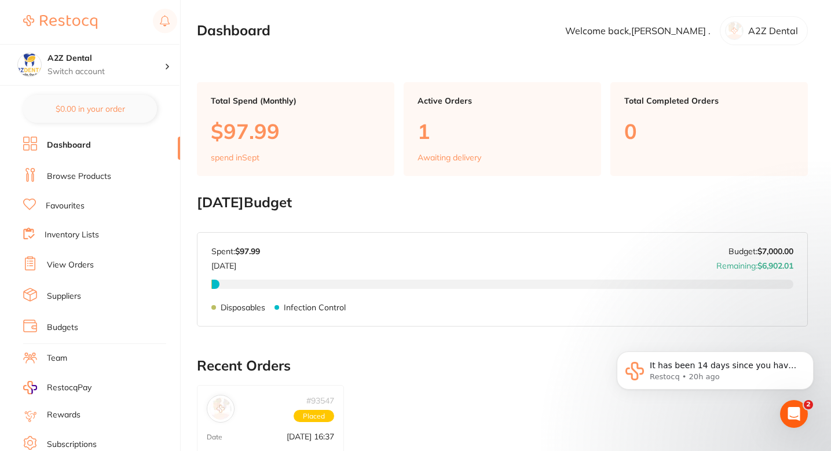
click at [71, 208] on link "Favourites" at bounding box center [65, 206] width 39 height 12
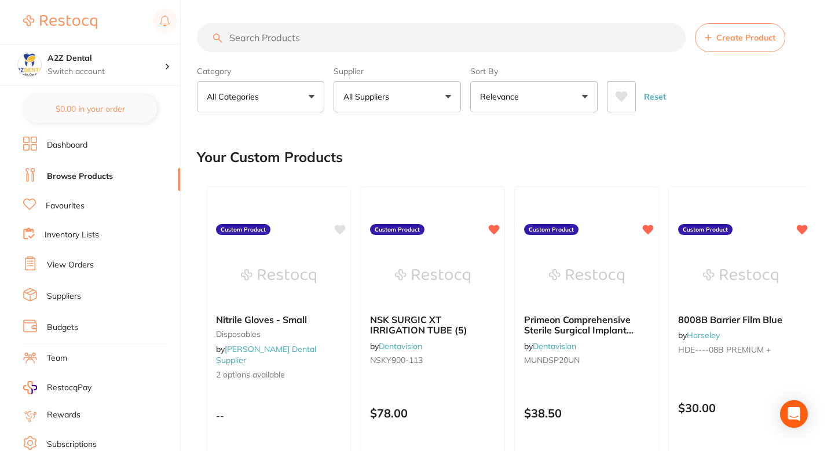
click at [428, 106] on button "All Suppliers" at bounding box center [396, 96] width 127 height 31
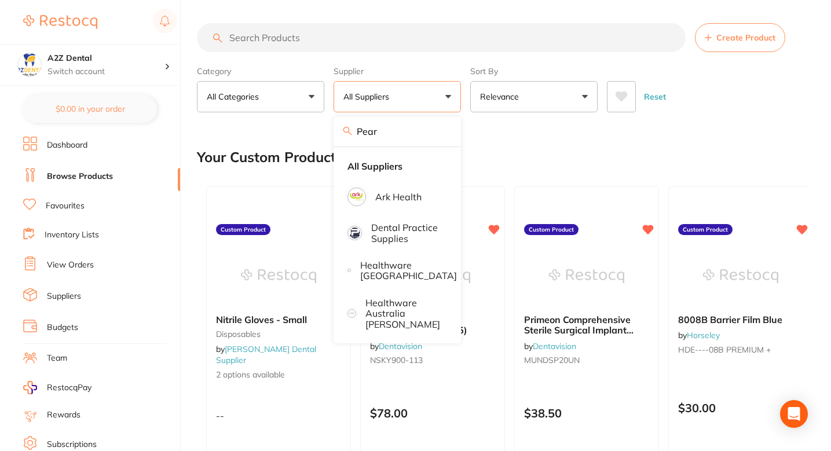
type input "Pearson"
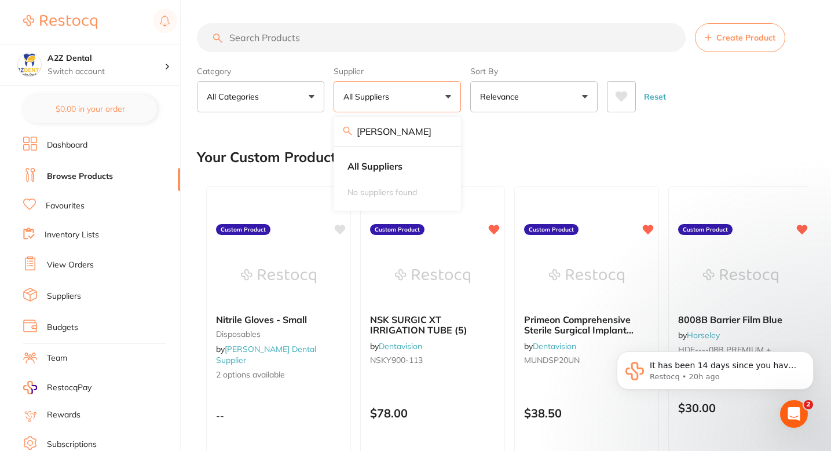
click at [496, 141] on div "Your Custom Products" at bounding box center [502, 157] width 611 height 39
click at [357, 52] on input "search" at bounding box center [441, 37] width 489 height 29
paste input "BH1-OCG-203"
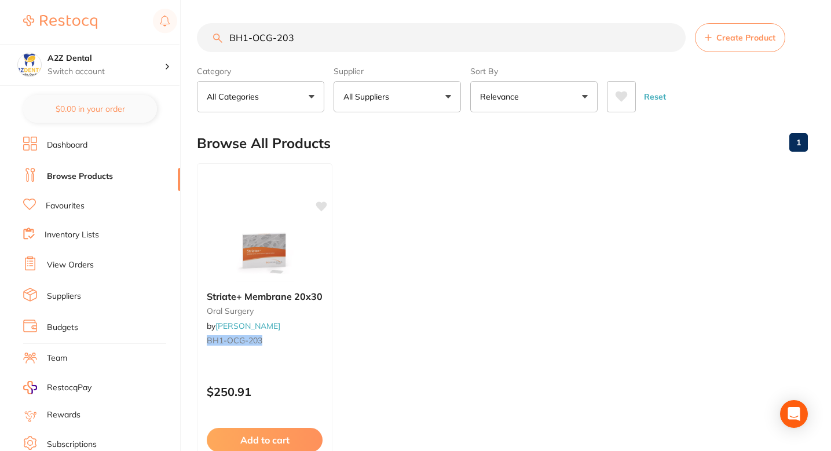
click at [406, 105] on button "All Suppliers" at bounding box center [396, 96] width 127 height 31
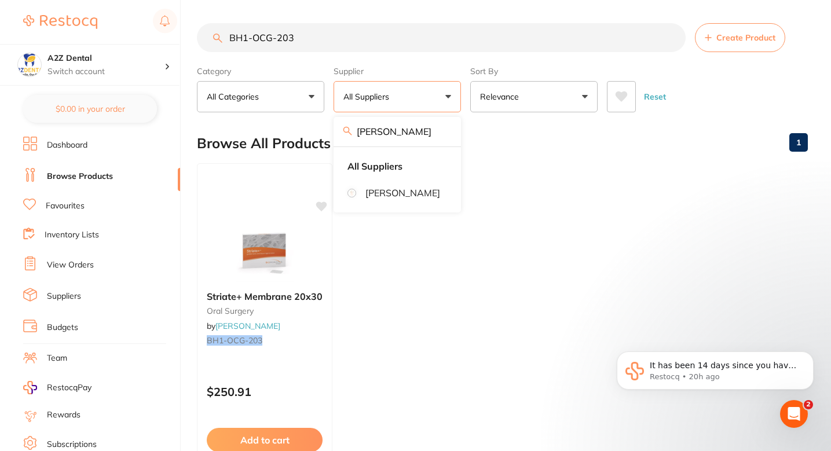
click at [398, 135] on input "Pearson" at bounding box center [396, 131] width 127 height 29
click at [404, 195] on p "Henry Schein Halas" at bounding box center [402, 193] width 75 height 10
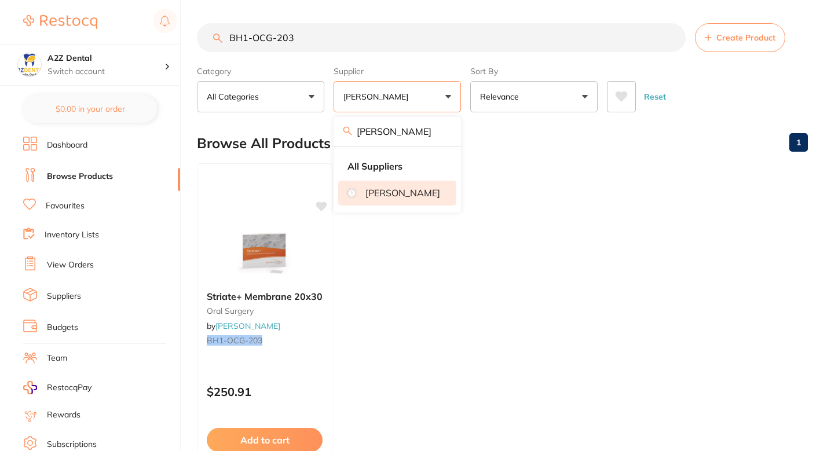
click at [434, 269] on ul "Striate+ Membrane 20x30 oral surgery by Henry Schein Halas BH1-OCG-203 $250.91 …" at bounding box center [502, 329] width 611 height 333
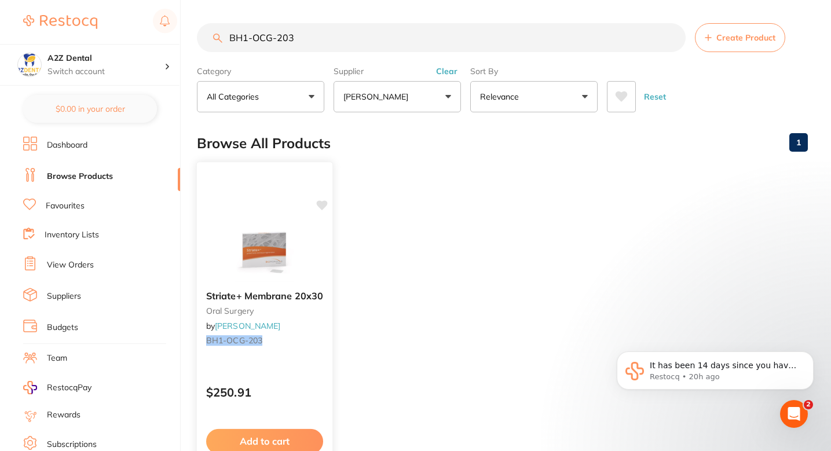
click at [319, 207] on icon at bounding box center [322, 205] width 11 height 10
click at [401, 40] on input "BH1-OCG-203" at bounding box center [441, 37] width 489 height 29
paste input "304"
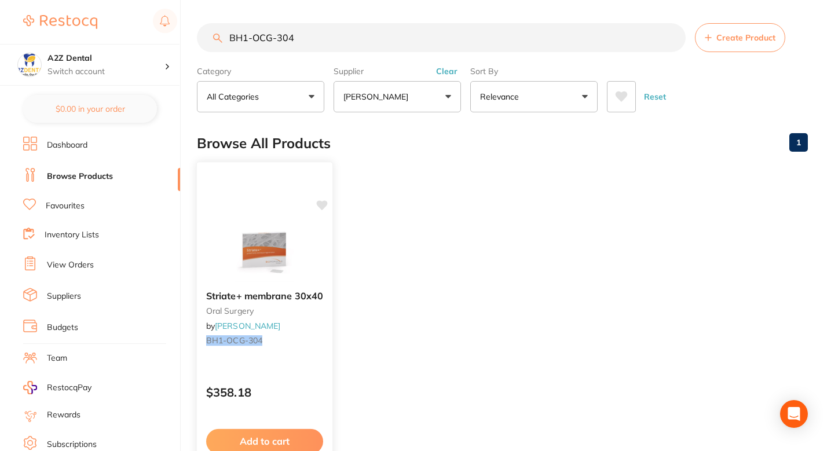
click at [321, 200] on icon at bounding box center [322, 206] width 12 height 12
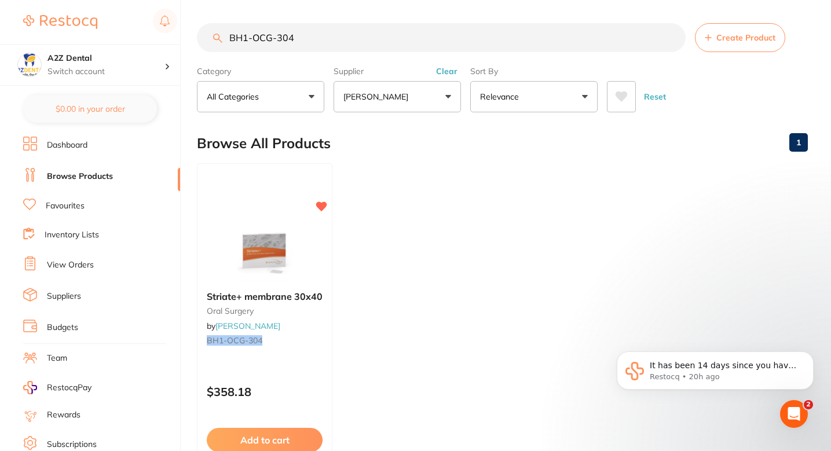
click at [361, 46] on input "BH1-OCG-304" at bounding box center [441, 37] width 489 height 29
paste input "HS-5701938"
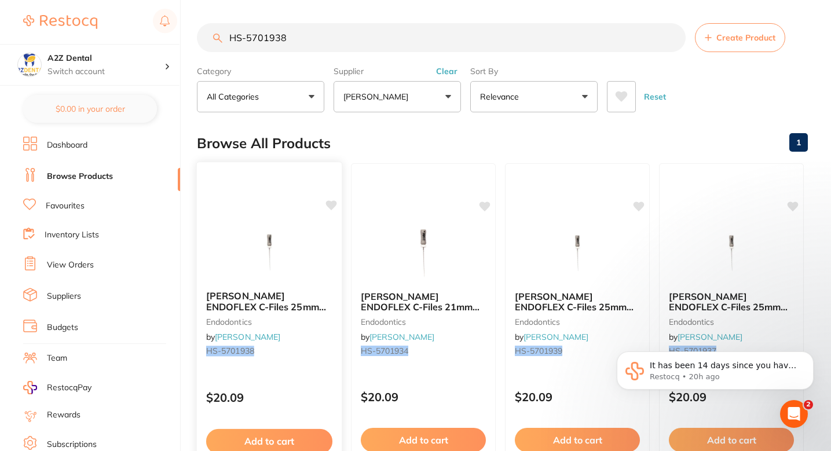
click at [328, 207] on icon at bounding box center [331, 205] width 11 height 10
click at [410, 142] on div "Browse All Products 1" at bounding box center [502, 143] width 611 height 39
click at [310, 48] on input "HS-5701938" at bounding box center [441, 37] width 489 height 29
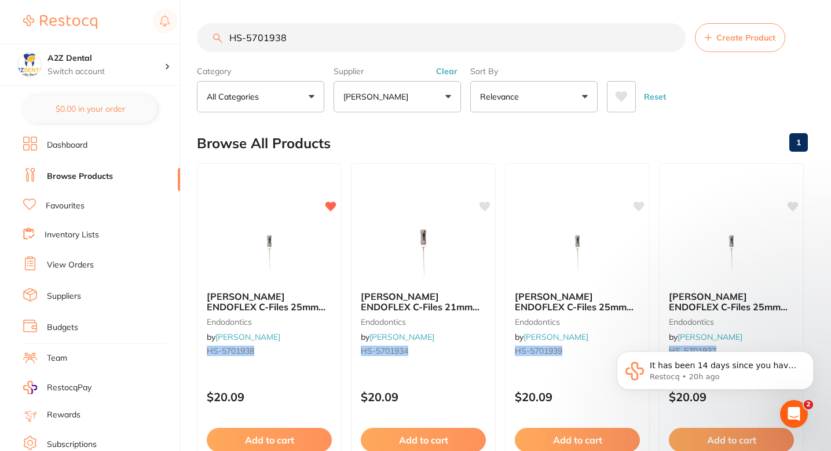
click at [310, 48] on input "HS-5701938" at bounding box center [441, 37] width 489 height 29
click at [310, 38] on input "HS-5701938" at bounding box center [441, 37] width 489 height 29
paste input "5701937"
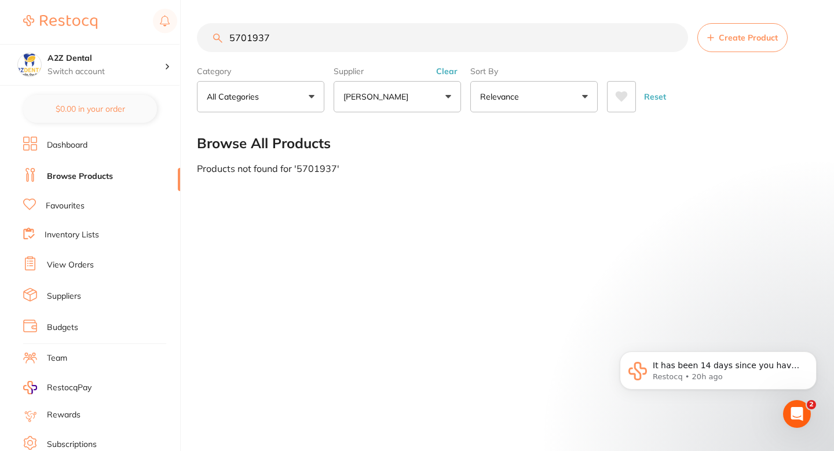
click at [311, 25] on input "5701937" at bounding box center [442, 37] width 491 height 29
paste input "HS-"
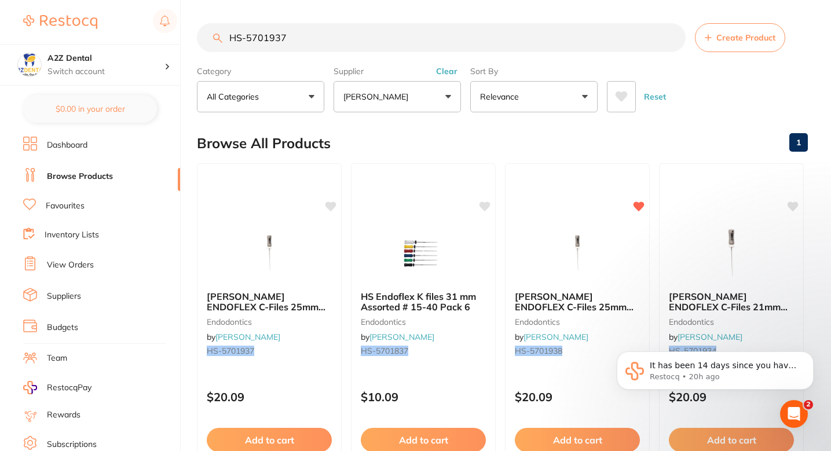
click at [420, 137] on div "Browse All Products 1" at bounding box center [502, 143] width 611 height 39
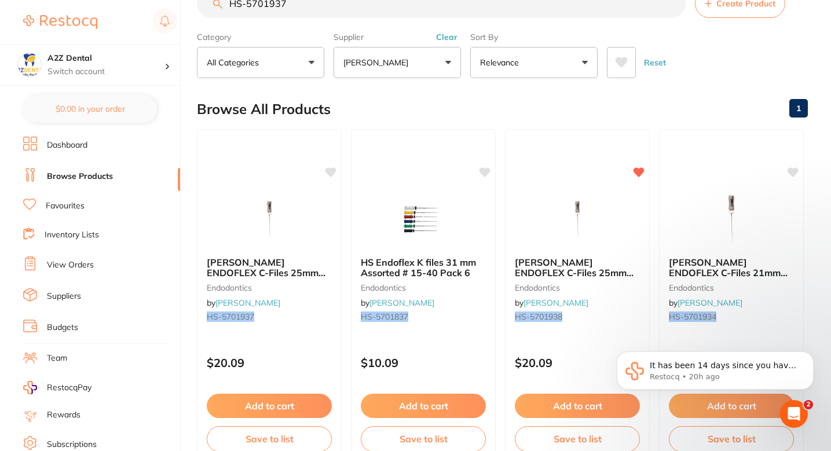
scroll to position [42, 0]
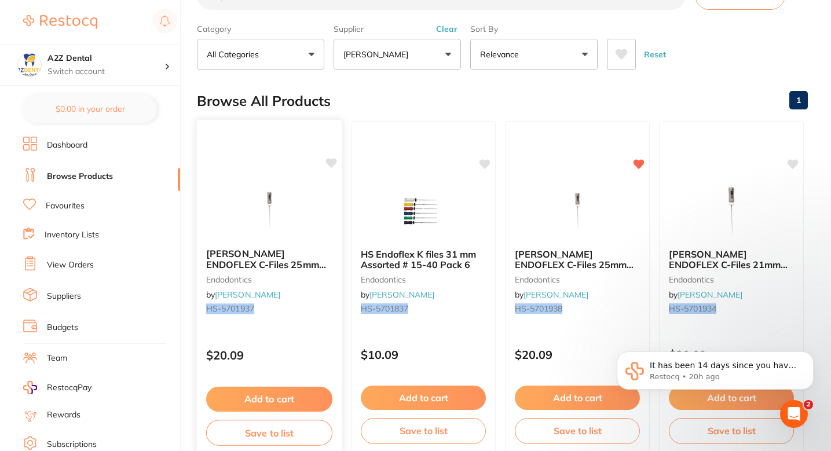
click at [332, 160] on icon at bounding box center [331, 163] width 11 height 10
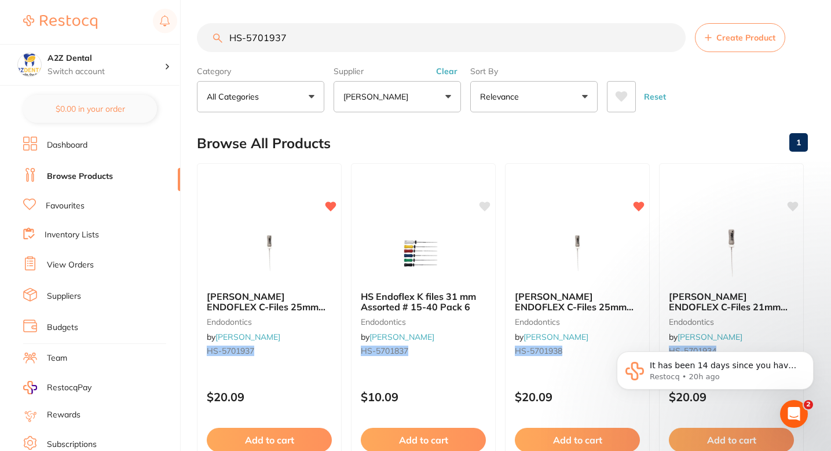
click at [331, 53] on section "HS-5701937 Create Product Category All Categories All Categories disposables en…" at bounding box center [502, 67] width 611 height 89
click at [317, 41] on input "HS-5701937" at bounding box center [441, 37] width 489 height 29
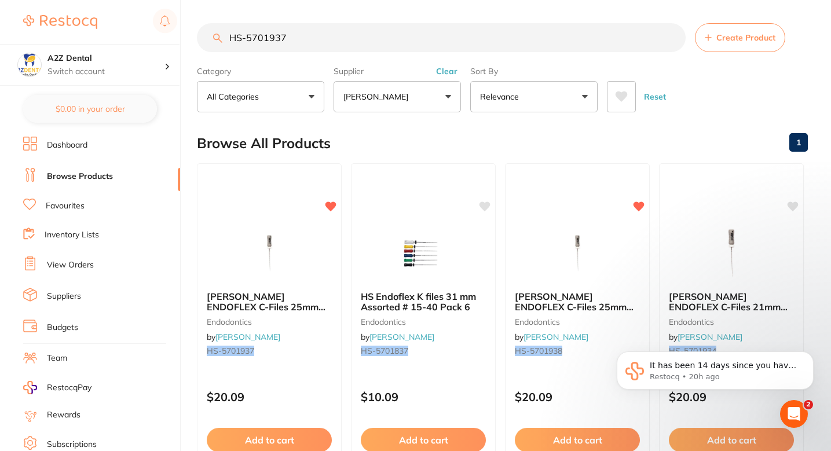
paste input "9"
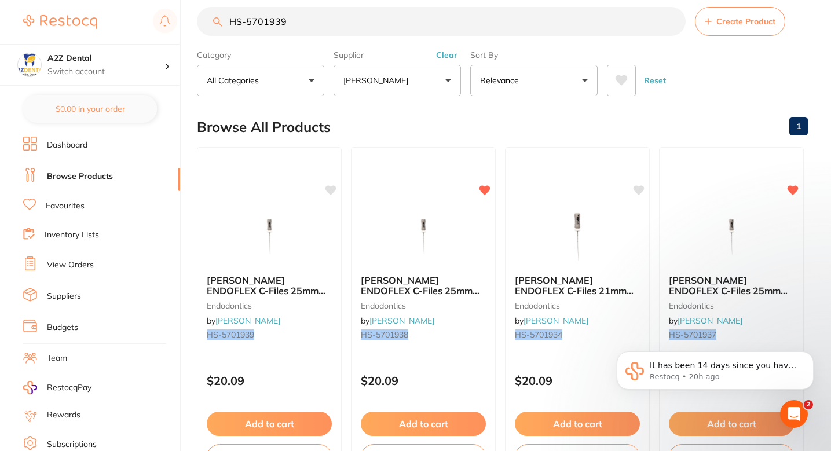
scroll to position [41, 0]
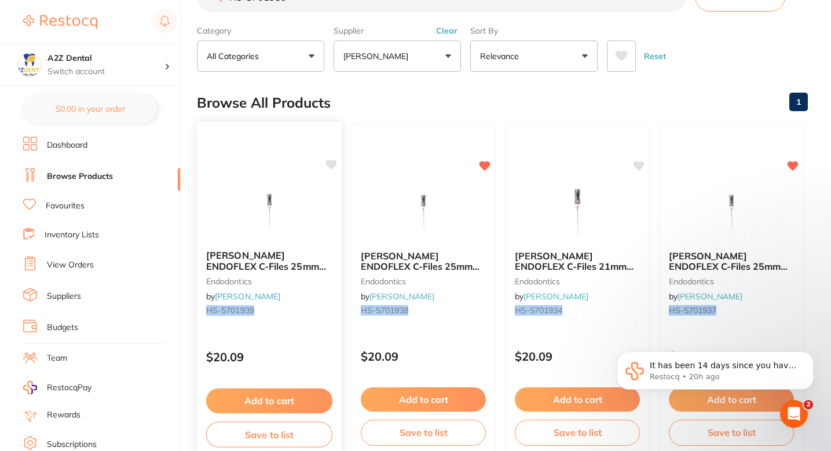
click at [331, 164] on icon at bounding box center [331, 165] width 11 height 10
click at [423, 108] on div "Browse All Products 1" at bounding box center [502, 102] width 611 height 39
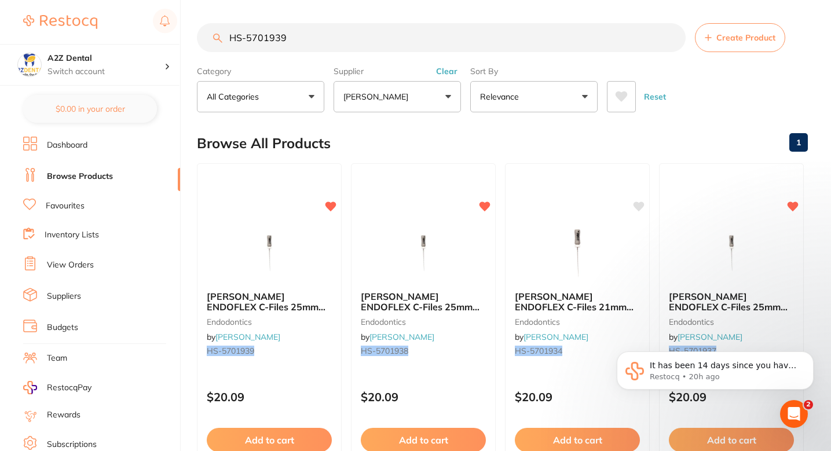
click at [364, 38] on input "HS-5701939" at bounding box center [441, 37] width 489 height 29
paste input "SP-4090-100"
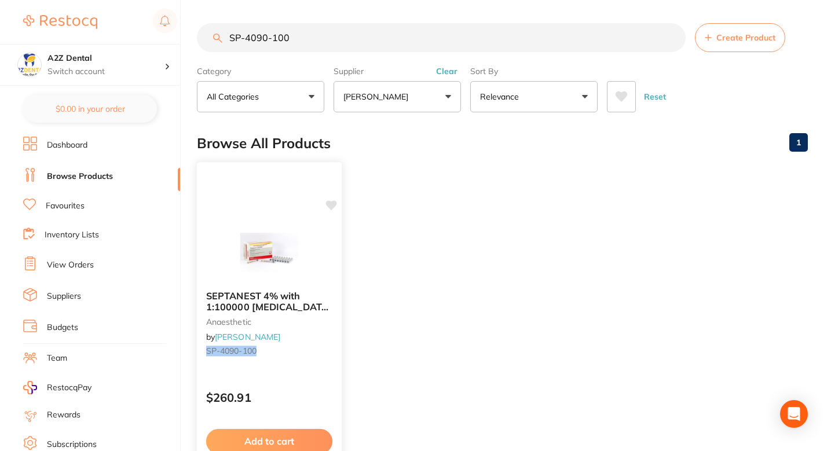
click at [333, 206] on icon at bounding box center [331, 205] width 11 height 10
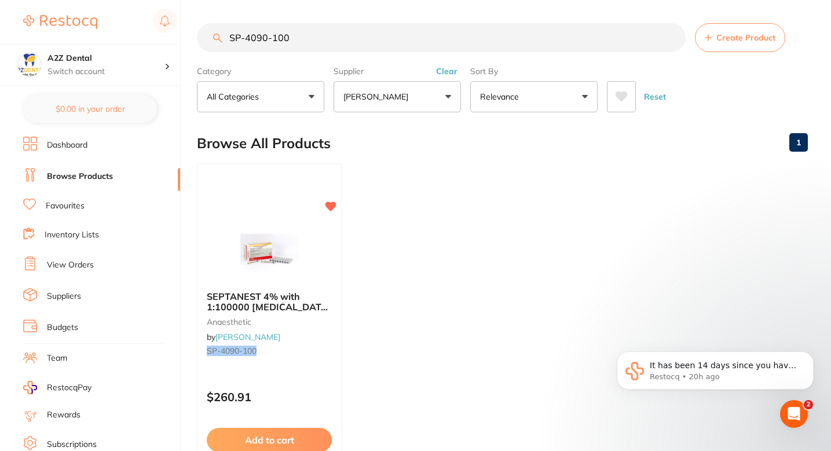
click at [426, 248] on ul "SEPTANEST 4% with 1:100000 adrenalin 2.2ml 2xBox 50 GOLD anaesthetic by Henry S…" at bounding box center [502, 329] width 611 height 333
click at [353, 47] on input "SP-4090-100" at bounding box center [441, 37] width 489 height 29
paste input "BH1-OCG-203"
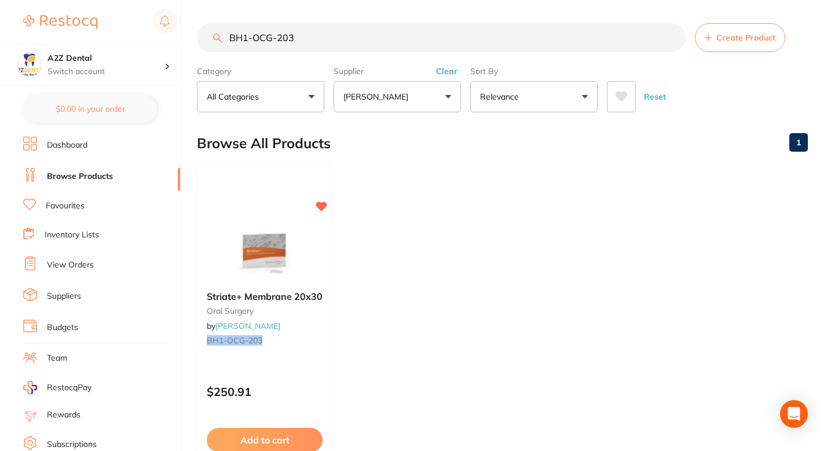
type input "BH1-OCG-203"
click at [394, 311] on ul "Striate+ Membrane 20x30 oral surgery by Henry Schein Halas BH1-OCG-203 $250.91 …" at bounding box center [502, 329] width 611 height 333
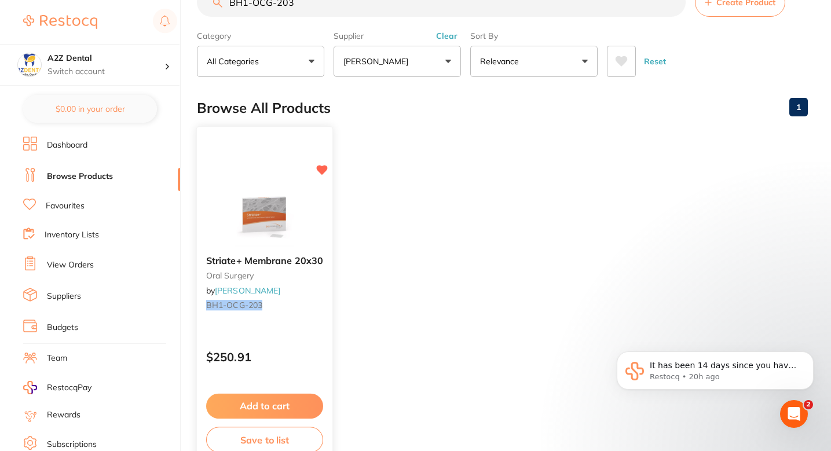
click at [315, 323] on div "Striate+ Membrane 20x30 oral surgery by Henry Schein Halas BH1-OCG-203" at bounding box center [264, 285] width 135 height 78
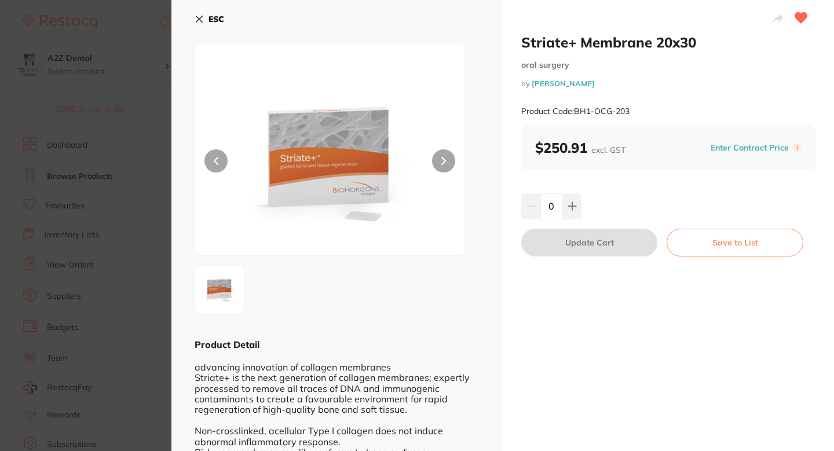
click at [759, 152] on button "Enter Contract Price" at bounding box center [749, 147] width 85 height 11
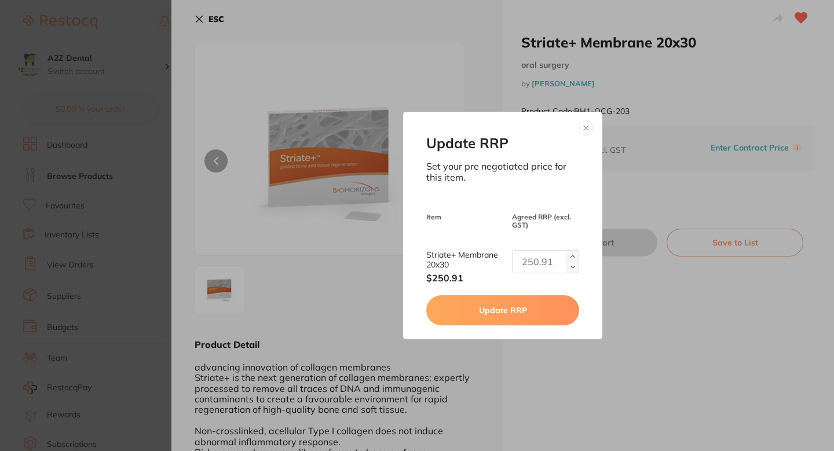
click at [537, 253] on input "text" at bounding box center [545, 261] width 67 height 23
type input "233.41"
click at [541, 310] on button "Update RRP" at bounding box center [502, 310] width 152 height 30
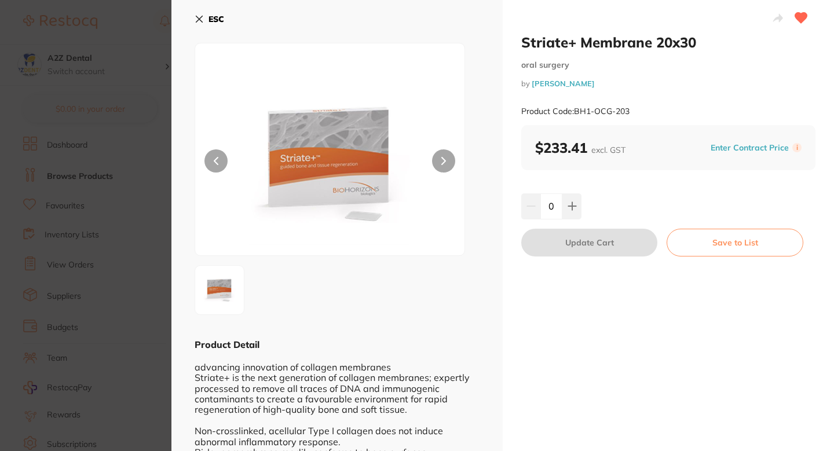
click at [129, 240] on section "Striate+ Membrane 20x30 oral surgery by Henry Schein Halas Product Code: BH1-OC…" at bounding box center [417, 225] width 834 height 451
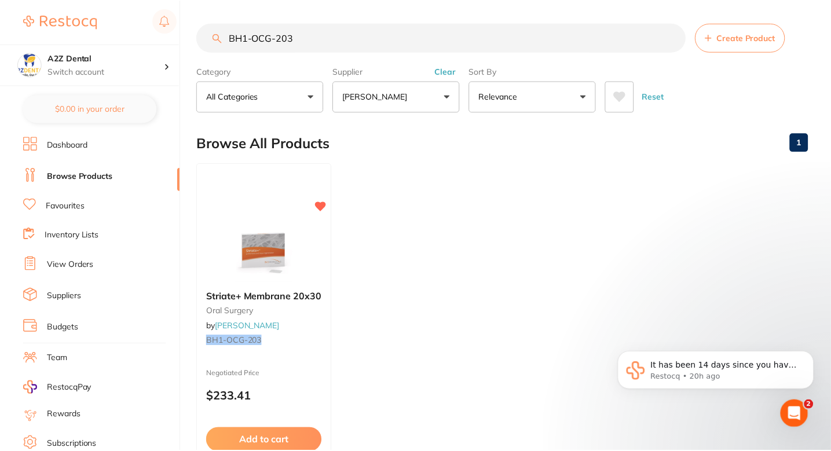
scroll to position [35, 0]
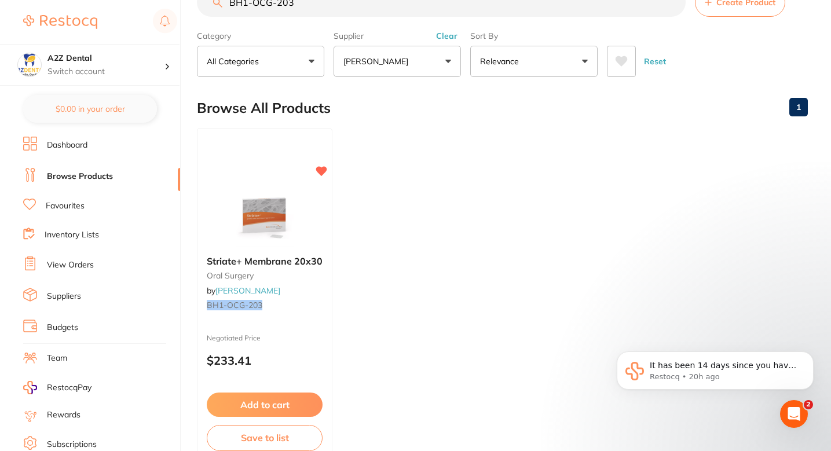
click at [464, 127] on div "Browse All Products 1" at bounding box center [502, 108] width 611 height 39
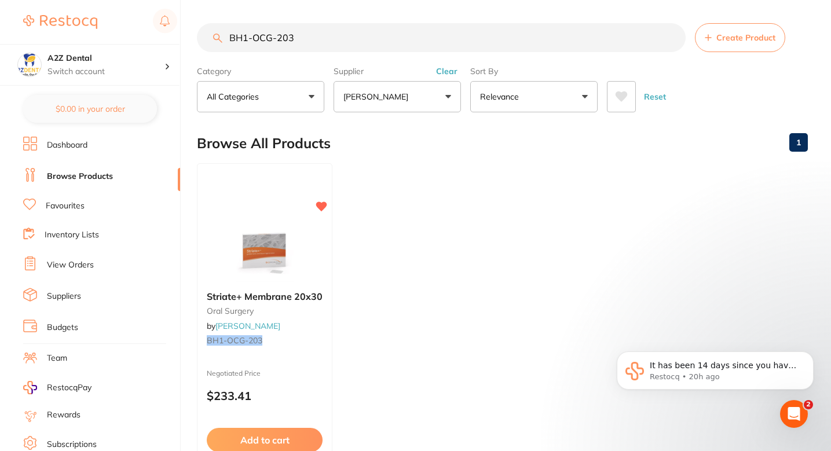
click at [353, 39] on input "BH1-OCG-203" at bounding box center [441, 37] width 489 height 29
type input "BH1-OCG-304"
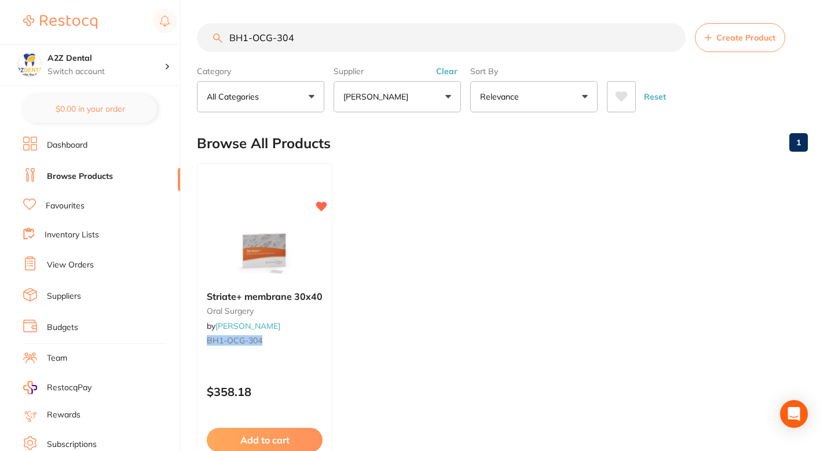
click at [446, 227] on ul "Striate+ membrane 30x40 oral surgery by Henry Schein Halas BH1-OCG-304 $358.18 …" at bounding box center [502, 329] width 611 height 333
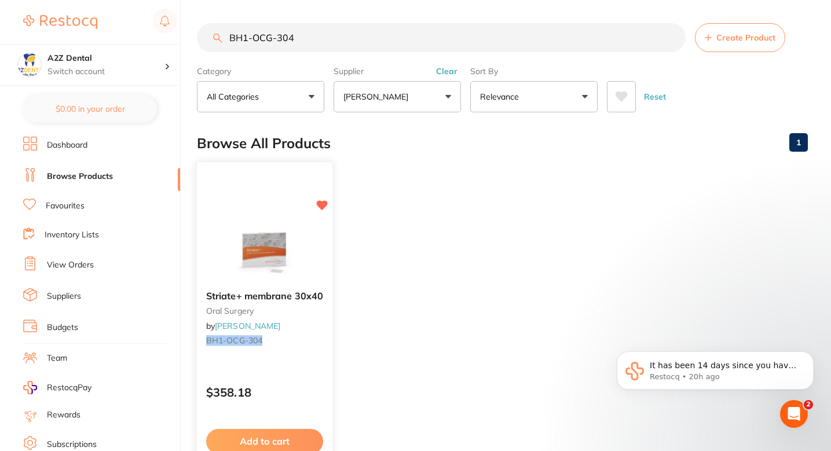
click at [301, 355] on div "Striate+ membrane 30x40 oral surgery by Henry Schein Halas BH1-OCG-304" at bounding box center [264, 320] width 135 height 78
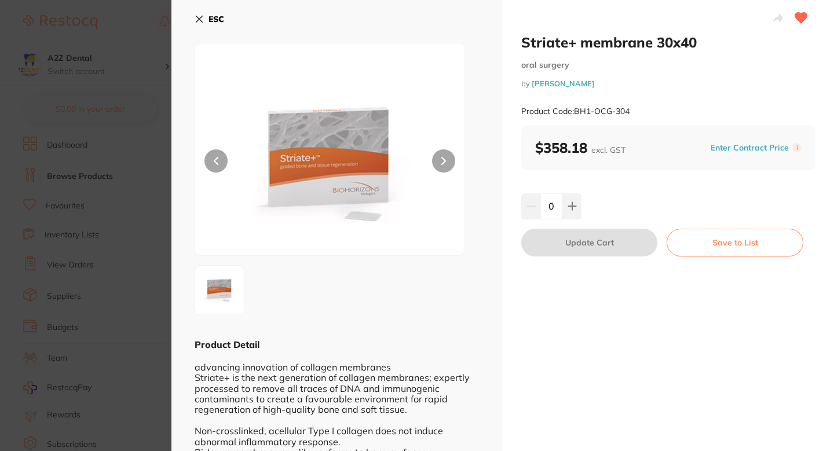
click at [783, 145] on button "Enter Contract Price" at bounding box center [749, 147] width 85 height 11
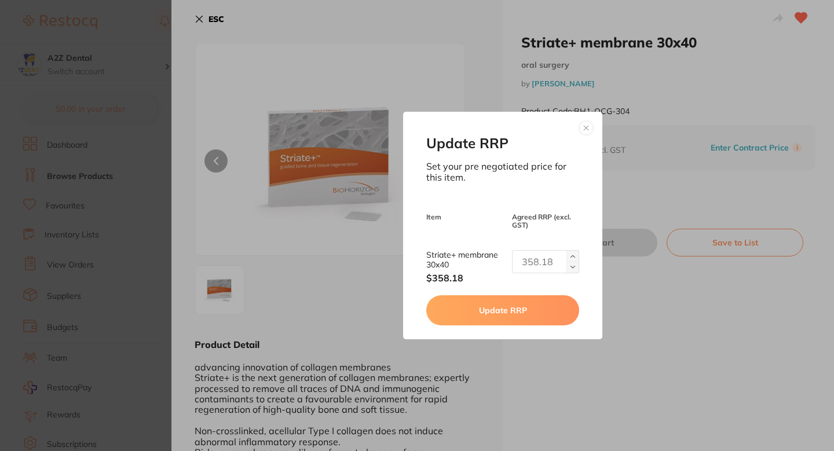
click at [552, 261] on input "text" at bounding box center [545, 261] width 67 height 23
type input "318.89"
click at [513, 318] on button "Update RRP" at bounding box center [502, 310] width 152 height 30
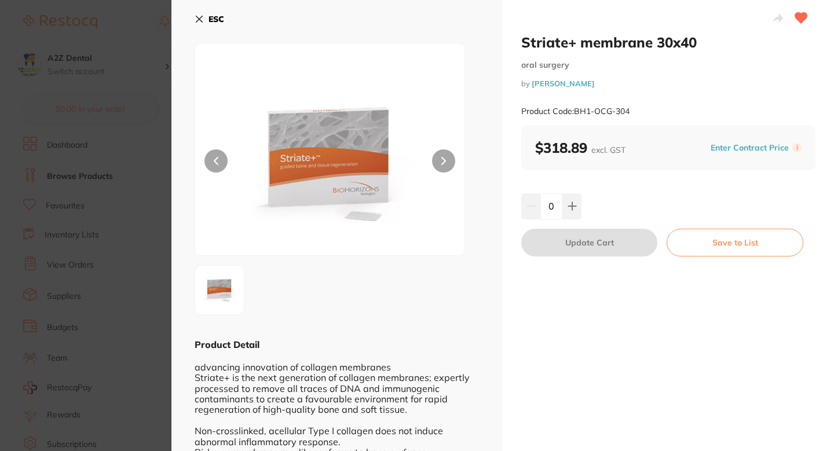
click at [129, 268] on section "Striate+ membrane 30x40 oral surgery by Henry Schein Halas Product Code: BH1-OC…" at bounding box center [417, 225] width 834 height 451
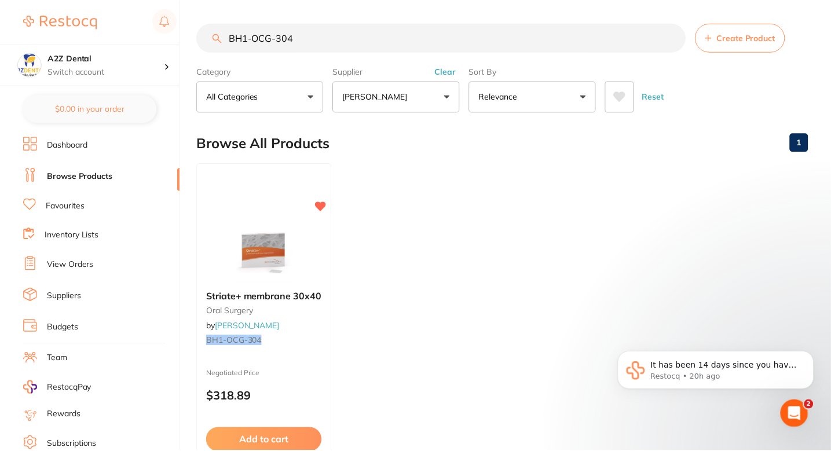
scroll to position [10, 0]
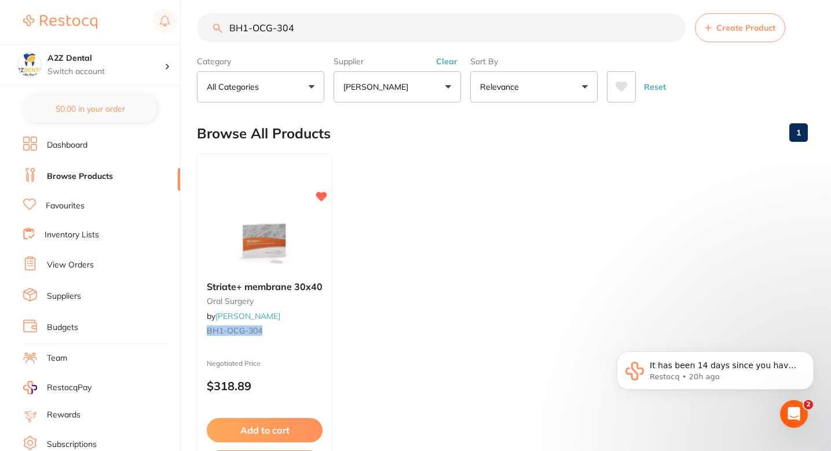
click at [419, 228] on ul "Striate+ membrane 30x40 oral surgery by Henry Schein Halas BH1-OCG-304 Negotiat…" at bounding box center [502, 319] width 611 height 333
click at [376, 36] on input "BH1-OCG-304" at bounding box center [441, 27] width 489 height 29
paste input "HS-5701938"
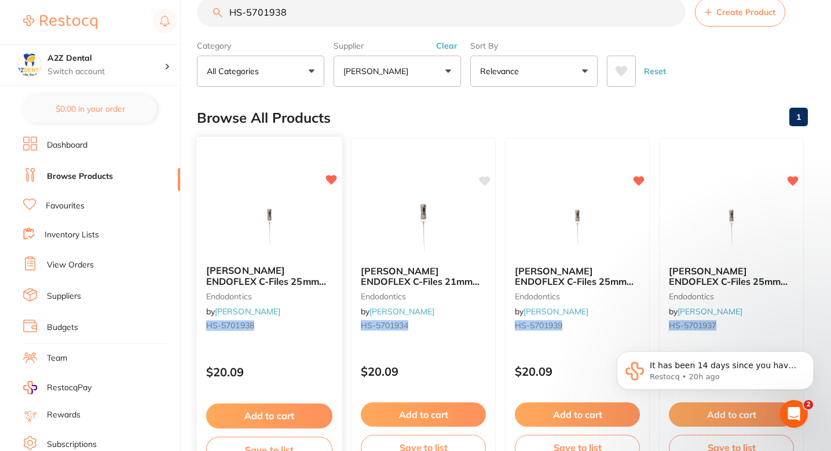
scroll to position [40, 0]
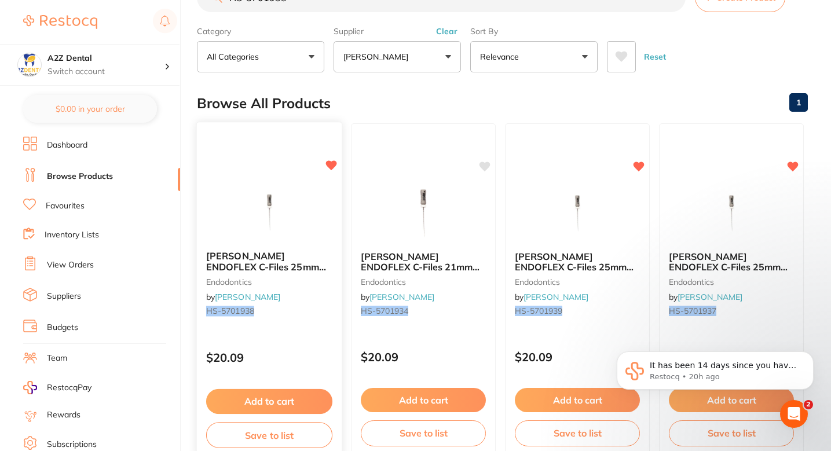
type input "HS-5701938"
click at [283, 349] on div "$20.09" at bounding box center [269, 354] width 145 height 31
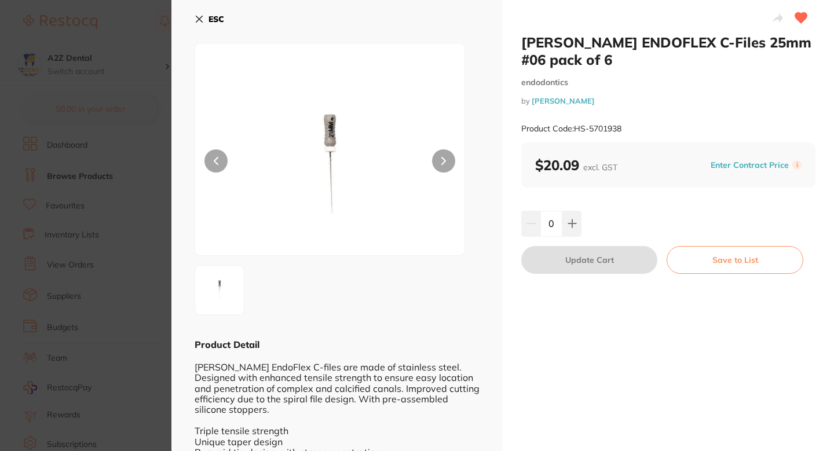
click at [728, 159] on div "Enter Contract Price i" at bounding box center [754, 164] width 94 height 17
click at [729, 162] on button "Enter Contract Price" at bounding box center [749, 165] width 85 height 11
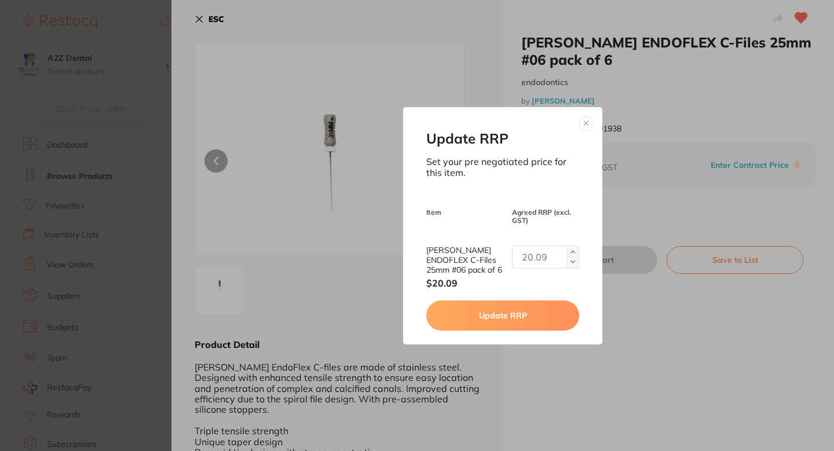
click at [544, 255] on input "text" at bounding box center [545, 256] width 67 height 23
type input "20.27"
click at [509, 303] on div "Update RRP Set your pre negotiated price for this item. Item Agreed RRP (excl. …" at bounding box center [502, 225] width 199 height 237
click at [506, 321] on button "Update RRP" at bounding box center [502, 315] width 152 height 30
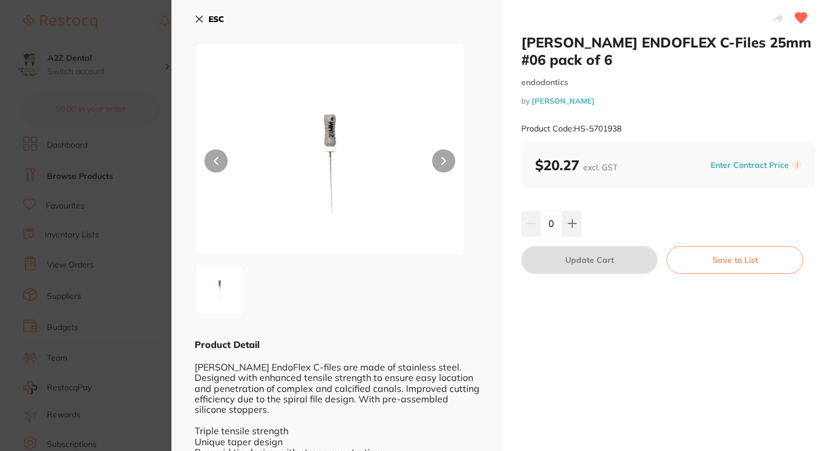
click at [144, 288] on section "Henry Schein ENDOFLEX C-Files 25mm #06 pack of 6 endodontics by Henry Schein Ha…" at bounding box center [417, 225] width 834 height 451
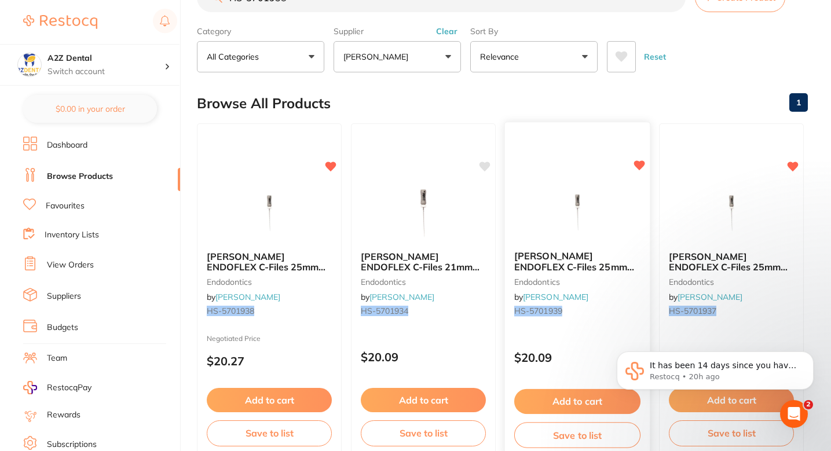
click at [608, 317] on div "Henry Schein ENDOFLEX C-Files 25mm #10 pack of 6 endodontics by Henry Schein Ha…" at bounding box center [577, 285] width 145 height 89
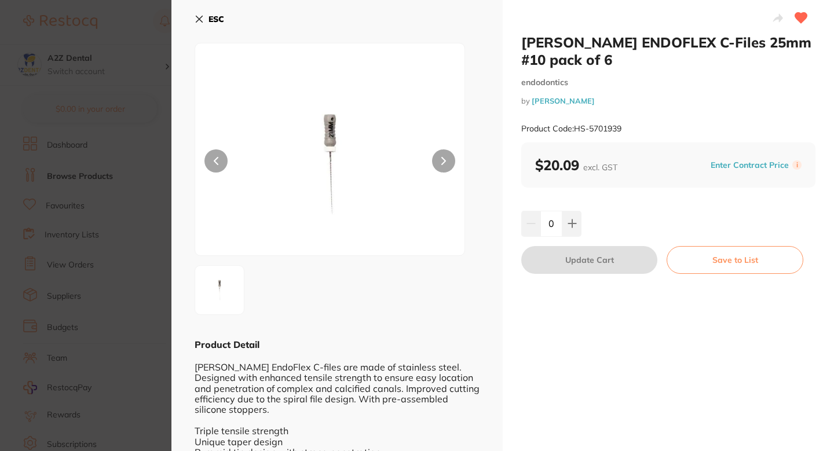
click at [744, 167] on button "Enter Contract Price" at bounding box center [749, 165] width 85 height 11
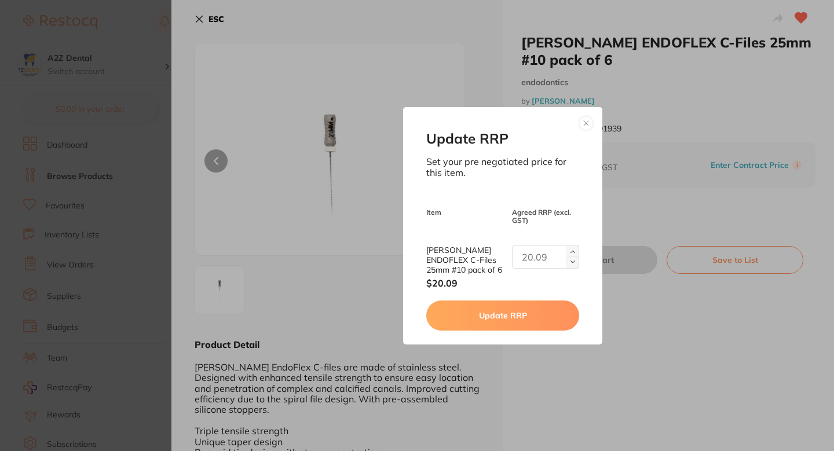
click at [536, 248] on input "text" at bounding box center [545, 256] width 67 height 23
type input "20.27"
click at [527, 309] on button "Update RRP" at bounding box center [502, 315] width 152 height 30
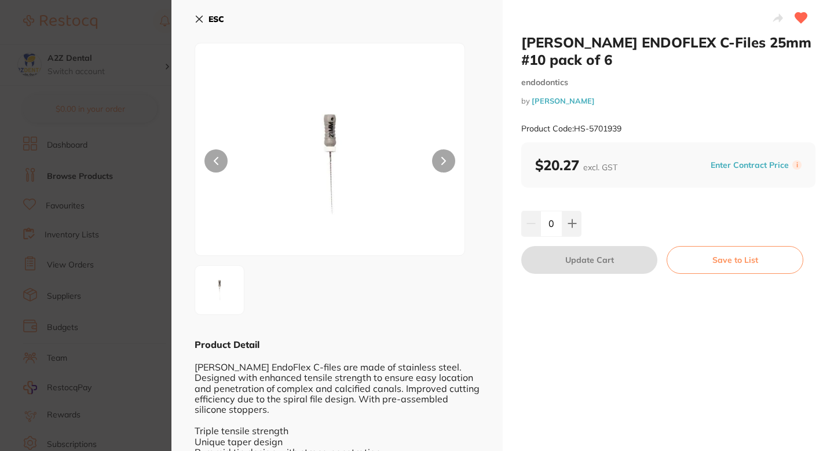
click at [133, 229] on section "Henry Schein ENDOFLEX C-Files 25mm #10 pack of 6 endodontics by Henry Schein Ha…" at bounding box center [417, 225] width 834 height 451
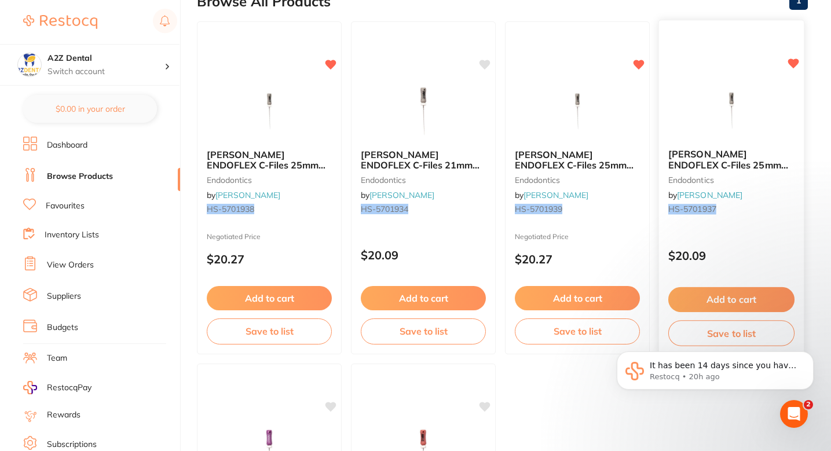
scroll to position [141, 0]
click at [738, 230] on div "Henry Schein ENDOFLEX C-Files 25mm #08 pack of 6 endodontics by Henry Schein Ha…" at bounding box center [731, 188] width 146 height 336
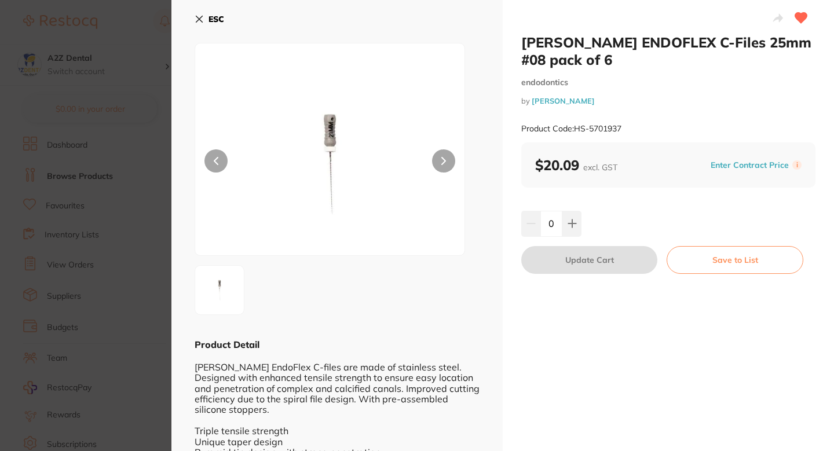
click at [766, 162] on button "Enter Contract Price" at bounding box center [749, 165] width 85 height 11
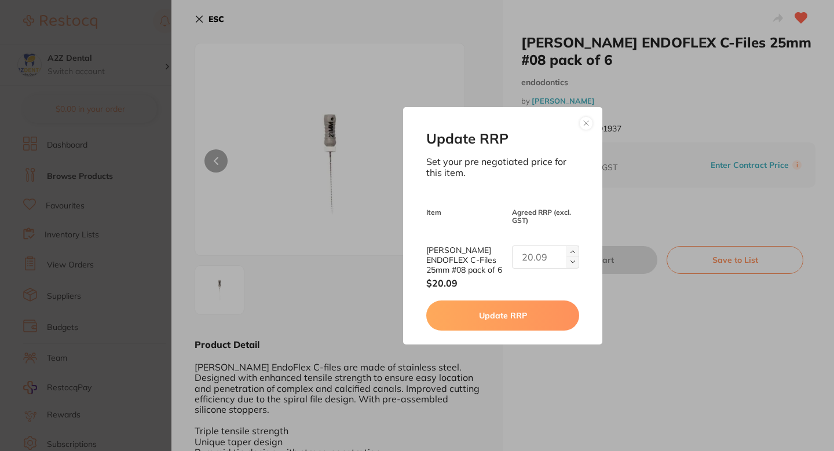
click at [552, 248] on input "text" at bounding box center [545, 256] width 67 height 23
type input "20.27"
click at [512, 316] on button "Update RRP" at bounding box center [502, 315] width 152 height 30
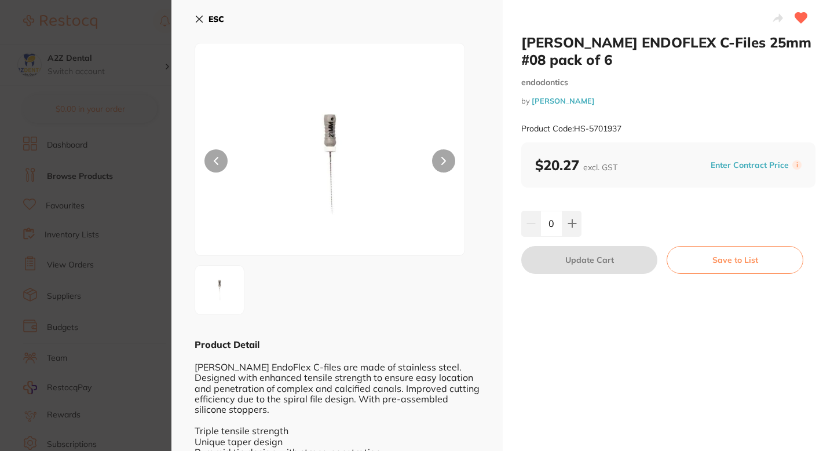
click at [139, 237] on section "Henry Schein ENDOFLEX C-Files 25mm #08 pack of 6 endodontics by Henry Schein Ha…" at bounding box center [417, 225] width 834 height 451
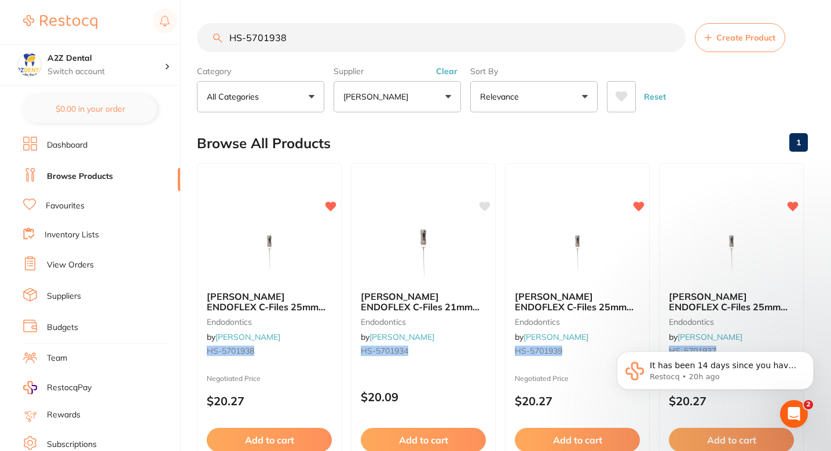
click at [321, 41] on input "HS-5701938" at bounding box center [441, 37] width 489 height 29
paste input "SP-4090-100"
type input "SP-4090-100"
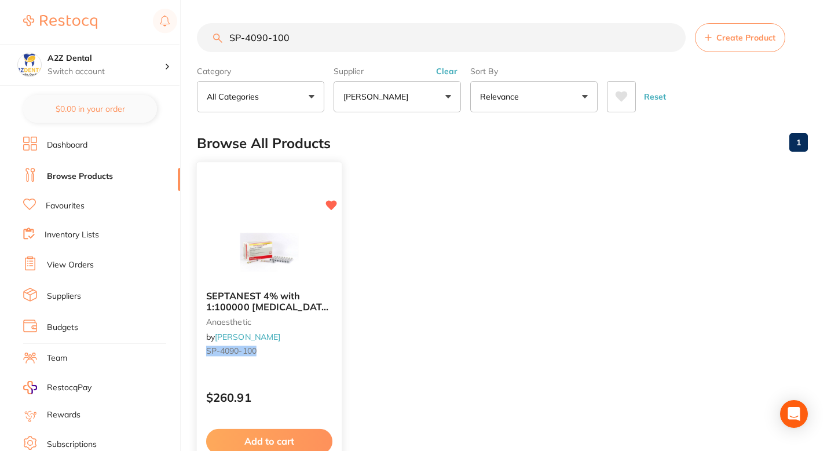
scroll to position [43, 0]
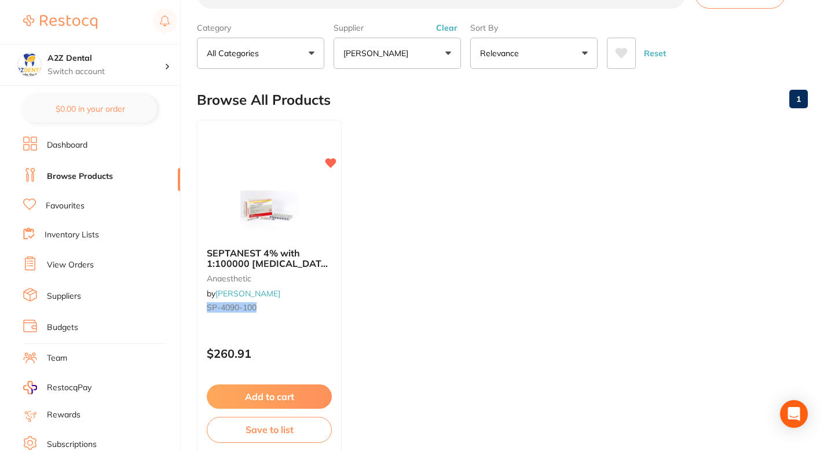
click at [417, 276] on ul "SEPTANEST 4% with 1:100000 adrenalin 2.2ml 2xBox 50 GOLD anaesthetic by Henry S…" at bounding box center [502, 286] width 611 height 333
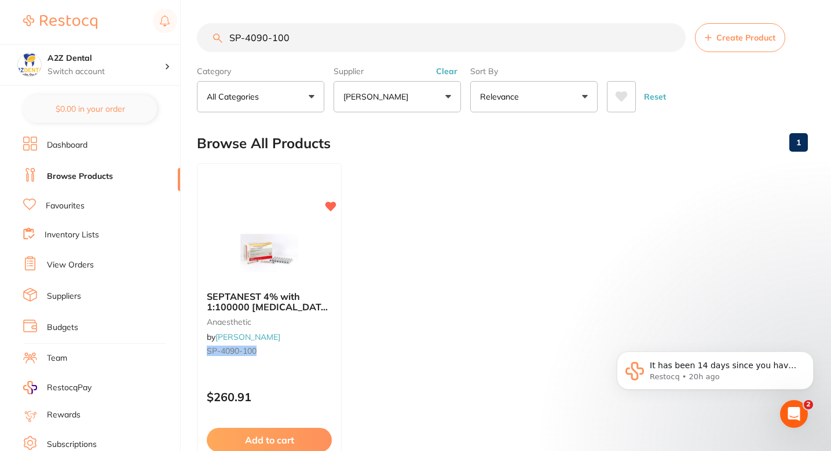
scroll to position [0, 0]
click at [442, 111] on button "Henry Schein Halas" at bounding box center [396, 96] width 127 height 31
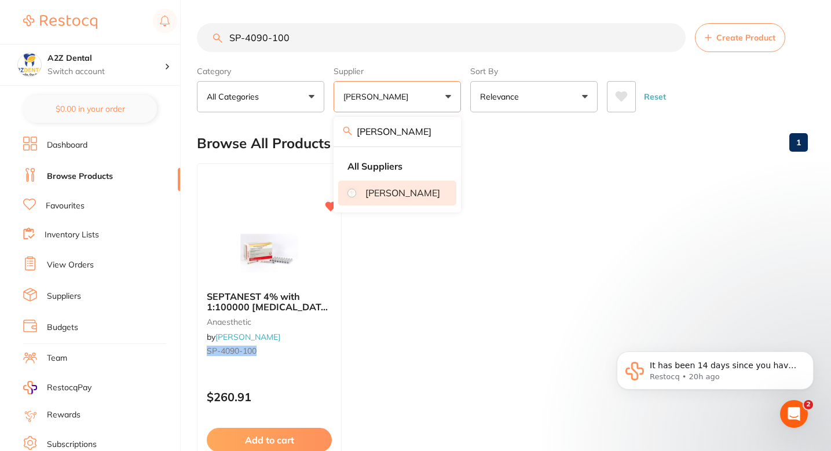
click at [519, 211] on ul "SEPTANEST 4% with 1:100000 adrenalin 2.2ml 2xBox 50 GOLD anaesthetic by Henry S…" at bounding box center [502, 329] width 611 height 333
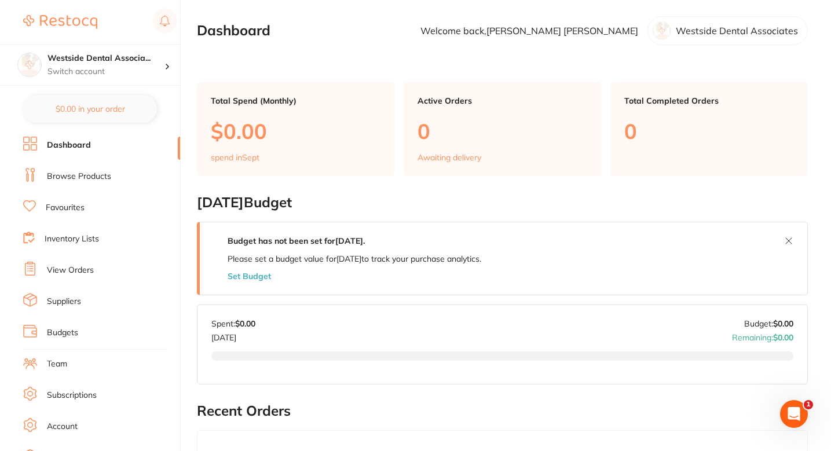
click at [89, 181] on link "Browse Products" at bounding box center [79, 177] width 64 height 12
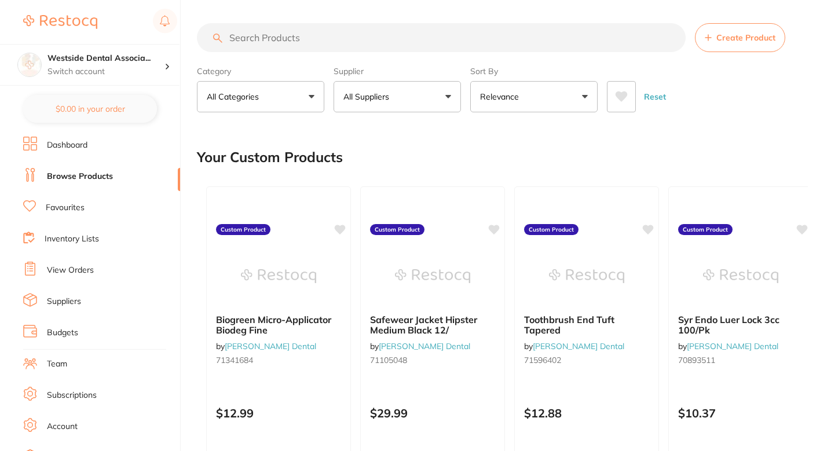
click at [453, 156] on div "Your Custom Products" at bounding box center [502, 157] width 611 height 39
click at [369, 35] on input "search" at bounding box center [441, 37] width 489 height 29
paste input "71341684"
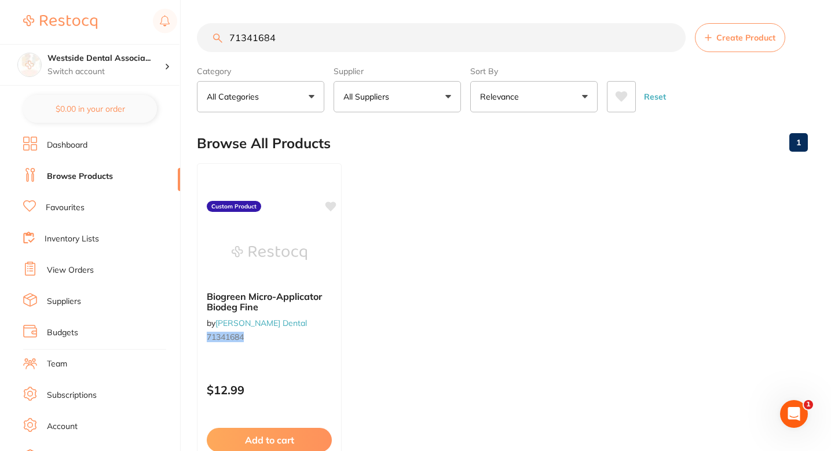
click at [415, 85] on button "All Suppliers" at bounding box center [396, 96] width 127 height 31
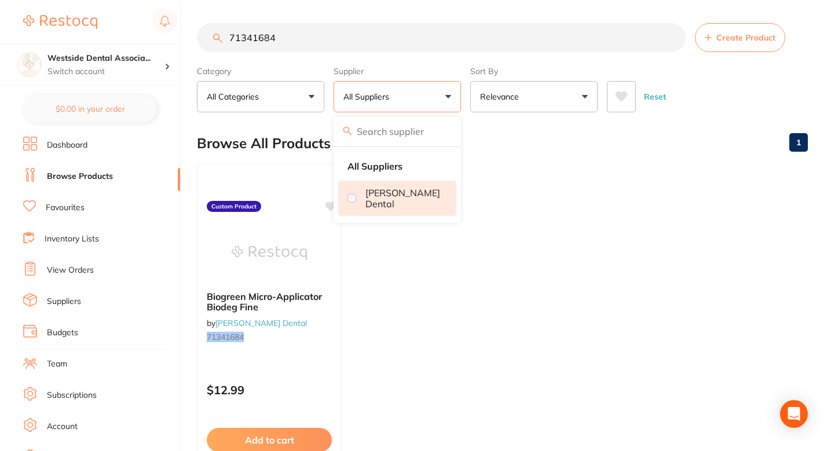
click at [401, 195] on p "Patterson Dental" at bounding box center [402, 198] width 75 height 21
click at [550, 164] on ul "Biogreen Micro-Applicator Biodeg Fine by Patterson Dental 71341684 Custom Produ…" at bounding box center [502, 329] width 611 height 333
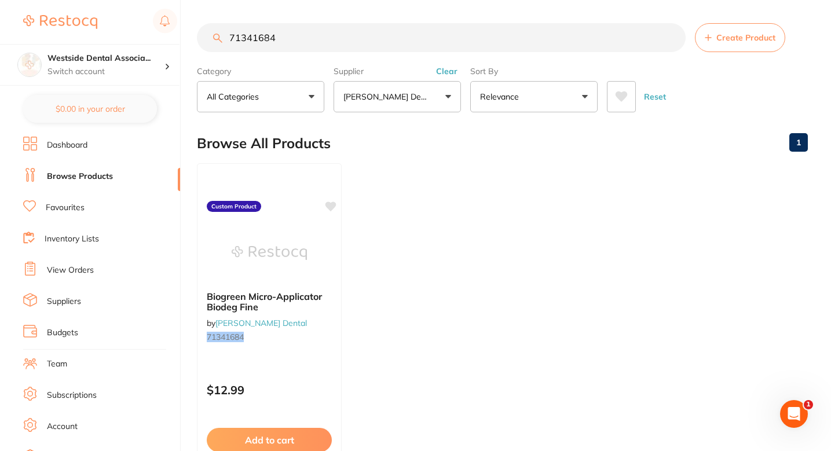
click at [450, 164] on ul "Biogreen Micro-Applicator Biodeg Fine by Patterson Dental 71341684 Custom Produ…" at bounding box center [502, 329] width 611 height 333
click at [361, 51] on input "71341684" at bounding box center [441, 37] width 489 height 29
paste input "0585711"
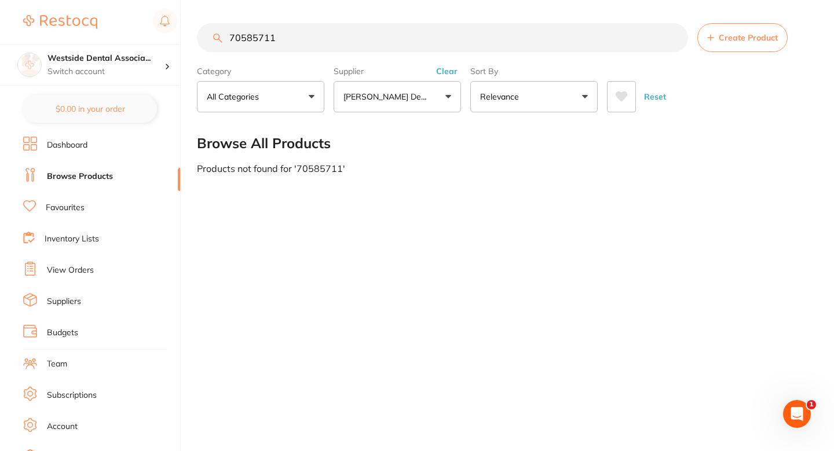
type input "70585711"
click at [728, 32] on button "Create Product" at bounding box center [742, 37] width 90 height 29
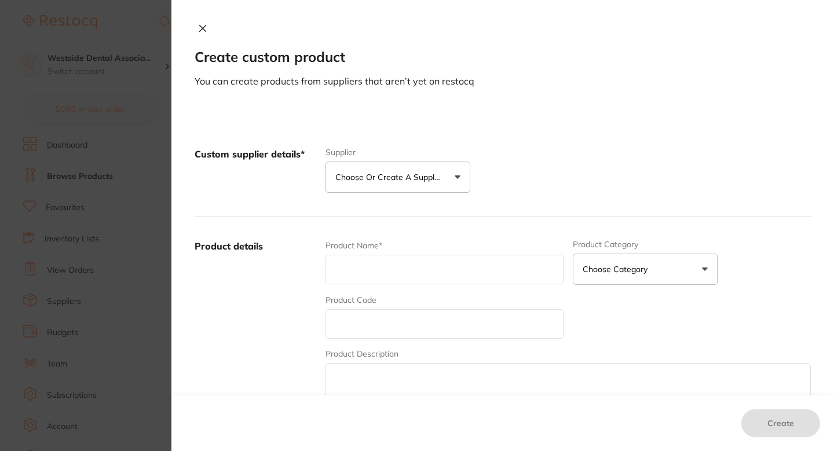
click at [443, 171] on button "Choose or create a supplier" at bounding box center [397, 177] width 145 height 31
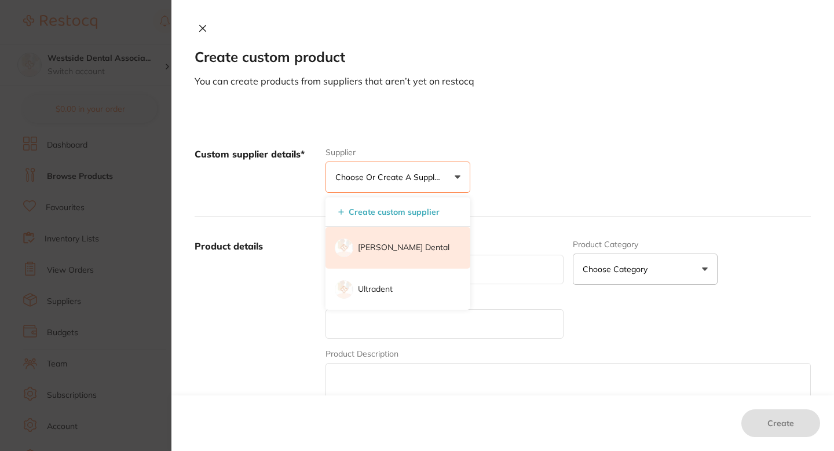
click at [405, 245] on p "[PERSON_NAME] Dental" at bounding box center [403, 248] width 91 height 12
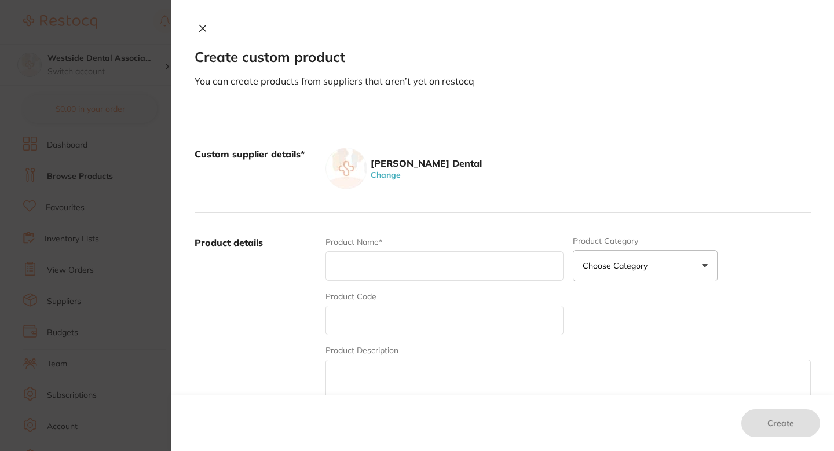
click at [402, 273] on input "text" at bounding box center [444, 266] width 238 height 30
click at [368, 321] on input "text" at bounding box center [444, 321] width 238 height 30
paste input "70585711"
type input "70585711"
click at [377, 274] on input "text" at bounding box center [444, 266] width 238 height 30
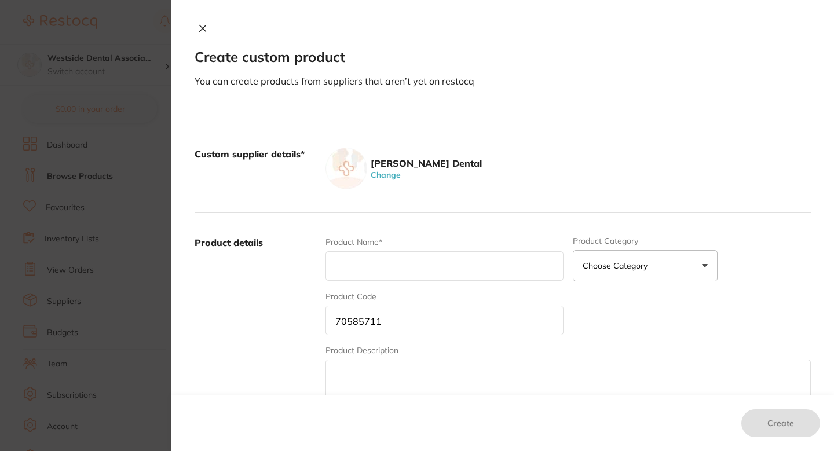
paste input "SPP Fabric Cover Gown, Blue, 10/PK"
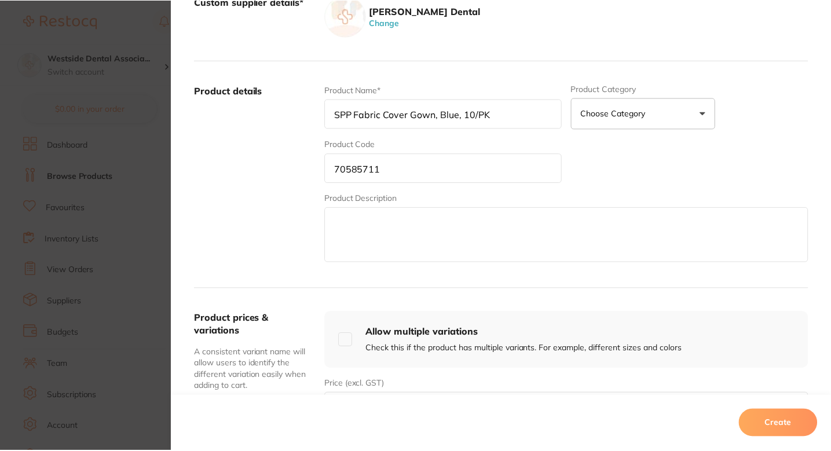
scroll to position [212, 0]
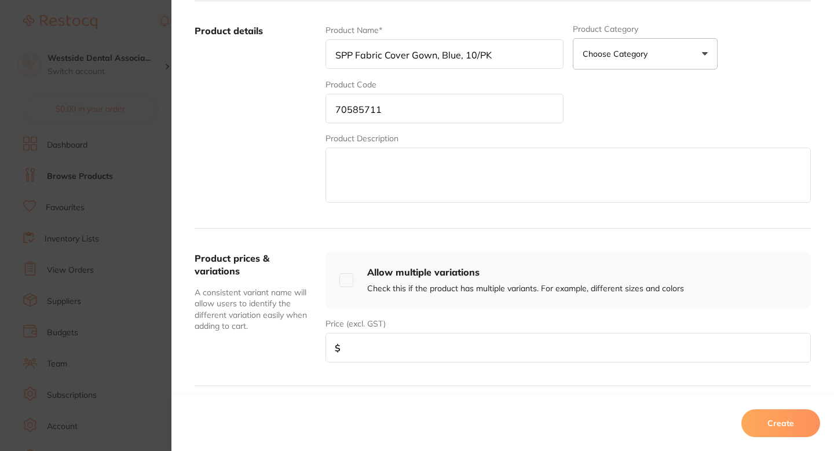
type input "SPP Fabric Cover Gown, Blue, 10/PK"
click at [385, 355] on input "number" at bounding box center [567, 348] width 485 height 30
paste input "12.69"
type input "12.69"
click at [784, 420] on button "Create" at bounding box center [780, 423] width 79 height 28
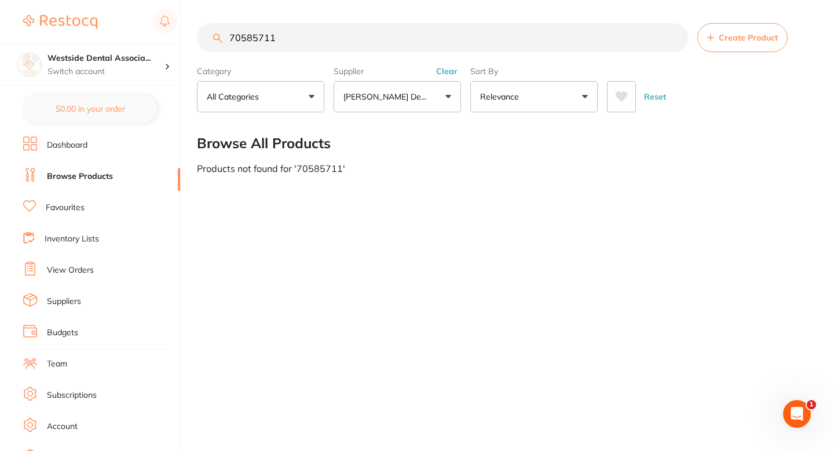
click at [604, 165] on div "Products not found for ' 70585711 '" at bounding box center [504, 168] width 614 height 10
click at [730, 35] on span "Create Product" at bounding box center [747, 37] width 59 height 9
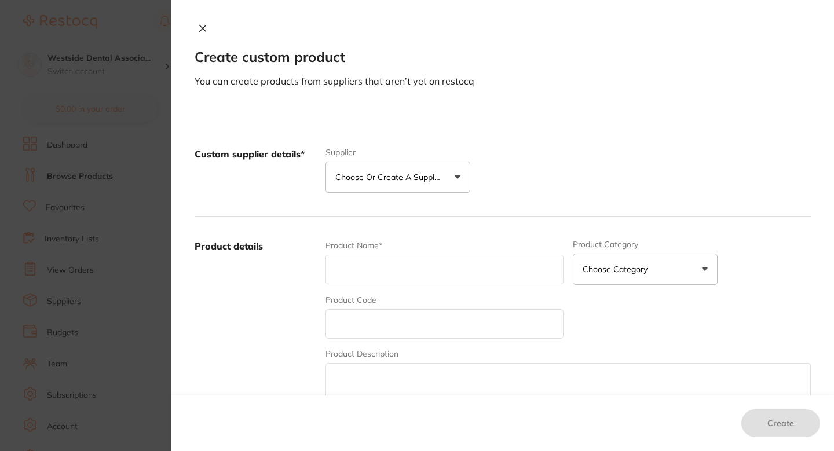
click at [446, 175] on button "Choose or create a supplier" at bounding box center [397, 177] width 145 height 31
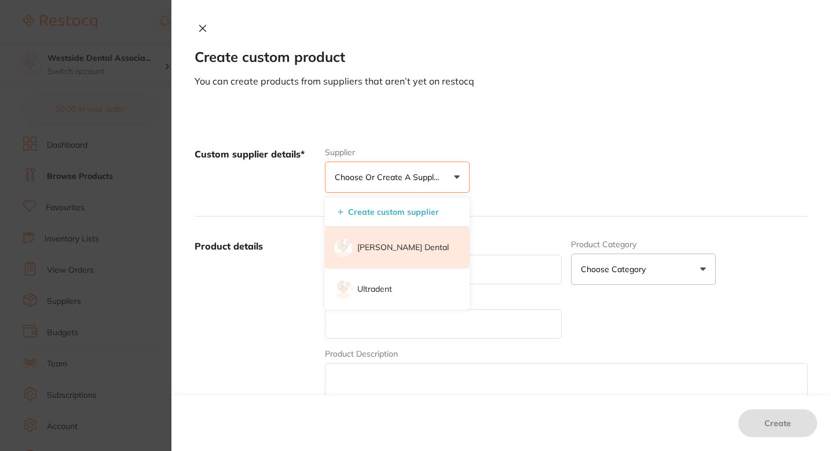
click at [398, 245] on p "[PERSON_NAME] Dental" at bounding box center [402, 248] width 91 height 12
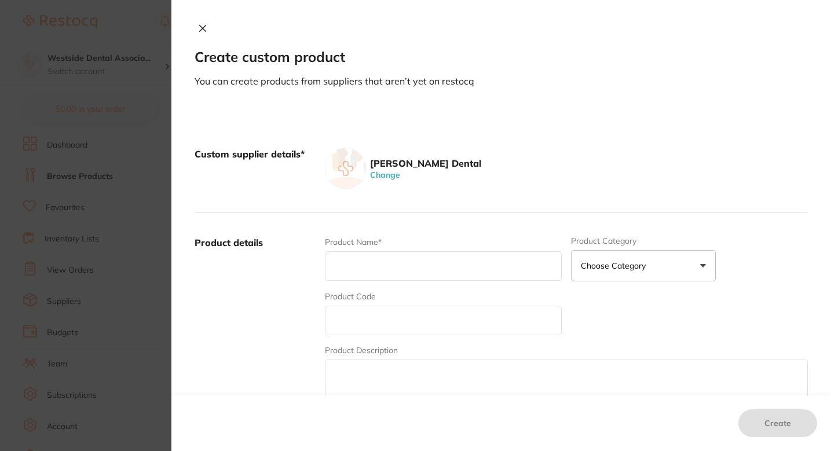
scroll to position [0, 0]
click at [379, 309] on input "text" at bounding box center [443, 321] width 237 height 30
paste input "PARAPOST+ TITAN Vented, Yellow, 10/PK"
type input "PARAPOST+ TITAN Vented, Yellow, 10/PK"
click at [373, 266] on input "text" at bounding box center [443, 266] width 237 height 30
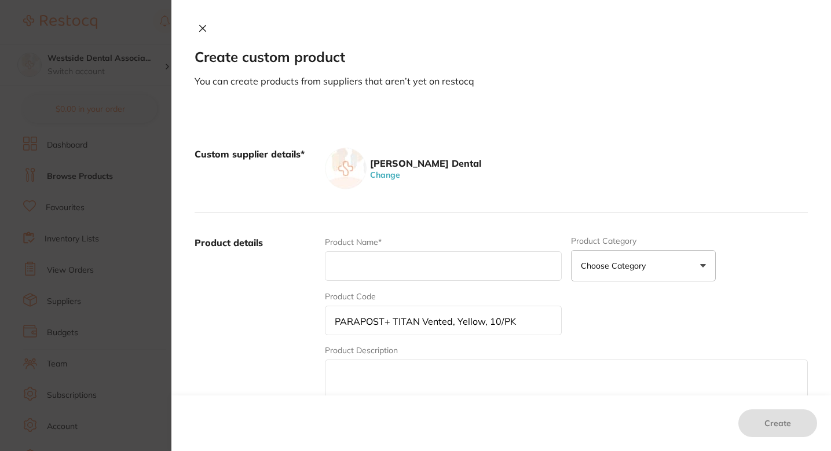
paste input "PARAPOST+ TITAN Vented, Yellow, 10/PK"
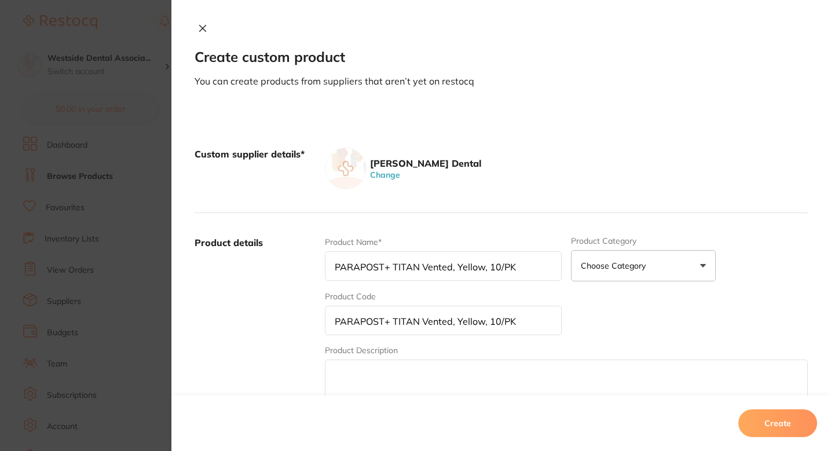
type input "PARAPOST+ TITAN Vented, Yellow, 10/PK"
click at [362, 320] on input "PARAPOST+ TITAN Vented, Yellow, 10/PK" at bounding box center [443, 321] width 237 height 30
click at [394, 319] on input "text" at bounding box center [443, 321] width 237 height 30
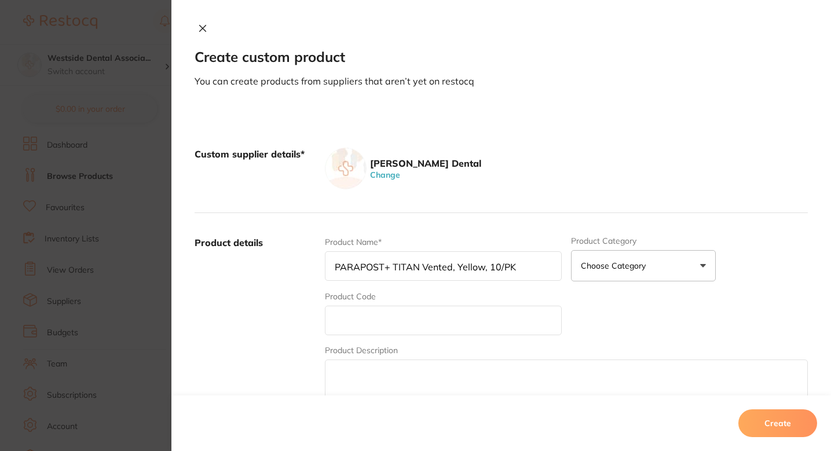
paste input "77222425"
type input "77222425"
click at [293, 328] on label "Product details" at bounding box center [255, 326] width 121 height 181
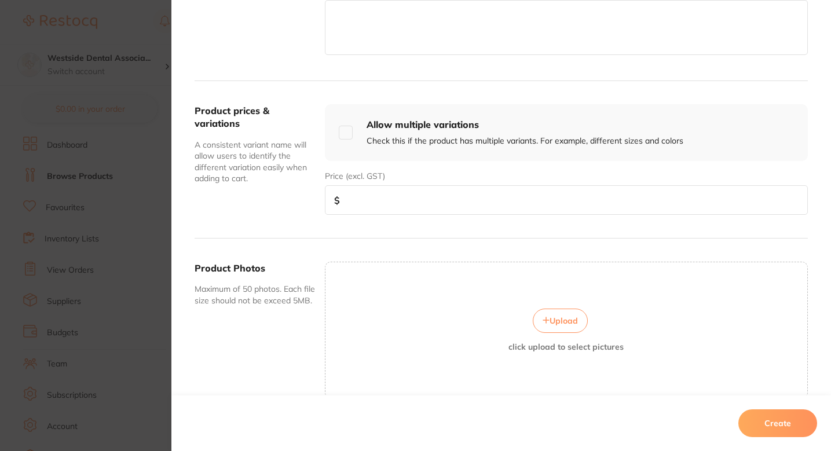
scroll to position [370, 0]
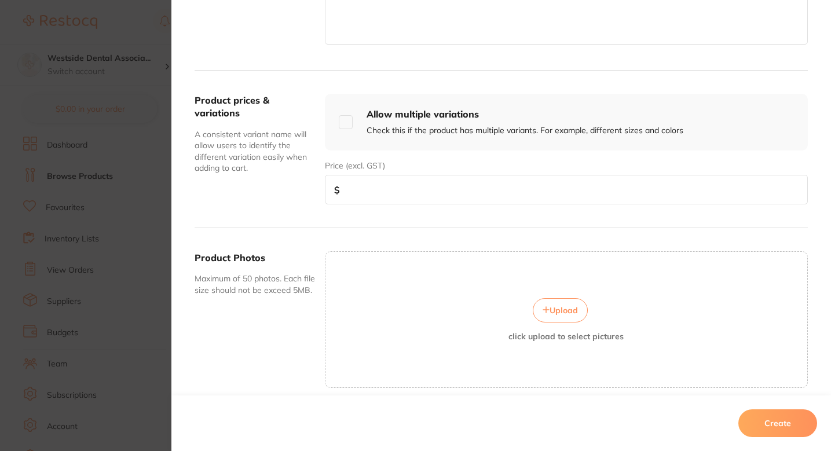
click at [380, 175] on input "number" at bounding box center [566, 190] width 483 height 30
paste input "143.13"
type input "143.13"
click at [766, 424] on button "Create" at bounding box center [777, 423] width 79 height 28
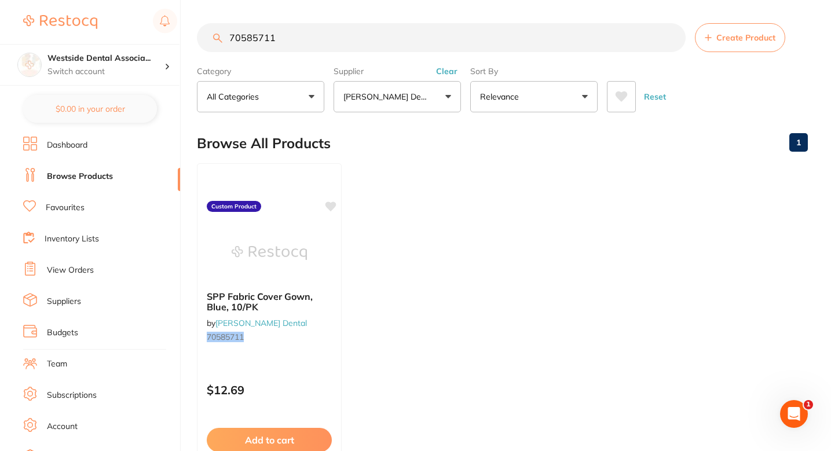
click at [536, 202] on ul "SPP Fabric Cover Gown, Blue, 10/PK by Patterson Dental 70585711 Custom Product …" at bounding box center [502, 329] width 611 height 333
click at [375, 308] on ul "SPP Fabric Cover Gown, Blue, 10/PK by Patterson Dental 70585711 Custom Product …" at bounding box center [502, 329] width 611 height 333
click at [353, 50] on input "70585711" at bounding box center [441, 37] width 489 height 29
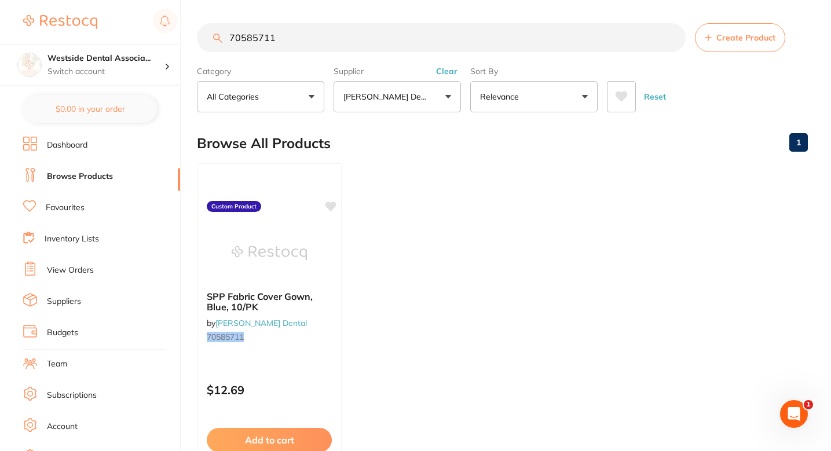
paste input "7222425"
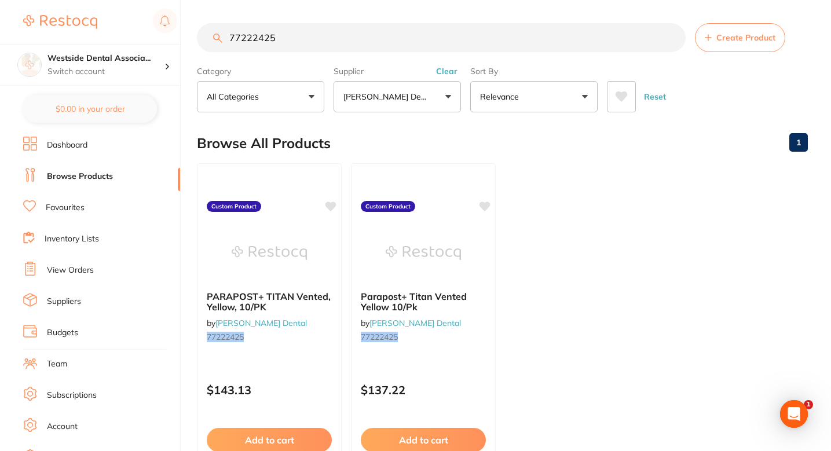
scroll to position [0, 0]
click at [552, 214] on ul "PARAPOST+ TITAN Vented, Yellow, 10/PK by Patterson Dental 77222425 Custom Produ…" at bounding box center [502, 329] width 611 height 333
click at [547, 225] on ul "PARAPOST+ TITAN Vented, Yellow, 10/PK by Patterson Dental 77222425 Custom Produ…" at bounding box center [502, 329] width 611 height 333
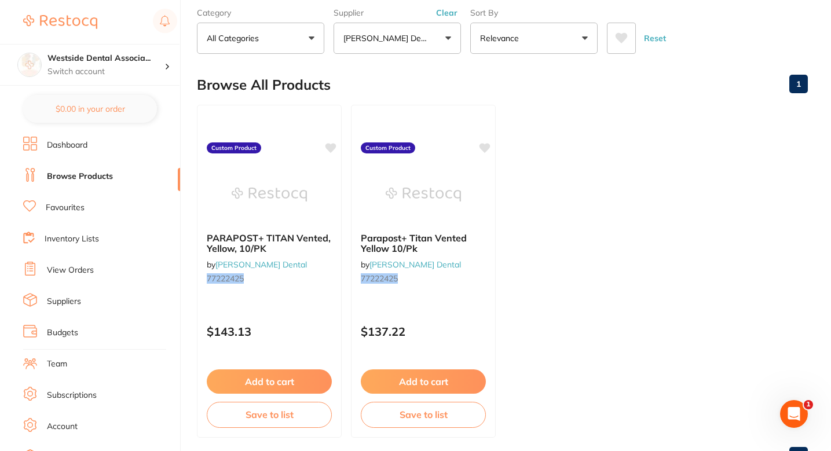
scroll to position [62, 0]
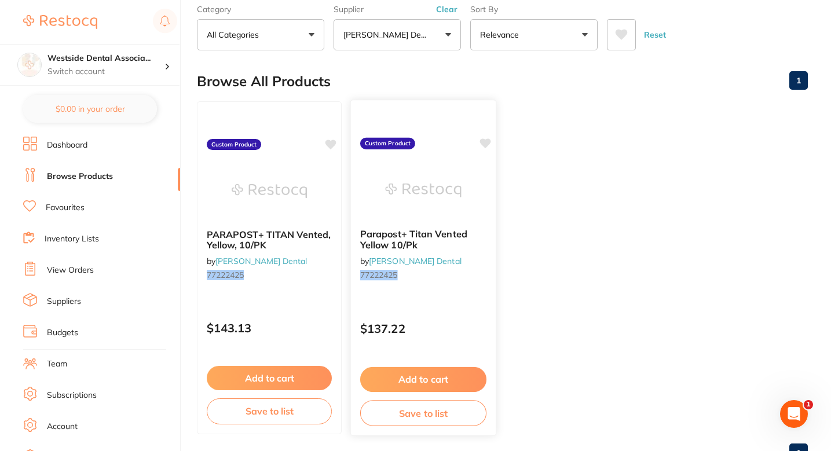
click at [473, 290] on div "Parapost+ Titan Vented Yellow 10/Pk by Patterson Dental 77222425" at bounding box center [423, 256] width 145 height 75
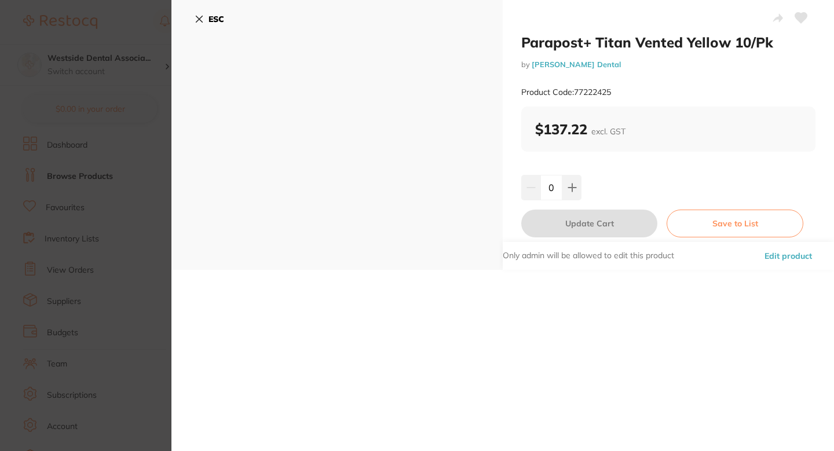
click at [793, 249] on button "Edit product" at bounding box center [788, 256] width 54 height 28
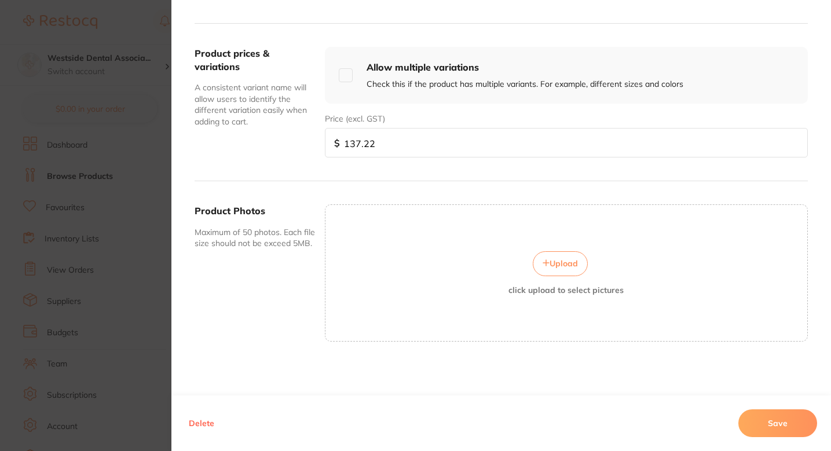
click at [200, 422] on button "Delete" at bounding box center [201, 423] width 32 height 28
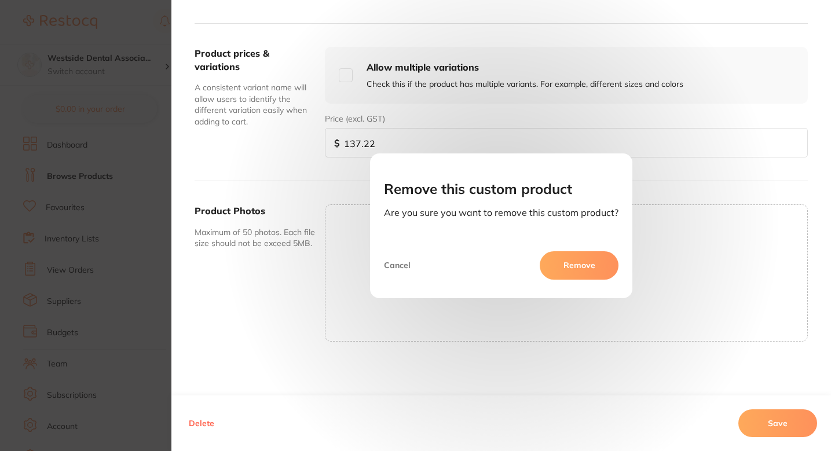
click at [563, 272] on button "Remove" at bounding box center [579, 265] width 79 height 28
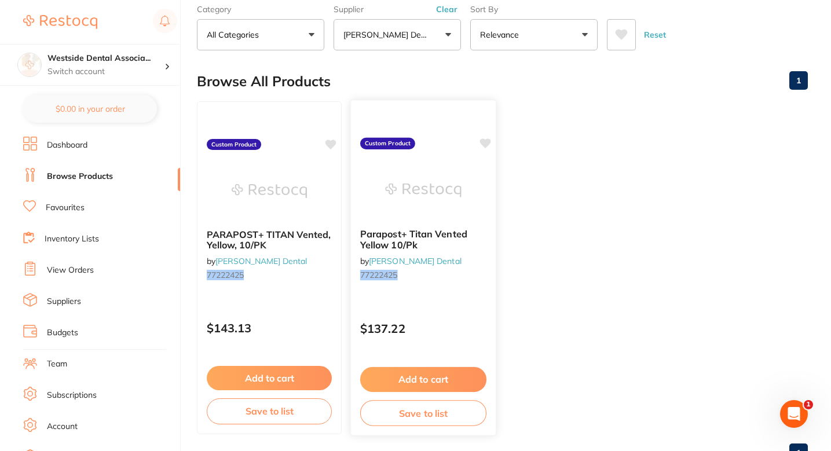
click at [464, 292] on div "Parapost+ Titan Vented Yellow 10/Pk by Patterson Dental 77222425" at bounding box center [423, 256] width 145 height 75
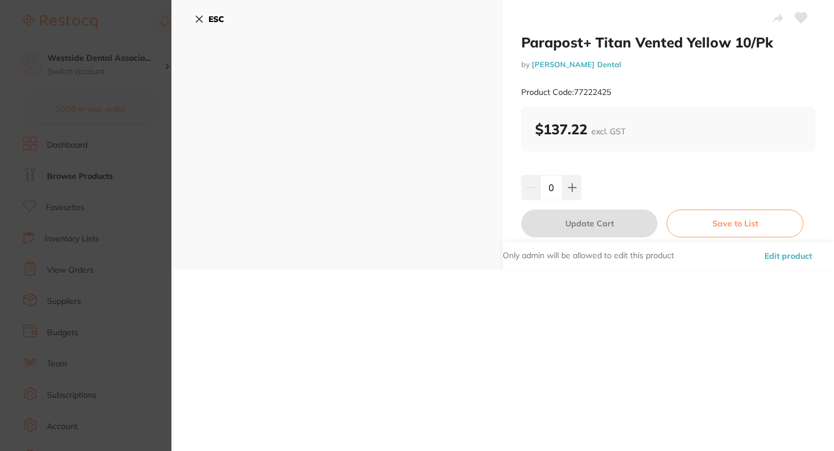
click at [771, 255] on button "Edit product" at bounding box center [788, 256] width 54 height 28
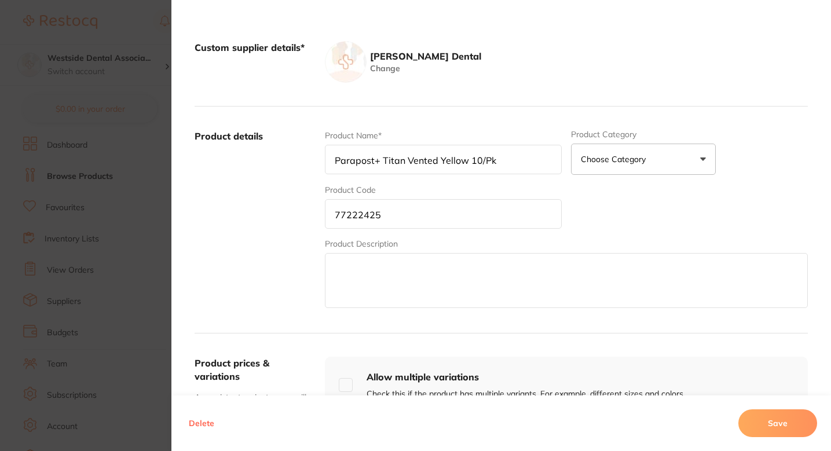
click at [196, 434] on button "Delete" at bounding box center [201, 423] width 32 height 28
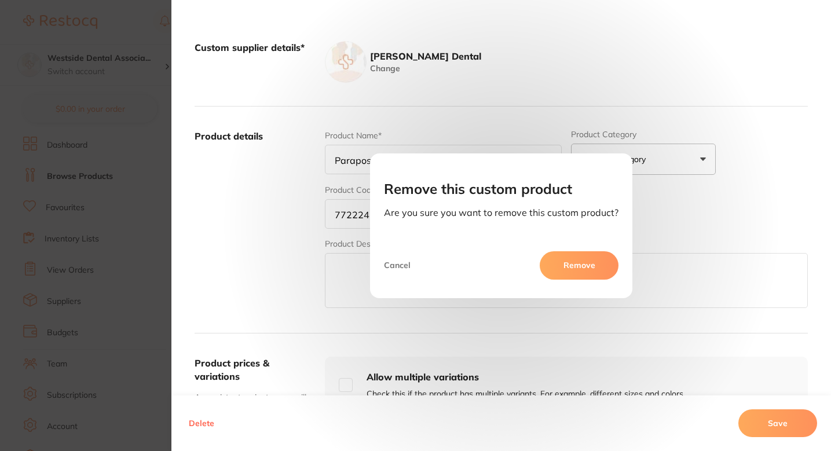
click at [596, 258] on button "Remove" at bounding box center [579, 265] width 79 height 28
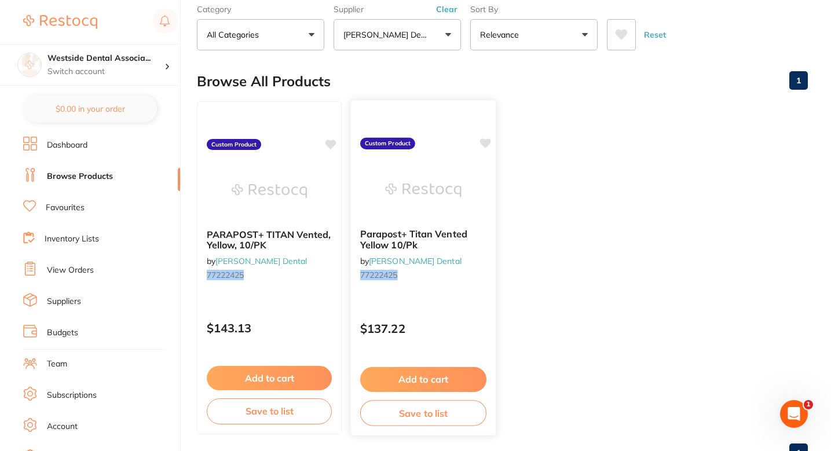
click at [478, 289] on div "Parapost+ Titan Vented Yellow 10/Pk by Patterson Dental 77222425" at bounding box center [423, 256] width 145 height 75
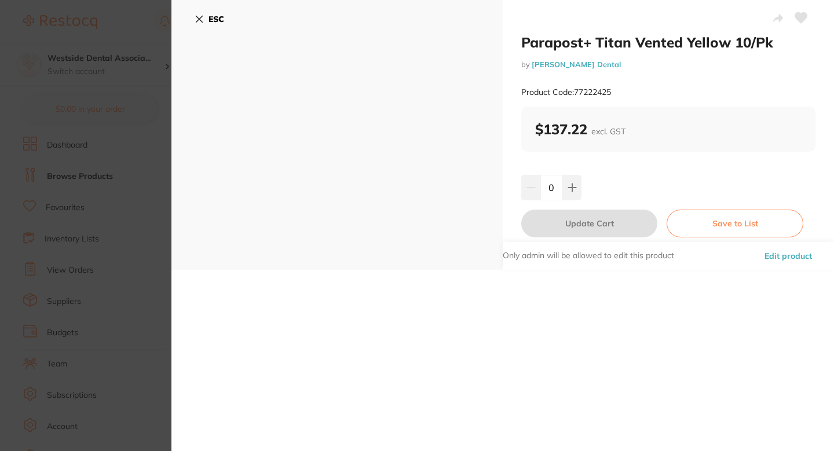
click at [777, 254] on button "Edit product" at bounding box center [788, 256] width 54 height 28
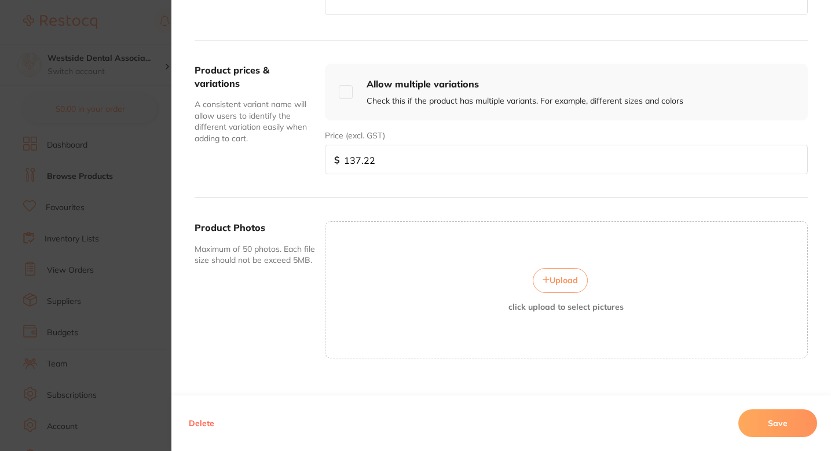
click at [185, 430] on button "Delete" at bounding box center [201, 423] width 32 height 28
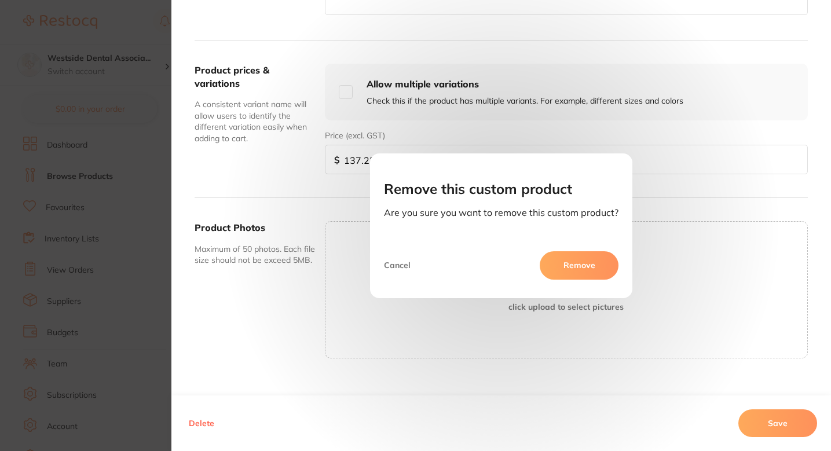
click at [571, 245] on div "Cancel Remove" at bounding box center [501, 270] width 262 height 56
click at [557, 263] on button "Remove" at bounding box center [579, 265] width 79 height 28
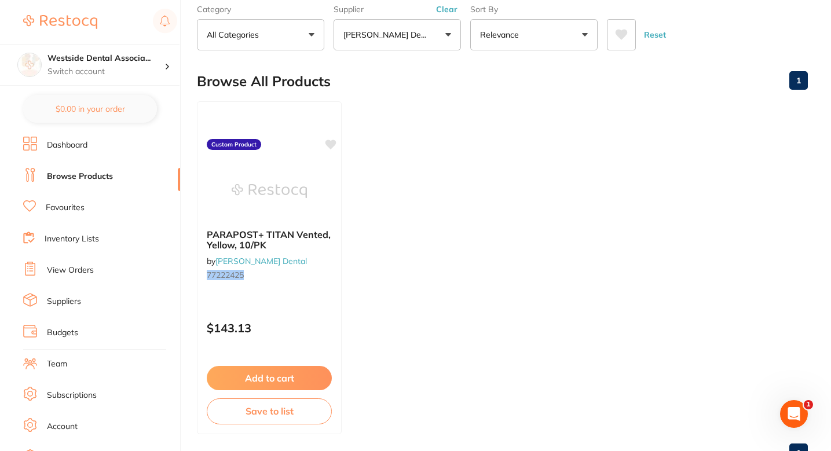
click at [415, 191] on ul "PARAPOST+ TITAN Vented, Yellow, 10/PK by Patterson Dental 77222425 Custom Produ…" at bounding box center [502, 267] width 611 height 333
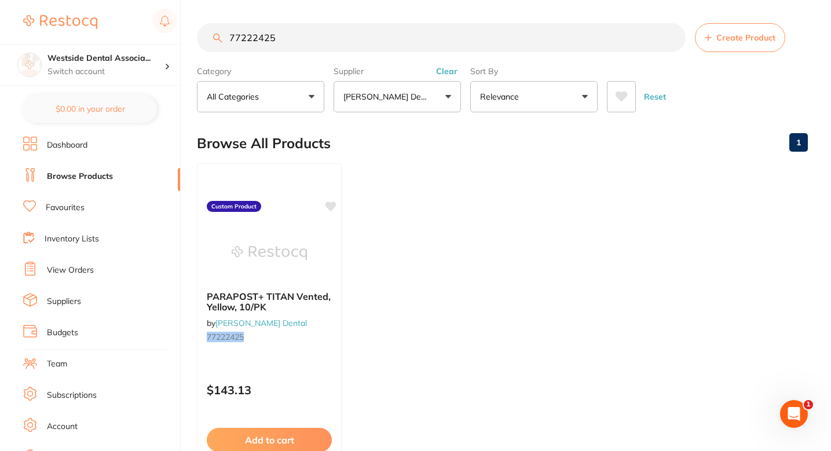
click at [404, 217] on ul "PARAPOST+ TITAN Vented, Yellow, 10/PK by Patterson Dental 77222425 Custom Produ…" at bounding box center [502, 329] width 611 height 333
click at [347, 38] on input "77222425" at bounding box center [441, 37] width 489 height 29
paste input "0842583"
click at [425, 25] on input "70842583" at bounding box center [441, 37] width 489 height 29
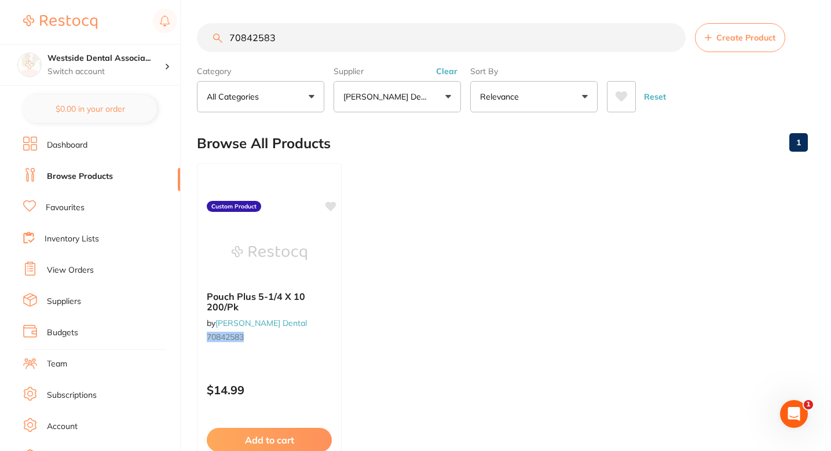
click at [425, 25] on input "70842583" at bounding box center [441, 37] width 489 height 29
paste input "437541"
click at [415, 33] on input "70437541" at bounding box center [441, 37] width 489 height 29
click at [376, 47] on input "70437541" at bounding box center [441, 37] width 489 height 29
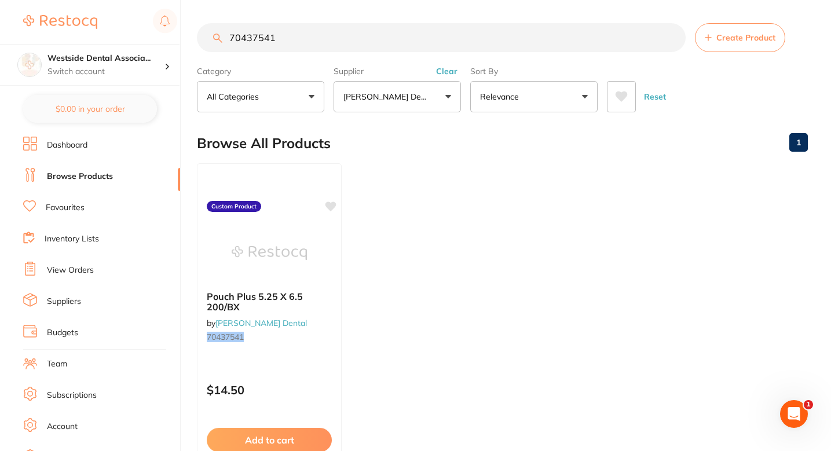
paste input "842609"
type input "70842609"
click at [314, 335] on small "70842609" at bounding box center [269, 336] width 126 height 9
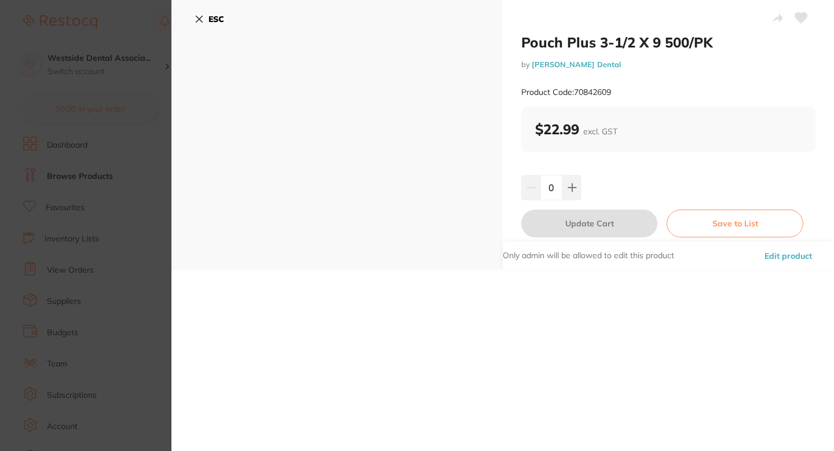
click at [775, 258] on button "Edit product" at bounding box center [788, 256] width 54 height 28
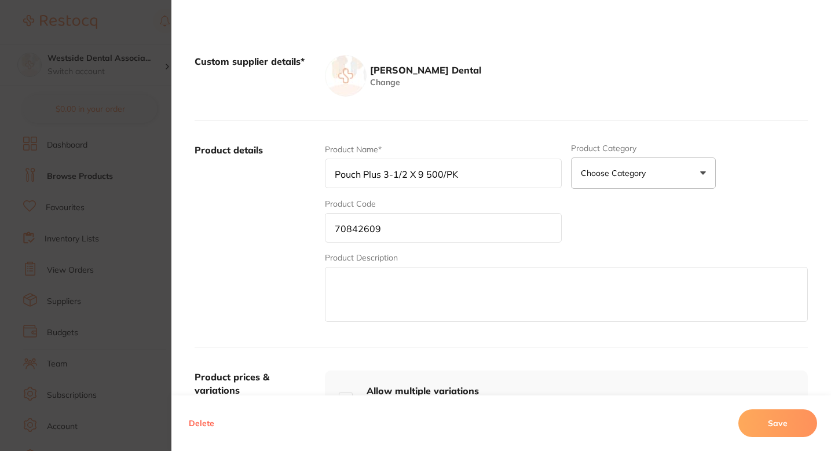
scroll to position [207, 0]
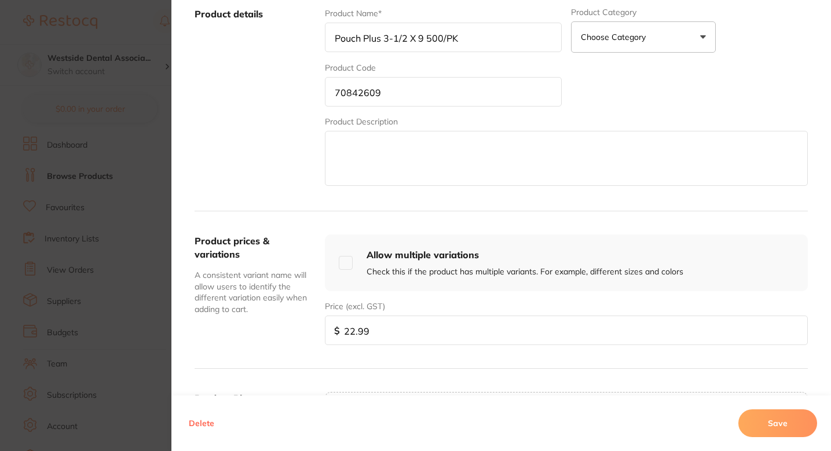
click at [402, 342] on input "22.99" at bounding box center [566, 331] width 483 height 30
click at [404, 342] on input "22.99" at bounding box center [566, 331] width 483 height 30
click at [412, 335] on input "22.99" at bounding box center [566, 331] width 483 height 30
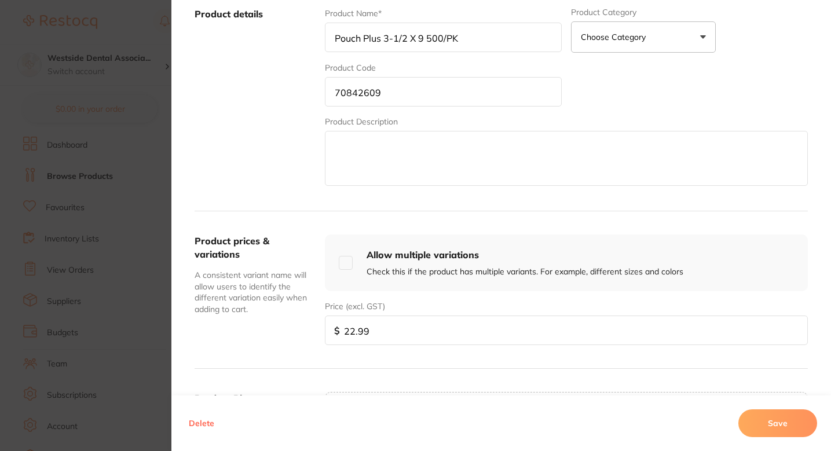
click at [412, 335] on input "22.99" at bounding box center [566, 331] width 483 height 30
paste input "26"
type input "22.26"
click at [738, 415] on div "Delete Save" at bounding box center [500, 423] width 659 height 56
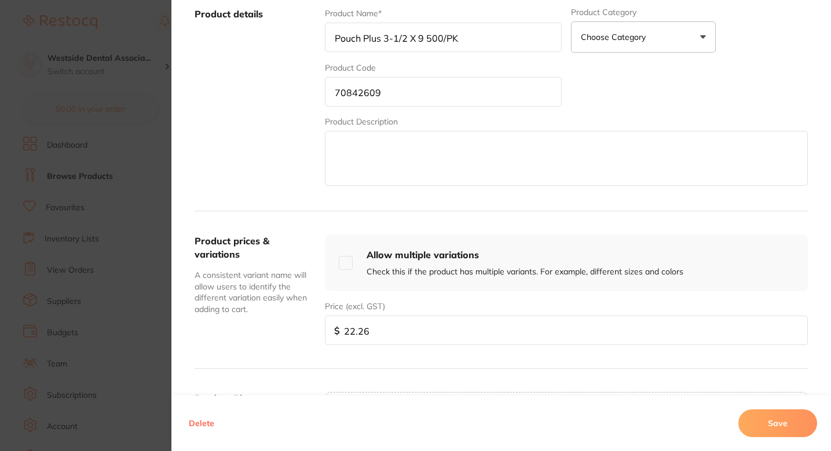
click at [755, 417] on button "Save" at bounding box center [777, 423] width 79 height 28
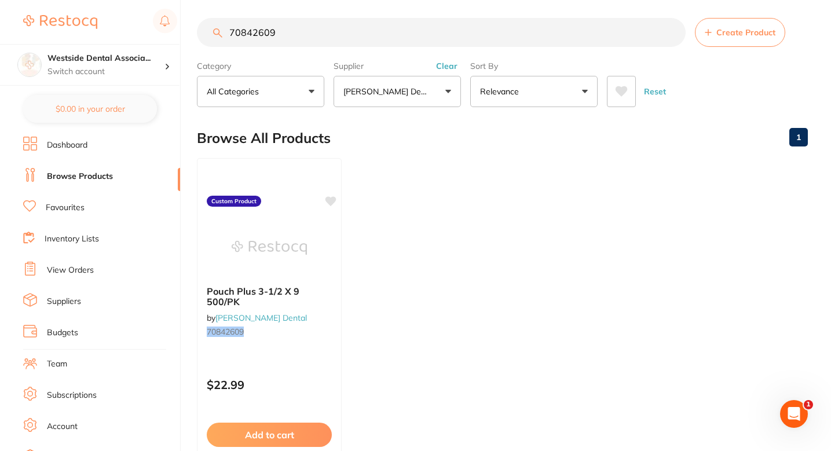
click at [478, 213] on ul "Pouch Plus 3-1/2 X 9 500/PK by Patterson Dental 70842609 Custom Product $22.99 …" at bounding box center [502, 324] width 611 height 333
click at [349, 31] on input "70842609" at bounding box center [441, 32] width 489 height 29
paste input "363663"
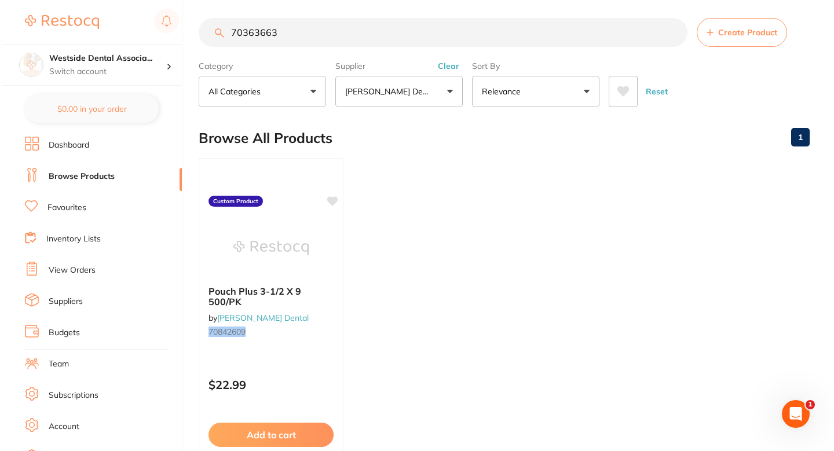
scroll to position [0, 0]
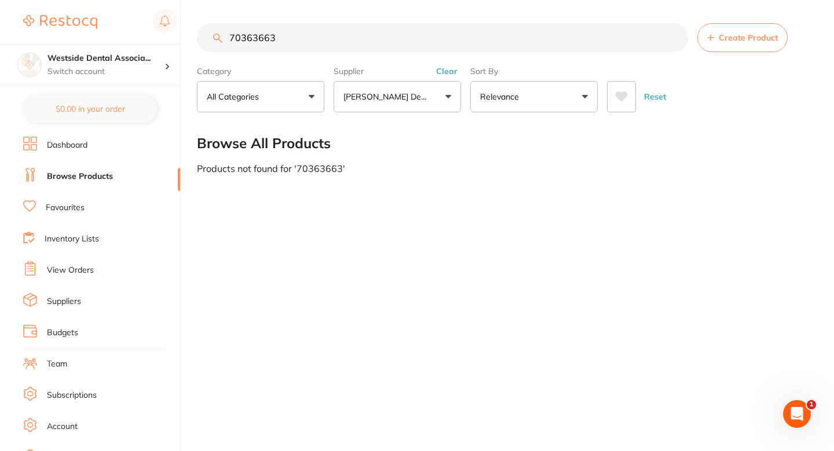
type input "70363663"
click at [739, 36] on span "Create Product" at bounding box center [747, 37] width 59 height 9
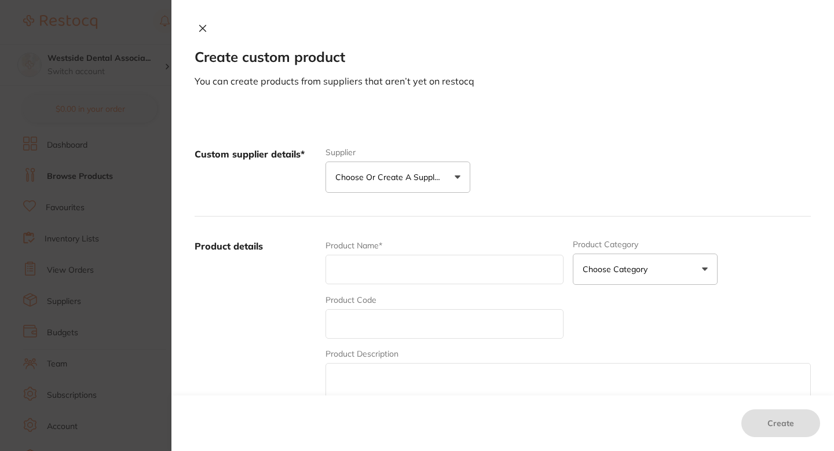
click at [448, 188] on button "Choose or create a supplier" at bounding box center [397, 177] width 145 height 31
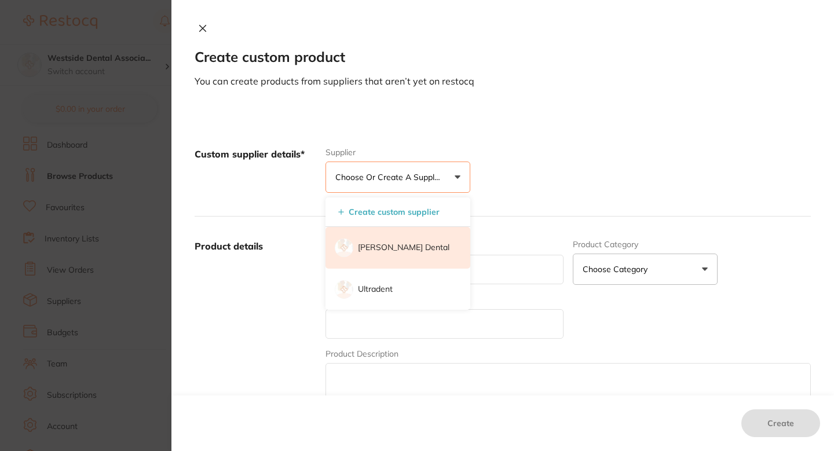
click at [397, 256] on li "[PERSON_NAME] Dental" at bounding box center [397, 248] width 145 height 42
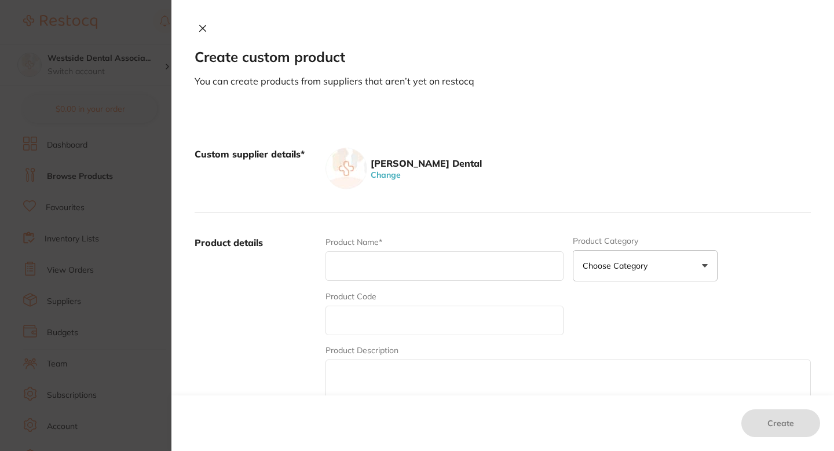
click at [392, 332] on input "text" at bounding box center [444, 321] width 238 height 30
paste input "70363663"
type input "70363663"
click at [416, 268] on input "text" at bounding box center [444, 266] width 238 height 30
paste input "Adhese Universal Vivapen 2ML"
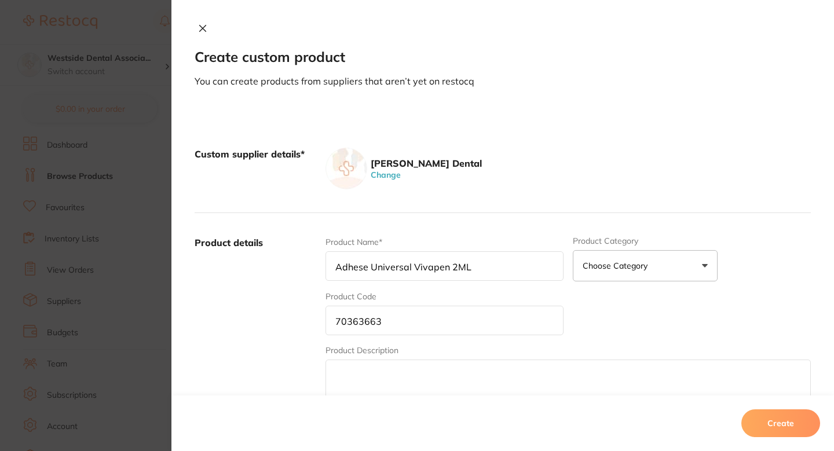
type input "Adhese Universal Vivapen 2ML"
click at [267, 304] on label "Product details" at bounding box center [256, 326] width 122 height 181
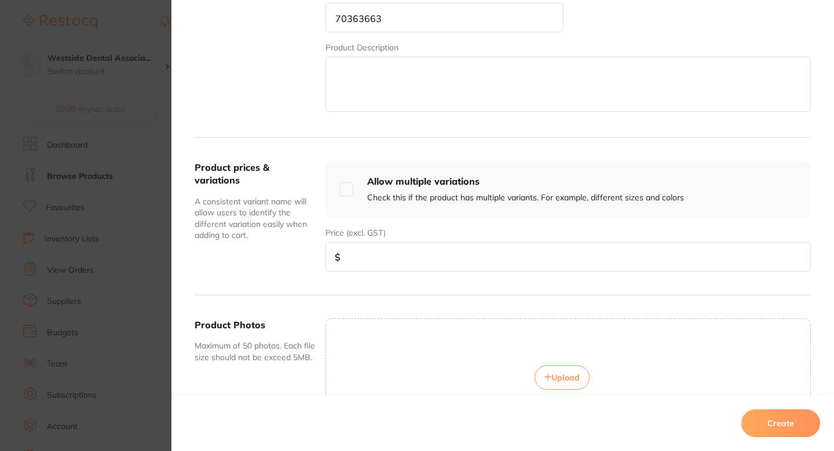
scroll to position [357, 0]
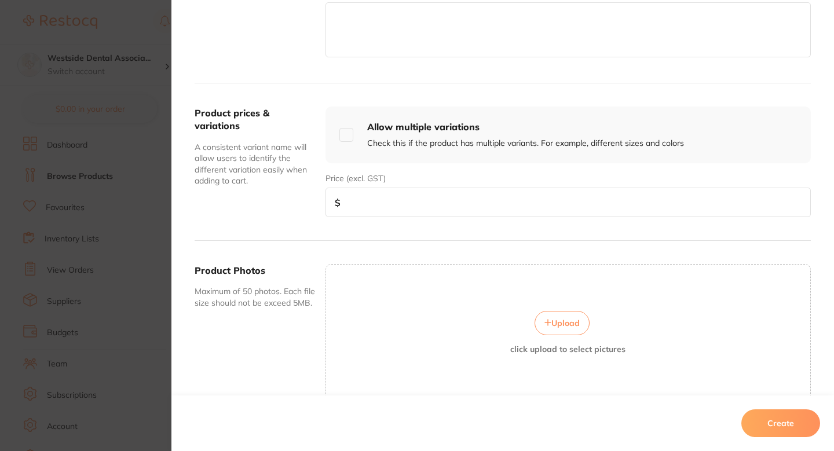
click at [411, 199] on input "number" at bounding box center [567, 203] width 485 height 30
paste input "118.99"
type input "118.99"
click at [780, 427] on button "Create" at bounding box center [780, 423] width 79 height 28
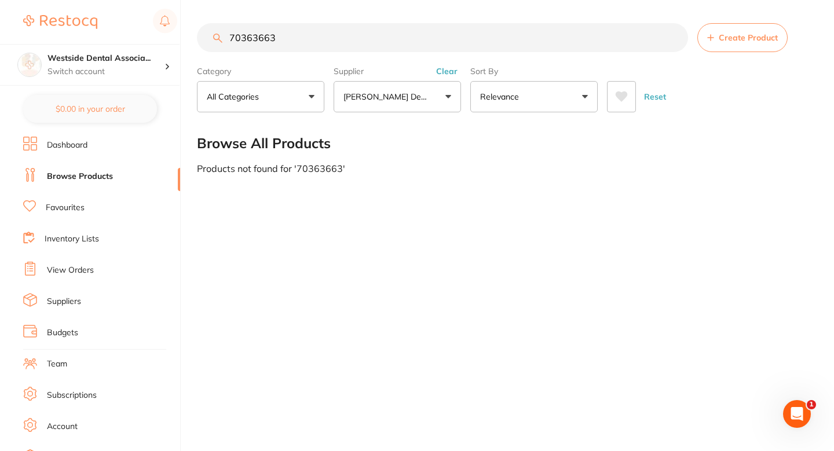
click at [349, 46] on input "70363663" at bounding box center [442, 37] width 491 height 29
paste input "1805381"
type input "71805381"
click at [747, 35] on span "Create Product" at bounding box center [747, 37] width 59 height 9
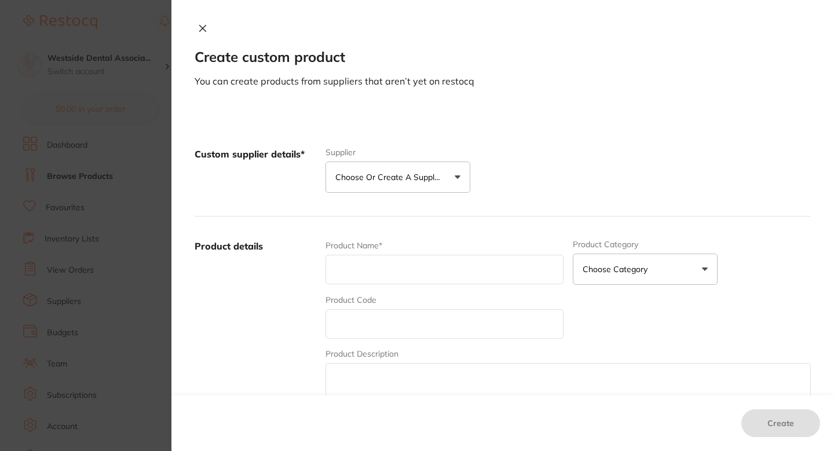
click at [415, 173] on p "Choose or create a supplier" at bounding box center [390, 177] width 110 height 12
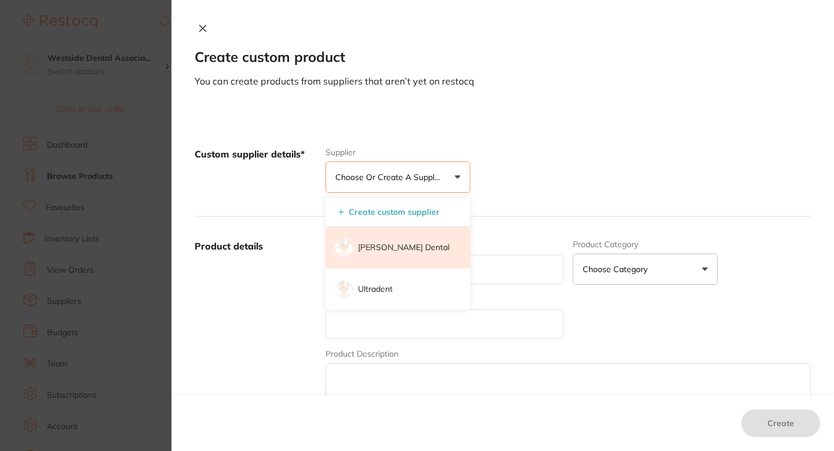
click at [393, 236] on li "[PERSON_NAME] Dental" at bounding box center [397, 248] width 145 height 42
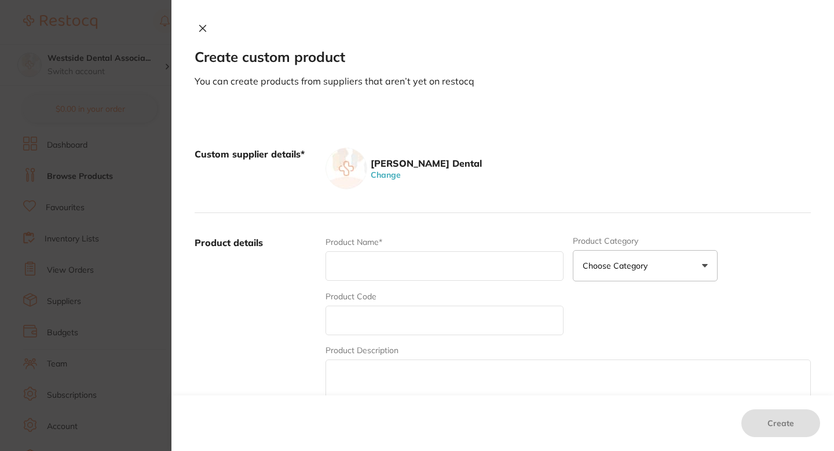
scroll to position [0, 0]
click at [371, 333] on input "text" at bounding box center [444, 321] width 238 height 30
paste input "71805381"
type input "71805381"
click at [391, 268] on input "text" at bounding box center [444, 266] width 238 height 30
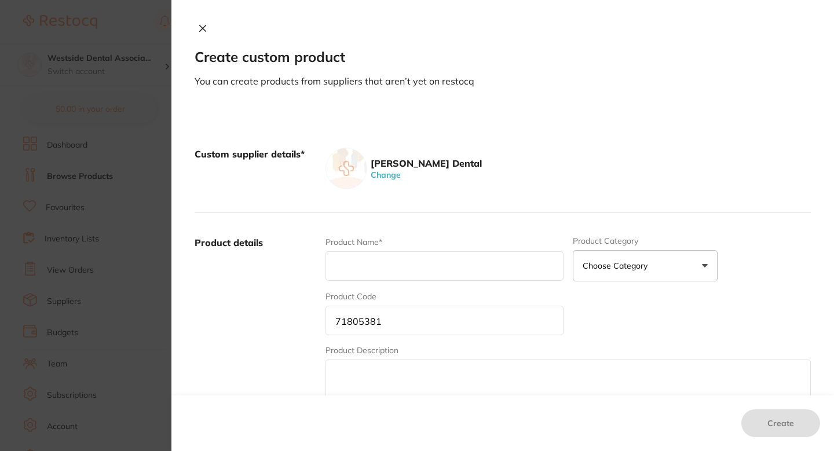
paste input "Prime & Bond Elect Btl 5ML"
type input "Prime & Bond Elect Btl 5ML"
click at [296, 283] on label "Product details" at bounding box center [256, 326] width 122 height 181
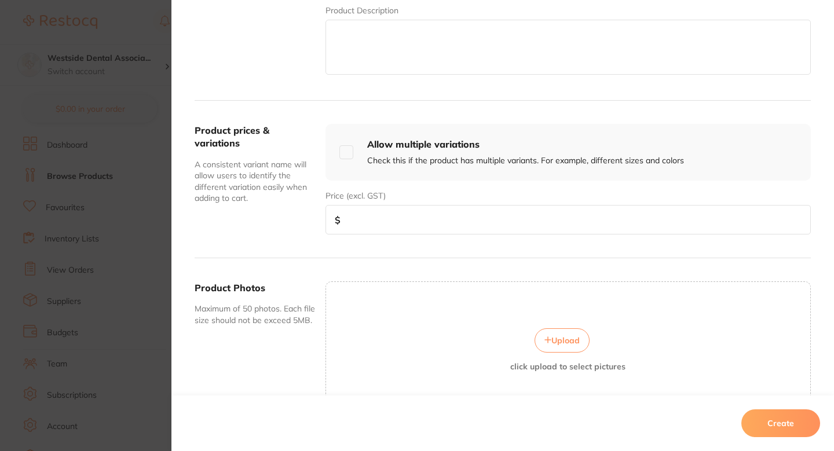
click at [402, 208] on input "number" at bounding box center [567, 220] width 485 height 30
paste input "175.99"
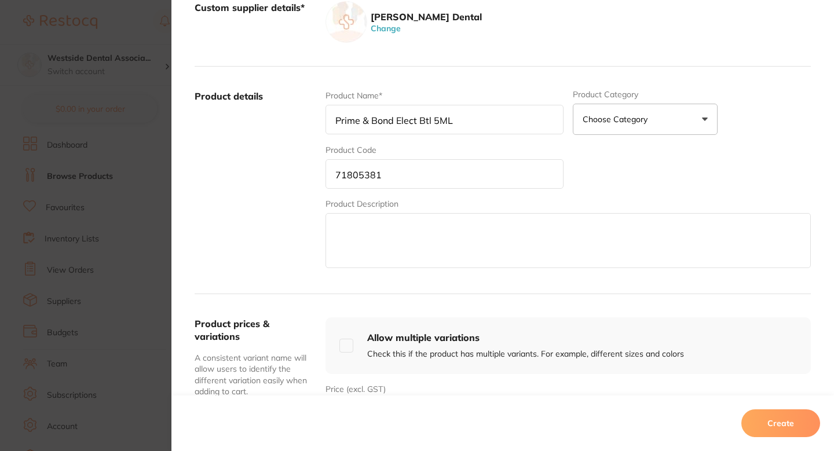
click at [283, 206] on label "Product details" at bounding box center [256, 180] width 122 height 181
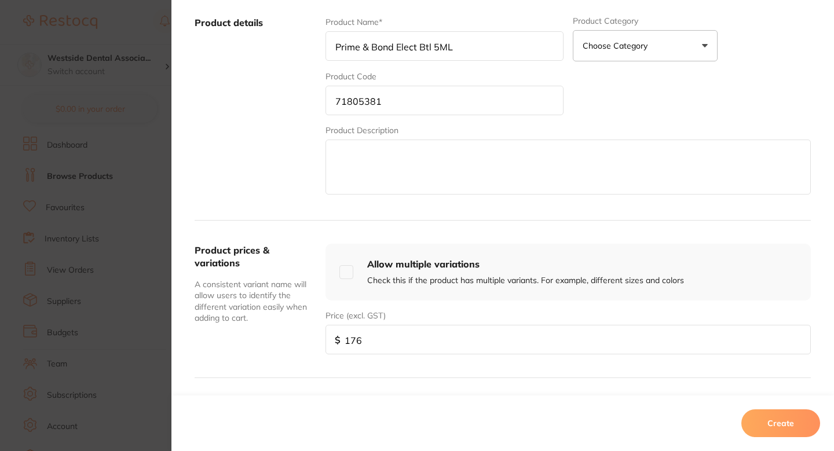
scroll to position [370, 0]
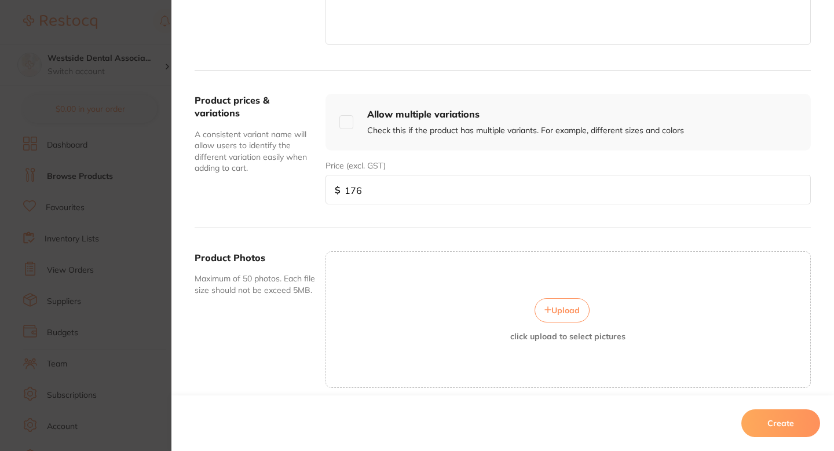
click at [481, 189] on input "176" at bounding box center [567, 190] width 485 height 30
paste input "5.99"
type input "175.99"
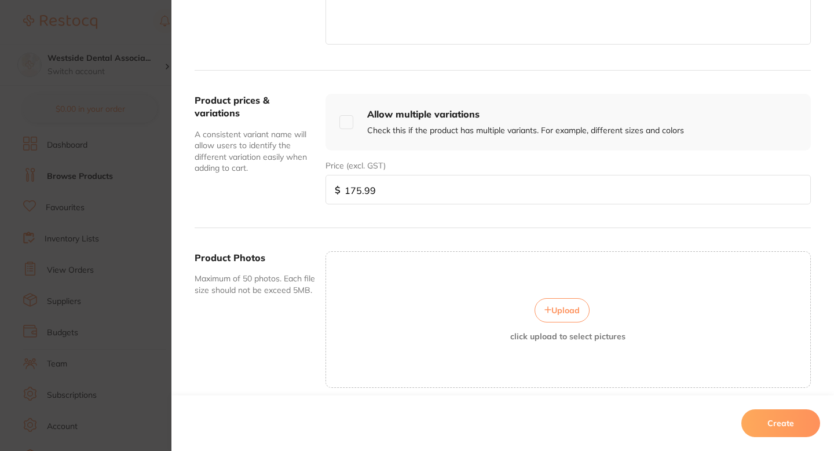
click at [779, 420] on button "Create" at bounding box center [780, 423] width 79 height 28
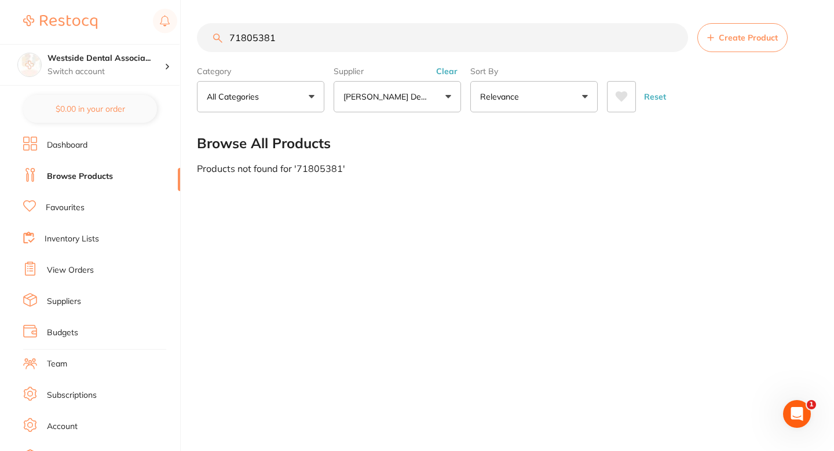
click at [404, 176] on main "71805381 Create Product Category All Categories All Categories No categories fo…" at bounding box center [515, 98] width 637 height 197
click at [377, 20] on main "71805381 Create Product Category All Categories All Categories No categories fo…" at bounding box center [515, 98] width 637 height 197
click at [367, 33] on input "71805381" at bounding box center [442, 37] width 491 height 29
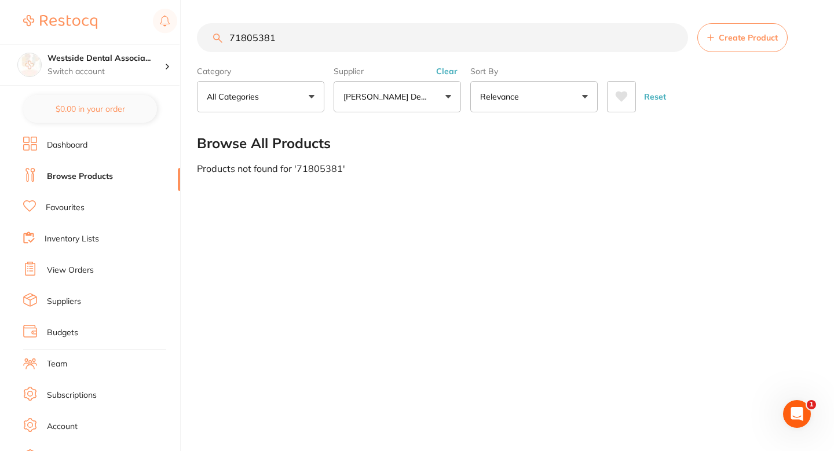
paste input "351352"
click at [377, 45] on input "71351352" at bounding box center [442, 37] width 491 height 29
type input "71351352"
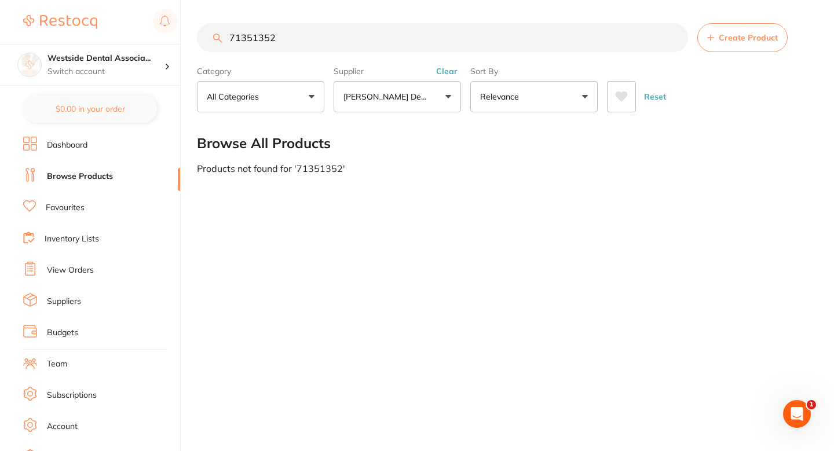
click at [710, 49] on button "Create Product" at bounding box center [742, 37] width 90 height 29
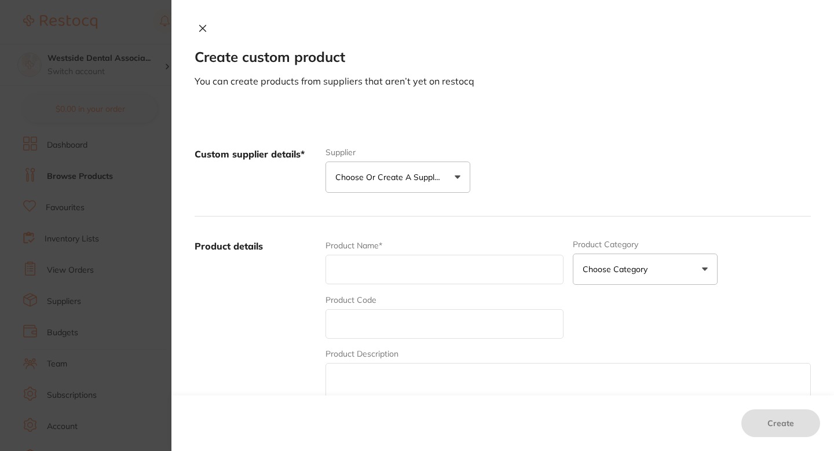
click at [428, 185] on button "Choose or create a supplier" at bounding box center [397, 177] width 145 height 31
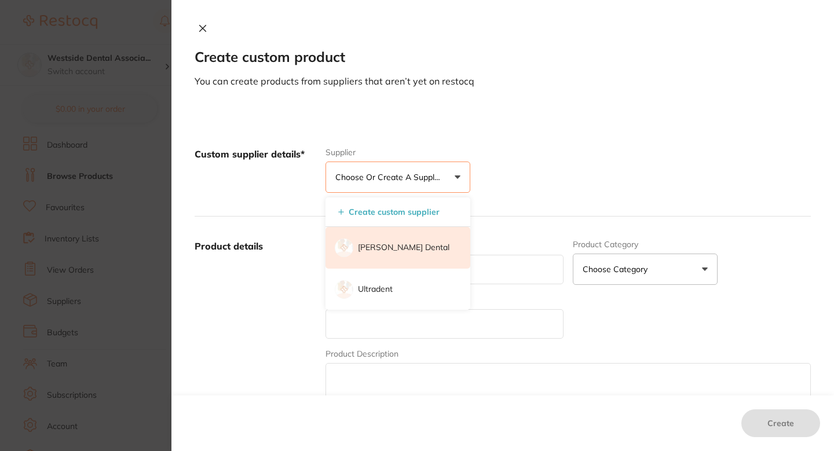
click at [387, 242] on p "[PERSON_NAME] Dental" at bounding box center [403, 248] width 91 height 12
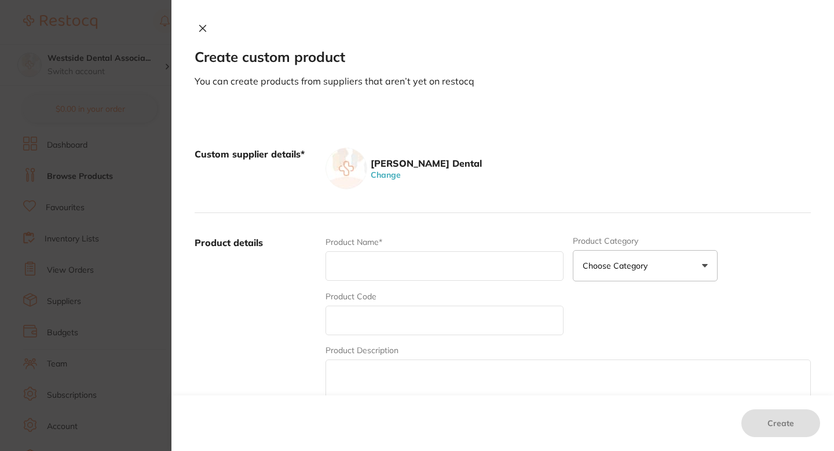
scroll to position [0, 0]
click at [377, 300] on div "Product Code" at bounding box center [444, 313] width 238 height 45
click at [368, 318] on input "text" at bounding box center [444, 321] width 238 height 30
paste input "71351352"
type input "71351352"
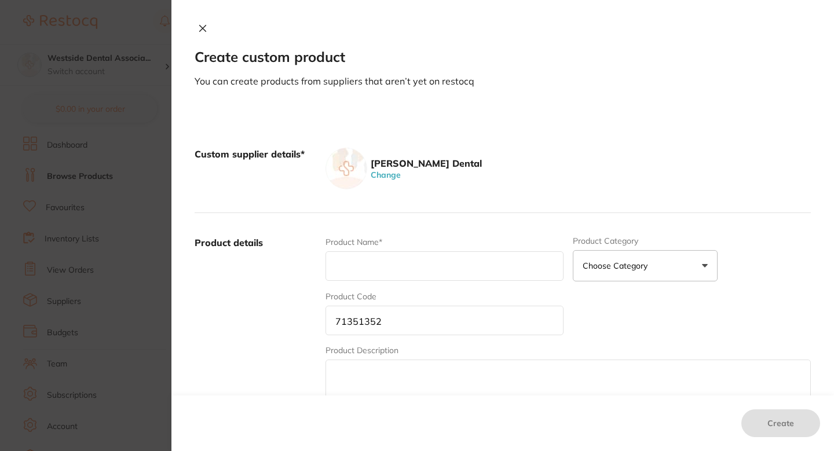
click at [376, 280] on div "Product Name*" at bounding box center [444, 258] width 238 height 45
click at [381, 264] on input "text" at bounding box center [444, 266] width 238 height 30
paste input "Aquasil Mix Tip for DS Low Viscosity 50ML"
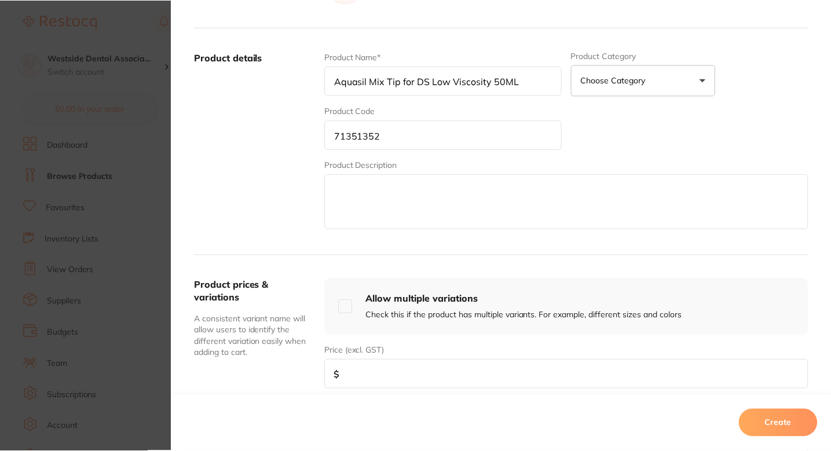
scroll to position [224, 0]
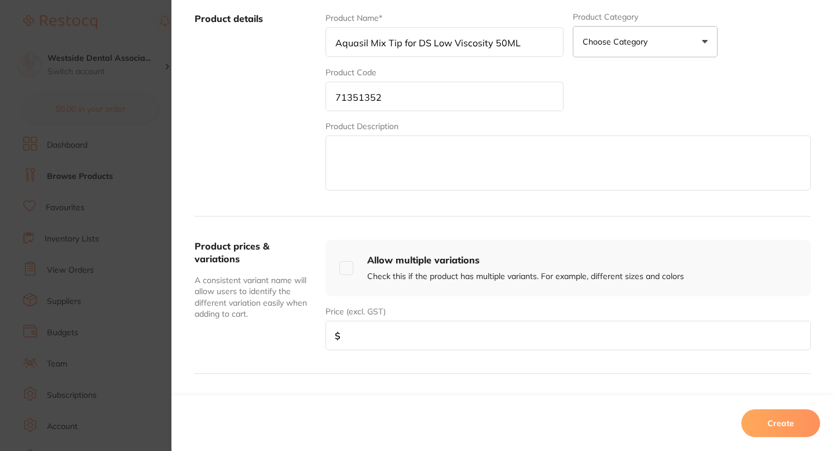
type input "Aquasil Mix Tip for DS Low Viscosity 50ML"
click at [404, 325] on input "number" at bounding box center [567, 336] width 485 height 30
paste input "42.99"
type input "42.99"
click at [764, 430] on button "Create" at bounding box center [780, 423] width 79 height 28
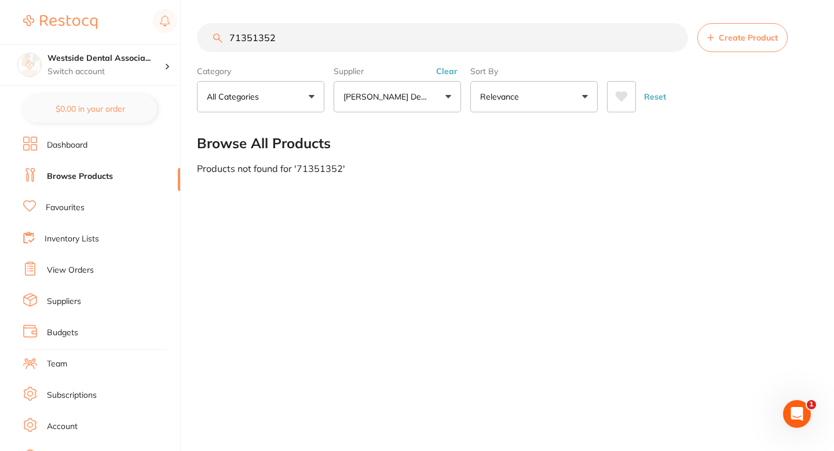
click at [366, 58] on section "71351352 Create Product Category All Categories All Categories No categories fo…" at bounding box center [504, 67] width 614 height 89
click at [366, 52] on section "71351352 Create Product Category All Categories All Categories No categories fo…" at bounding box center [504, 67] width 614 height 89
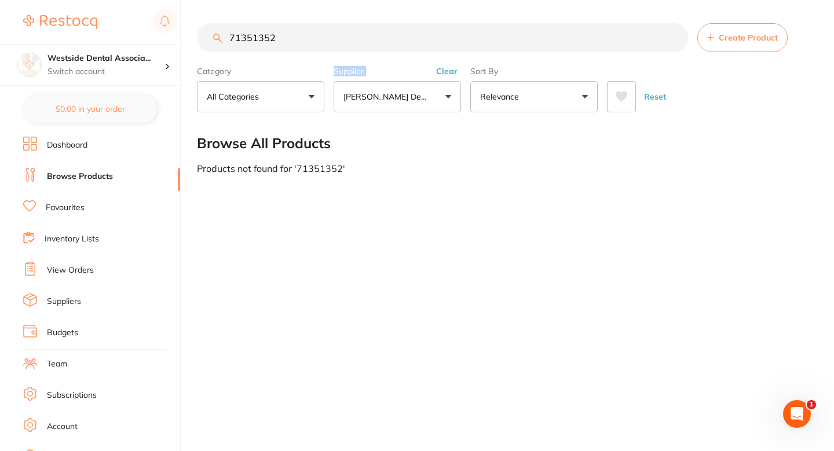
click at [352, 41] on input "71351352" at bounding box center [442, 37] width 491 height 29
paste input "07397"
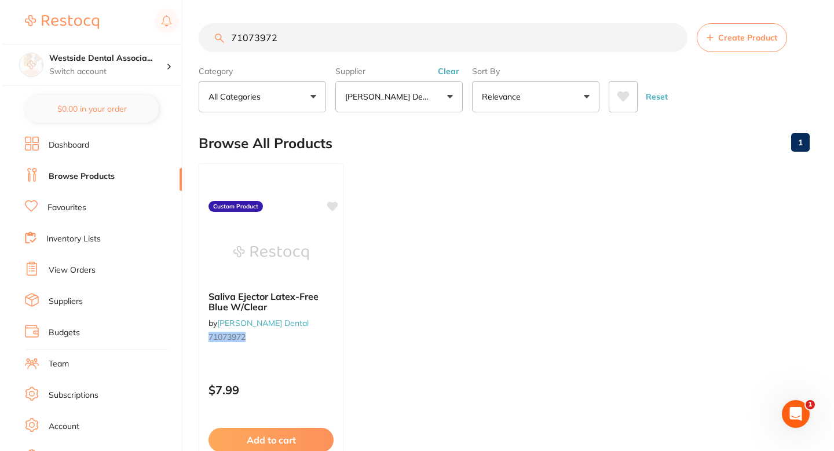
scroll to position [0, 0]
click at [319, 323] on div "Saliva Ejector Latex-Free Blue W/Clear by Patterson Dental 71073972" at bounding box center [269, 318] width 145 height 75
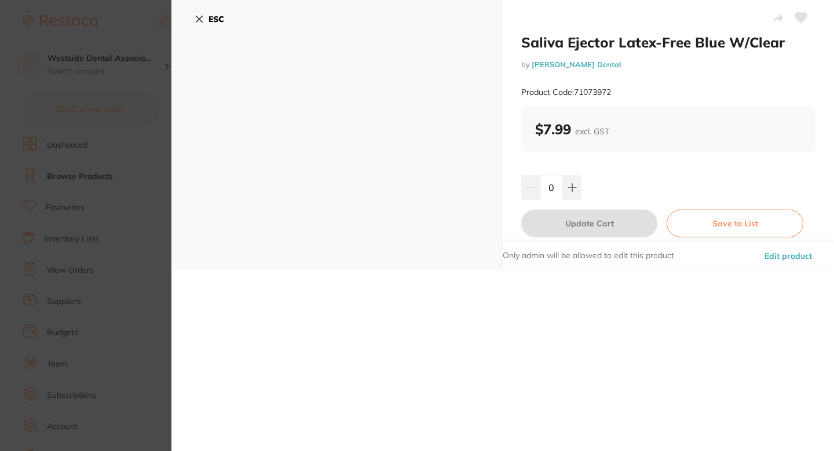
click at [102, 236] on section "Saliva Ejector Latex-Free Blue W/Clear by Patterson Dental Product Code: 710739…" at bounding box center [417, 225] width 834 height 451
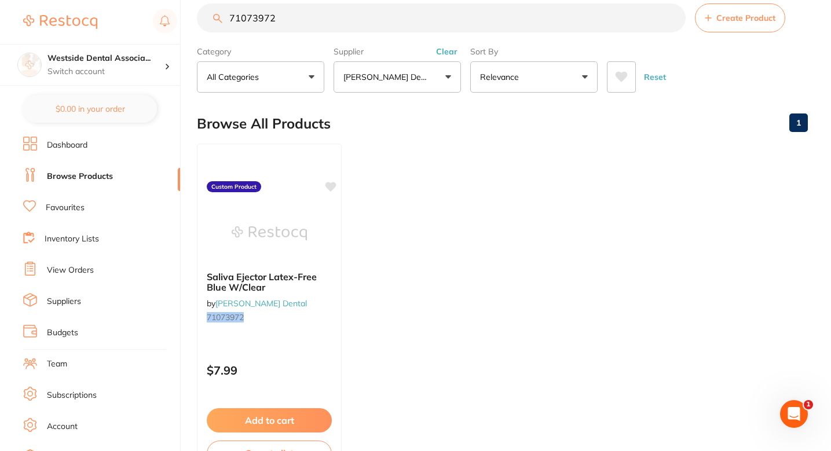
scroll to position [22, 0]
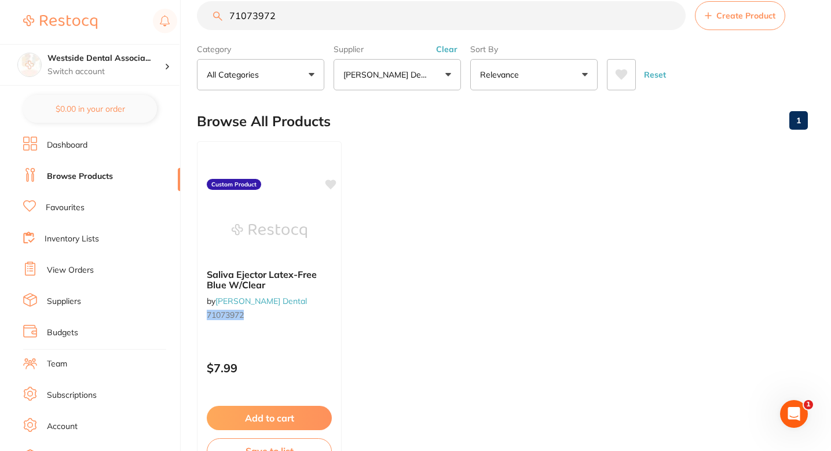
click at [442, 32] on section "71073972 Create Product Category All Categories All Categories No categories fo…" at bounding box center [502, 45] width 611 height 89
click at [409, 4] on input "71073972" at bounding box center [441, 15] width 489 height 29
paste input "51639"
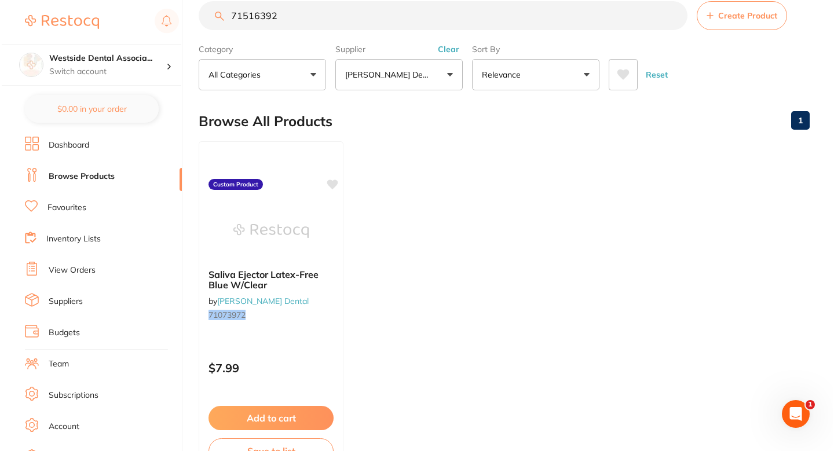
scroll to position [0, 0]
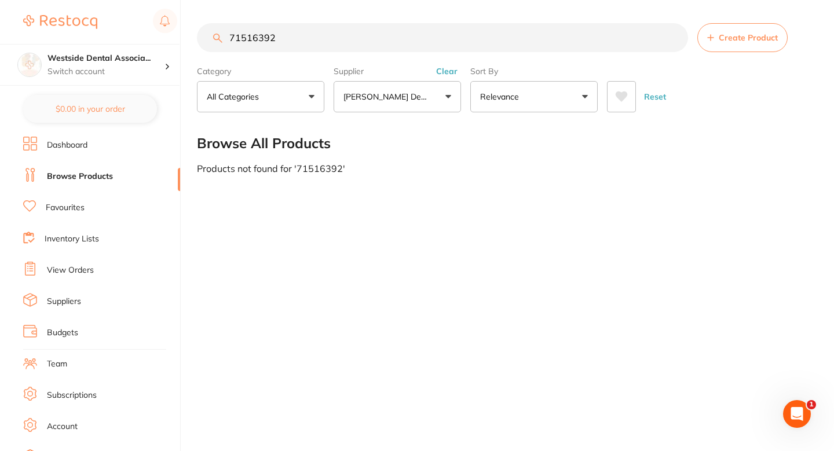
type input "71516392"
click at [756, 38] on span "Create Product" at bounding box center [747, 37] width 59 height 9
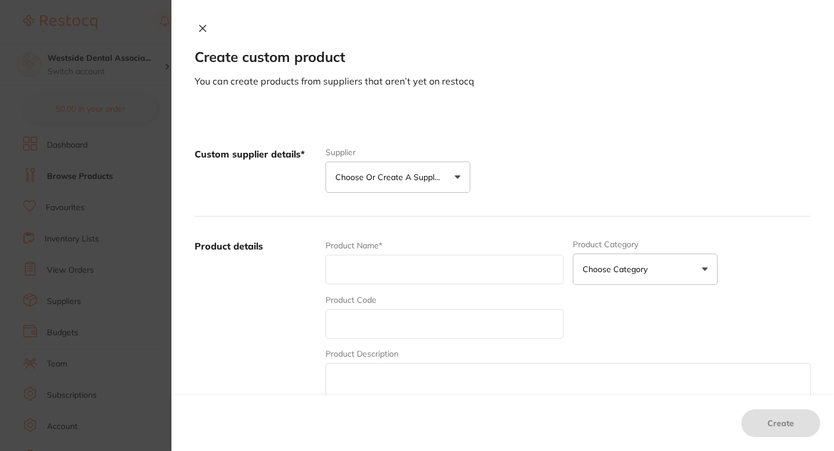
click at [443, 164] on button "Choose or create a supplier" at bounding box center [397, 177] width 145 height 31
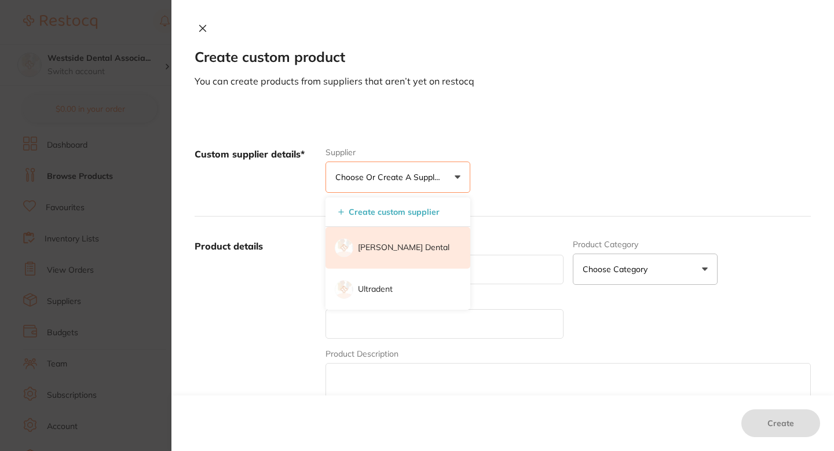
click at [387, 245] on p "[PERSON_NAME] Dental" at bounding box center [403, 248] width 91 height 12
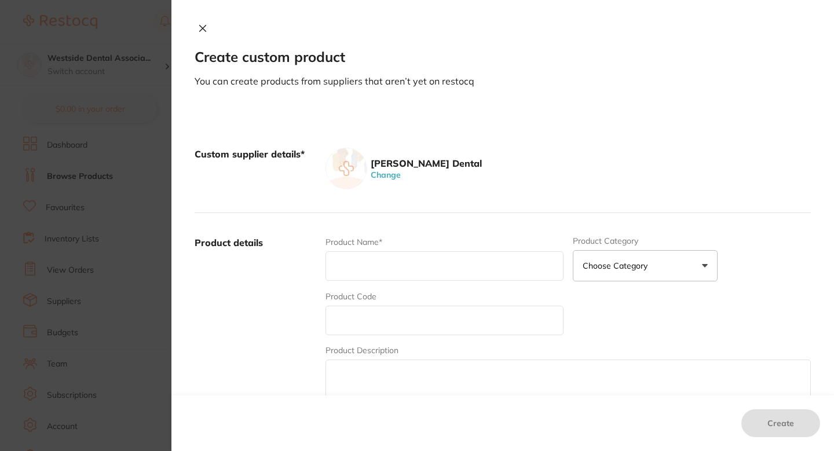
click at [390, 305] on div "Product Code" at bounding box center [444, 313] width 238 height 45
click at [387, 310] on input "text" at bounding box center [444, 321] width 238 height 30
paste input "71516392"
type input "71516392"
click at [387, 272] on input "text" at bounding box center [444, 266] width 238 height 30
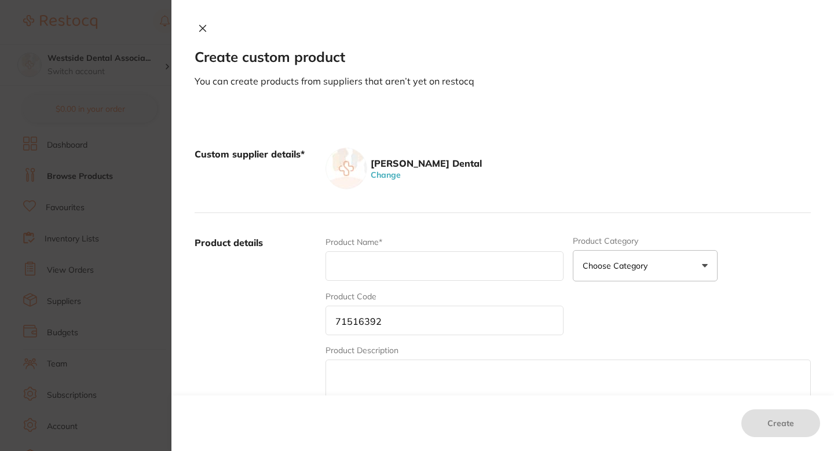
paste input "Oral-B Glide Healthy Gums Floss Ref 160M"
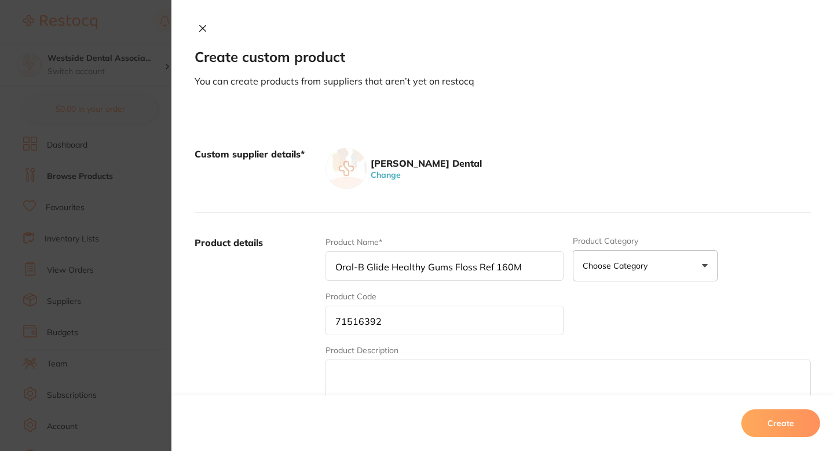
type input "Oral-B Glide Healthy Gums Floss Ref 160M"
click at [294, 339] on label "Product details" at bounding box center [256, 326] width 122 height 181
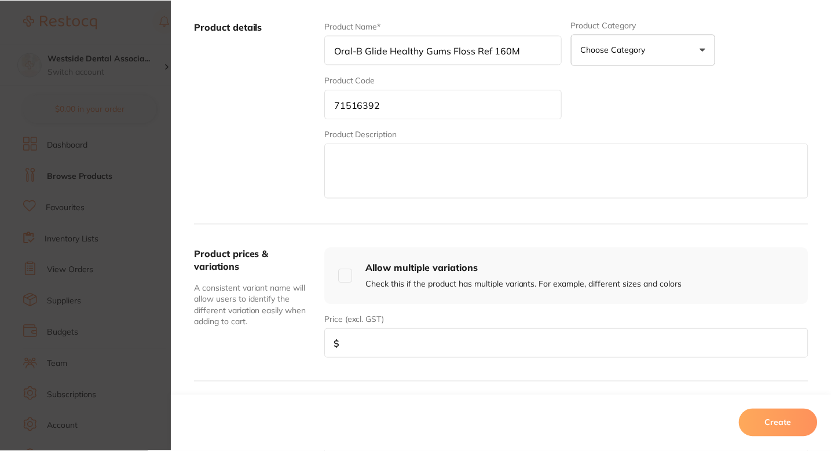
scroll to position [276, 0]
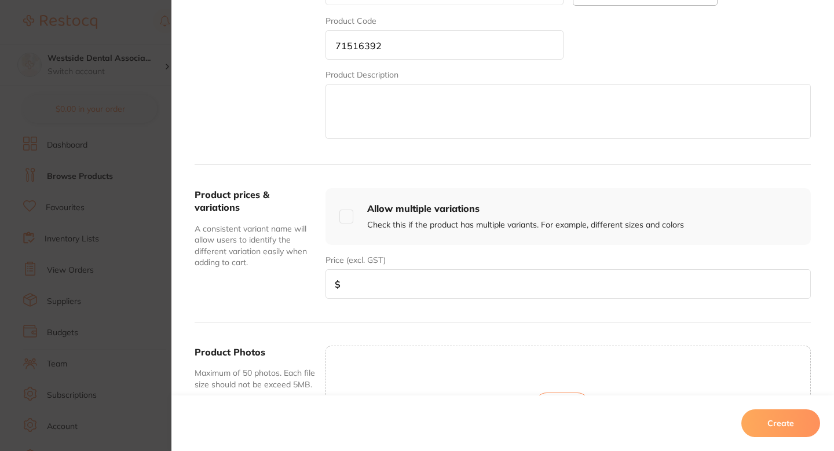
click at [382, 277] on input "number" at bounding box center [567, 284] width 485 height 30
paste input "12.79"
type input "12.79"
click at [774, 420] on button "Create" at bounding box center [780, 423] width 79 height 28
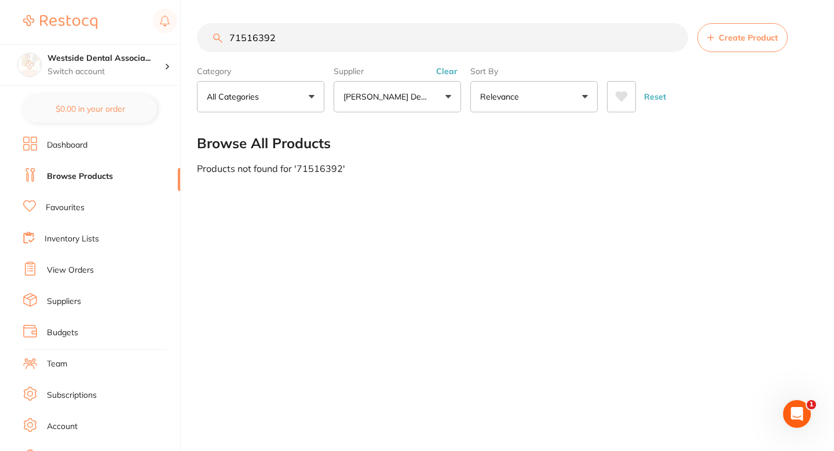
click at [347, 39] on input "71516392" at bounding box center [442, 37] width 491 height 29
paste input "437730"
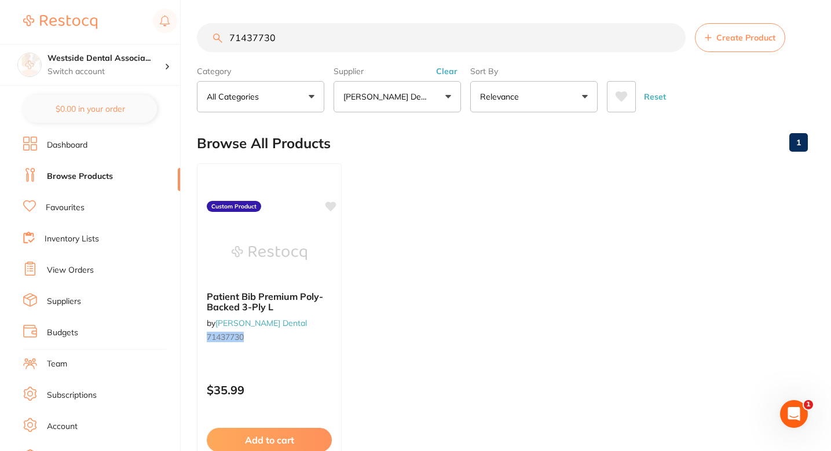
scroll to position [0, 0]
click at [347, 38] on input "71437730" at bounding box center [441, 37] width 489 height 29
paste input "search"
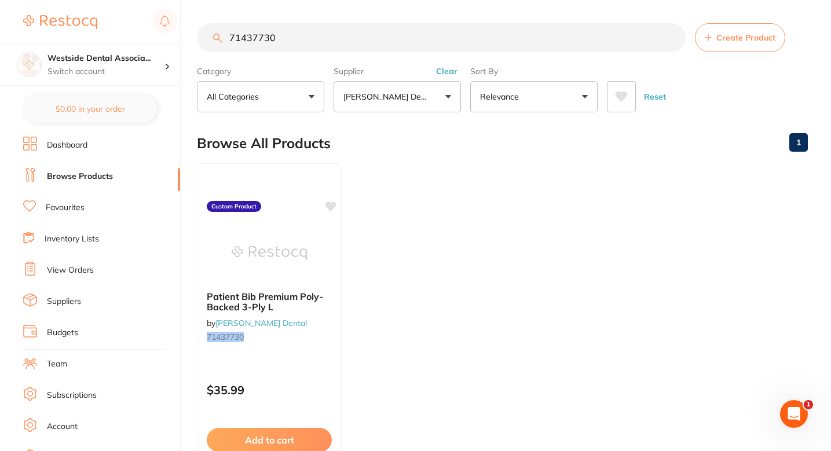
click at [453, 189] on ul "Patient Bib Premium Poly-Backed 3-Ply L by Patterson Dental 71437730 Custom Pro…" at bounding box center [502, 329] width 611 height 333
click at [362, 45] on input "71437730" at bounding box center [441, 37] width 489 height 29
paste input "75677083"
click at [362, 45] on input "7143773075677083" at bounding box center [441, 37] width 489 height 29
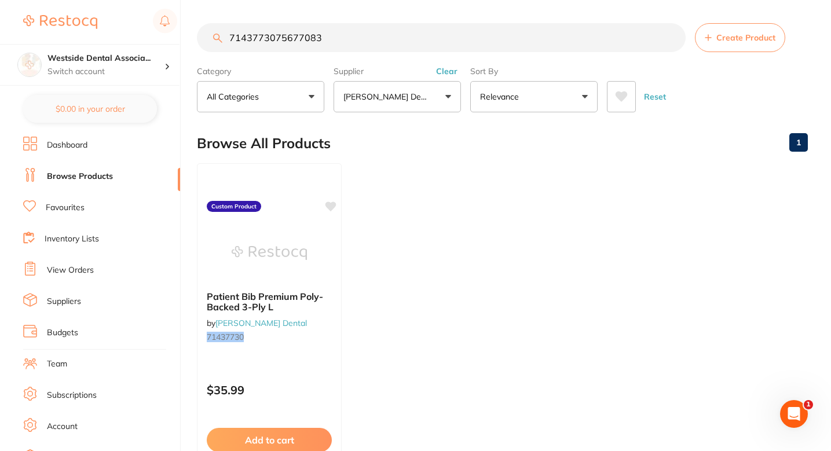
click at [362, 45] on input "7143773075677083" at bounding box center [441, 37] width 489 height 29
paste input "search"
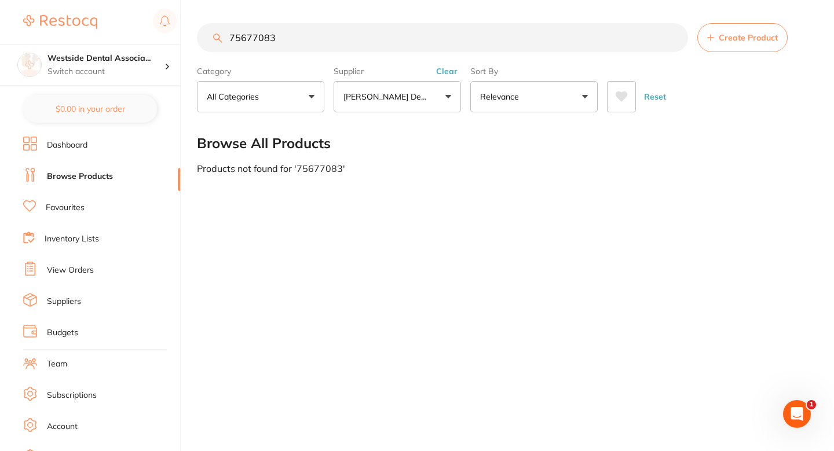
type input "75677083"
click at [739, 45] on button "Create Product" at bounding box center [742, 37] width 90 height 29
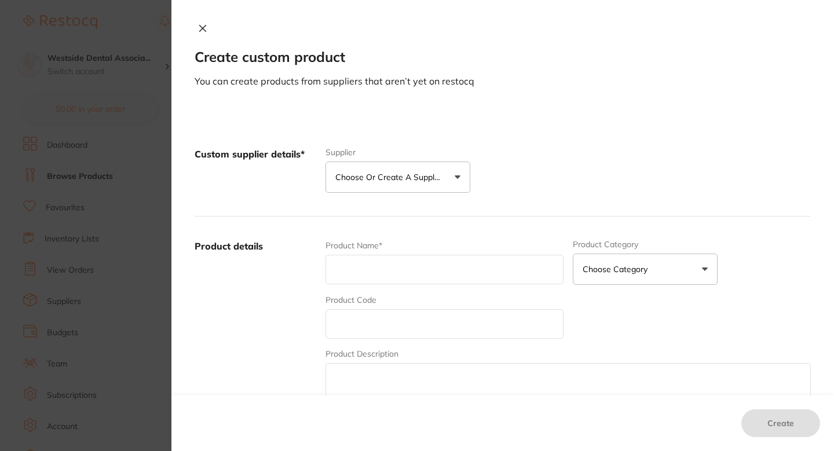
click at [461, 155] on label "Supplier" at bounding box center [397, 152] width 145 height 9
click at [417, 180] on p "Choose or create a supplier" at bounding box center [390, 177] width 110 height 12
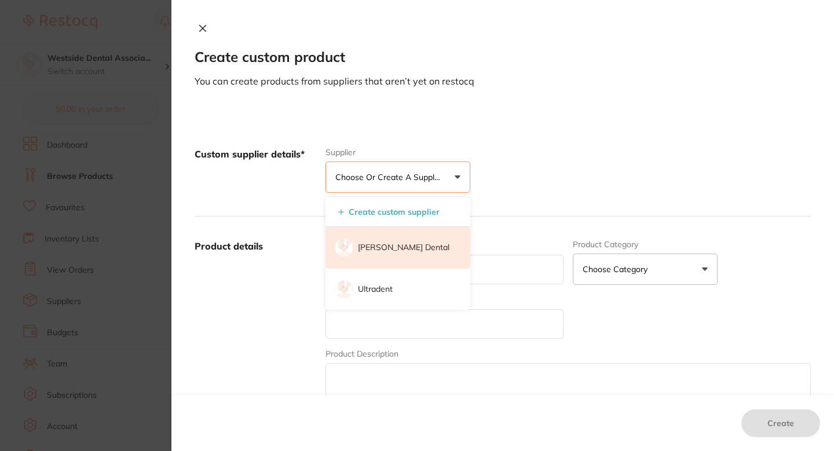
click at [390, 240] on li "[PERSON_NAME] Dental" at bounding box center [397, 248] width 145 height 42
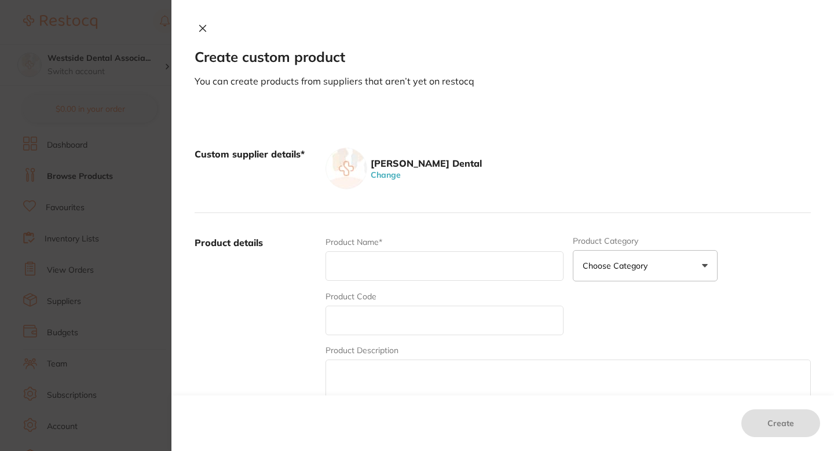
click at [369, 314] on input "text" at bounding box center [444, 321] width 238 height 30
paste input "75677083"
type input "75677083"
click at [372, 261] on input "text" at bounding box center [444, 266] width 238 height 30
click at [390, 274] on input "text" at bounding box center [444, 266] width 238 height 30
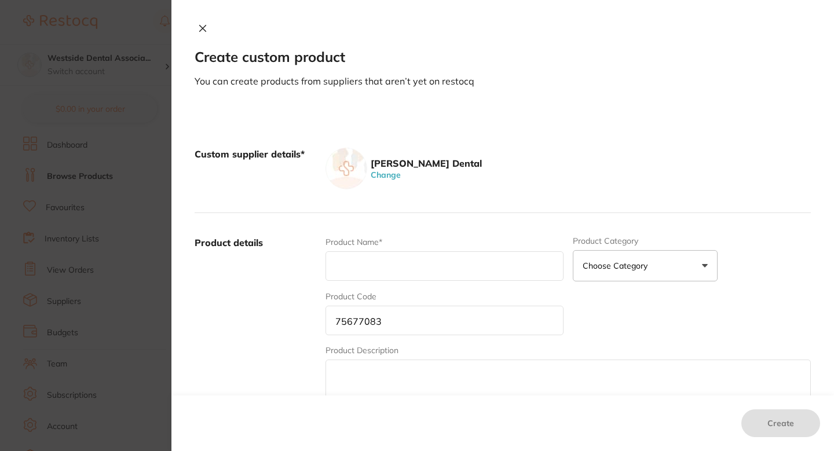
paste input "Glitter Retainer Cases, Asst"
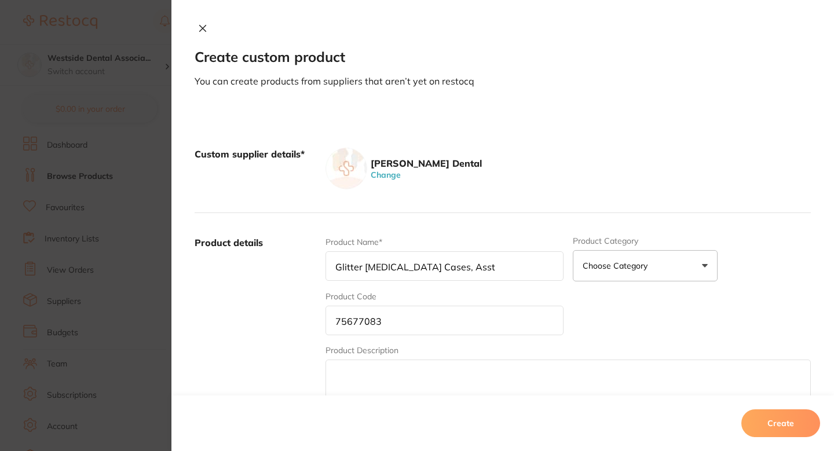
click at [430, 268] on input "Glitter Retainer Cases, Asst" at bounding box center [444, 266] width 238 height 30
type input "Glitter [MEDICAL_DATA] Cases Asst"
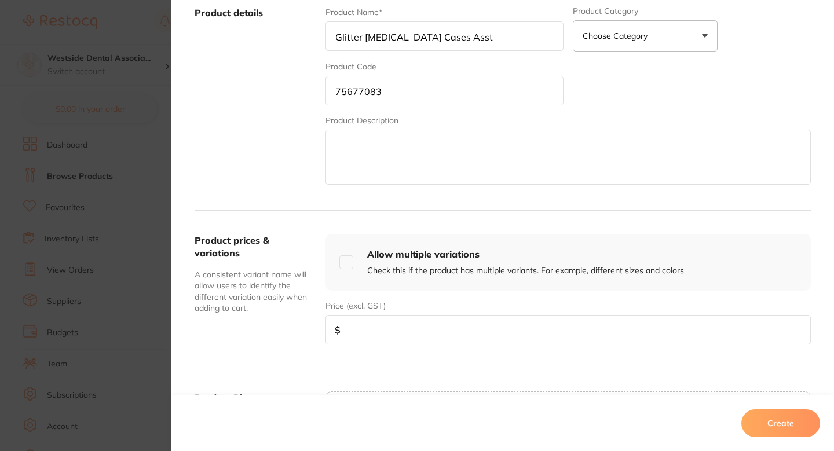
scroll to position [242, 0]
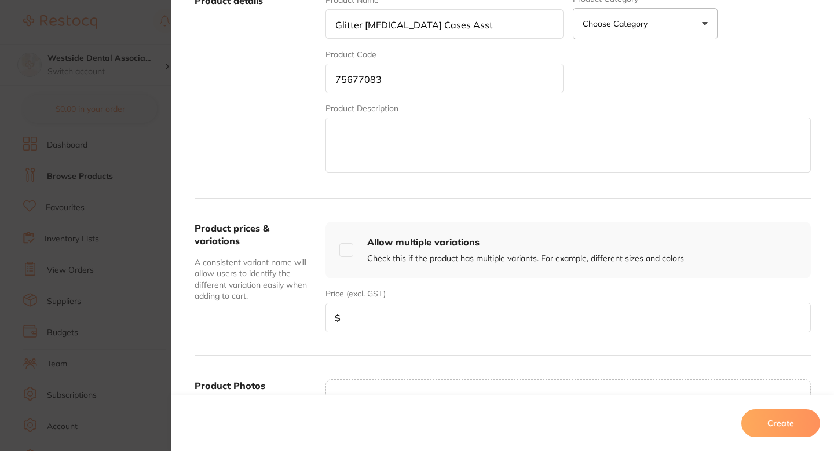
click at [372, 313] on input "number" at bounding box center [567, 318] width 485 height 30
type input "8.99"
click at [788, 419] on button "Create" at bounding box center [780, 423] width 79 height 28
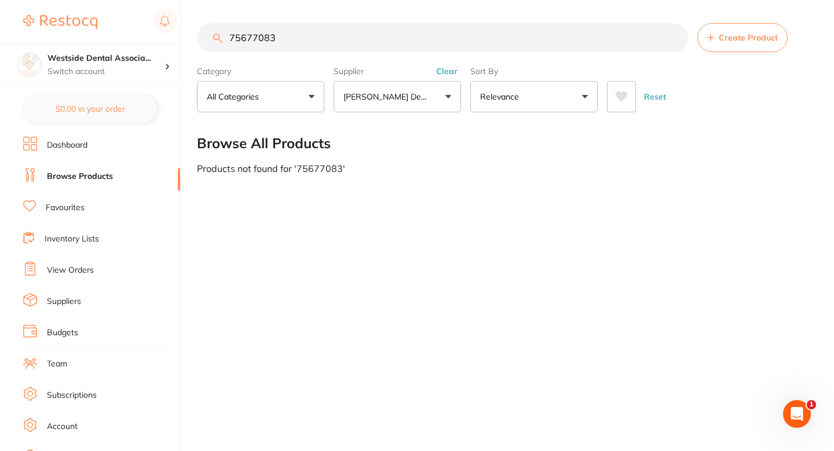
click at [390, 54] on section "75677083 Create Product Category All Categories All Categories No categories fo…" at bounding box center [504, 67] width 614 height 89
click at [379, 48] on input "75677083" at bounding box center [442, 37] width 491 height 29
paste input "101708847"
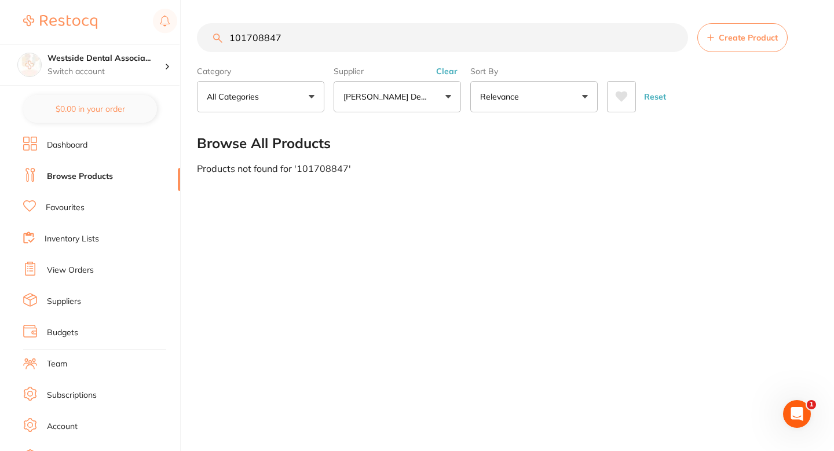
type input "101708847"
click at [741, 45] on button "Create Product" at bounding box center [742, 37] width 90 height 29
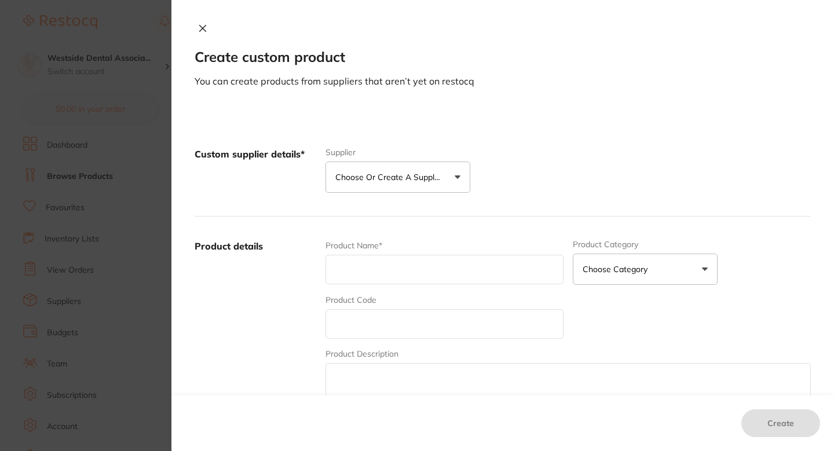
click at [419, 166] on button "Choose or create a supplier" at bounding box center [397, 177] width 145 height 31
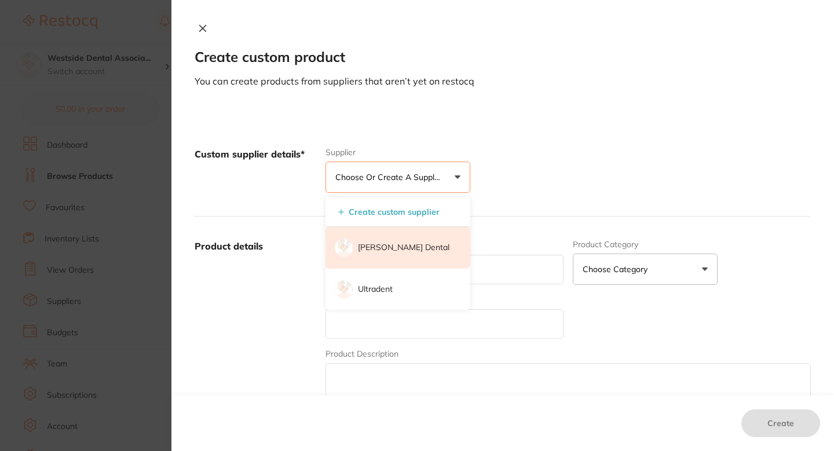
click at [388, 242] on p "[PERSON_NAME] Dental" at bounding box center [403, 248] width 91 height 12
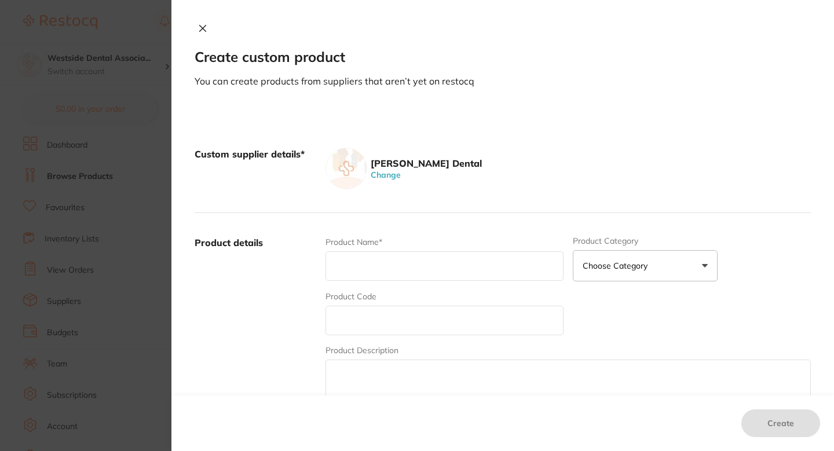
scroll to position [0, 0]
click at [371, 328] on input "text" at bounding box center [444, 321] width 238 height 30
paste input "101708847"
type input "101708847"
click at [379, 270] on input "text" at bounding box center [444, 266] width 238 height 30
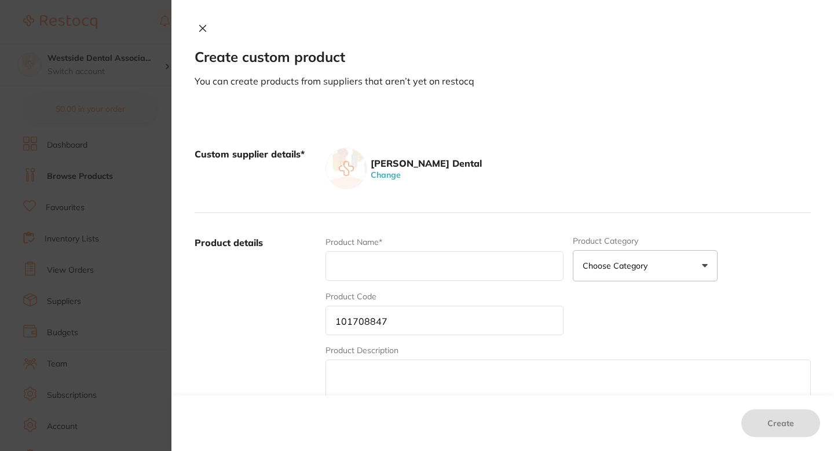
paste input "Next Gen M11 Sterilizer (115V)"
type input "Next Gen M11 Sterilizer (115V)"
click at [284, 300] on label "Product details" at bounding box center [256, 326] width 122 height 181
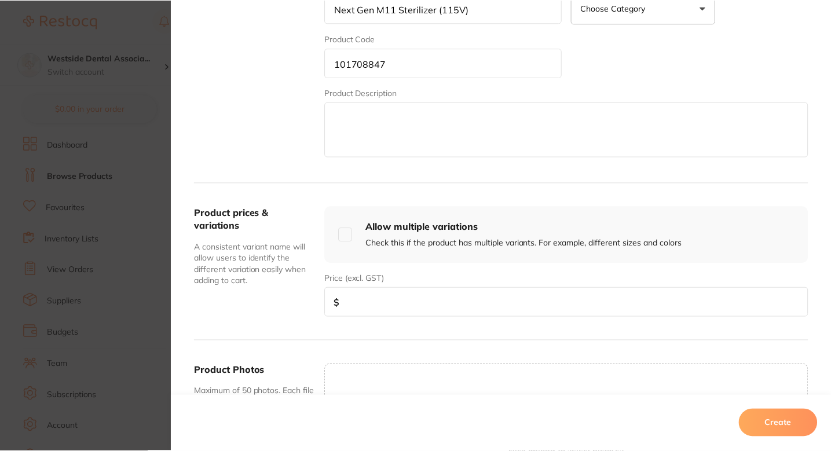
scroll to position [275, 0]
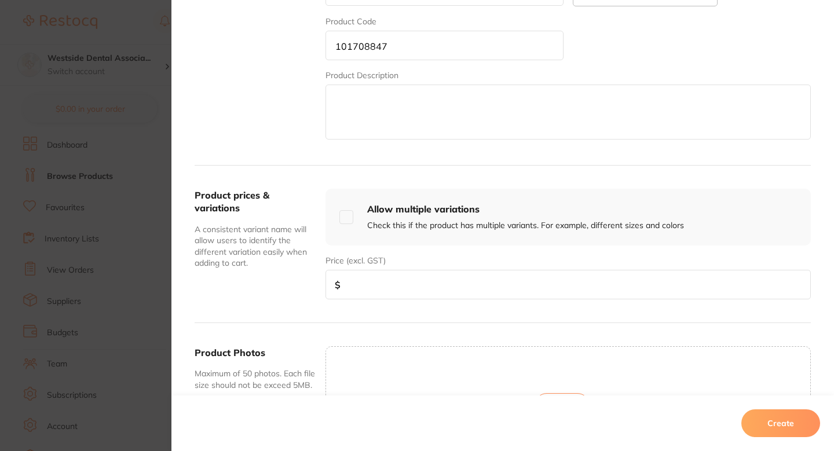
click at [381, 276] on input "number" at bounding box center [567, 285] width 485 height 30
paste input "8708.92"
type input "8708.92"
click at [763, 415] on button "Create" at bounding box center [780, 423] width 79 height 28
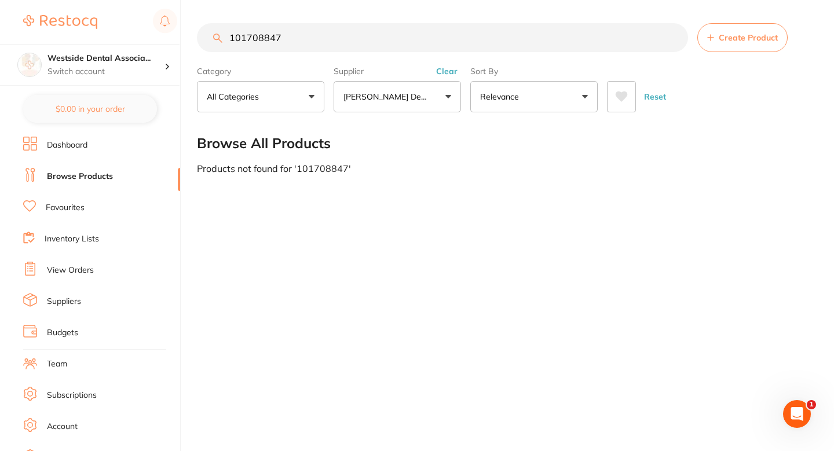
click at [390, 166] on div "Products not found for ' 101708847 '" at bounding box center [504, 168] width 614 height 10
click at [415, 46] on input "101708847" at bounding box center [442, 37] width 491 height 29
paste input "70909796"
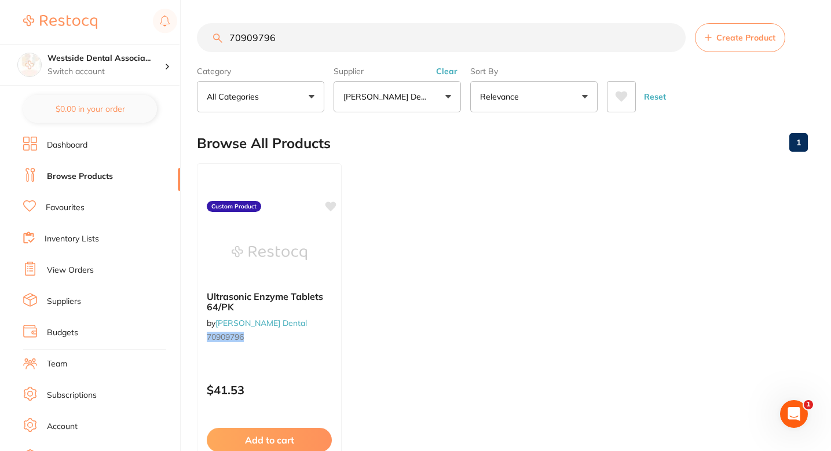
scroll to position [0, 0]
click at [325, 43] on input "70909796" at bounding box center [441, 37] width 489 height 29
paste input "6616742"
type input "76616742"
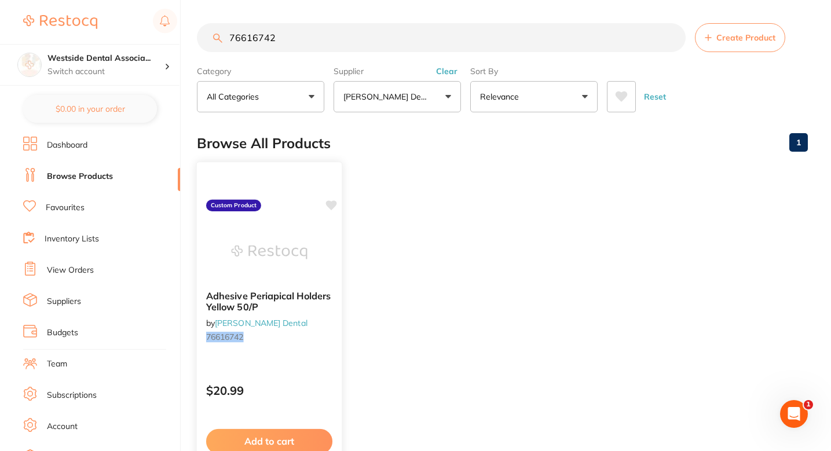
click at [328, 241] on div at bounding box center [269, 252] width 145 height 58
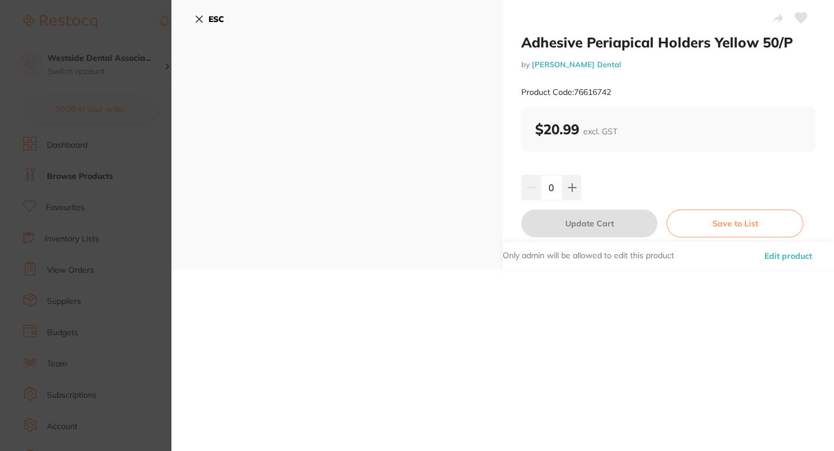
click at [778, 250] on button "Edit product" at bounding box center [788, 256] width 54 height 28
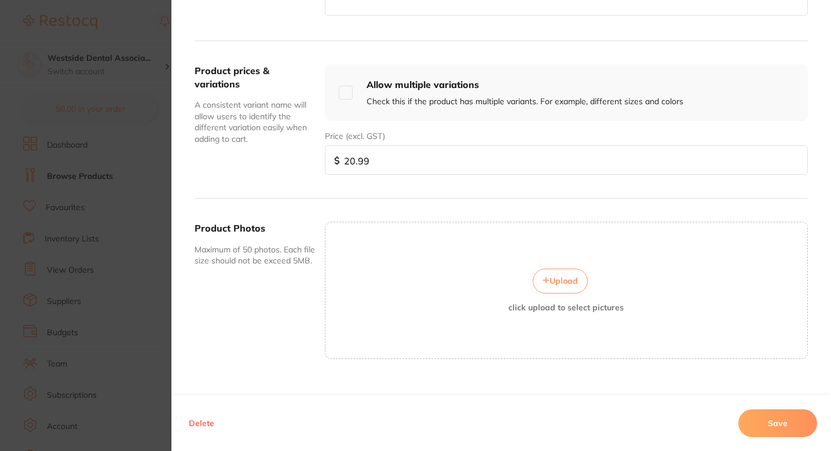
scroll to position [394, 0]
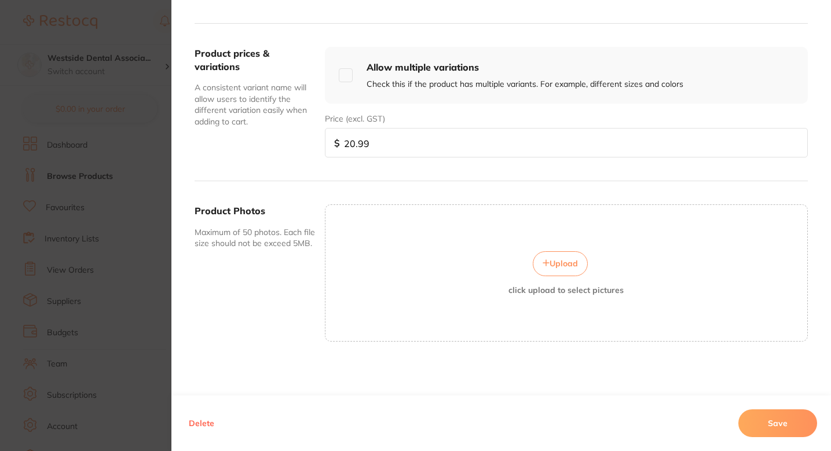
click at [409, 160] on div "Product prices & variations A consistent variant name will allow users to ident…" at bounding box center [501, 102] width 613 height 157
click at [408, 152] on input "20.99" at bounding box center [566, 143] width 483 height 30
paste input "18.73"
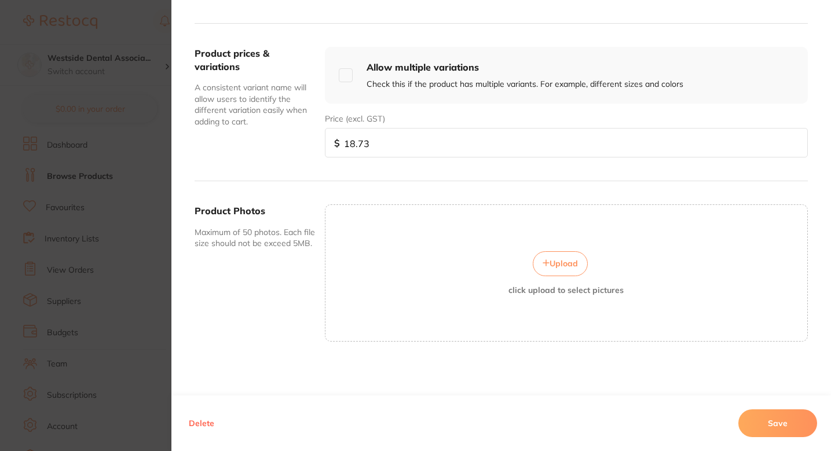
type input "18.73"
click at [782, 427] on button "Save" at bounding box center [777, 423] width 79 height 28
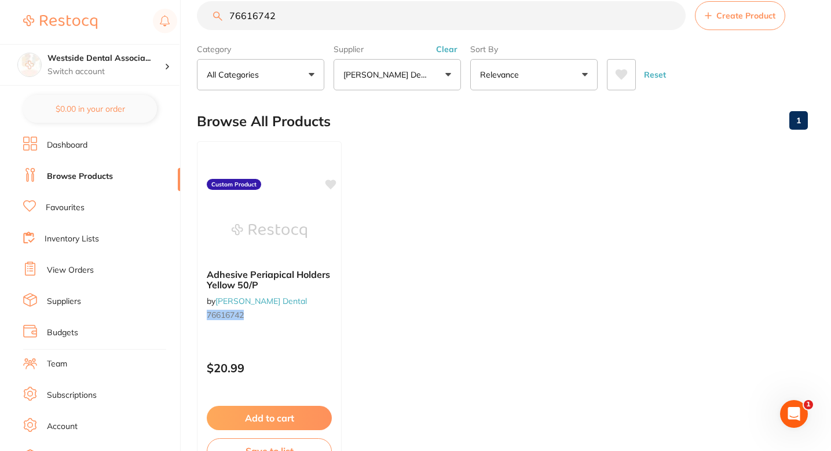
click at [357, 27] on input "76616742" at bounding box center [441, 15] width 489 height 29
paste input "34"
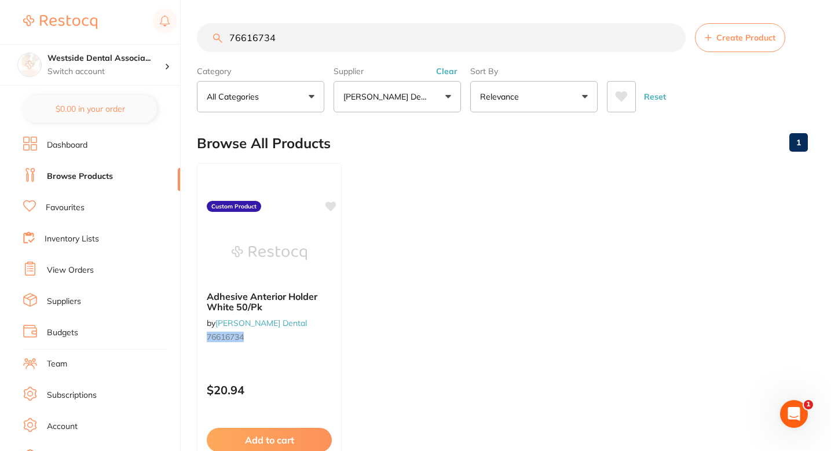
click at [386, 17] on main "76616734 Create Product Category All Categories All Categories No categories fo…" at bounding box center [514, 278] width 634 height 556
click at [376, 32] on input "76616734" at bounding box center [441, 37] width 489 height 29
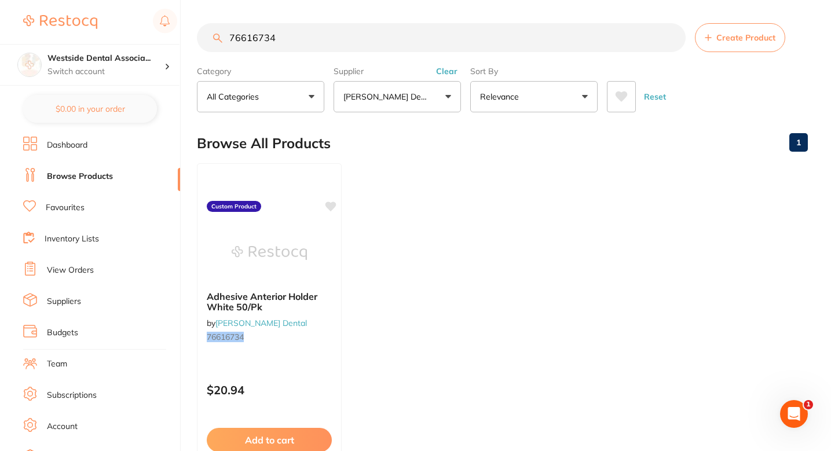
paste input "18"
type input "76616718"
click at [316, 245] on div at bounding box center [269, 252] width 145 height 58
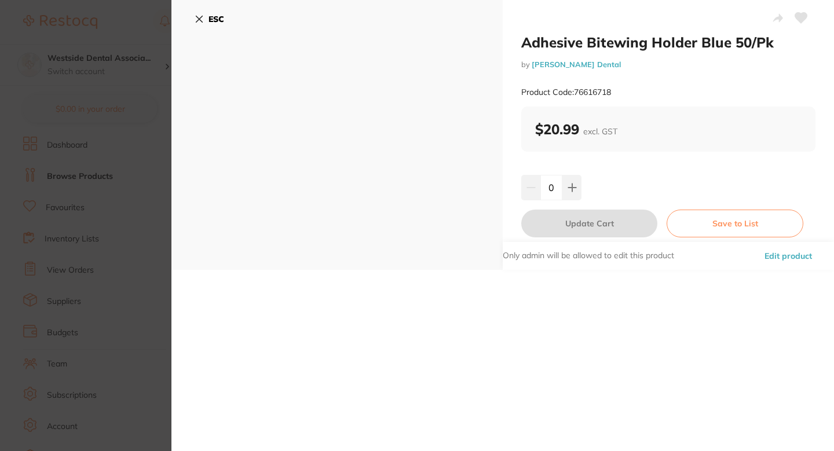
click at [769, 250] on button "Edit product" at bounding box center [788, 256] width 54 height 28
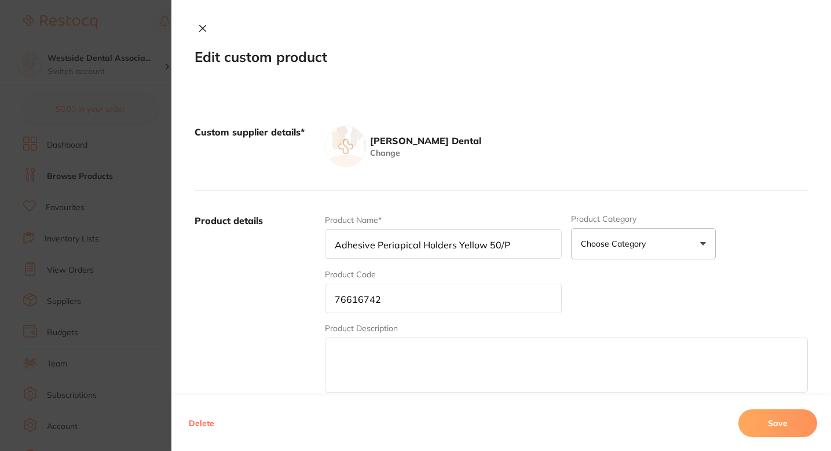
type input "Adhesive Bitewing Holder Blue 50/Pk"
type input "76616718"
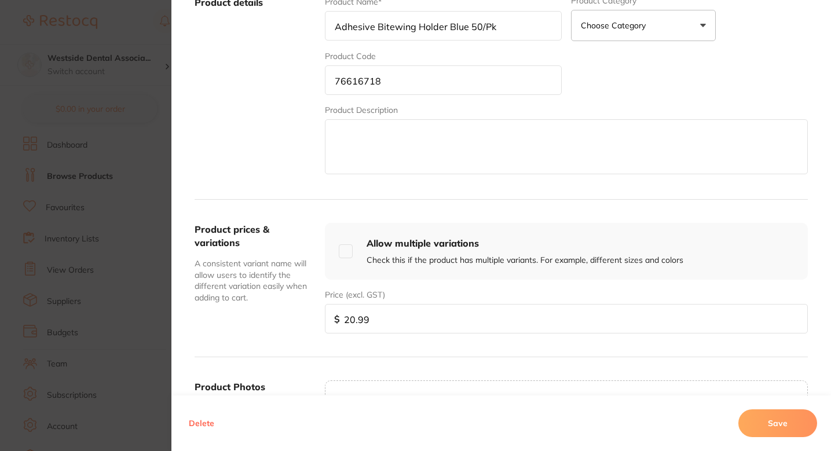
scroll to position [241, 0]
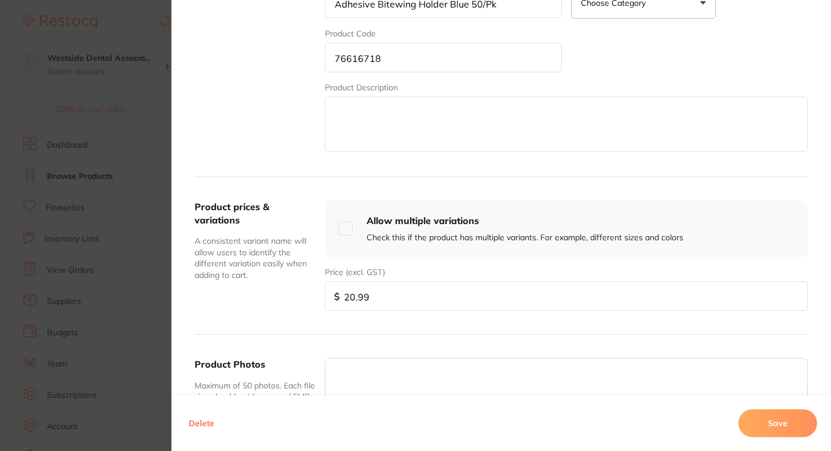
click at [373, 302] on input "20.99" at bounding box center [566, 296] width 483 height 30
paste input "2.15"
type input "22.15"
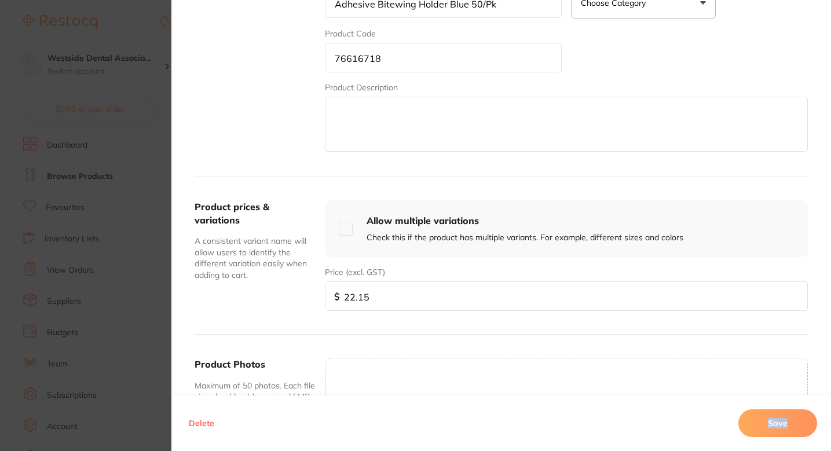
click at [765, 425] on button "Save" at bounding box center [777, 423] width 79 height 28
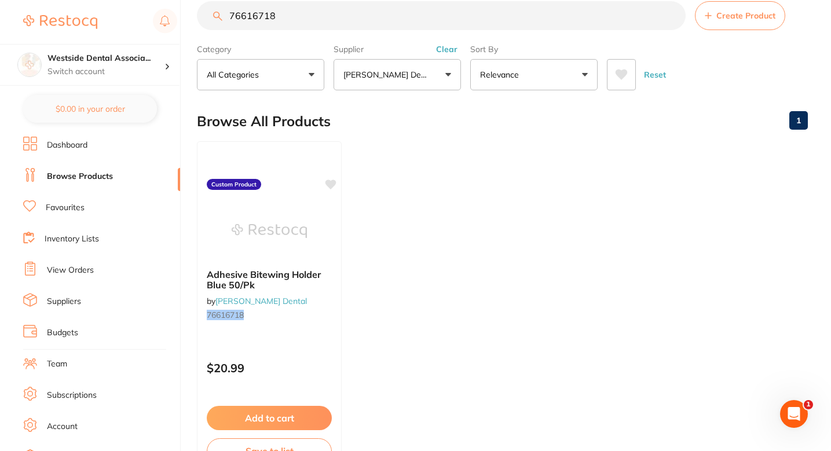
click at [321, 31] on section "76616718 Create Product Category All Categories All Categories No categories fo…" at bounding box center [502, 45] width 611 height 89
click at [309, 20] on input "76616718" at bounding box center [441, 15] width 489 height 29
paste input "0855650"
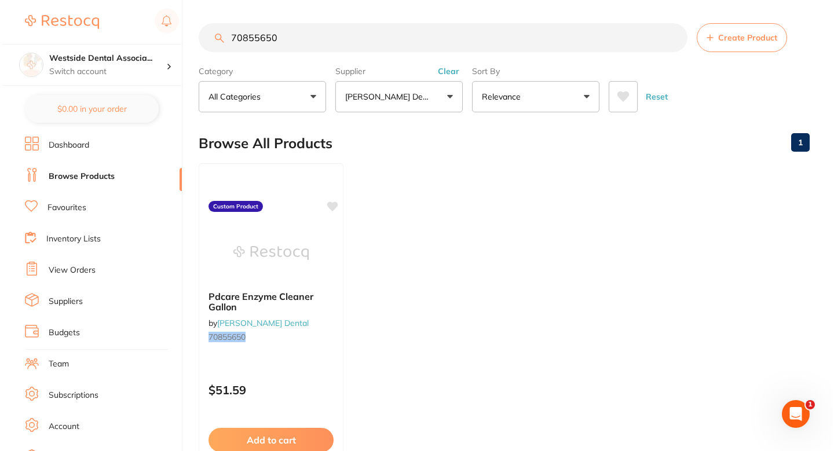
scroll to position [0, 0]
type input "70855650"
click at [512, 186] on ul "Pdcare Enzyme Cleaner Gallon by Patterson Dental 70855650 Custom Product $51.59…" at bounding box center [502, 329] width 611 height 333
click at [423, 254] on ul "Pdcare Enzyme Cleaner Gallon by Patterson Dental 70855650 Custom Product $51.59…" at bounding box center [502, 329] width 611 height 333
click at [322, 323] on div "Pdcare Enzyme Cleaner Gallon by Patterson Dental 70855650" at bounding box center [269, 318] width 145 height 75
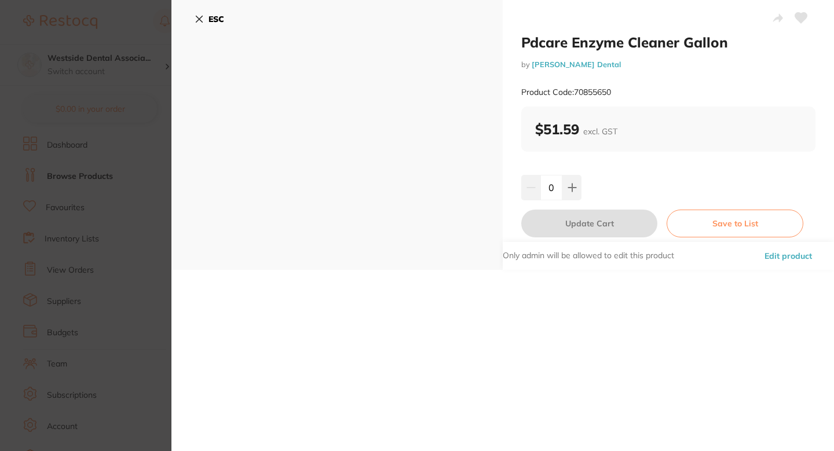
click at [765, 256] on button "Edit product" at bounding box center [788, 256] width 54 height 28
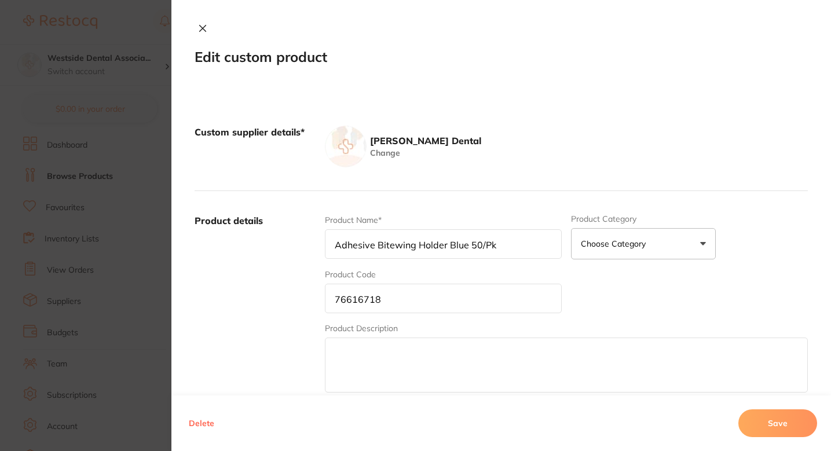
type input "Pdcare Enzyme Cleaner Gallon"
type input "70855650"
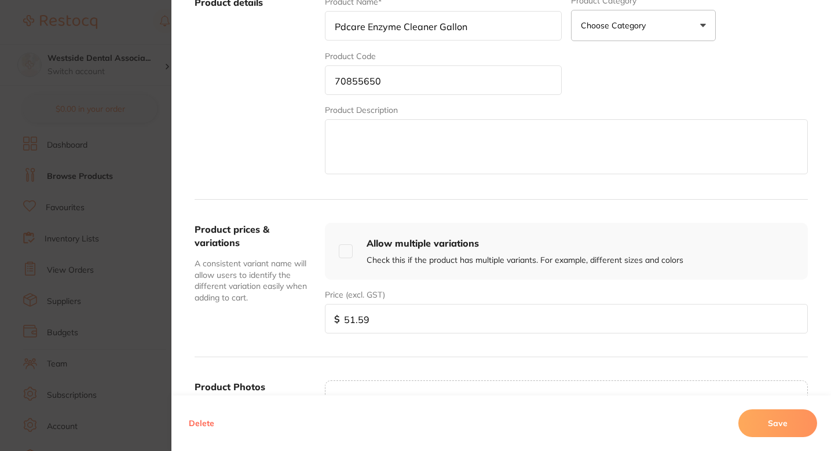
scroll to position [291, 0]
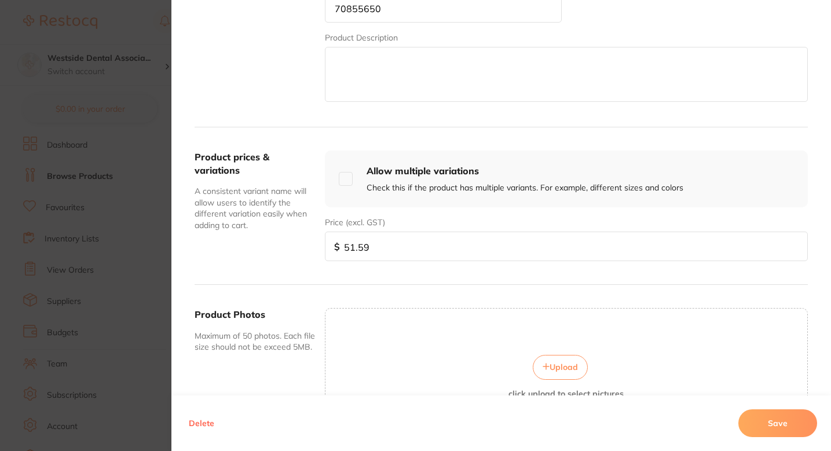
click at [432, 245] on input "51.59" at bounding box center [566, 247] width 483 height 30
paste input "6"
type input "51.69"
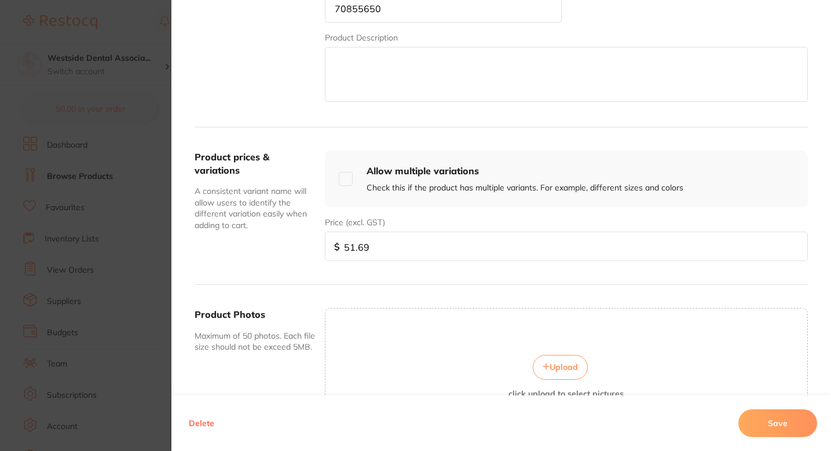
click at [779, 420] on button "Save" at bounding box center [777, 423] width 79 height 28
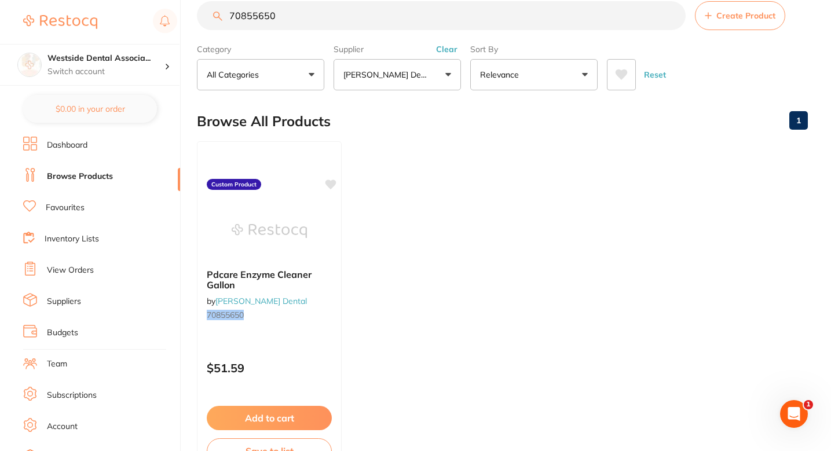
click at [427, 201] on ul "Pdcare Enzyme Cleaner Gallon by Patterson Dental 70855650 Custom Product $51.59…" at bounding box center [502, 307] width 611 height 333
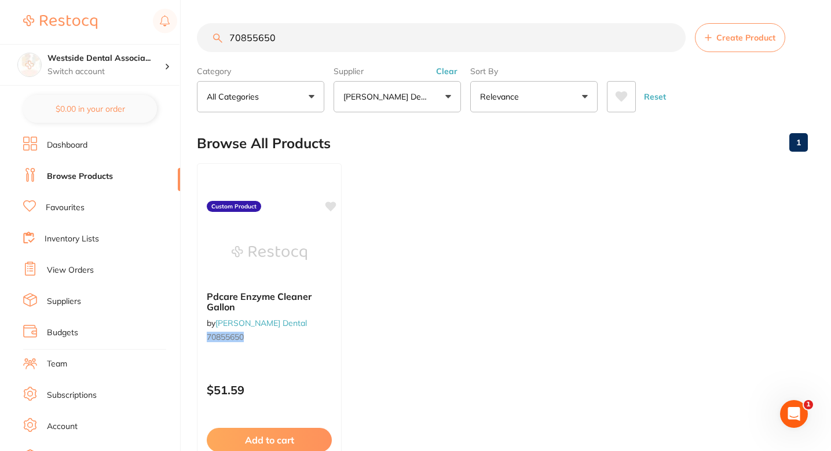
click at [349, 45] on input "70855650" at bounding box center [441, 37] width 489 height 29
paste input "1292986"
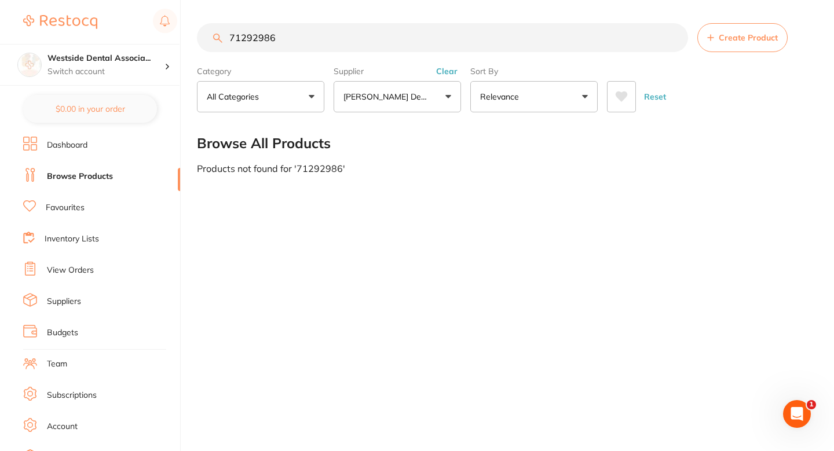
type input "71292986"
click at [742, 50] on button "Create Product" at bounding box center [742, 37] width 90 height 29
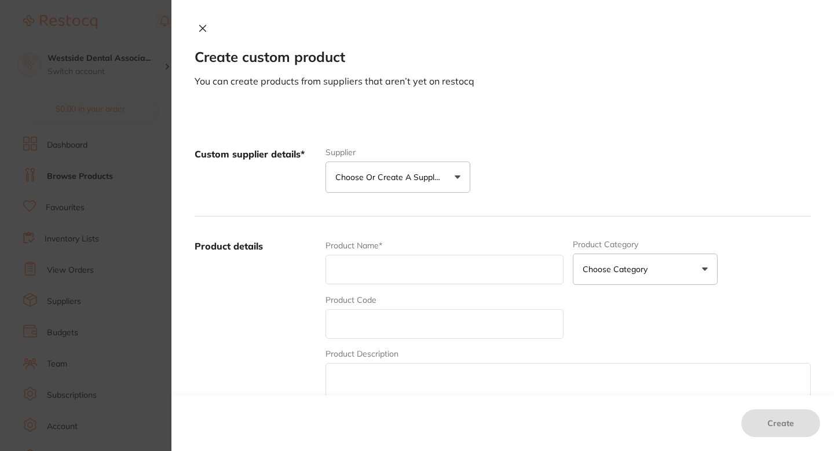
click at [446, 183] on button "Choose or create a supplier" at bounding box center [397, 177] width 145 height 31
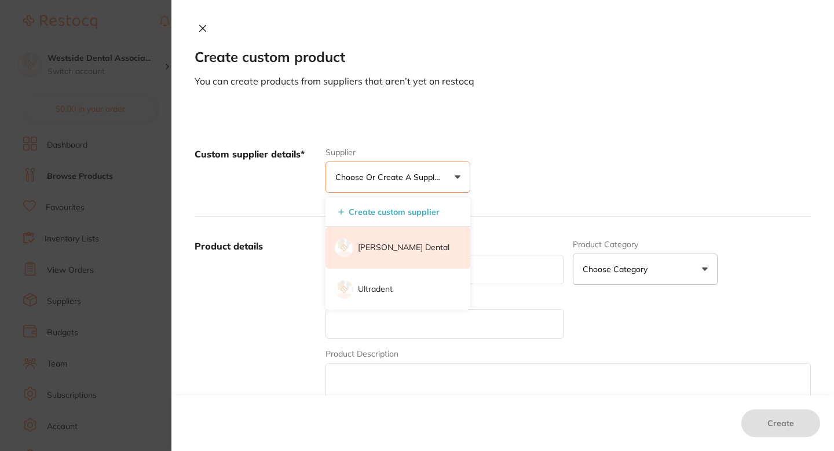
click at [408, 249] on p "[PERSON_NAME] Dental" at bounding box center [403, 248] width 91 height 12
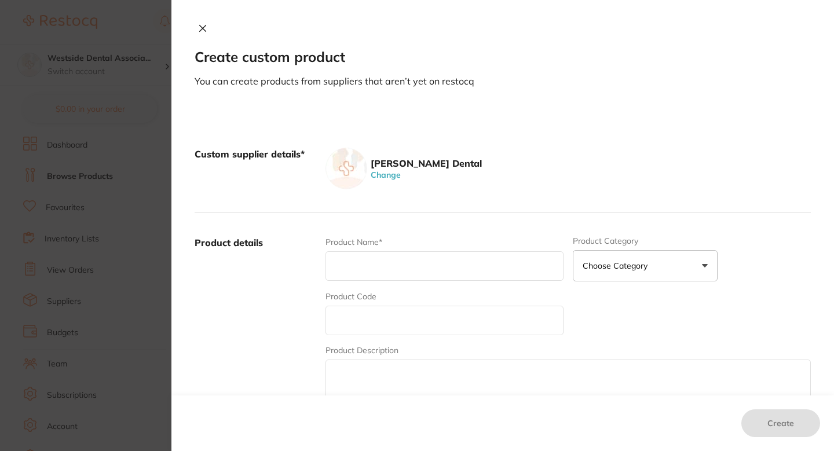
click at [394, 316] on input "text" at bounding box center [444, 321] width 238 height 30
paste input "71292986"
type input "71292986"
click at [376, 262] on input "text" at bounding box center [444, 266] width 238 height 30
click at [393, 278] on input "text" at bounding box center [444, 266] width 238 height 30
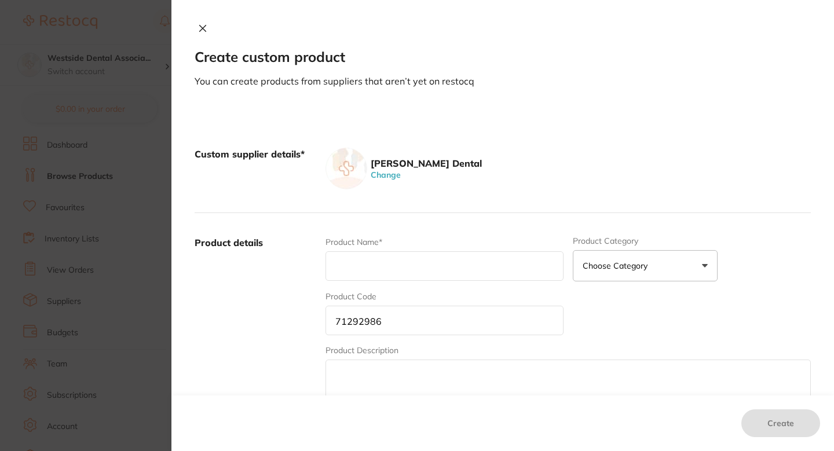
paste input "Omnichroma Blocker Flow SYR/Tip 3G, 1 SY"
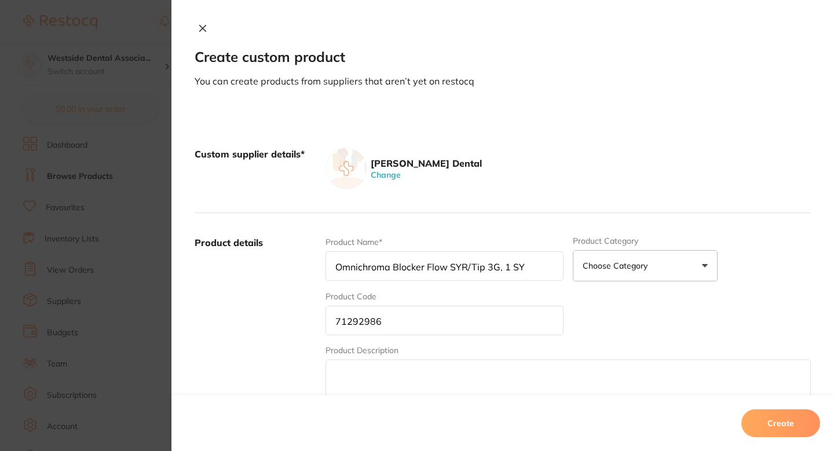
type input "Omnichroma Blocker Flow SYR/Tip 3G, 1 SY"
click at [285, 295] on label "Product details" at bounding box center [256, 326] width 122 height 181
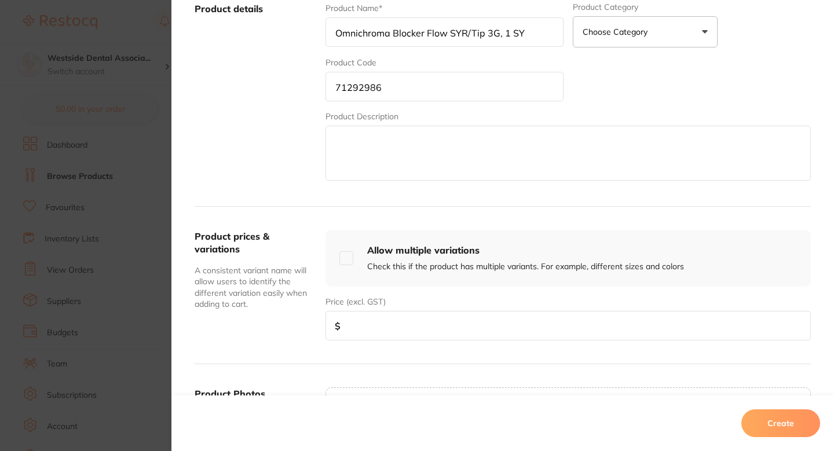
scroll to position [324, 0]
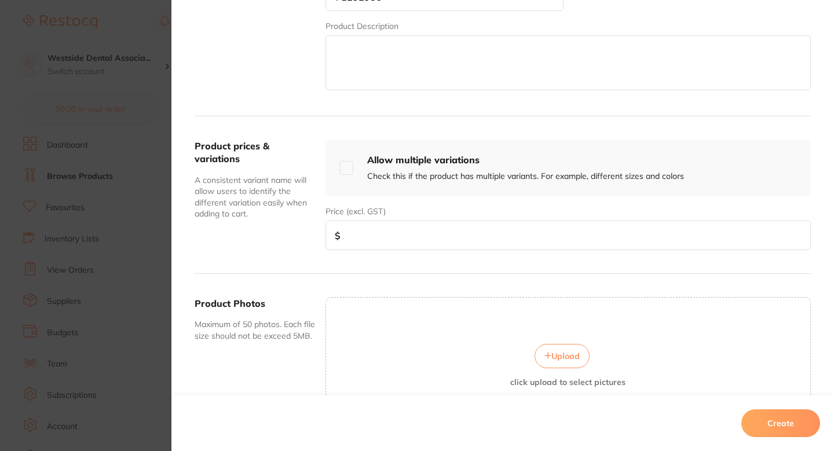
click at [402, 243] on input "number" at bounding box center [567, 236] width 485 height 30
paste input "68.30"
type input "68.30"
click at [733, 413] on div "Create" at bounding box center [502, 423] width 662 height 56
click at [767, 415] on button "Create" at bounding box center [780, 423] width 79 height 28
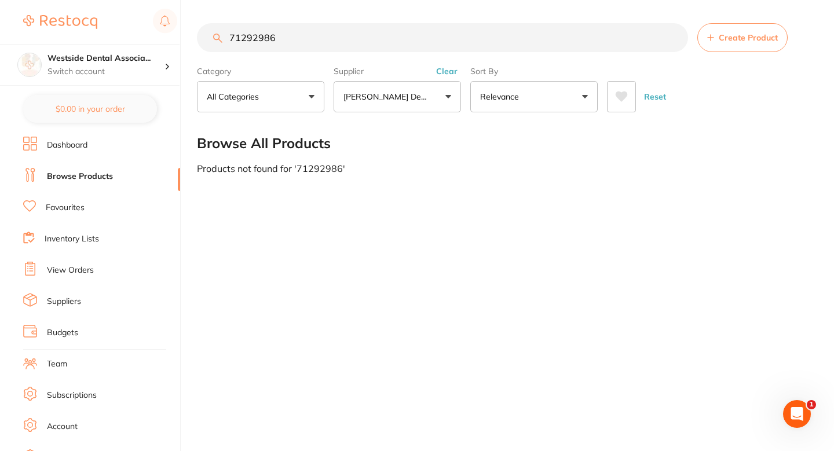
click at [426, 184] on main "71292986 Create Product Category All Categories All Categories No categories fo…" at bounding box center [515, 98] width 637 height 197
click at [393, 48] on input "71292986" at bounding box center [442, 37] width 491 height 29
paste input "4620571"
type input "74620571"
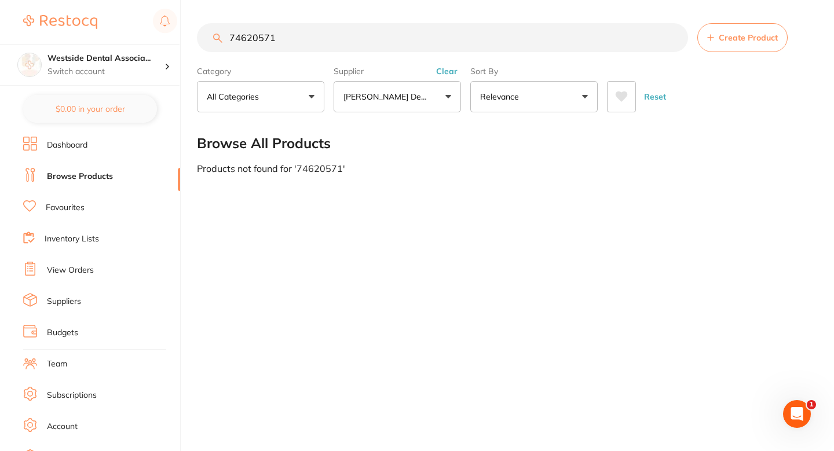
click at [751, 51] on button "Create Product" at bounding box center [742, 37] width 90 height 29
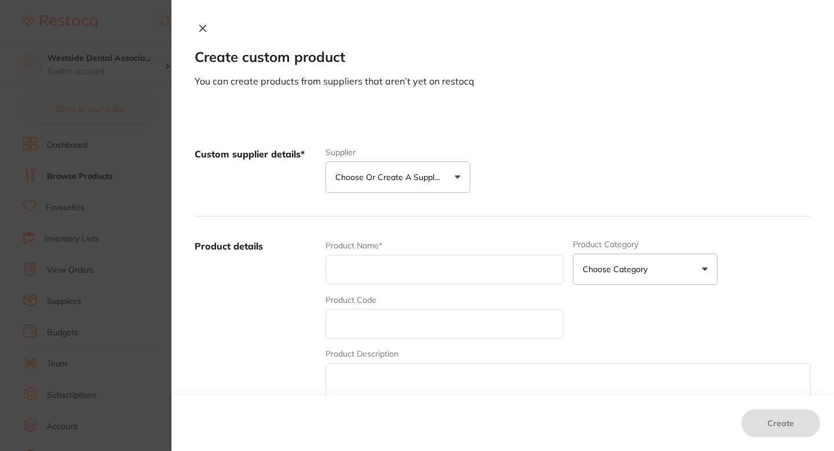
click at [418, 189] on button "Choose or create a supplier" at bounding box center [397, 177] width 145 height 31
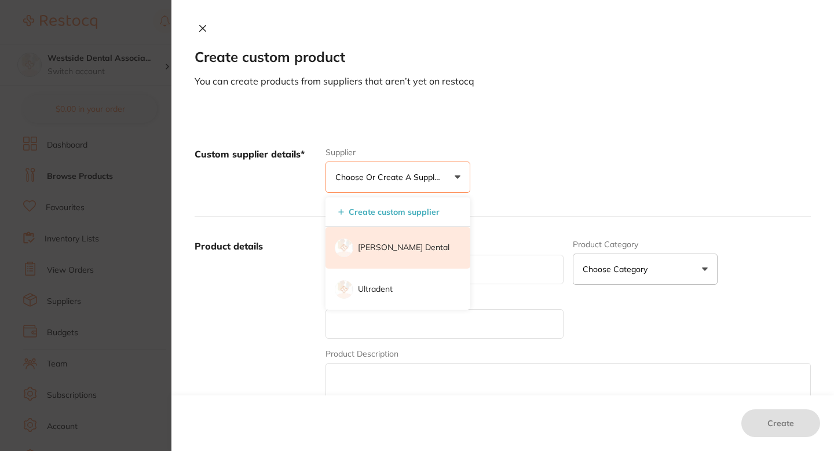
click at [384, 245] on p "[PERSON_NAME] Dental" at bounding box center [403, 248] width 91 height 12
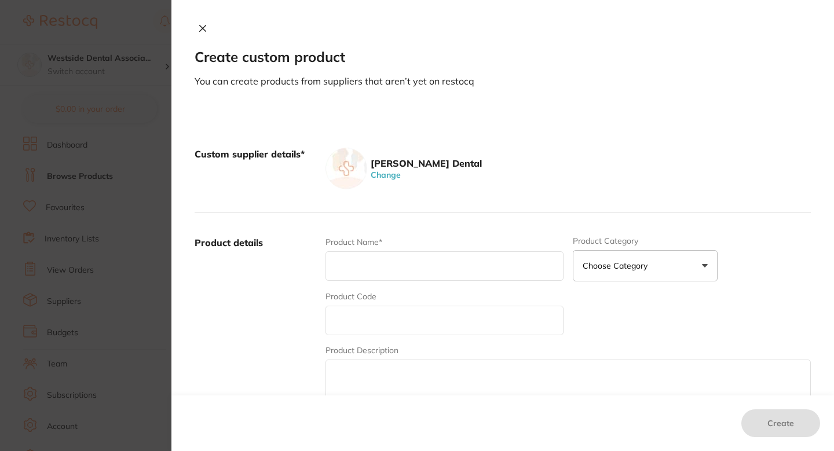
scroll to position [0, 0]
click at [384, 314] on input "text" at bounding box center [444, 321] width 238 height 30
paste input "74620571"
type input "74620571"
click at [373, 277] on input "text" at bounding box center [444, 266] width 238 height 30
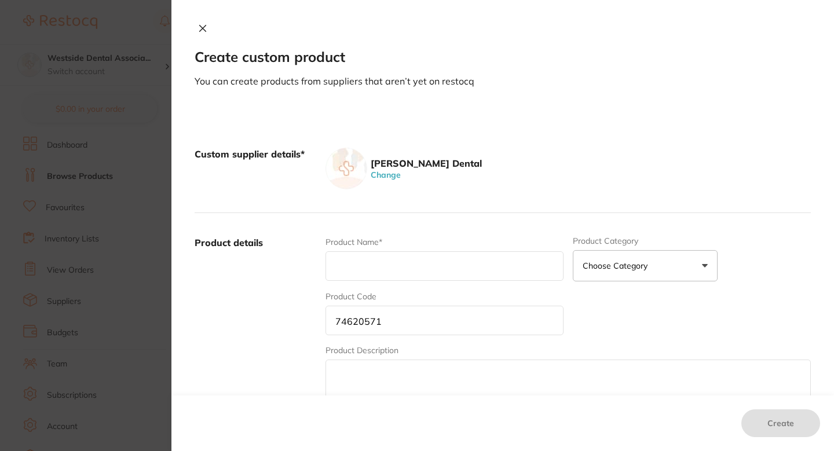
click at [375, 256] on input "text" at bounding box center [444, 266] width 238 height 30
paste input "Diamond Black Cobra FG Round End Taper 2"
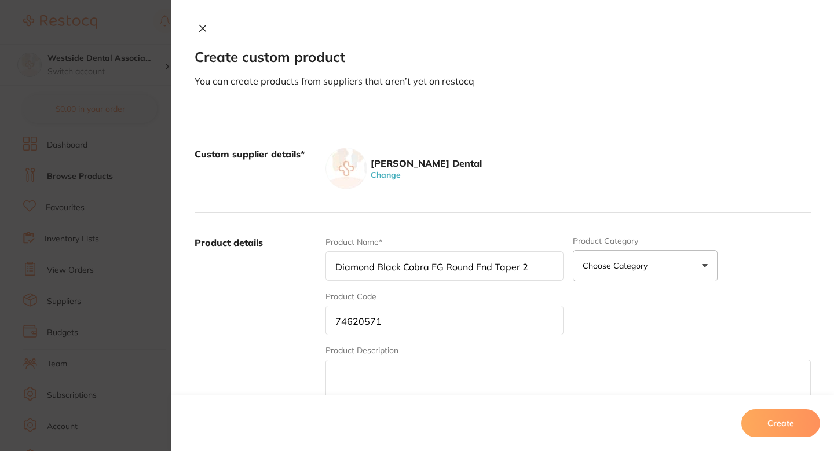
type input "Diamond Black Cobra FG Round End Taper 2"
click at [290, 294] on label "Product details" at bounding box center [256, 326] width 122 height 181
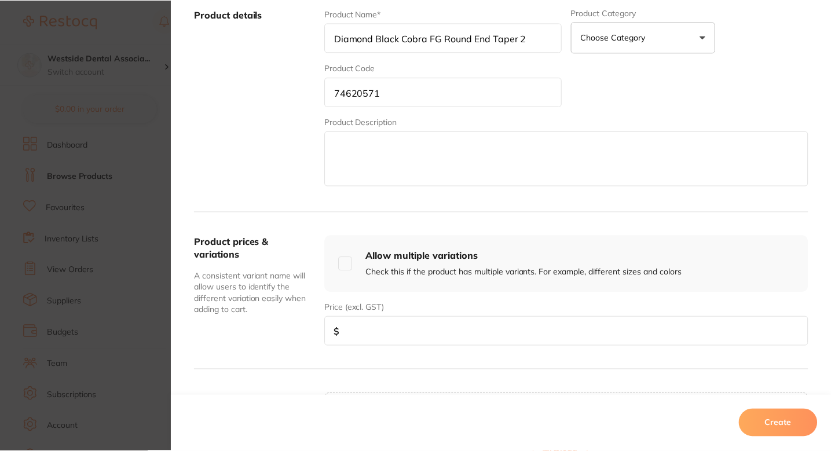
scroll to position [318, 0]
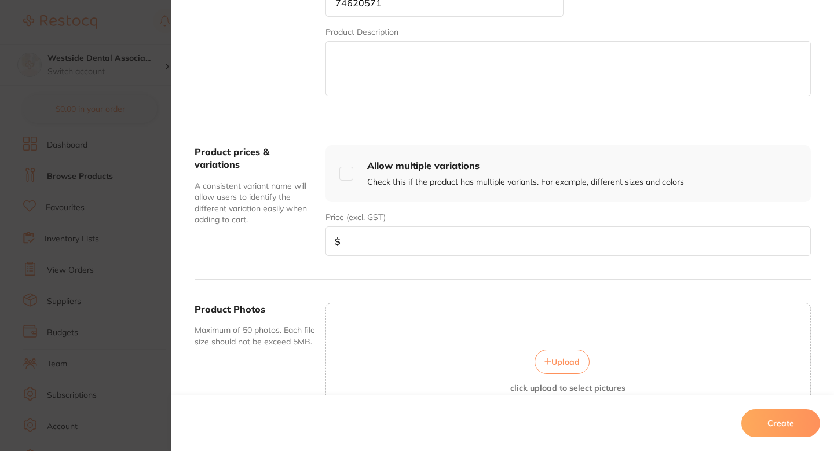
click at [427, 248] on input "number" at bounding box center [567, 241] width 485 height 30
paste input "62.99"
type input "62.99"
click at [780, 420] on button "Create" at bounding box center [780, 423] width 79 height 28
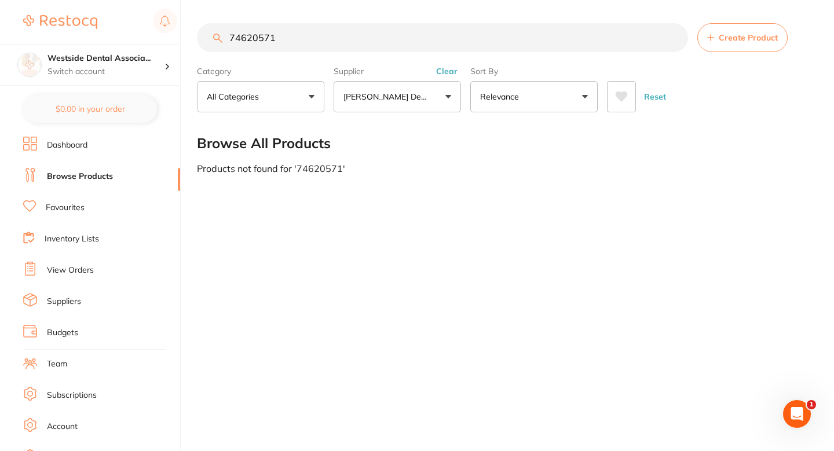
click at [746, 49] on button "Create Product" at bounding box center [742, 37] width 90 height 29
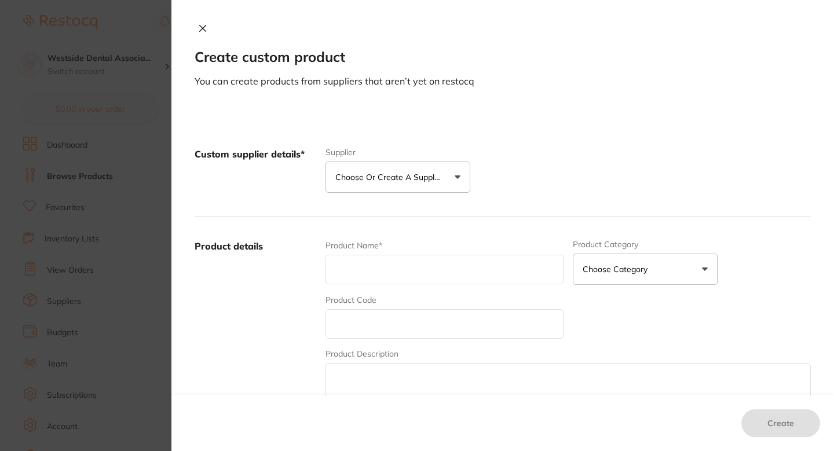
click at [453, 176] on button "Choose or create a supplier" at bounding box center [397, 177] width 145 height 31
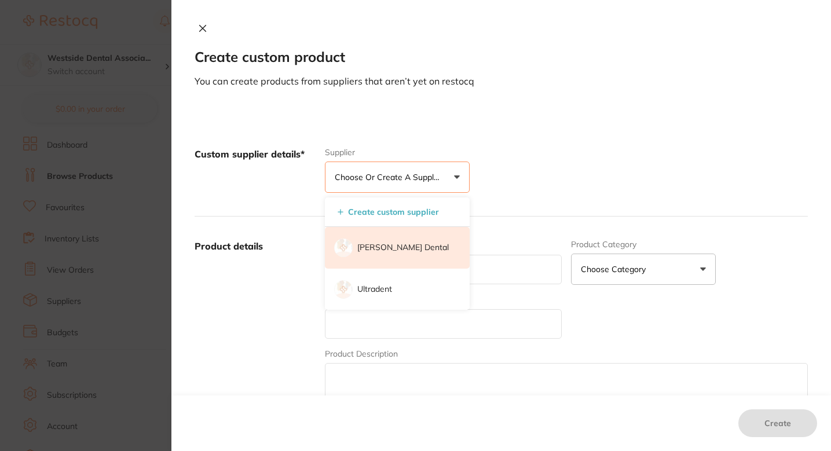
click at [413, 240] on li "[PERSON_NAME] Dental" at bounding box center [397, 248] width 145 height 42
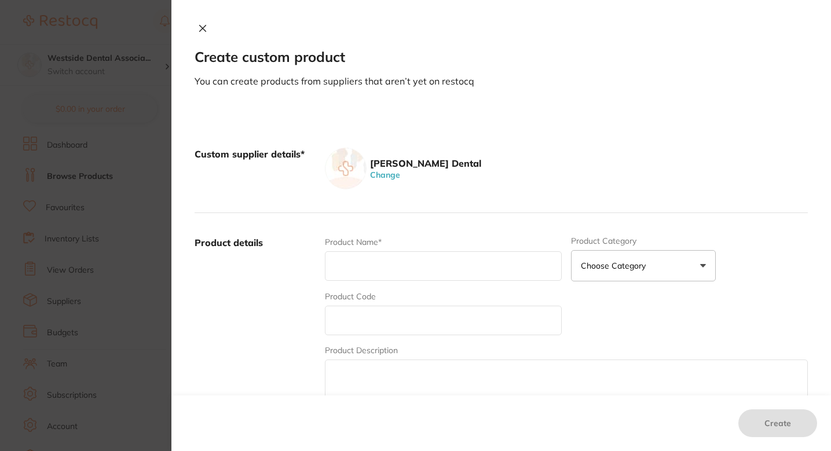
scroll to position [0, 0]
click at [391, 316] on input "text" at bounding box center [443, 321] width 237 height 30
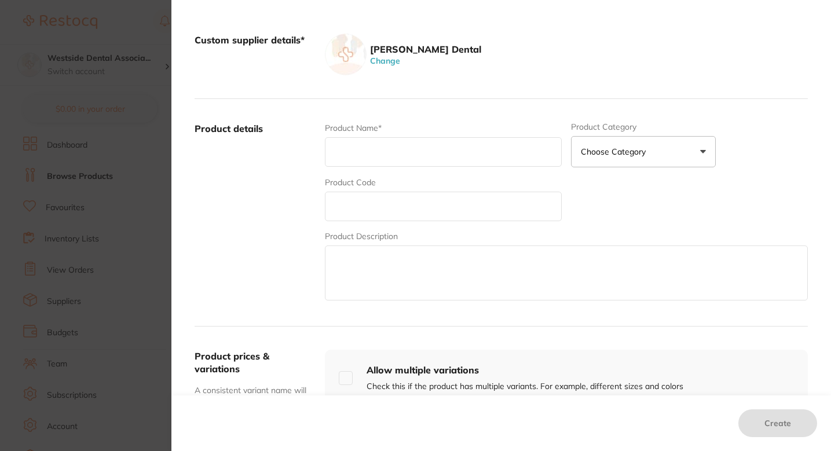
scroll to position [261, 0]
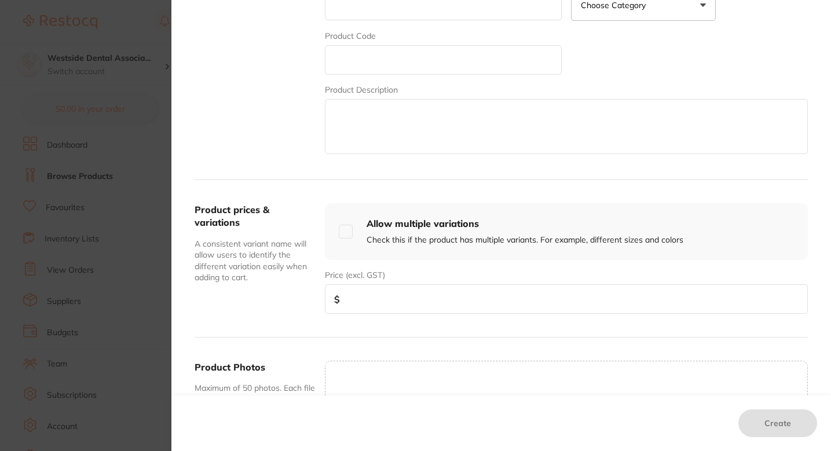
click at [363, 309] on input "number" at bounding box center [566, 299] width 483 height 30
paste input "62.99"
type input "62.99"
click at [309, 171] on div "Product details Product Name* Product Category Choose Category 3d Printing Anae…" at bounding box center [501, 67] width 613 height 228
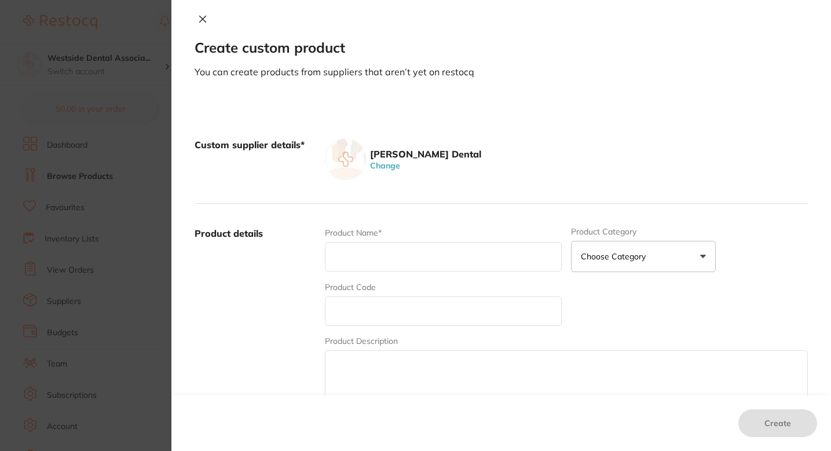
scroll to position [6, 0]
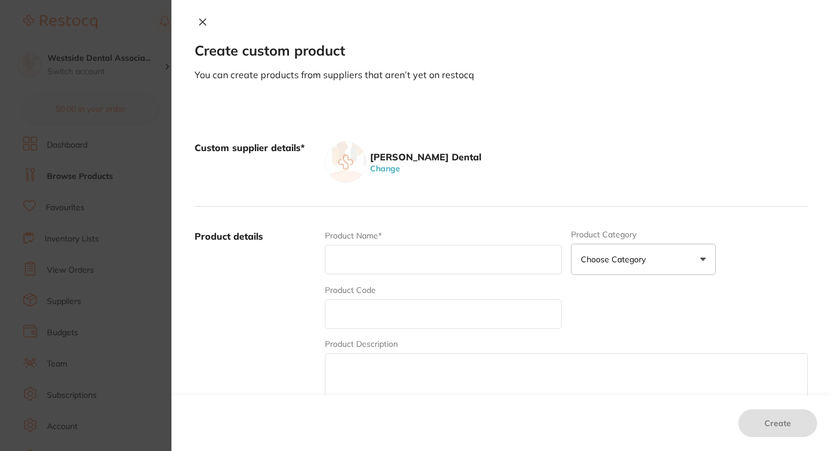
click at [372, 251] on input "text" at bounding box center [443, 260] width 237 height 30
paste input "74620589"
type input "74620589"
click at [381, 314] on input "text" at bounding box center [443, 314] width 237 height 30
paste input "74620589"
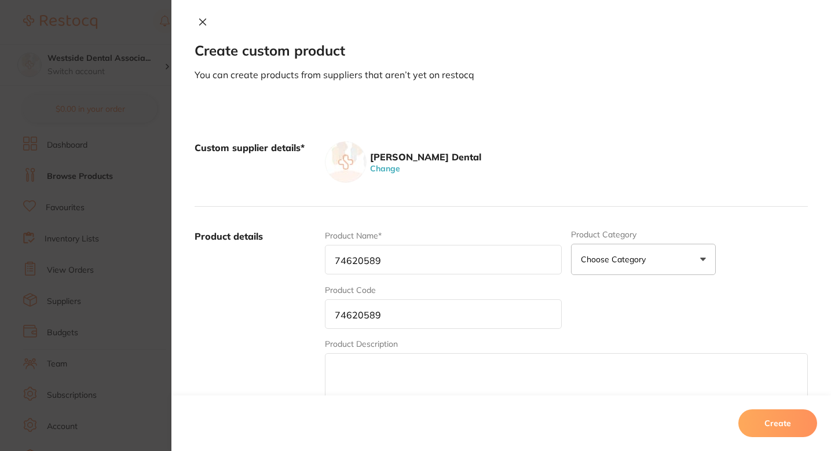
type input "74620589"
click at [386, 261] on input "74620589" at bounding box center [443, 260] width 237 height 30
click at [374, 247] on input "text" at bounding box center [443, 260] width 237 height 30
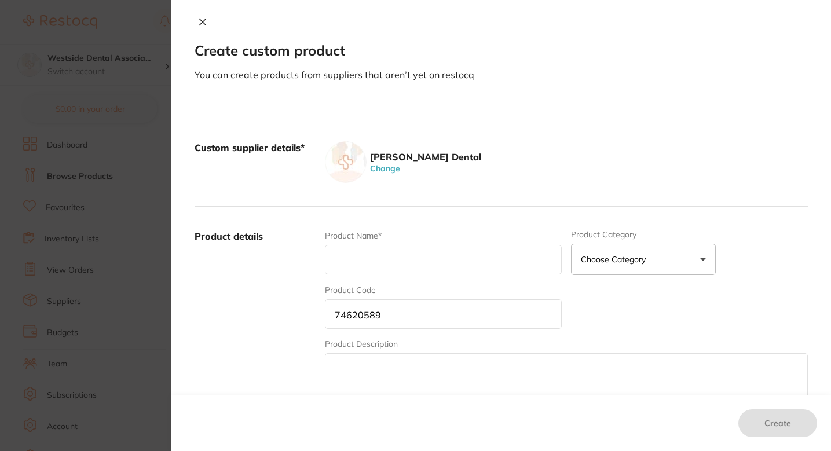
paste input "Diamond Black Cobra FG 2.5MM RE Taper"
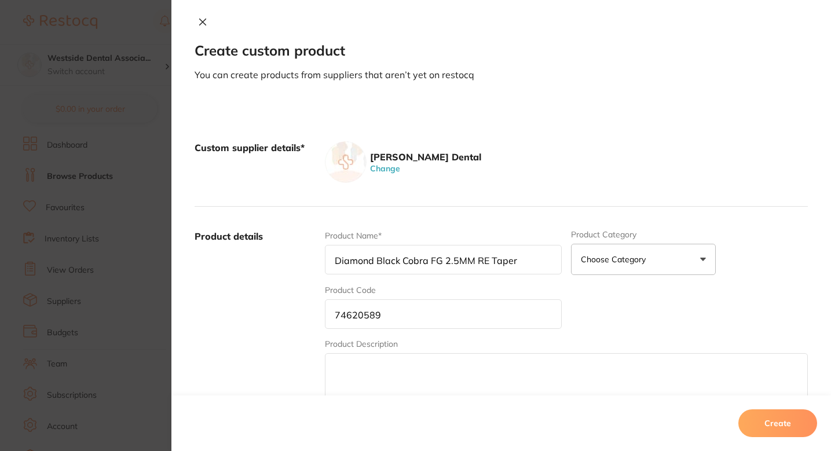
type input "Diamond Black Cobra FG 2.5MM RE Taper"
click at [435, 222] on div "Product details Product Name* Diamond Black Cobra FG 2.5MM RE Taper Product Cat…" at bounding box center [501, 321] width 613 height 228
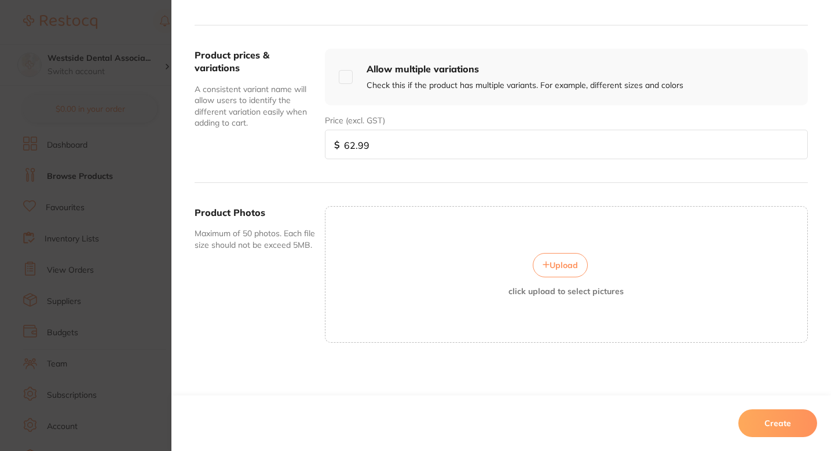
scroll to position [417, 0]
click at [767, 416] on button "Create" at bounding box center [777, 423] width 79 height 28
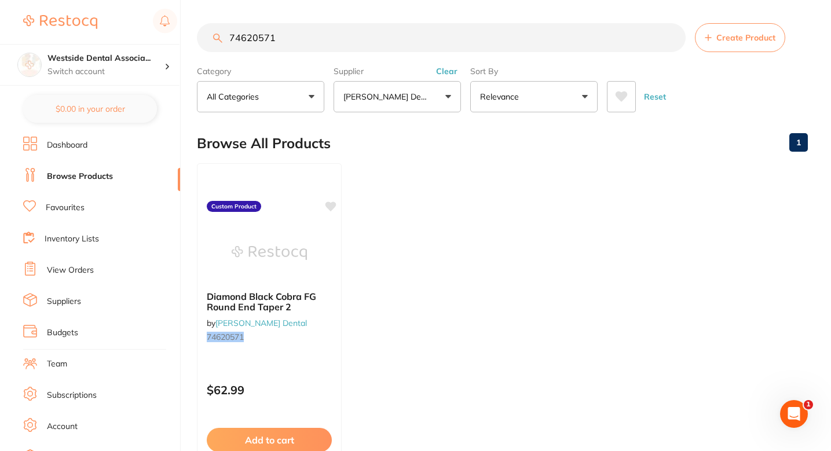
click at [419, 183] on ul "Diamond Black Cobra FG Round End Taper 2 by Patterson Dental 74620571 Custom Pr…" at bounding box center [502, 329] width 611 height 333
click at [375, 45] on input "74620571" at bounding box center [441, 37] width 489 height 29
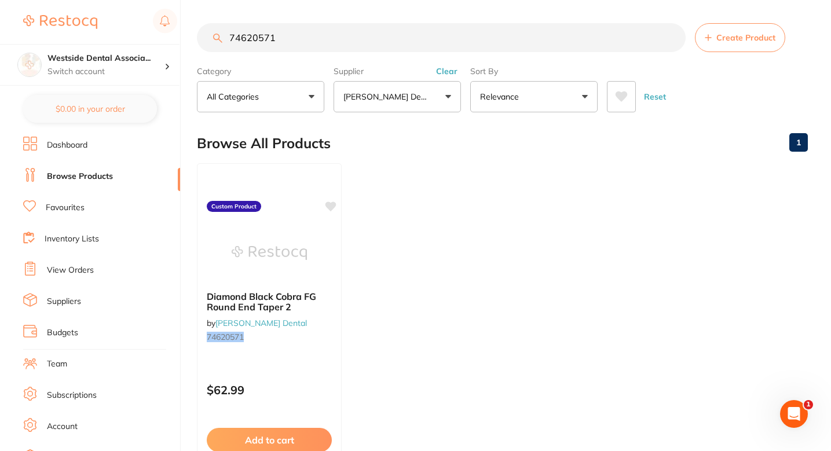
paste input "Diamond Black Cobra FG 2.5MM RE Taper"
click at [486, 185] on ul "Diamond Black Cobra FG Round End Taper 2 by Patterson Dental 74620571 Custom Pr…" at bounding box center [502, 329] width 611 height 333
click at [397, 52] on input "Diamond Black Cobra FG 2.5MM RE Taper" at bounding box center [441, 37] width 489 height 29
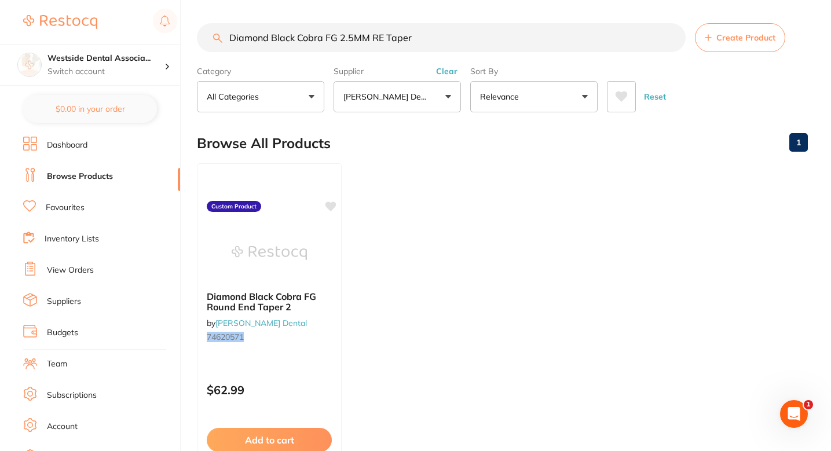
click at [397, 52] on input "Diamond Black Cobra FG 2.5MM RE Taper" at bounding box center [441, 37] width 489 height 29
paste input "70390732"
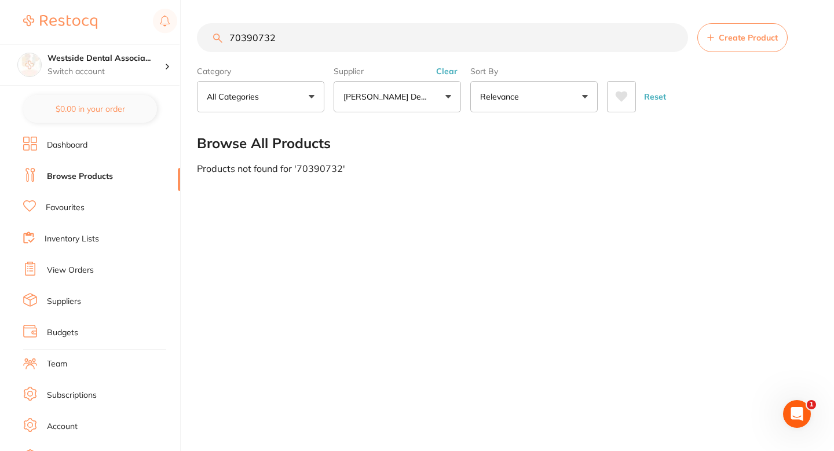
click at [240, 42] on input "70390732" at bounding box center [442, 37] width 491 height 29
type input "70390732"
click at [714, 28] on button "Create Product" at bounding box center [742, 37] width 90 height 29
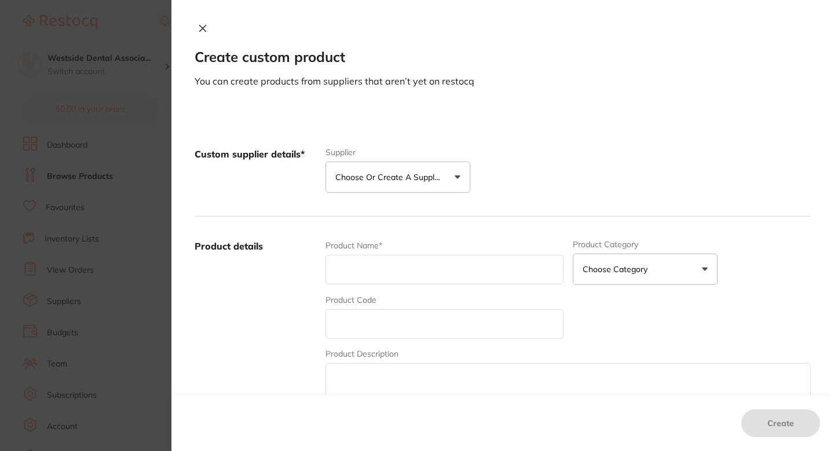
click at [415, 185] on button "Choose or create a supplier" at bounding box center [397, 177] width 145 height 31
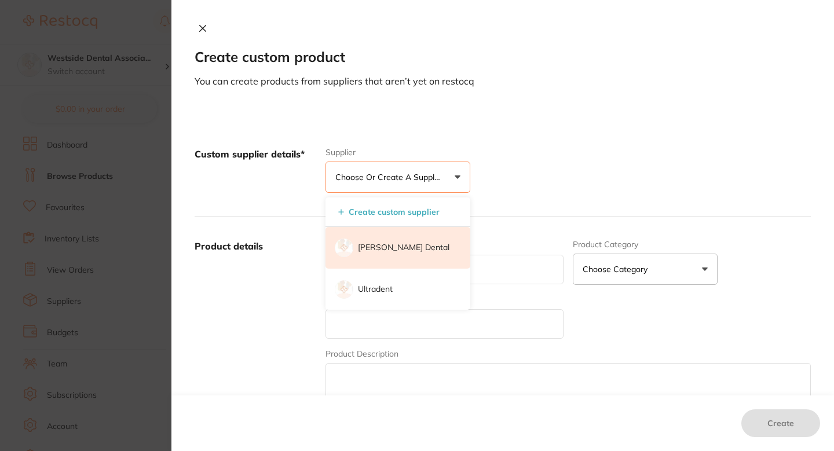
click at [393, 237] on li "[PERSON_NAME] Dental" at bounding box center [397, 248] width 145 height 42
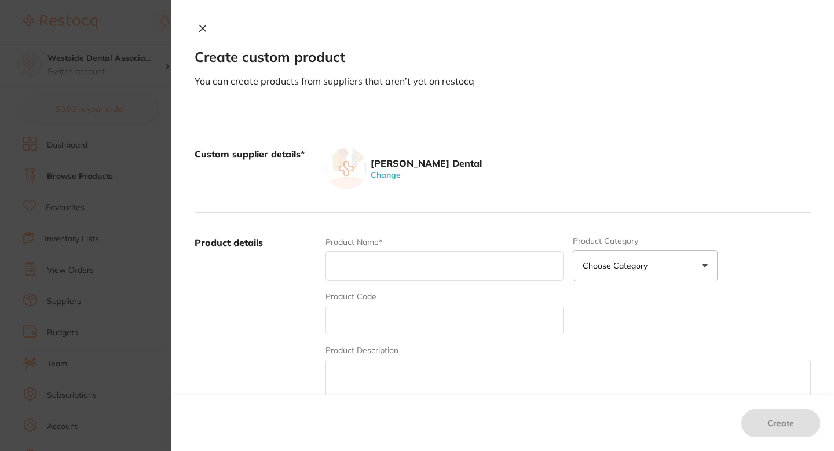
click at [382, 340] on div "Product Name* Product Category Choose Category 3d Printing Anaesthetic Articula…" at bounding box center [567, 326] width 485 height 181
click at [377, 330] on input "text" at bounding box center [444, 321] width 238 height 30
paste input "70390732"
type input "70390732"
click at [373, 276] on input "text" at bounding box center [444, 266] width 238 height 30
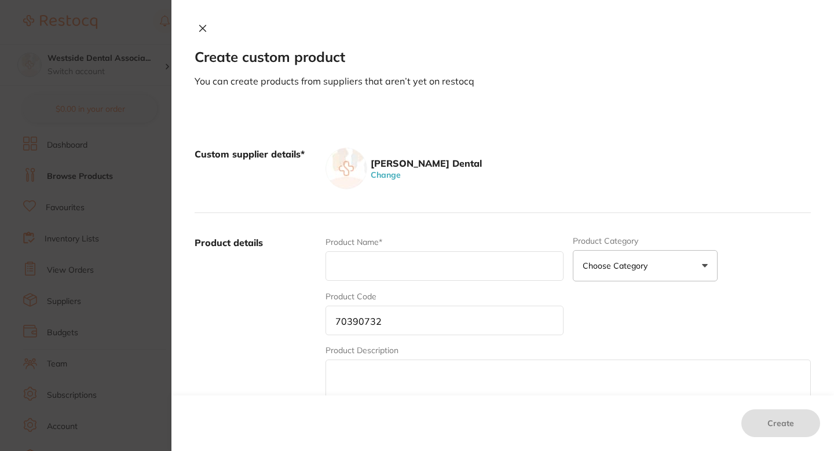
paste input "Sparkle A/W SYR Tip, Clear 250/PK"
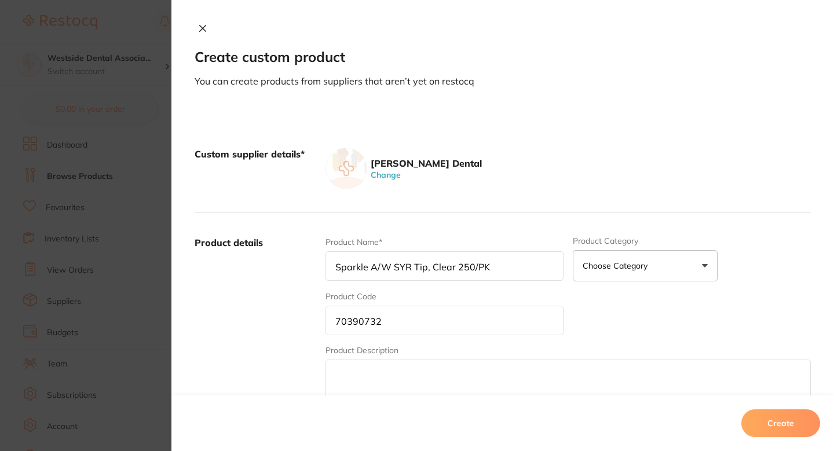
scroll to position [224, 0]
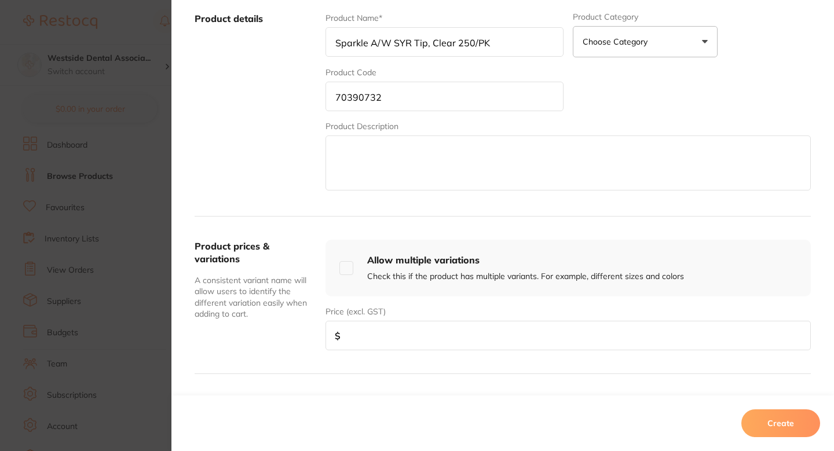
type input "Sparkle A/W SYR Tip, Clear 250/PK"
click at [377, 335] on input "number" at bounding box center [567, 336] width 485 height 30
click at [399, 345] on input "number" at bounding box center [567, 336] width 485 height 30
paste input "49.99"
type input "49.99"
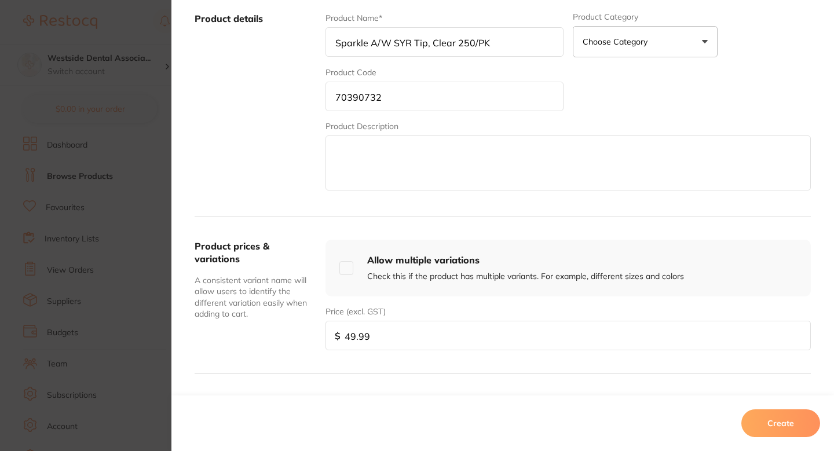
click at [768, 416] on button "Create" at bounding box center [780, 423] width 79 height 28
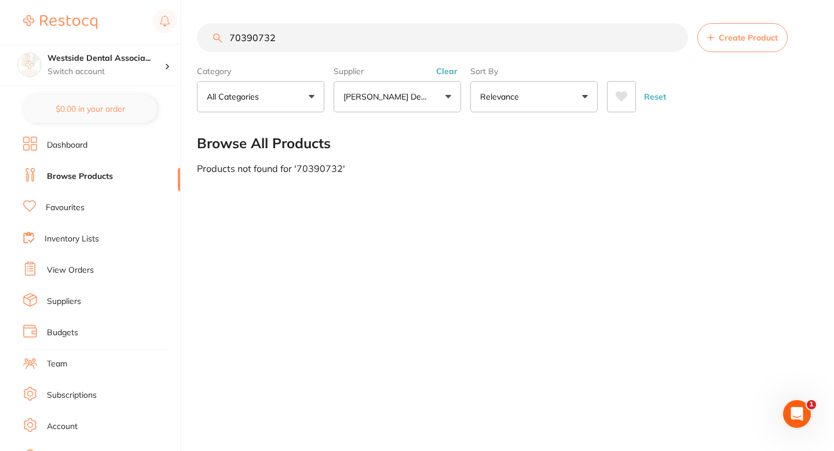
click at [350, 45] on input "70390732" at bounding box center [442, 37] width 491 height 29
paste input "1035591"
type input "71035591"
click at [741, 35] on span "Create Product" at bounding box center [747, 37] width 59 height 9
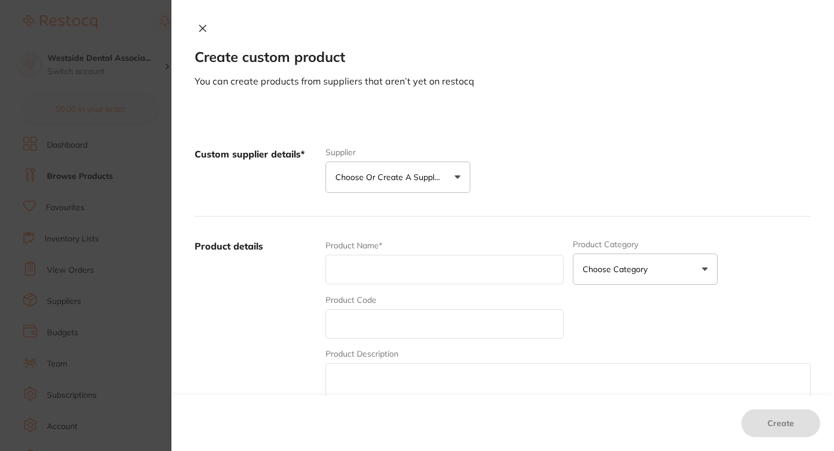
click at [434, 196] on div "Custom supplier details* Supplier Choose or create a supplier Create custom sup…" at bounding box center [503, 170] width 616 height 92
click at [425, 191] on button "Choose or create a supplier" at bounding box center [397, 177] width 145 height 31
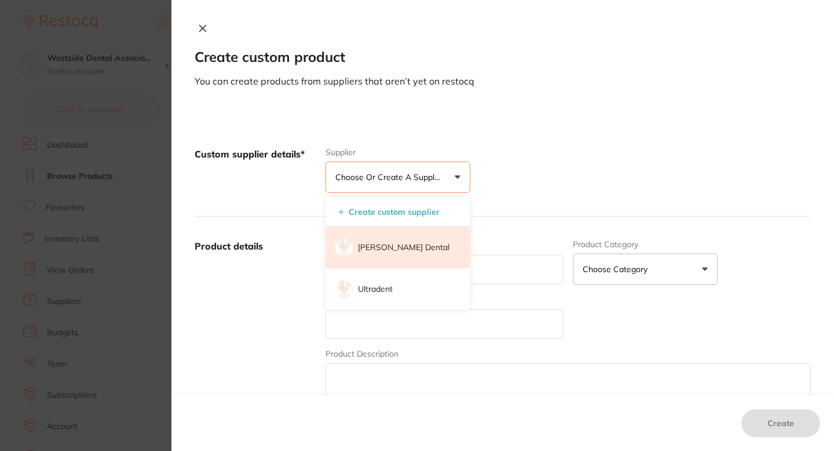
click at [377, 245] on p "[PERSON_NAME] Dental" at bounding box center [403, 248] width 91 height 12
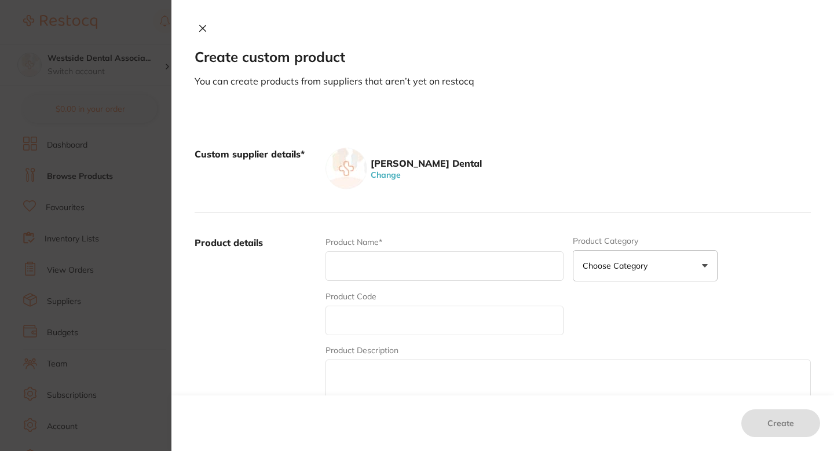
click at [378, 300] on div "Product Code" at bounding box center [444, 313] width 238 height 45
click at [375, 313] on input "text" at bounding box center [444, 321] width 238 height 30
paste input "71035591"
type input "71035591"
click at [383, 254] on input "text" at bounding box center [444, 266] width 238 height 30
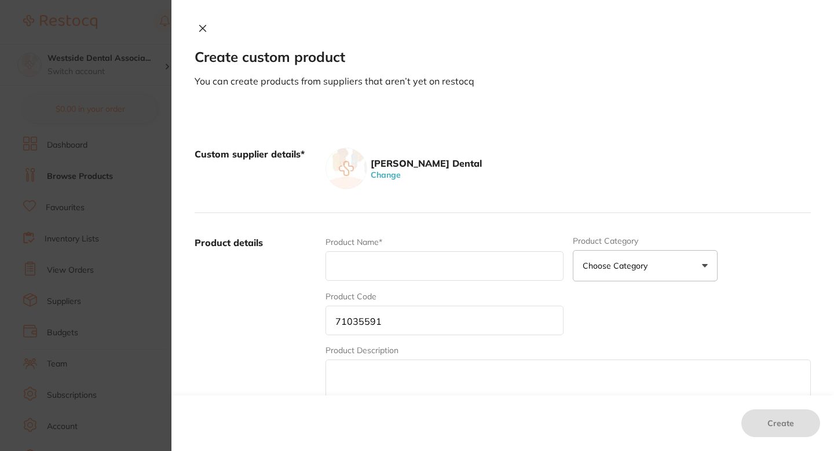
paste input "A/W SYR Tips, Metal"
type input "A/W SYR Tips, Metal"
click at [295, 292] on label "Product details" at bounding box center [256, 326] width 122 height 181
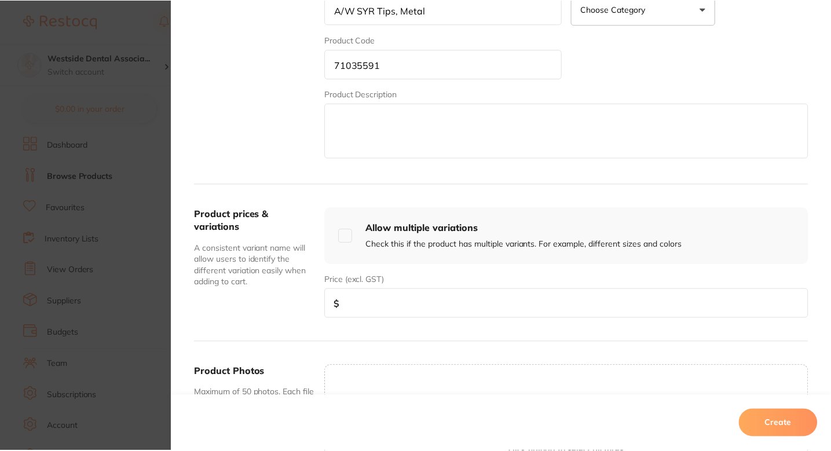
scroll to position [283, 0]
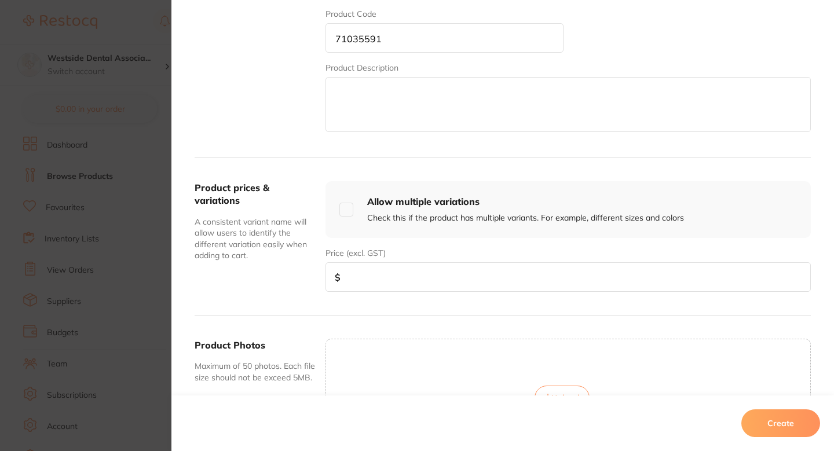
click at [380, 277] on input "number" at bounding box center [567, 277] width 485 height 30
paste input "39.99"
type input "39.99"
click at [772, 422] on button "Create" at bounding box center [780, 423] width 79 height 28
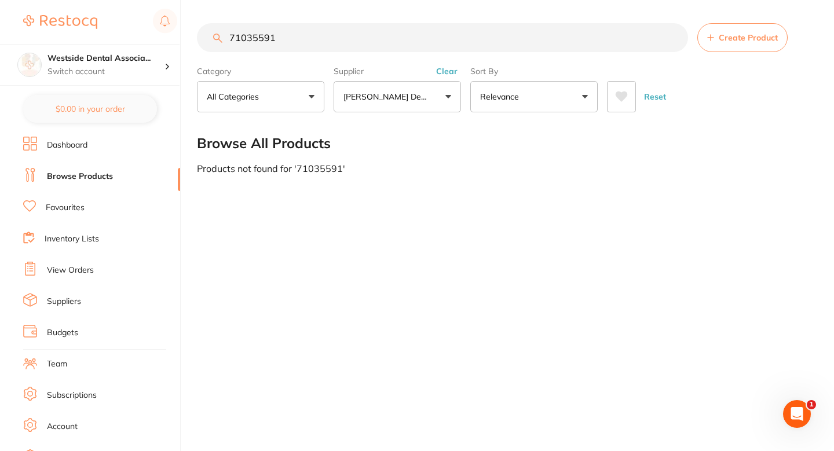
click at [369, 43] on input "71035591" at bounding box center [442, 37] width 491 height 29
paste input "5034475"
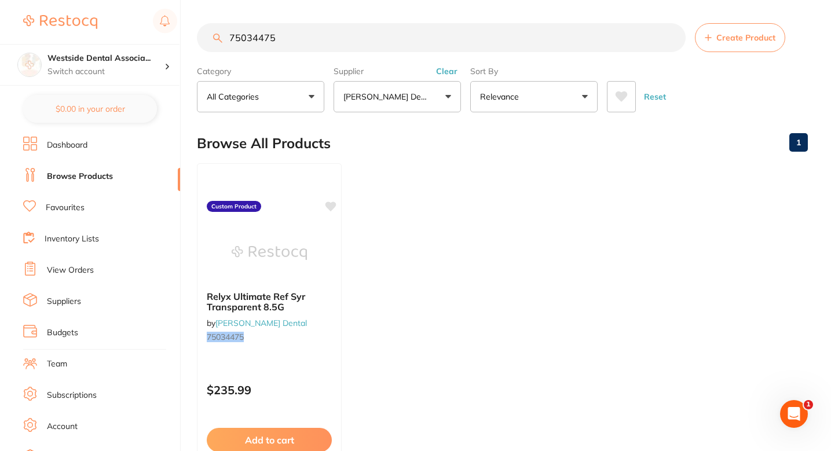
scroll to position [0, 0]
click at [386, 149] on div "Browse All Products 1" at bounding box center [502, 143] width 611 height 39
click at [369, 40] on input "75034475" at bounding box center [441, 37] width 489 height 29
paste input "0896167"
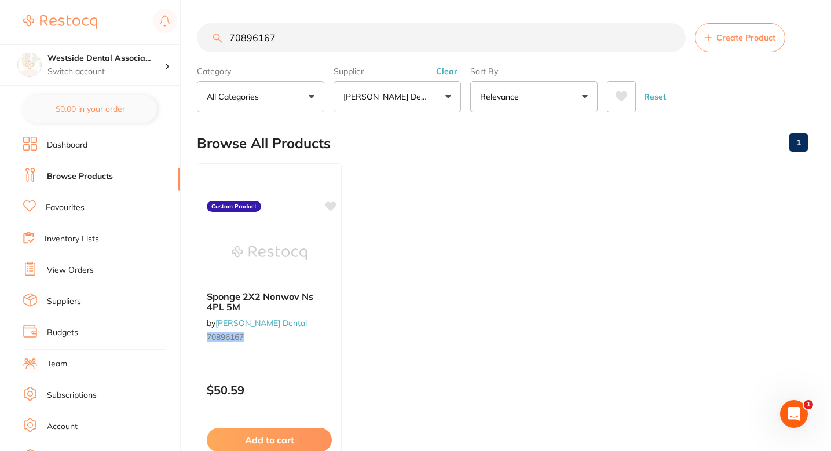
click at [350, 32] on input "70896167" at bounding box center [441, 37] width 489 height 29
paste input "2349868"
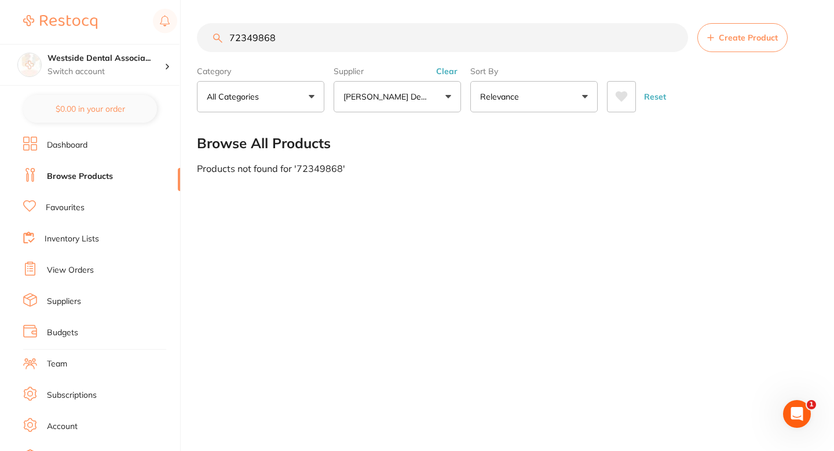
click at [463, 28] on input "72349868" at bounding box center [442, 37] width 491 height 29
type input "72349868"
click at [722, 30] on button "Create Product" at bounding box center [742, 37] width 90 height 29
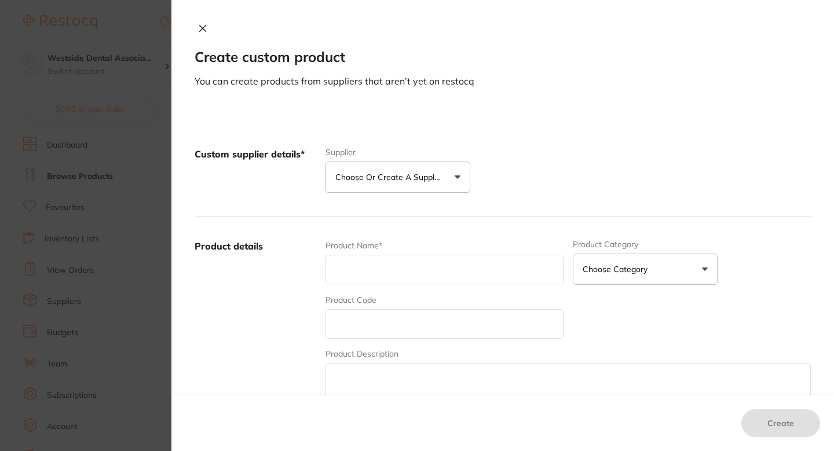
click at [435, 159] on div "Supplier Choose or create a supplier Create custom supplier Patterson Dental Ul…" at bounding box center [397, 170] width 145 height 45
click at [428, 171] on button "Choose or create a supplier" at bounding box center [397, 177] width 145 height 31
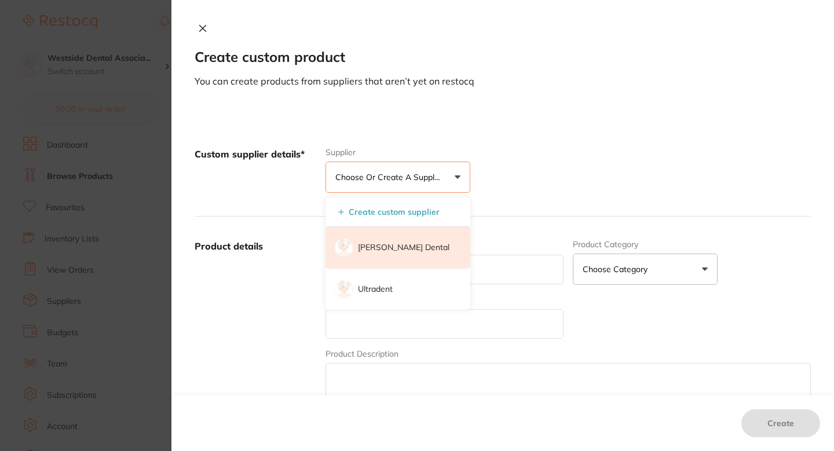
click at [399, 245] on p "[PERSON_NAME] Dental" at bounding box center [403, 248] width 91 height 12
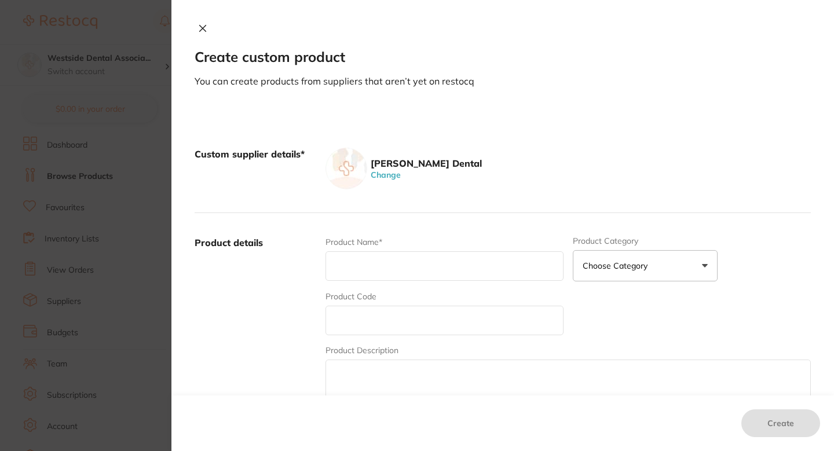
click at [382, 311] on input "text" at bounding box center [444, 321] width 238 height 30
paste input "72349868"
type input "72349868"
click at [373, 268] on input "text" at bounding box center [444, 266] width 238 height 30
click at [359, 247] on div "Product Name*" at bounding box center [444, 258] width 238 height 45
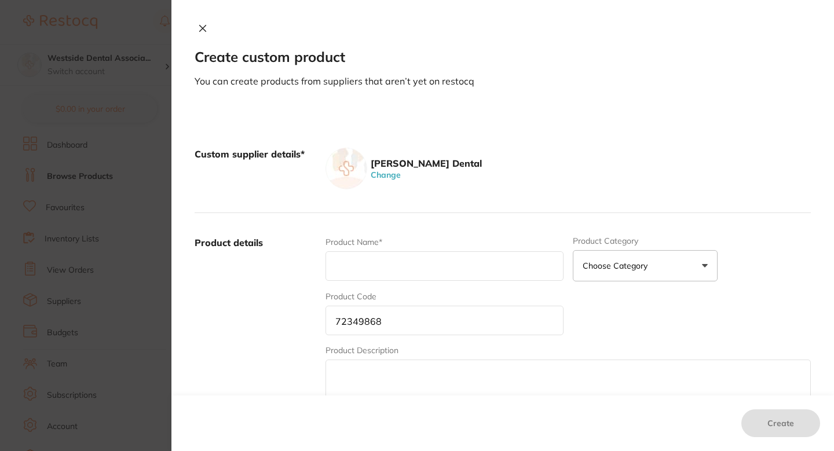
click at [360, 261] on input "text" at bounding box center [444, 266] width 238 height 30
paste input "Cotton Roll NS #2 Medium 2000/BX"
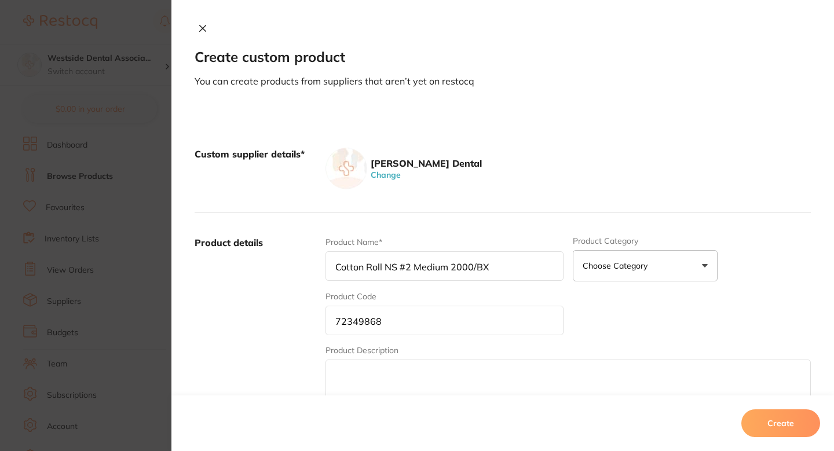
type input "Cotton Roll NS #2 Medium 2000/BX"
click at [294, 293] on label "Product details" at bounding box center [256, 326] width 122 height 181
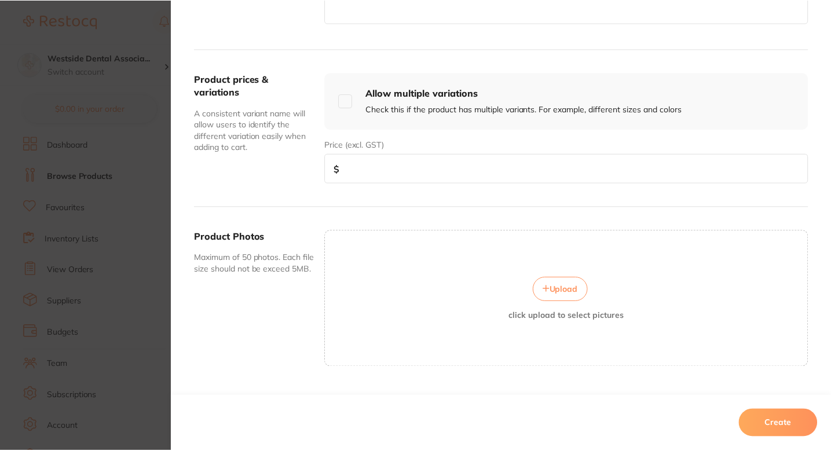
scroll to position [417, 0]
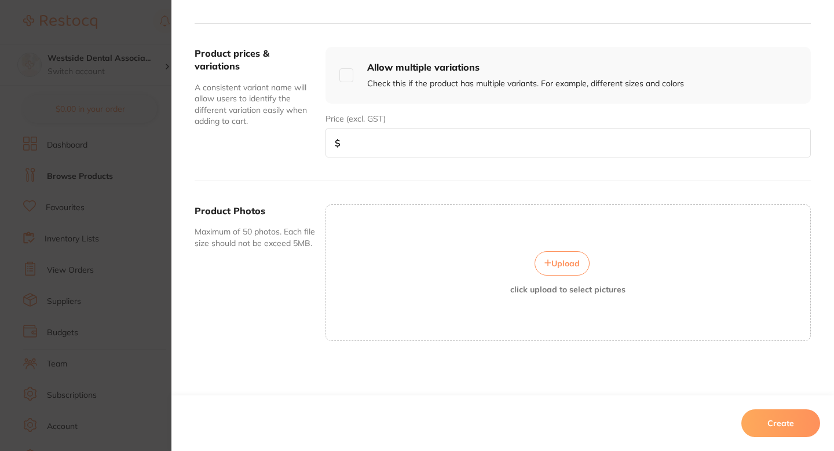
click at [377, 153] on input "number" at bounding box center [567, 143] width 485 height 30
paste input "39.99"
type input "39.99"
click at [785, 416] on button "Create" at bounding box center [780, 423] width 79 height 28
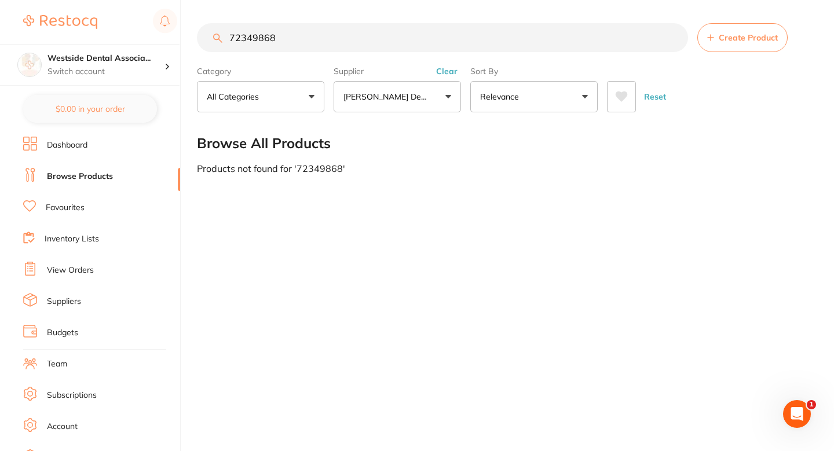
click at [320, 49] on input "72349868" at bounding box center [442, 37] width 491 height 29
paste input "0850602"
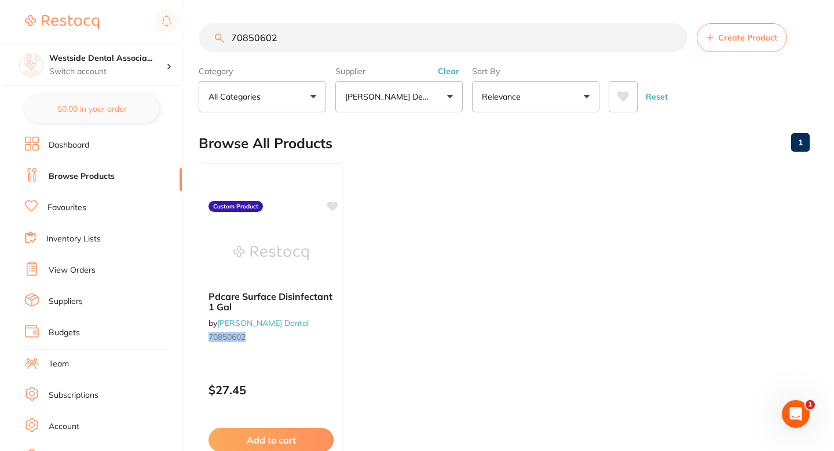
scroll to position [0, 0]
type input "70850602"
click at [322, 253] on div at bounding box center [269, 252] width 145 height 58
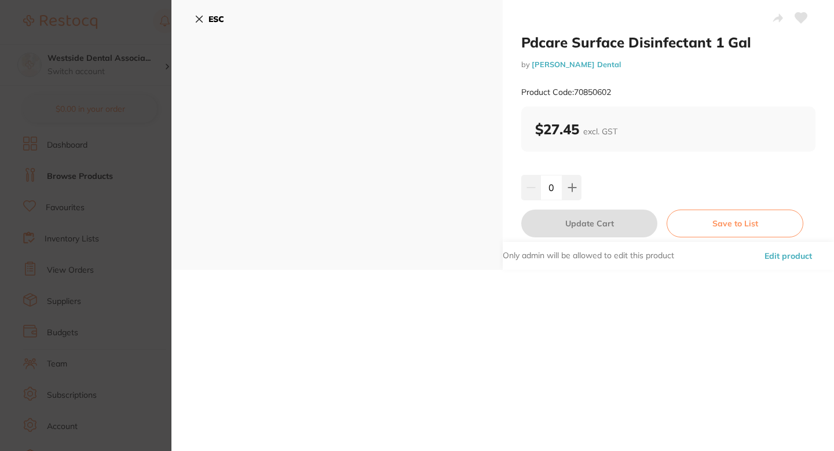
click at [775, 251] on button "Edit product" at bounding box center [788, 256] width 54 height 28
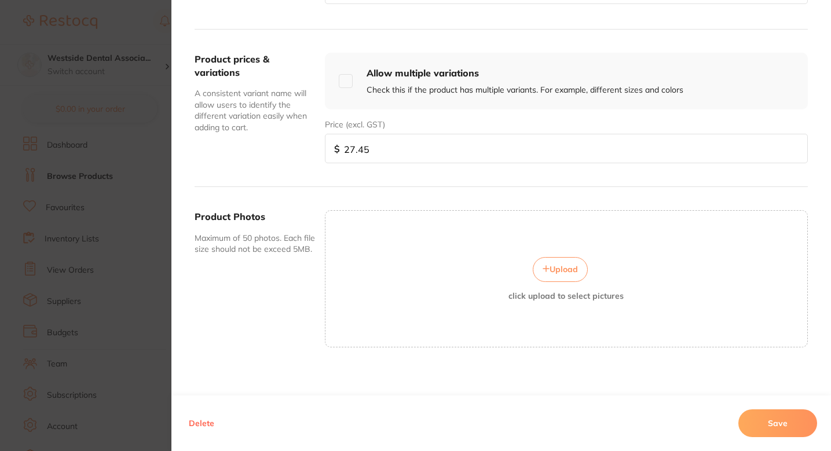
scroll to position [394, 0]
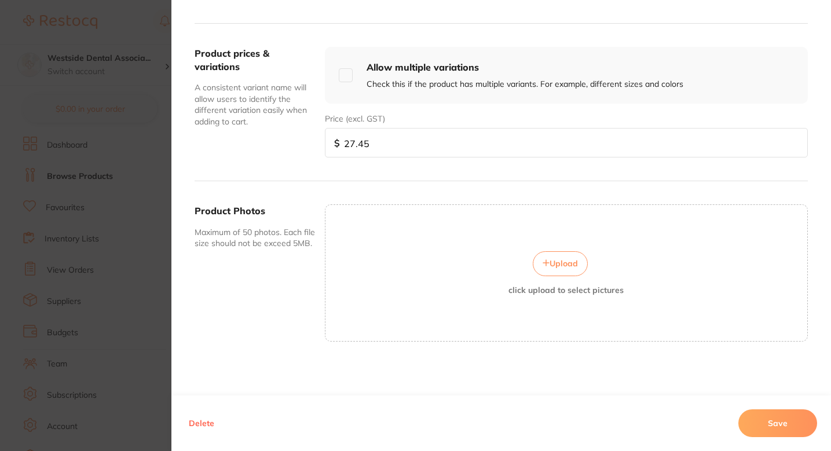
click at [405, 152] on input "27.45" at bounding box center [566, 143] width 483 height 30
paste input "8.81"
type input "28.81"
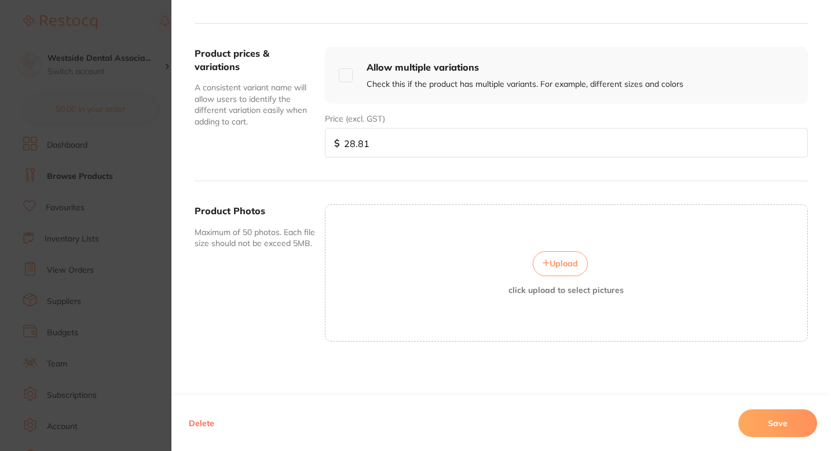
click at [769, 420] on button "Save" at bounding box center [777, 423] width 79 height 28
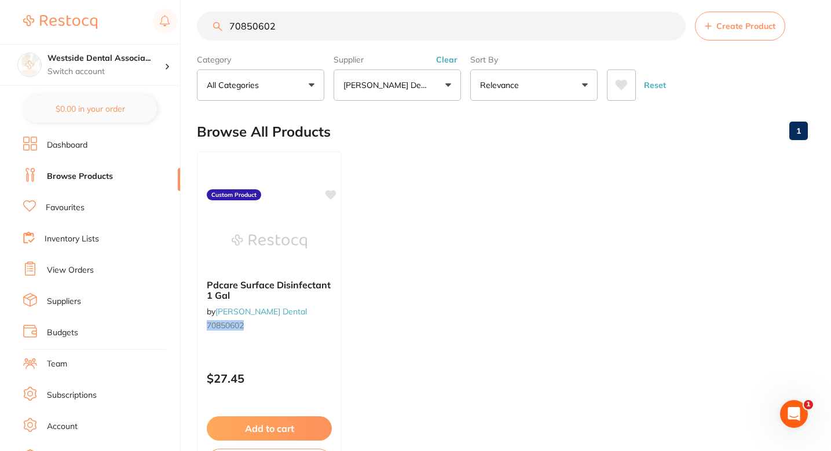
click at [337, 20] on input "70850602" at bounding box center [441, 26] width 489 height 29
paste input "$28.81"
type input "$28.81"
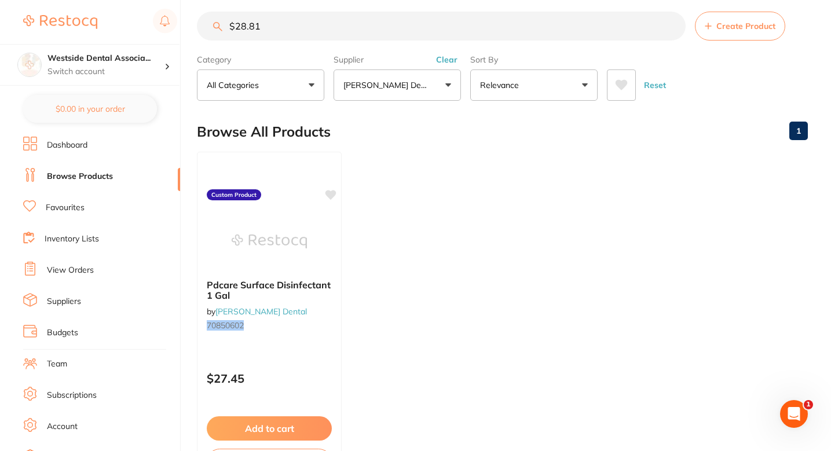
scroll to position [0, 0]
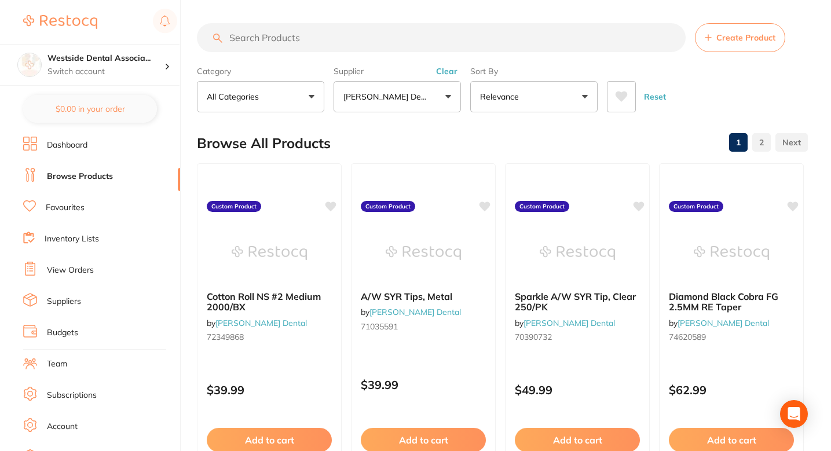
click at [336, 46] on input "search" at bounding box center [441, 37] width 489 height 29
paste input "70877191"
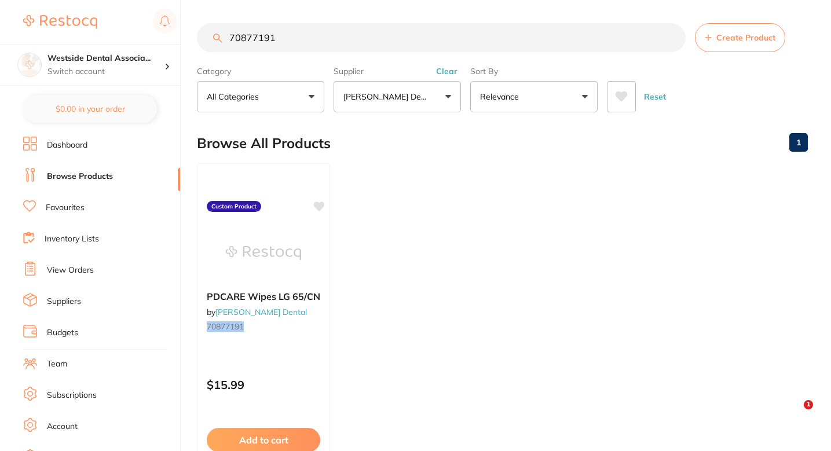
type input "70877191"
click at [305, 312] on div "PDCARE Wipes LG 65/CN by Patterson Dental 70877191" at bounding box center [263, 313] width 133 height 64
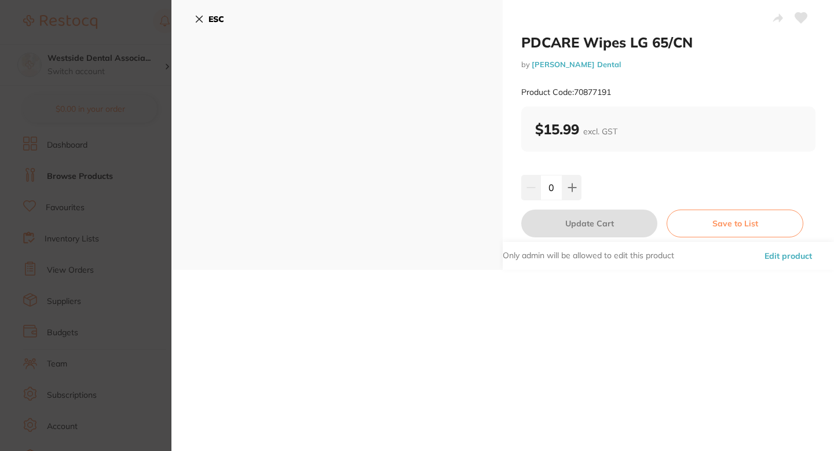
click at [797, 250] on button "Edit product" at bounding box center [788, 256] width 54 height 28
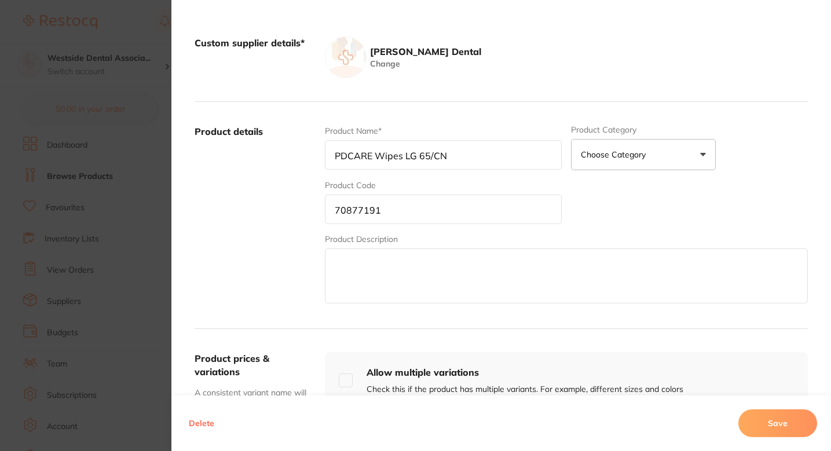
scroll to position [194, 0]
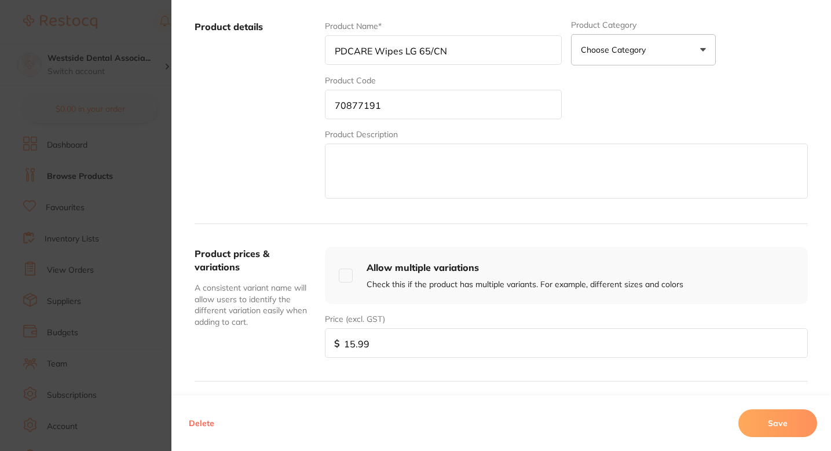
click at [387, 344] on input "15.99" at bounding box center [566, 343] width 483 height 30
paste input "1399"
click at [387, 344] on input "15.991399" at bounding box center [566, 343] width 483 height 30
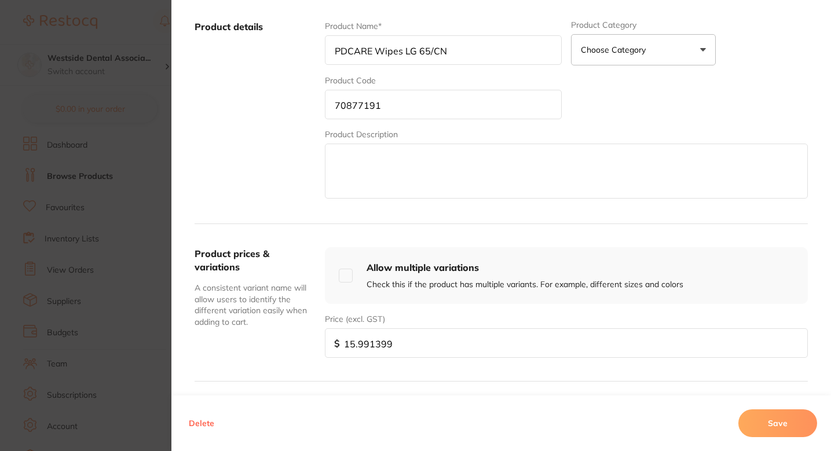
click at [362, 344] on input "15.991399" at bounding box center [566, 343] width 483 height 30
paste input "3."
type input "13.99"
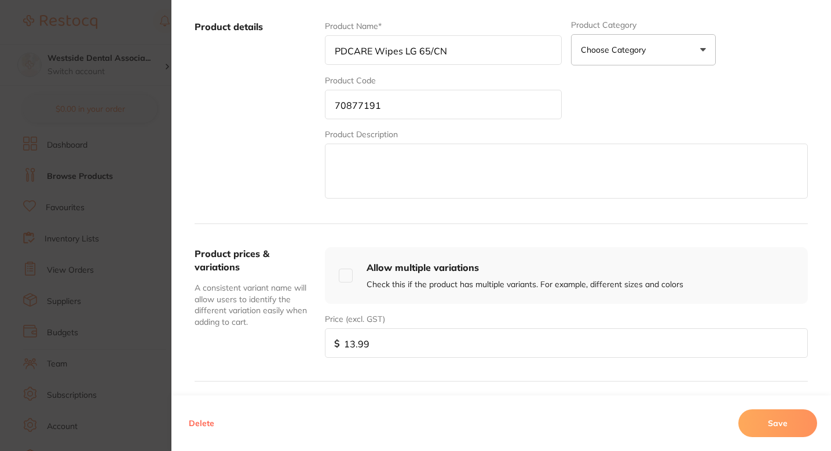
click at [779, 430] on button "Save" at bounding box center [777, 423] width 79 height 28
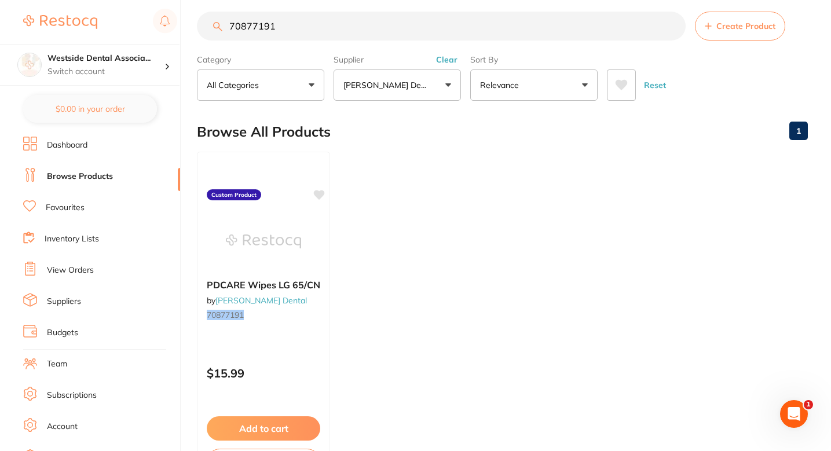
click at [319, 23] on input "70877191" at bounding box center [441, 26] width 489 height 29
paste input "209"
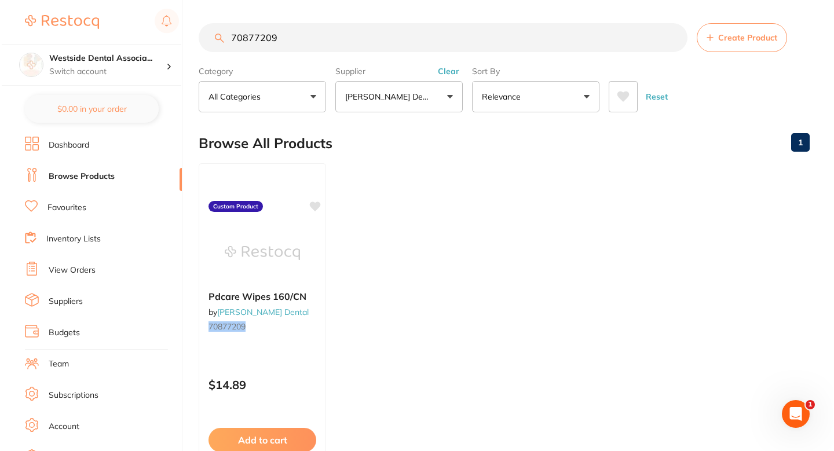
scroll to position [0, 0]
type input "70877209"
click at [314, 245] on div at bounding box center [260, 252] width 127 height 58
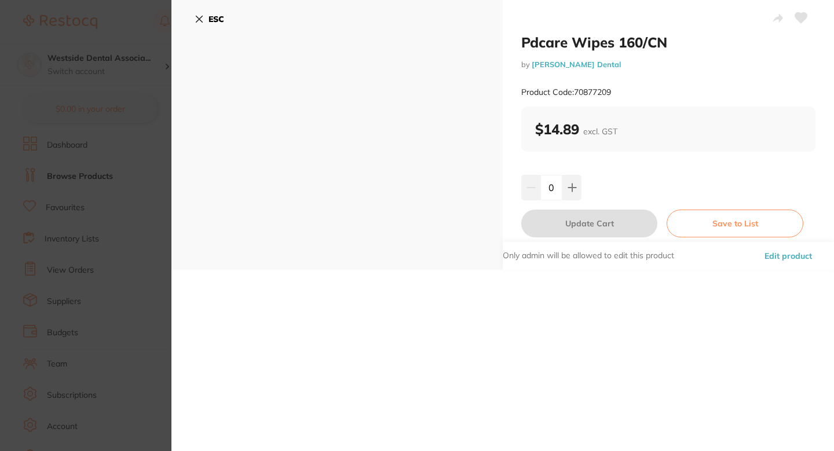
click at [787, 254] on button "Edit product" at bounding box center [788, 256] width 54 height 28
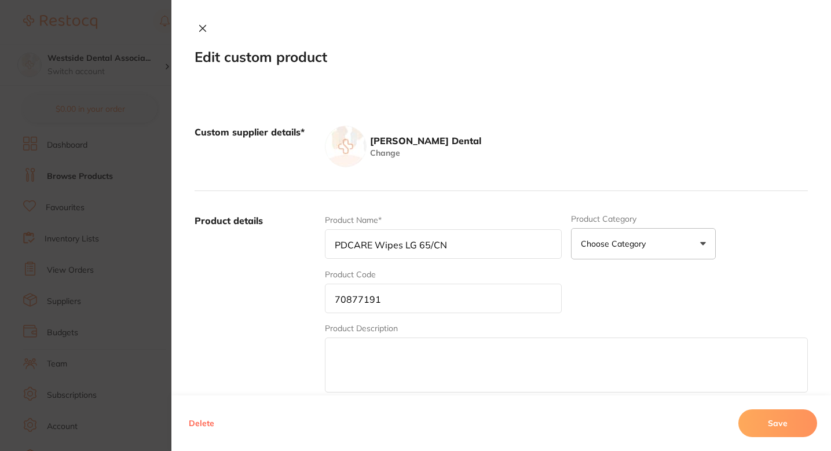
type input "Pdcare Wipes 160/CN"
type input "70877209"
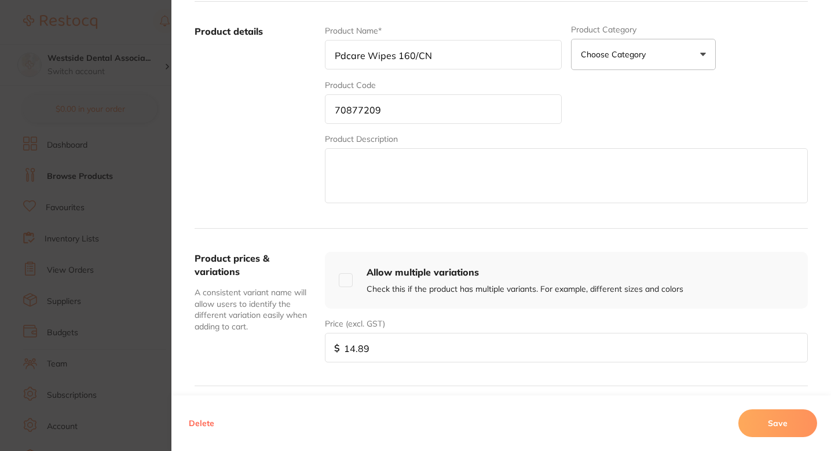
click at [383, 347] on input "14.89" at bounding box center [566, 348] width 483 height 30
paste input "1.9"
type input "11.99"
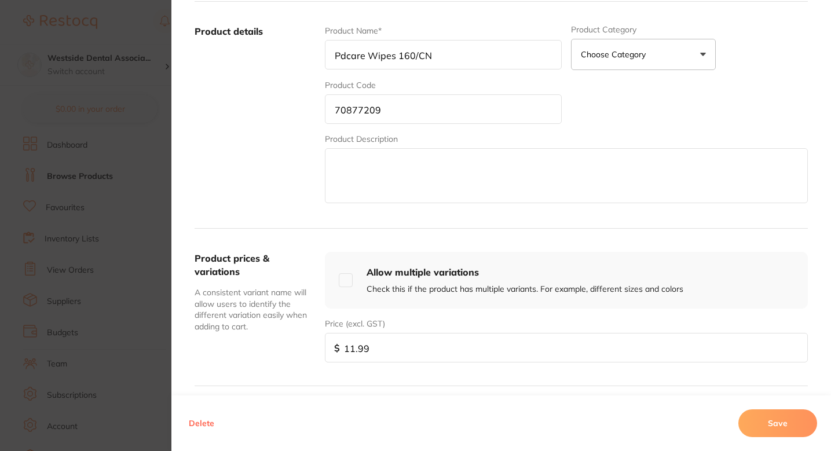
click at [752, 426] on button "Save" at bounding box center [777, 423] width 79 height 28
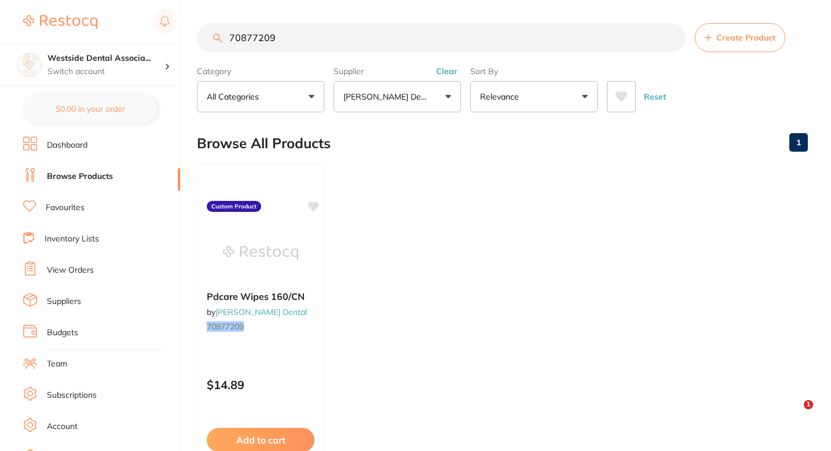
scroll to position [12, 0]
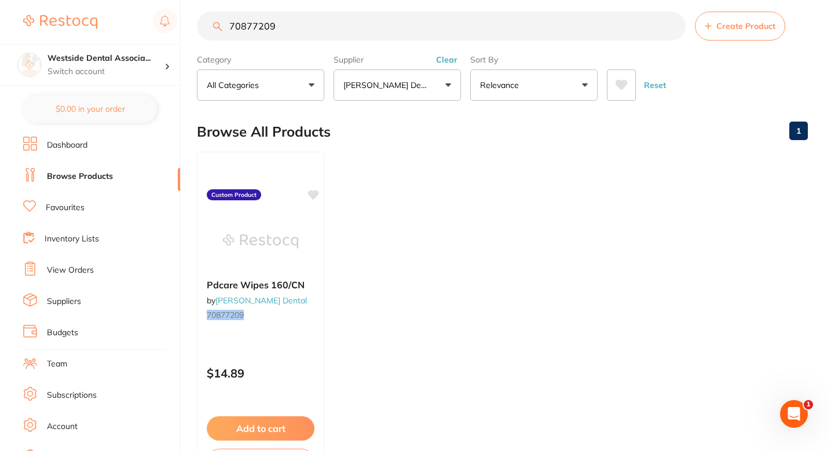
drag, startPoint x: 0, startPoint y: 0, endPoint x: 342, endPoint y: 36, distance: 344.1
click at [342, 36] on input "70877209" at bounding box center [441, 26] width 489 height 29
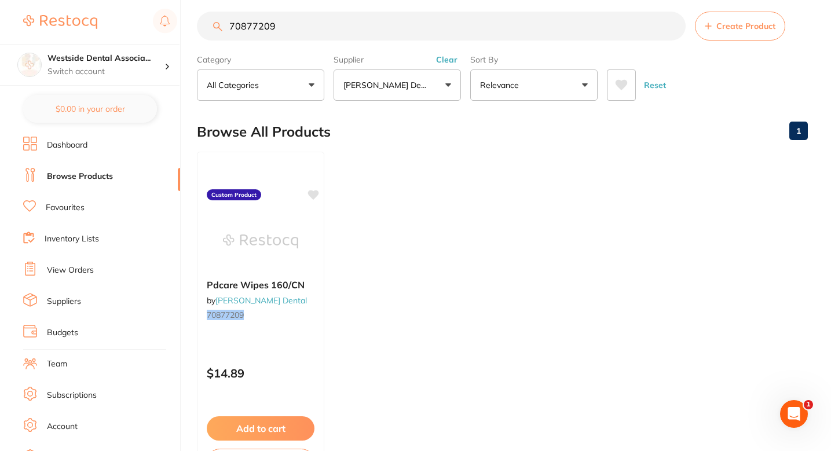
paste input "6359616"
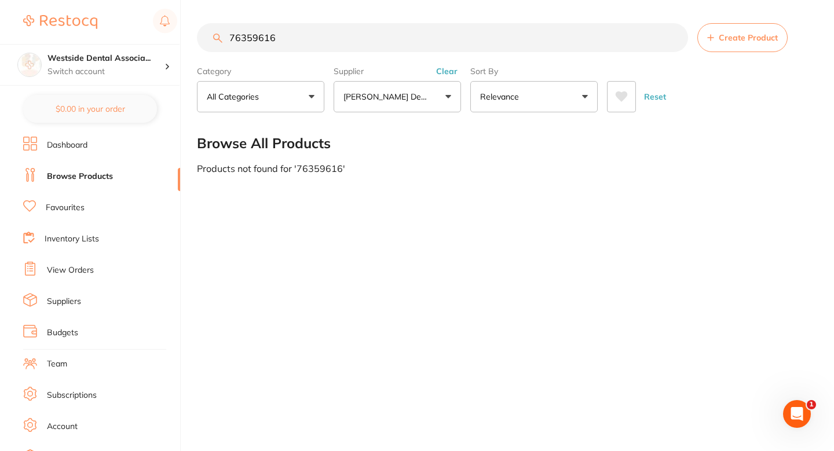
click at [248, 38] on input "76359616" at bounding box center [442, 37] width 491 height 29
type input "76359616"
click at [720, 34] on span "Create Product" at bounding box center [747, 37] width 59 height 9
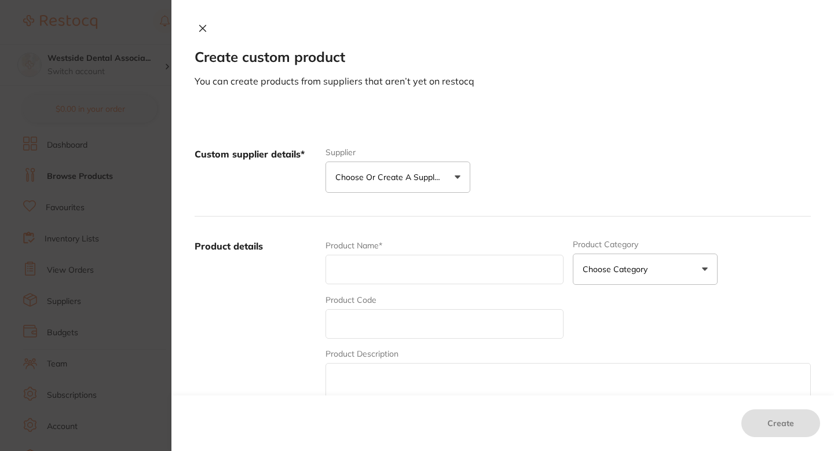
click at [441, 175] on p "Choose or create a supplier" at bounding box center [390, 177] width 110 height 12
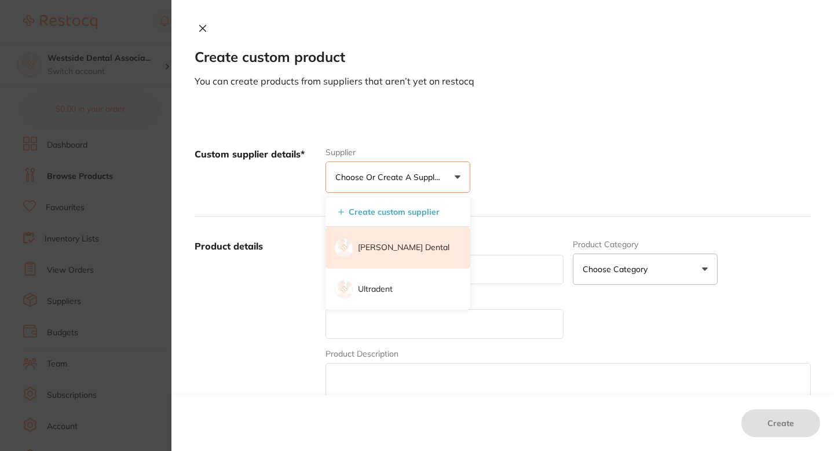
click at [403, 243] on p "[PERSON_NAME] Dental" at bounding box center [403, 248] width 91 height 12
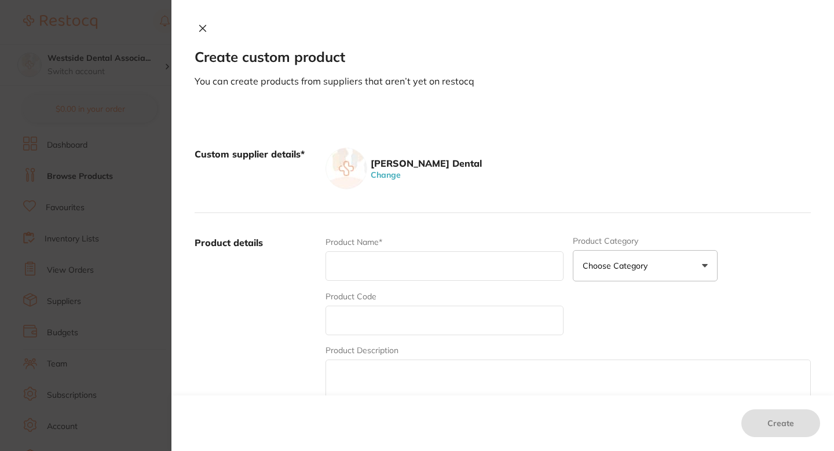
click at [394, 309] on input "text" at bounding box center [444, 321] width 238 height 30
paste input "76359616"
type input "76359616"
click at [382, 272] on input "text" at bounding box center [444, 266] width 238 height 30
click at [380, 265] on input "text" at bounding box center [444, 266] width 238 height 30
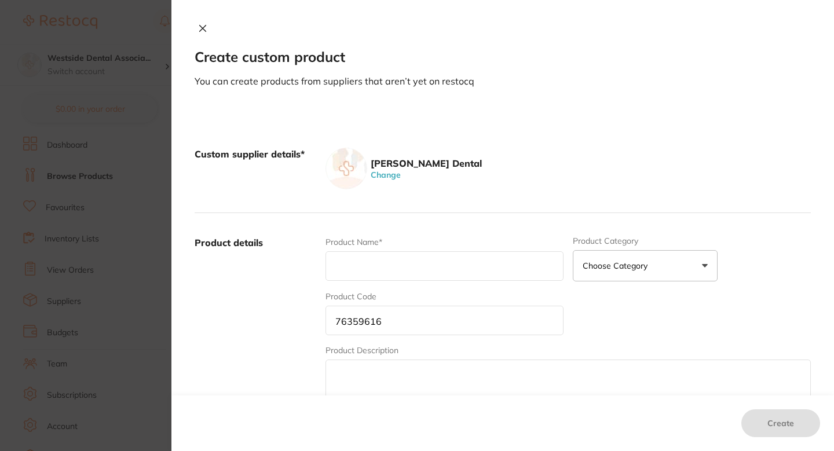
paste input "Silicone Brownie Mini-PT [PERSON_NAME] 12/P"
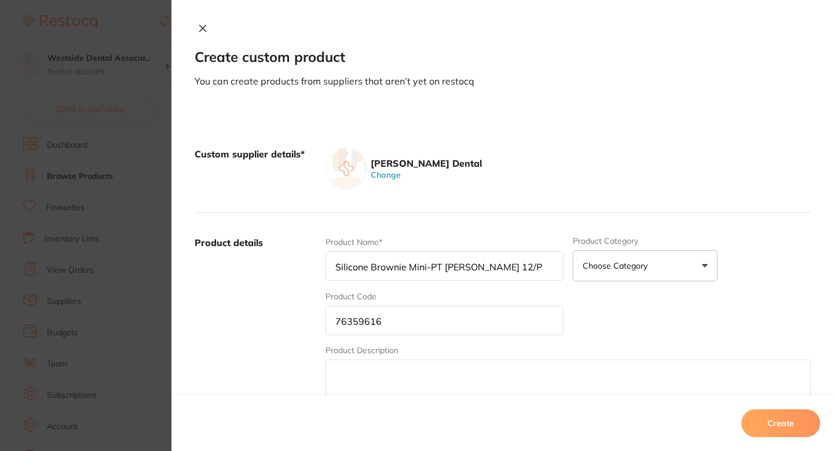
type input "Silicone Brownie Mini-PT [PERSON_NAME] 12/P"
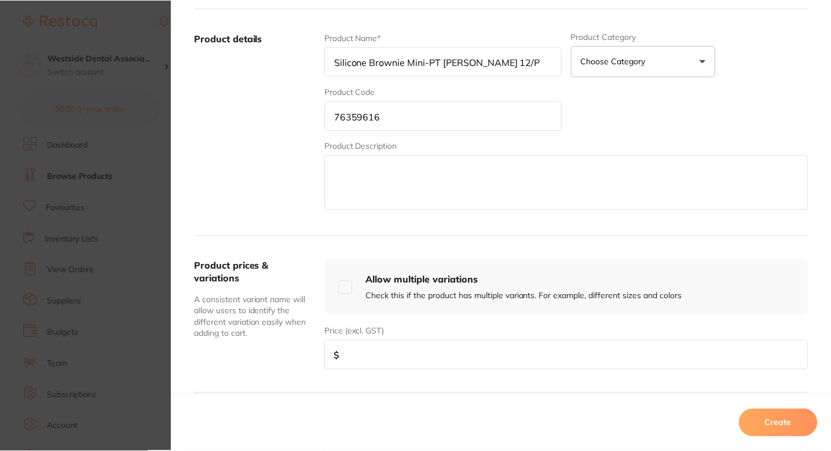
scroll to position [286, 0]
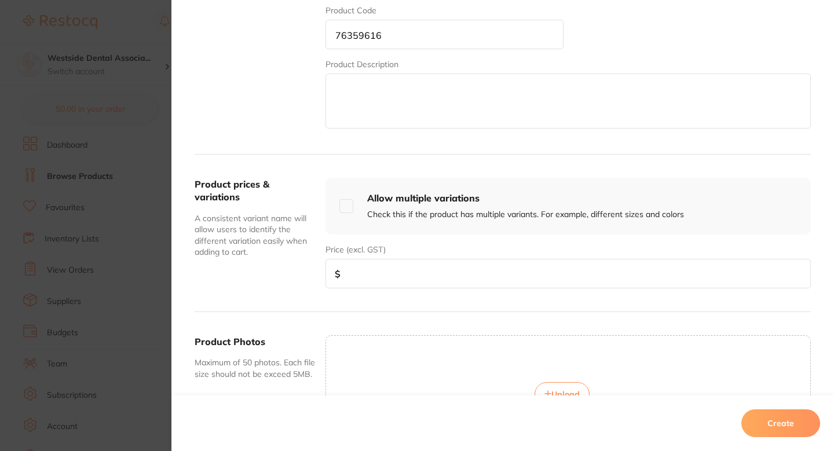
click at [348, 279] on input "number" at bounding box center [567, 274] width 485 height 30
paste input "32.99"
type input "32.99"
click at [765, 416] on button "Create" at bounding box center [780, 423] width 79 height 28
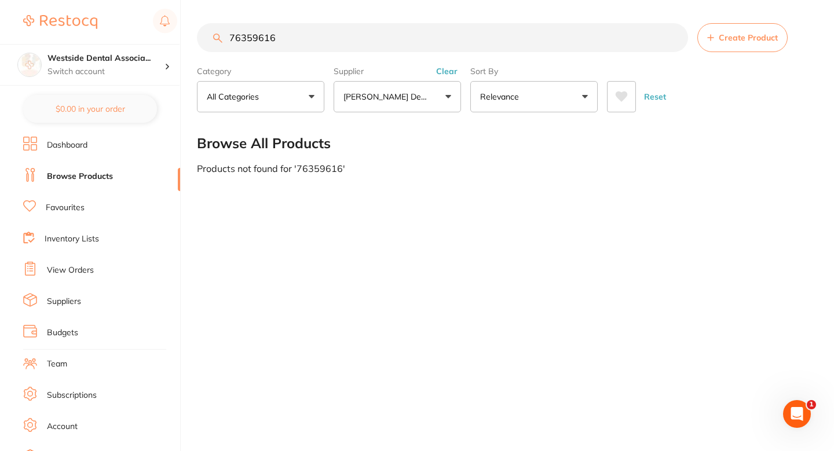
click at [546, 235] on div "76359616 Create Product Category All Categories All Categories No categories fo…" at bounding box center [515, 225] width 637 height 451
click at [334, 42] on input "76359616" at bounding box center [442, 37] width 491 height 29
paste input "0850602"
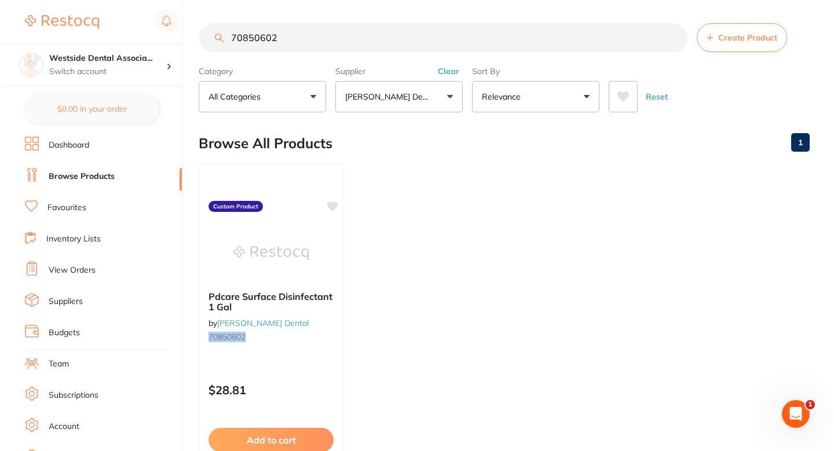
scroll to position [0, 0]
click at [467, 150] on div "Browse All Products 1" at bounding box center [502, 143] width 611 height 39
click at [368, 45] on input "70850602" at bounding box center [441, 37] width 489 height 29
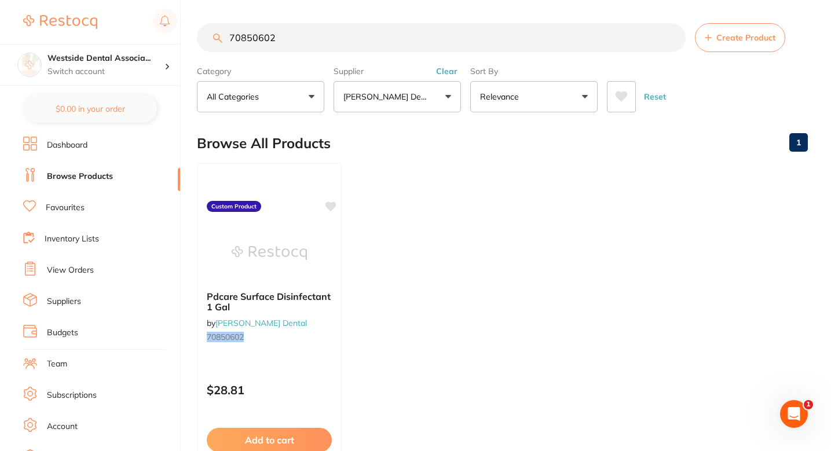
paste input "99054"
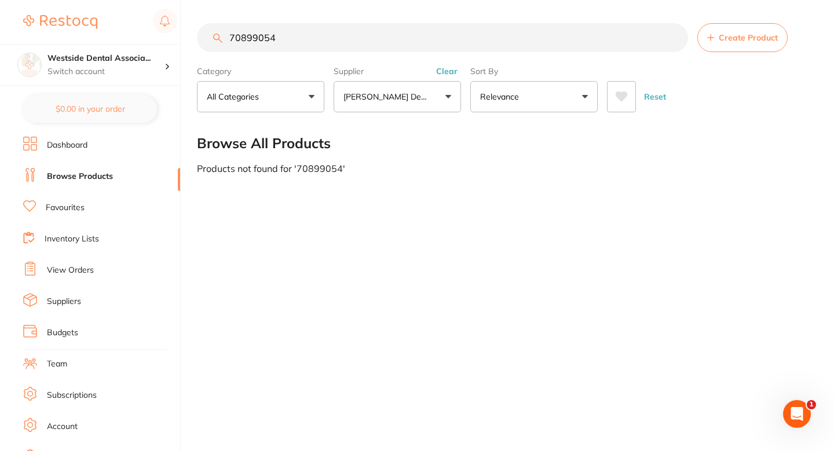
type input "70899054"
click at [258, 39] on input "70899054" at bounding box center [442, 37] width 491 height 29
click at [719, 38] on span "Create Product" at bounding box center [747, 37] width 59 height 9
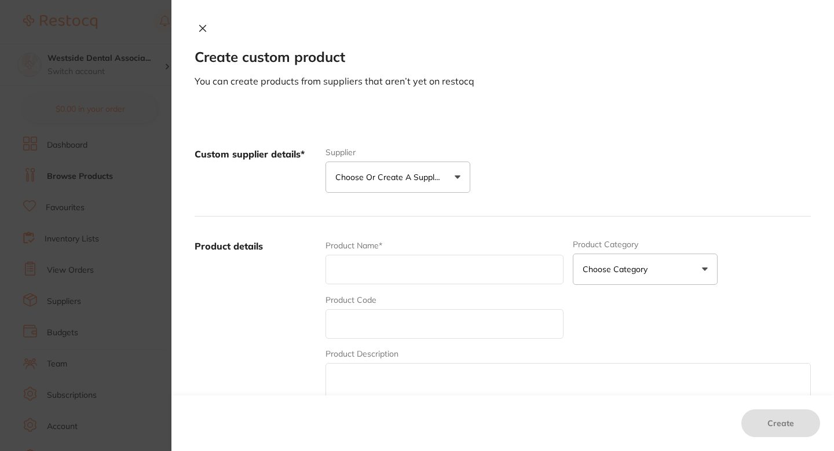
click at [438, 179] on p "Choose or create a supplier" at bounding box center [390, 177] width 110 height 12
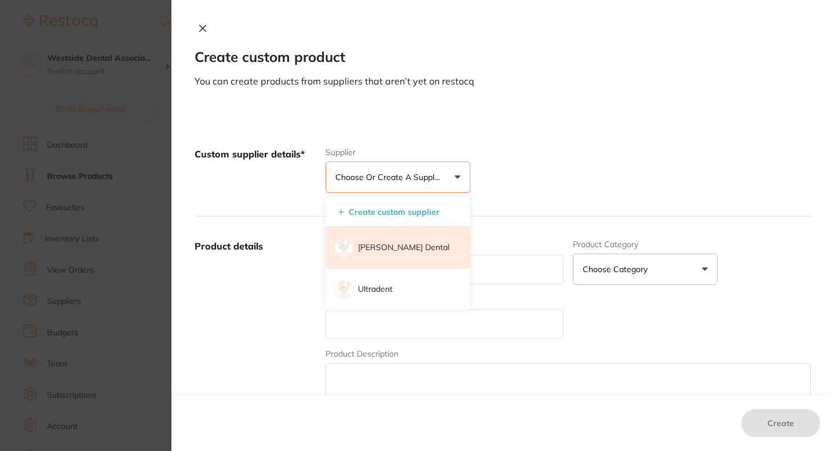
click at [393, 251] on p "[PERSON_NAME] Dental" at bounding box center [403, 248] width 91 height 12
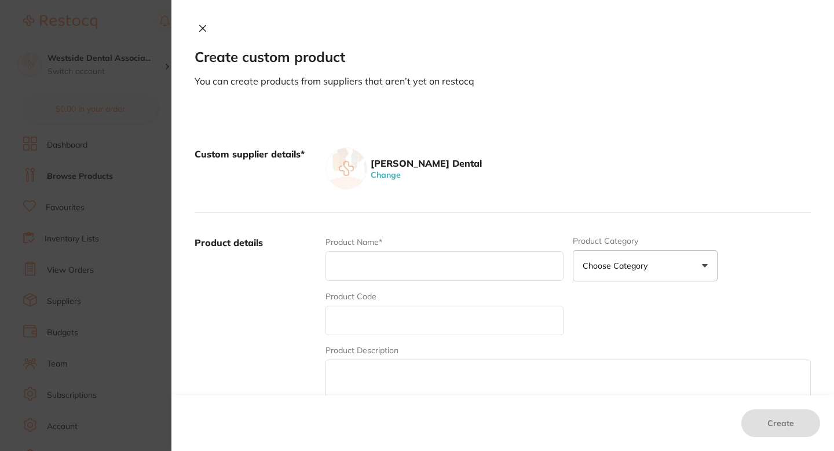
click at [369, 324] on input "text" at bounding box center [444, 321] width 238 height 30
paste input "70899054"
type input "70899054"
click at [375, 250] on div "Product Name*" at bounding box center [444, 258] width 238 height 45
click at [375, 254] on input "text" at bounding box center [444, 266] width 238 height 30
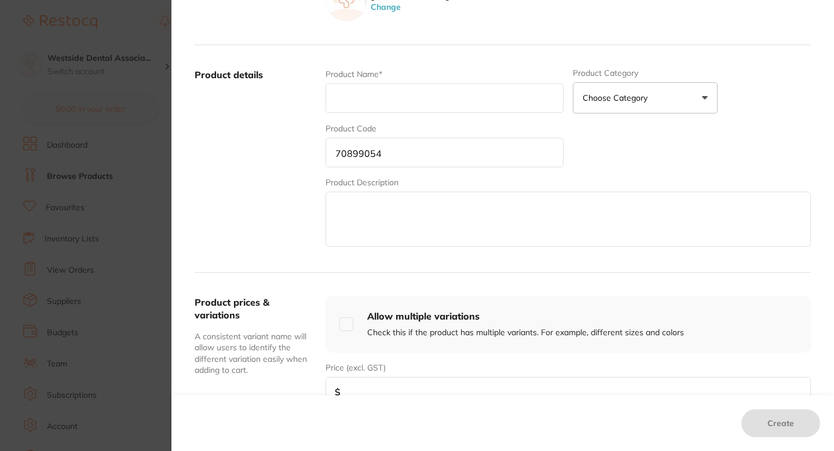
scroll to position [182, 0]
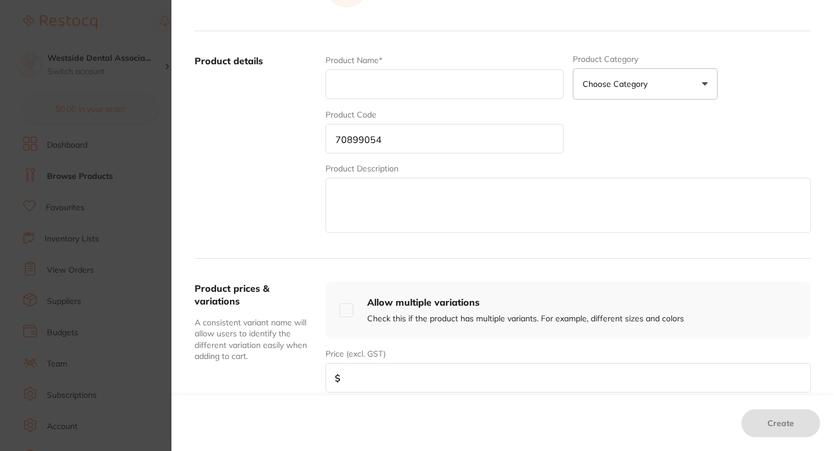
click at [378, 380] on input "number" at bounding box center [567, 378] width 485 height 30
paste input "128.69"
type input "128.69"
click at [375, 224] on textarea at bounding box center [567, 205] width 485 height 55
click at [402, 100] on div "Product Name*" at bounding box center [444, 76] width 238 height 45
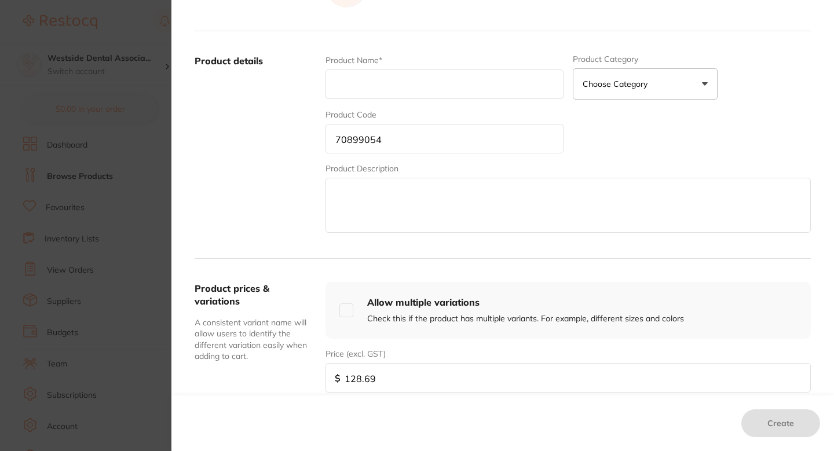
click at [398, 84] on input "text" at bounding box center [444, 84] width 238 height 30
paste input "Black Cobra Crown Removal Kit"
type input "Black Cobra Crown Removal Kit"
click at [631, 145] on div "Product Name* Black Cobra Crown Removal Kit Product Category Choose Category 3d…" at bounding box center [567, 144] width 485 height 181
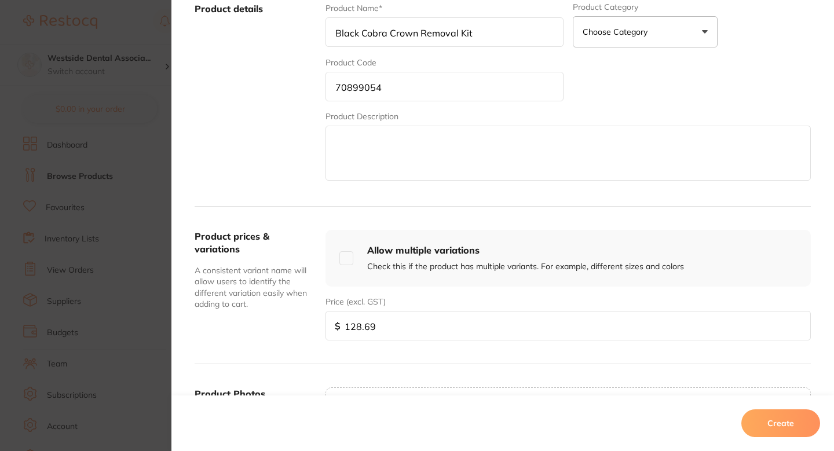
scroll to position [321, 0]
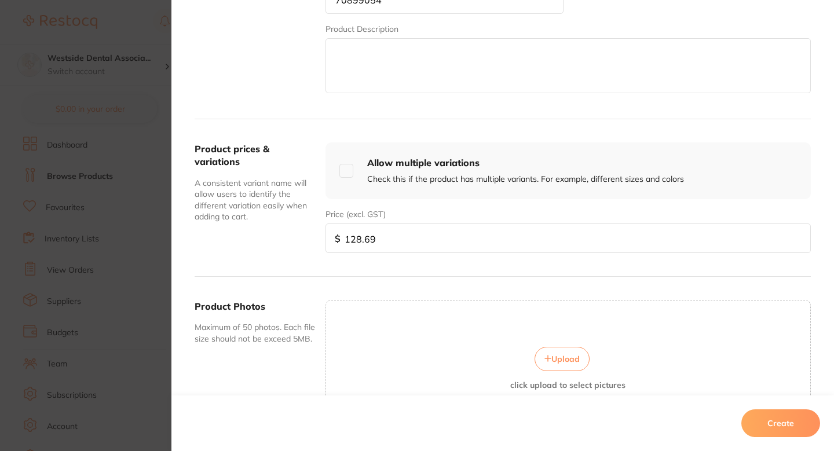
click at [783, 424] on button "Create" at bounding box center [780, 423] width 79 height 28
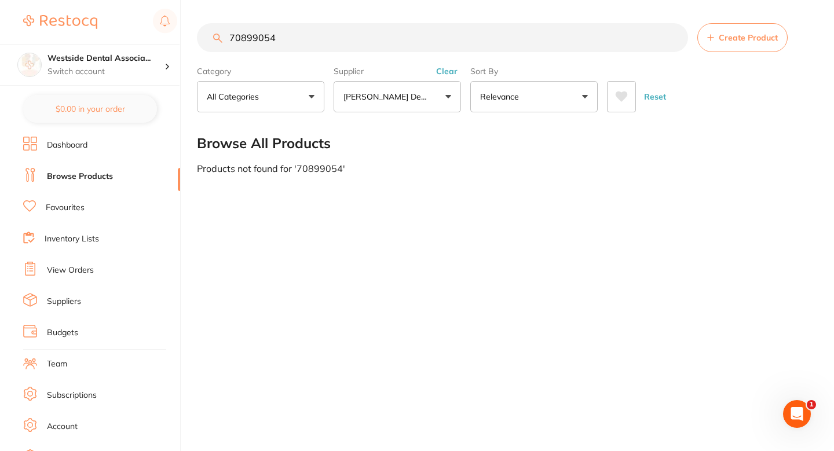
click at [405, 39] on input "70899054" at bounding box center [442, 37] width 491 height 29
paste input "416099"
type input "70416099"
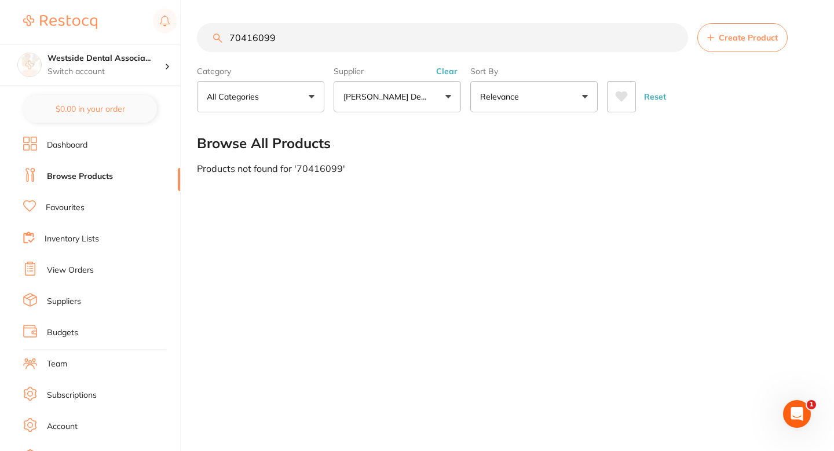
click at [717, 41] on button "Create Product" at bounding box center [742, 37] width 90 height 29
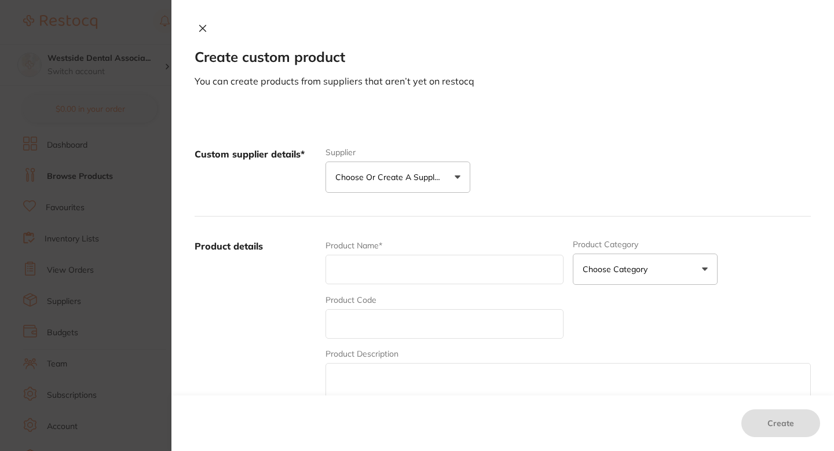
click at [435, 183] on button "Choose or create a supplier" at bounding box center [397, 177] width 145 height 31
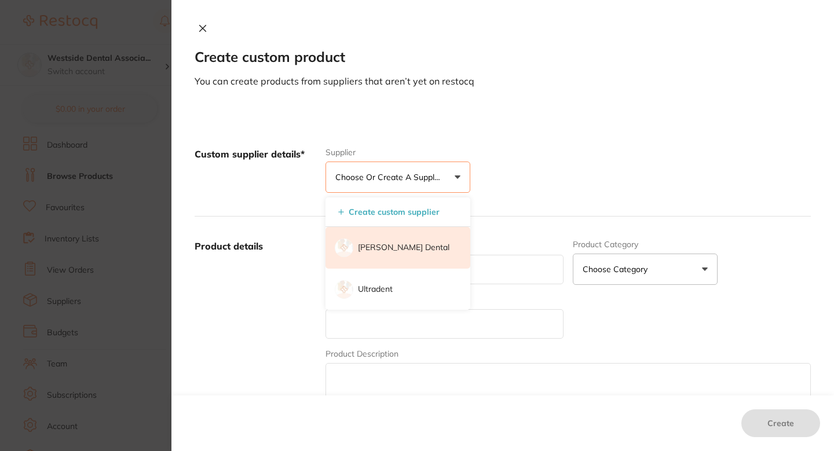
scroll to position [0, 0]
click at [415, 245] on p "[PERSON_NAME] Dental" at bounding box center [403, 248] width 91 height 12
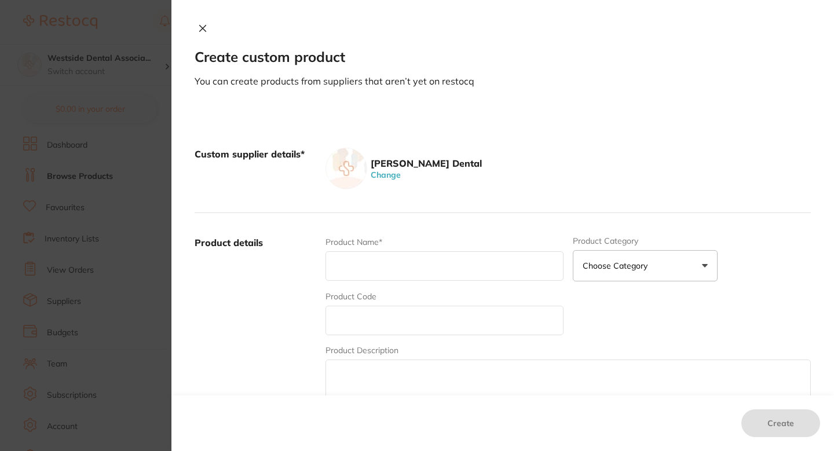
click at [402, 327] on input "text" at bounding box center [444, 321] width 238 height 30
paste input "70416099"
type input "70416099"
click at [398, 268] on input "text" at bounding box center [444, 266] width 238 height 30
click at [389, 267] on input "text" at bounding box center [444, 266] width 238 height 30
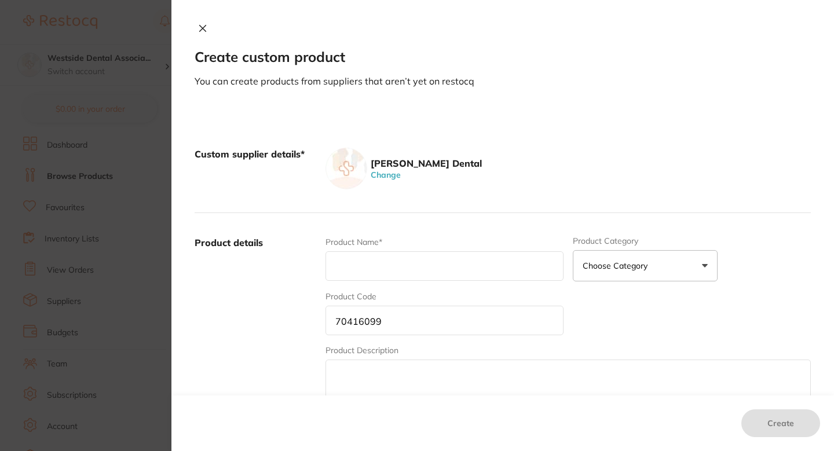
paste input "Tube Set, Sterile 10/PK"
click at [379, 267] on input "Tube Set, Sterile 10/PK" at bounding box center [444, 266] width 238 height 30
type input "Tube Set Sterile 10/PK"
click at [433, 317] on input "70416099" at bounding box center [444, 321] width 238 height 30
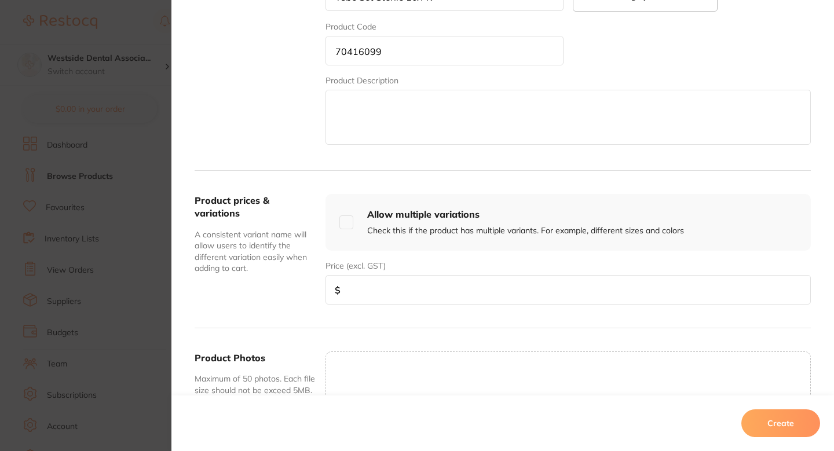
scroll to position [287, 0]
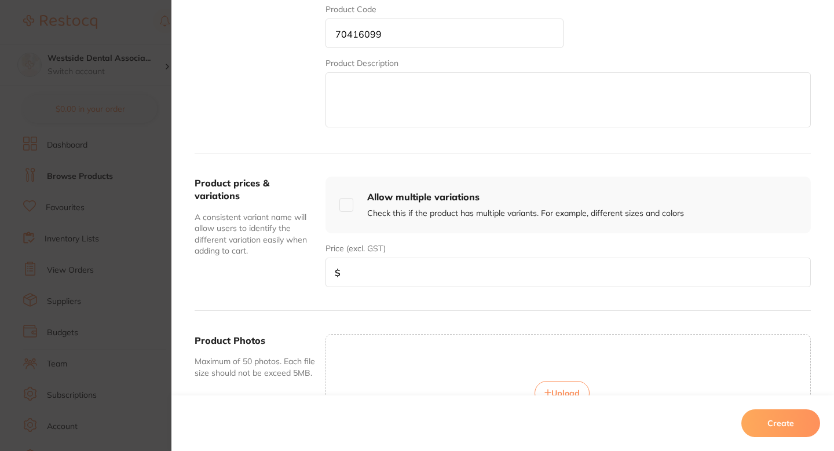
click at [375, 261] on input "number" at bounding box center [567, 273] width 485 height 30
paste input "194.79"
type input "194.79"
click at [475, 305] on div "Product prices & variations A consistent variant name will allow users to ident…" at bounding box center [503, 231] width 616 height 157
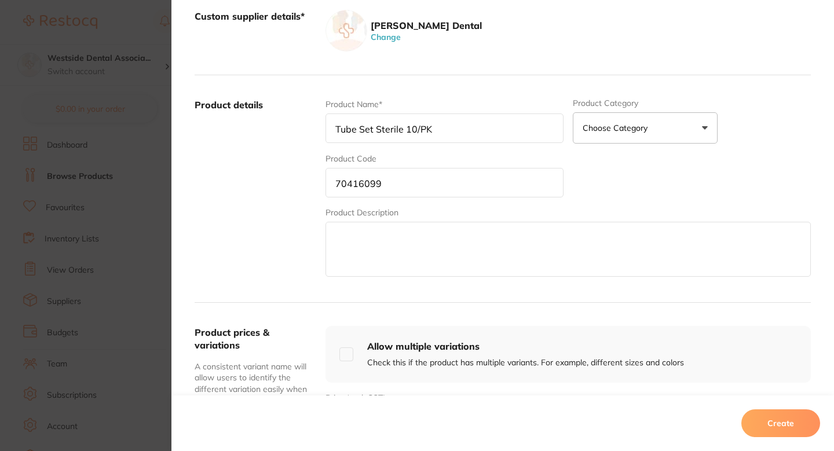
scroll to position [137, 0]
click at [782, 418] on button "Create" at bounding box center [780, 423] width 79 height 28
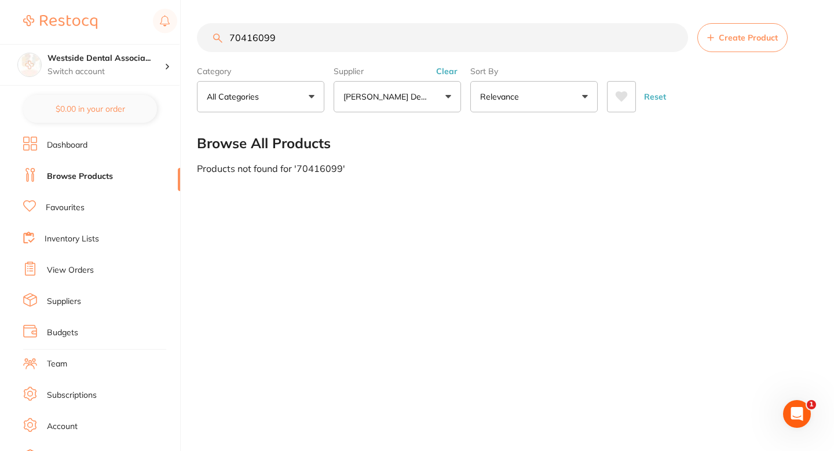
click at [377, 38] on input "70416099" at bounding box center [442, 37] width 491 height 29
paste input "371505"
type input "73715059"
click at [722, 38] on span "Create Product" at bounding box center [747, 37] width 59 height 9
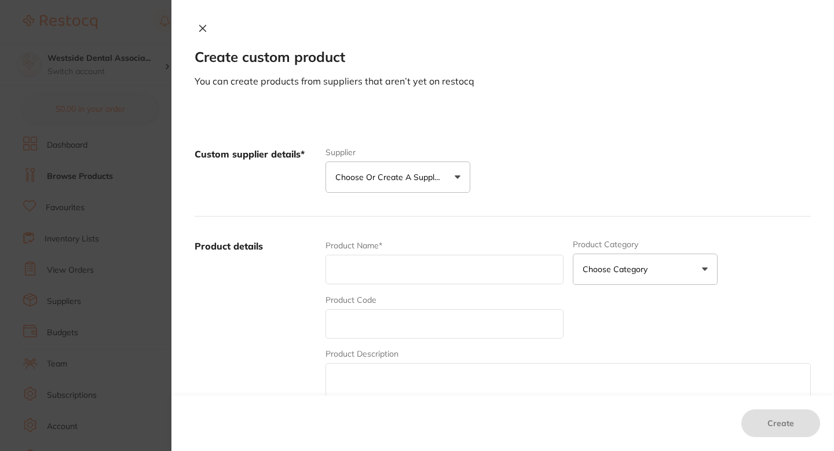
click at [442, 175] on p "Choose or create a supplier" at bounding box center [390, 177] width 110 height 12
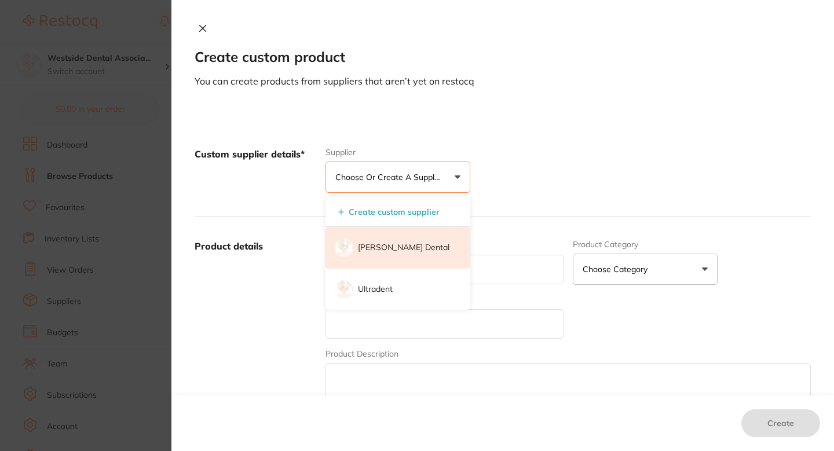
click at [411, 252] on p "[PERSON_NAME] Dental" at bounding box center [403, 248] width 91 height 12
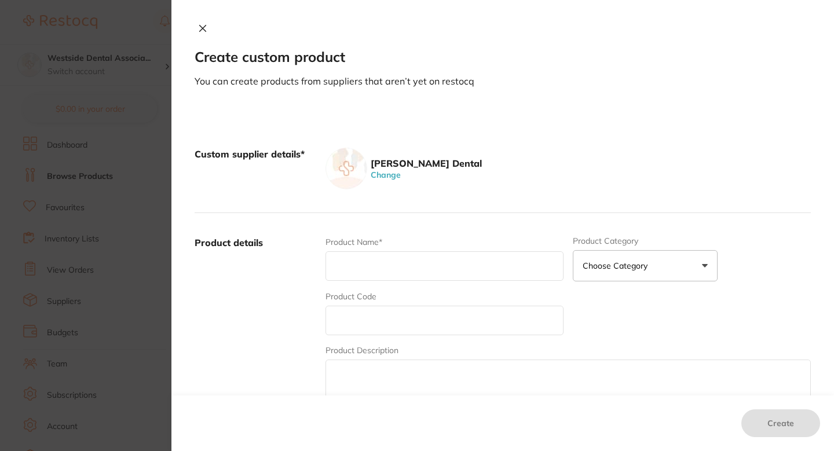
click at [393, 317] on input "text" at bounding box center [444, 321] width 238 height 30
paste input "73715059"
type input "73715059"
click at [387, 269] on input "text" at bounding box center [444, 266] width 238 height 30
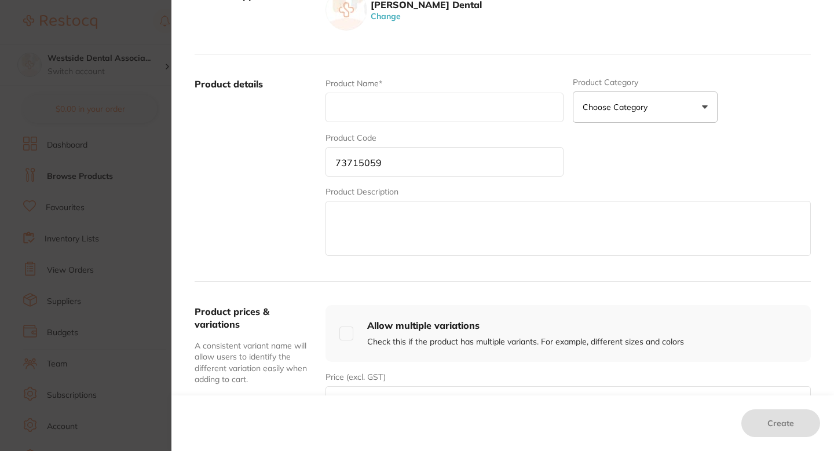
scroll to position [218, 0]
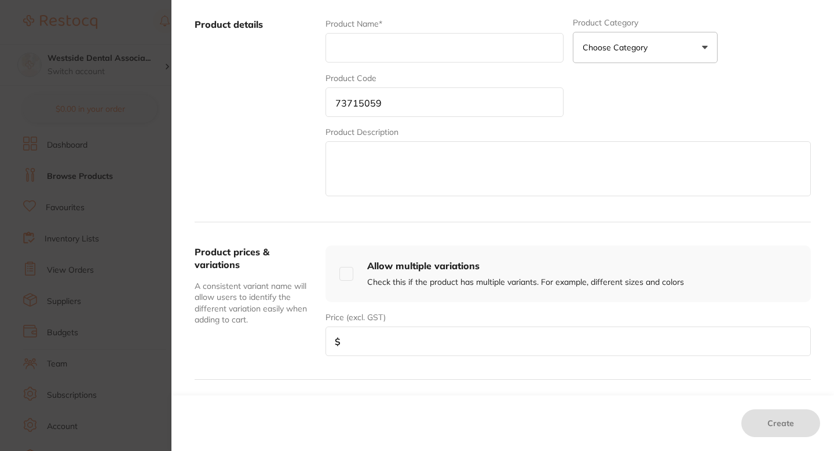
click at [373, 339] on input "number" at bounding box center [567, 342] width 485 height 30
paste input "140.99"
type input "140.99"
click at [409, 101] on input "73715059" at bounding box center [444, 102] width 238 height 30
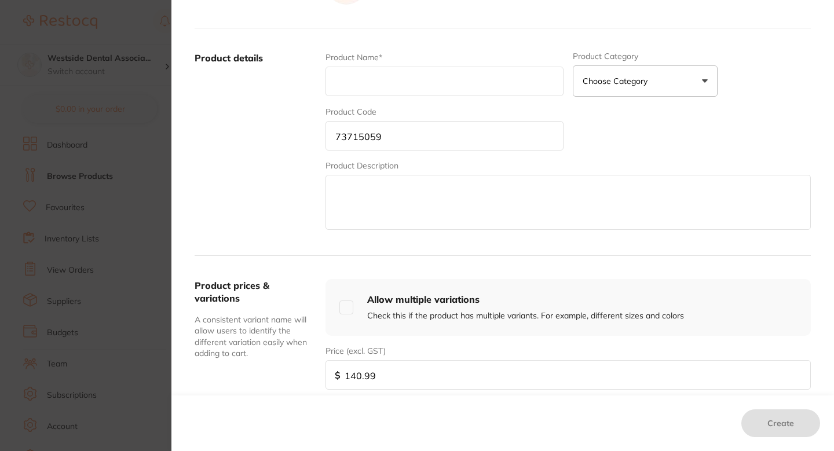
click at [404, 87] on input "text" at bounding box center [444, 82] width 238 height 30
paste input "IMS Cassette, Space Saver 7, Blue"
click at [392, 85] on input "IMS Cassette, Space Saver 7, Blue" at bounding box center [444, 82] width 238 height 30
click at [457, 86] on input "IMS Cassette Space Saver 7, Blue" at bounding box center [444, 82] width 238 height 30
type input "IMS Cassette Space Saver 7 Blue"
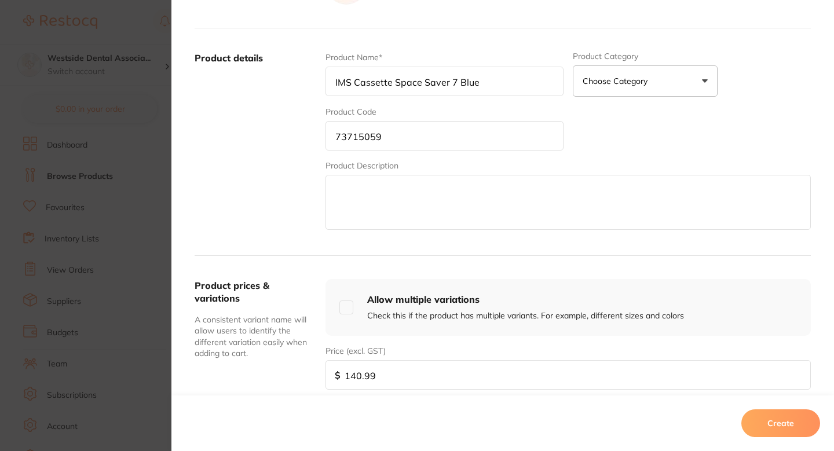
click at [605, 110] on div "Product Name* IMS Cassette Space Saver 7 Blue Product Category Choose Category …" at bounding box center [567, 142] width 485 height 181
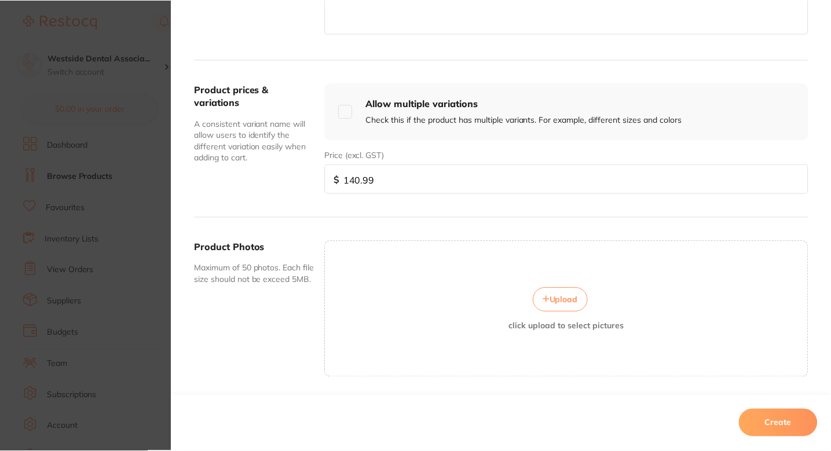
scroll to position [417, 0]
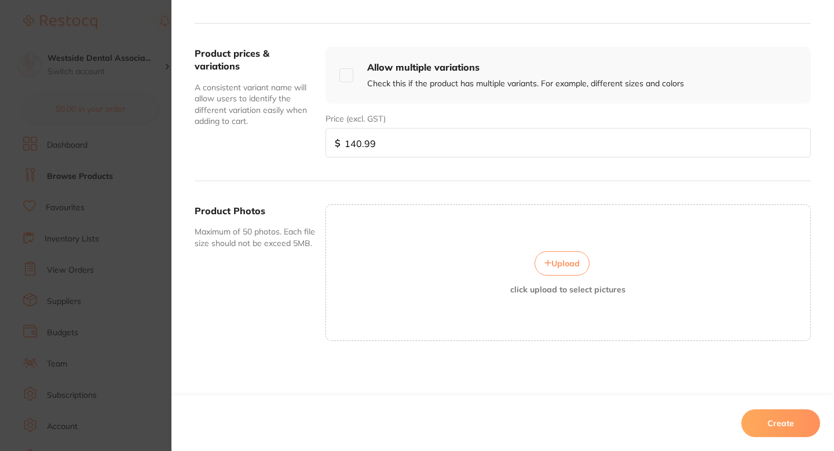
click at [788, 414] on button "Create" at bounding box center [780, 423] width 79 height 28
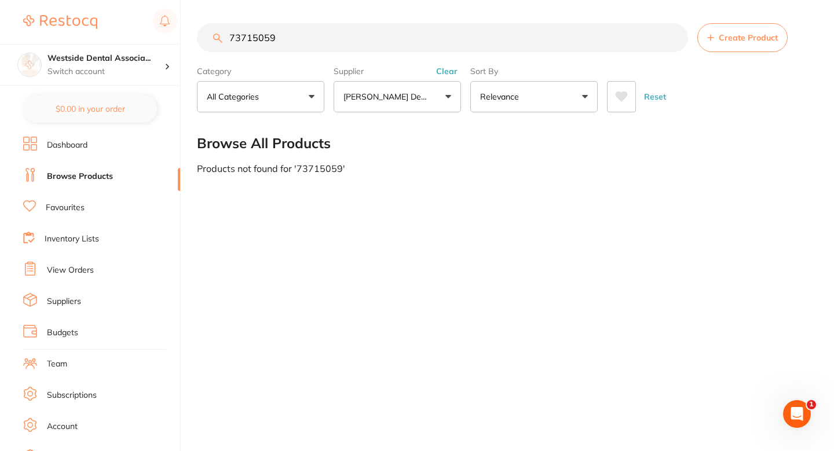
click at [390, 38] on input "73715059" at bounding box center [442, 37] width 491 height 29
paste input "7095342"
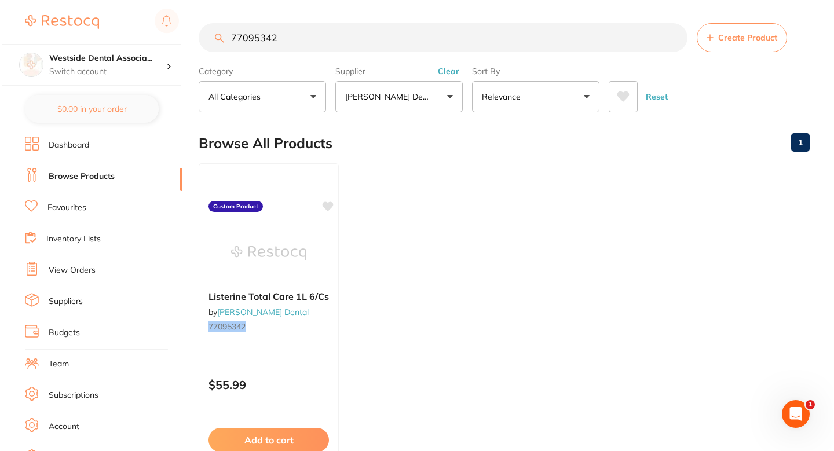
scroll to position [0, 0]
type input "77095342"
click at [330, 319] on div "Listerine Total Care 1L 6/Cs by [PERSON_NAME] Dental 77095342" at bounding box center [267, 313] width 140 height 64
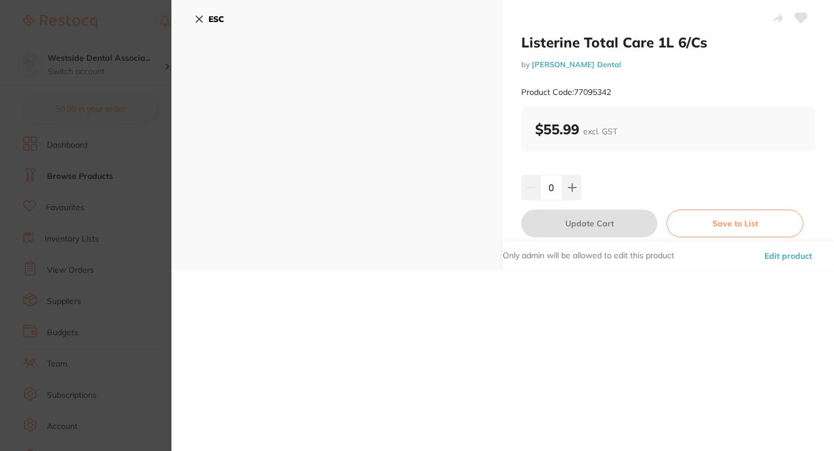
click at [795, 250] on button "Edit product" at bounding box center [788, 256] width 54 height 28
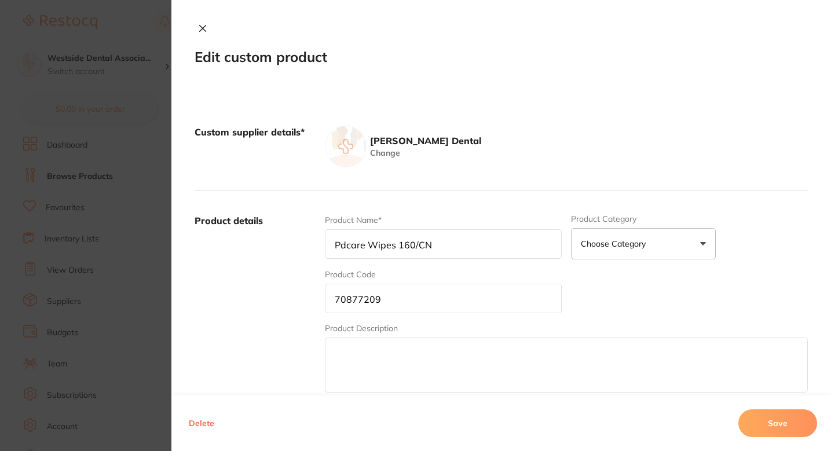
type input "Listerine Total Care 1L 6/Cs"
type input "77095342"
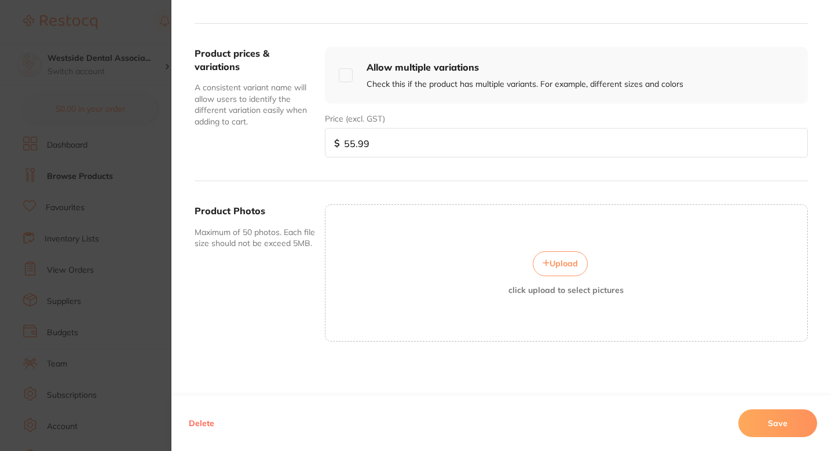
scroll to position [0, 0]
click at [420, 148] on input "55.99" at bounding box center [566, 143] width 483 height 30
paste input "61.5"
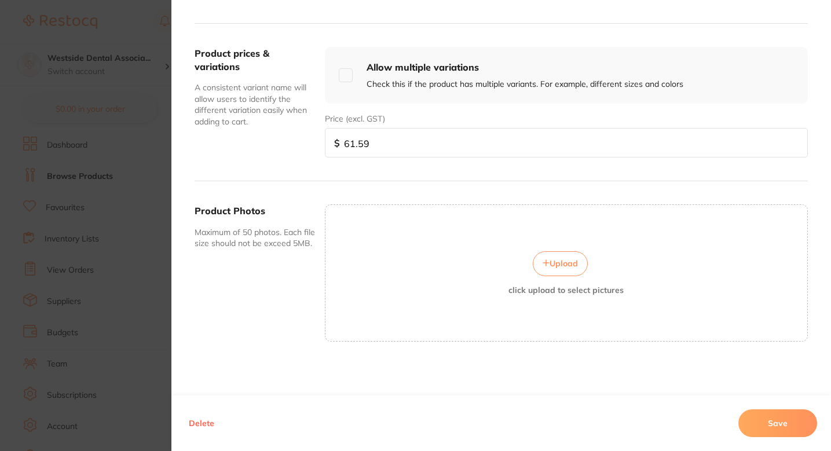
type input "61.59"
click at [758, 419] on button "Save" at bounding box center [777, 423] width 79 height 28
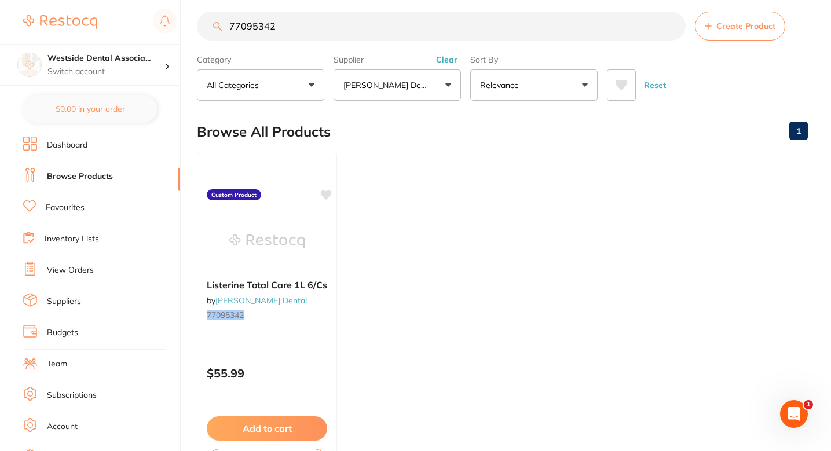
click at [354, 27] on input "77095342" at bounding box center [441, 26] width 489 height 29
paste input "1292986"
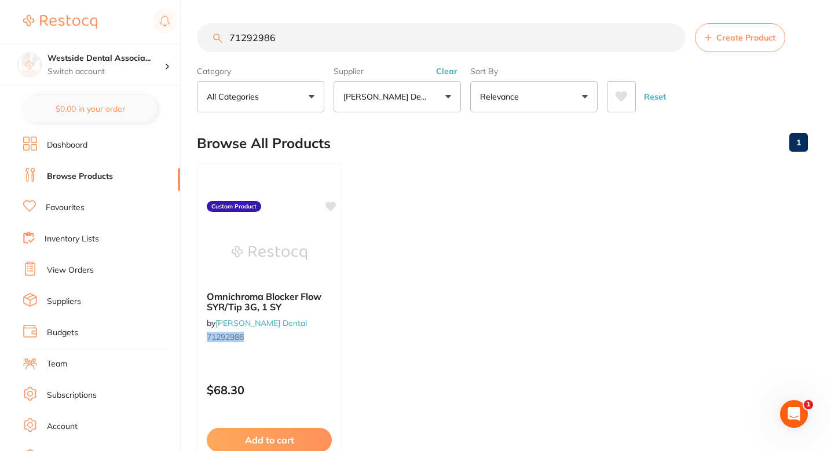
click at [290, 53] on section "71292986 Create Product Category All Categories All Categories No categories fo…" at bounding box center [502, 67] width 611 height 89
click at [305, 43] on input "71292986" at bounding box center [441, 37] width 489 height 29
paste input "6615652"
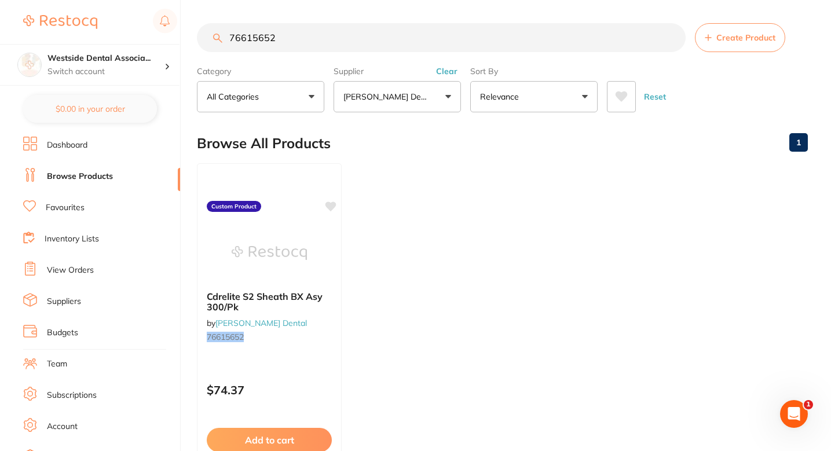
type input "76615652"
click at [330, 30] on input "76615652" at bounding box center [441, 37] width 489 height 29
click at [407, 190] on ul "Cdrelite S2 Sheath BX Asy 300/Pk by [PERSON_NAME] Dental 76615652 Custom Produc…" at bounding box center [502, 329] width 611 height 333
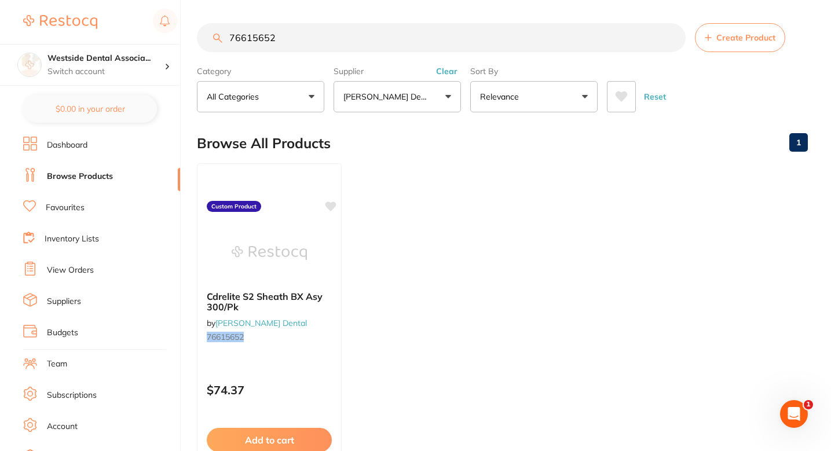
click at [348, 47] on input "76615652" at bounding box center [441, 37] width 489 height 29
click at [331, 244] on div at bounding box center [269, 252] width 145 height 58
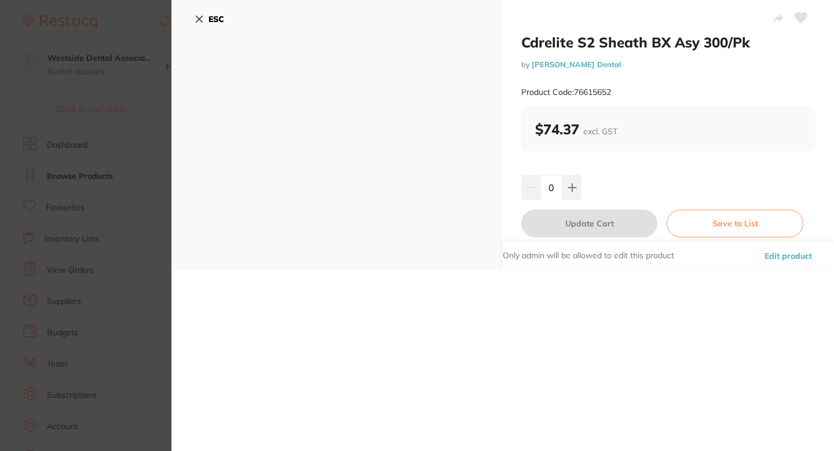
click at [777, 262] on button "Edit product" at bounding box center [788, 256] width 54 height 28
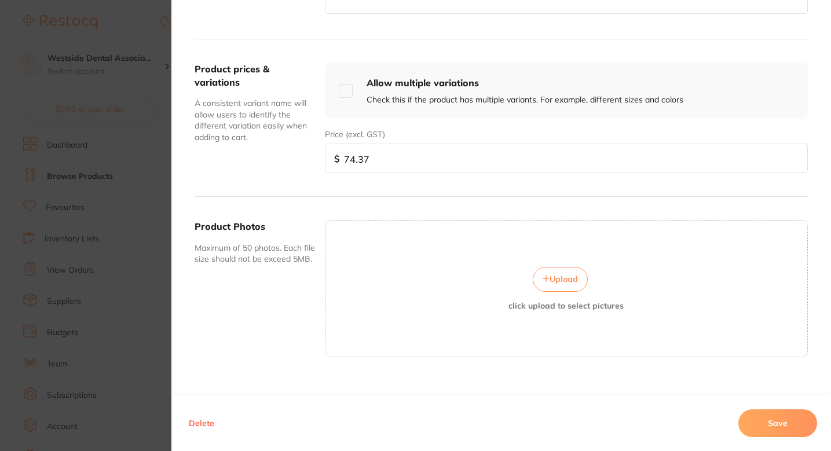
click at [408, 170] on input "74.37" at bounding box center [566, 159] width 483 height 30
paste input "7099"
click at [408, 170] on input "74.377099" at bounding box center [566, 159] width 483 height 30
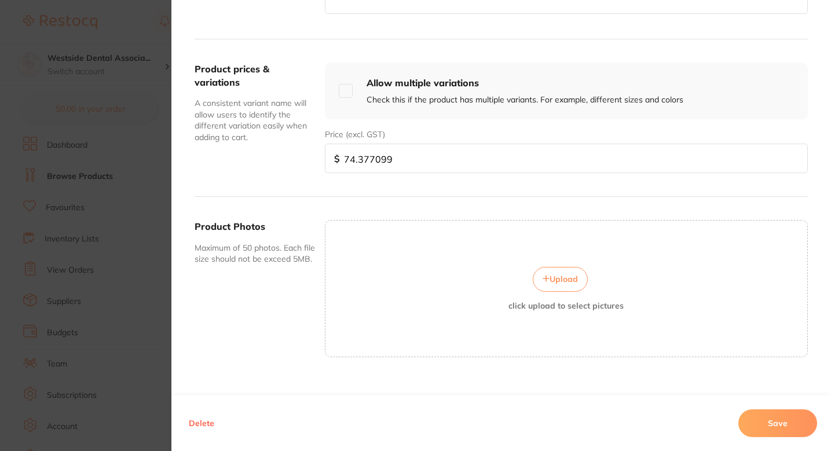
click at [408, 170] on input "74.377099" at bounding box center [566, 159] width 483 height 30
paste input "0."
type input "70.99"
click at [760, 420] on button "Save" at bounding box center [777, 423] width 79 height 28
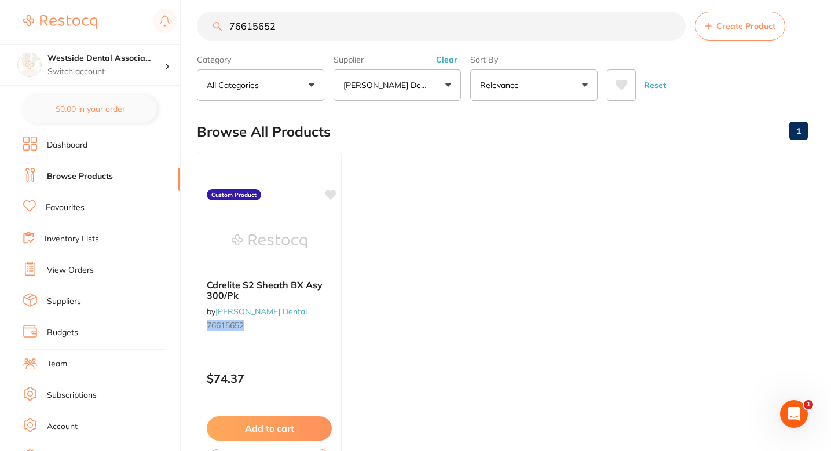
click at [500, 263] on ul "Cdrelite S2 Sheath BX Asy 300/Pk by Patterson Dental 76615652 Custom Product $7…" at bounding box center [502, 318] width 611 height 333
click at [330, 38] on input "76615652" at bounding box center [441, 26] width 489 height 29
paste input "5034475"
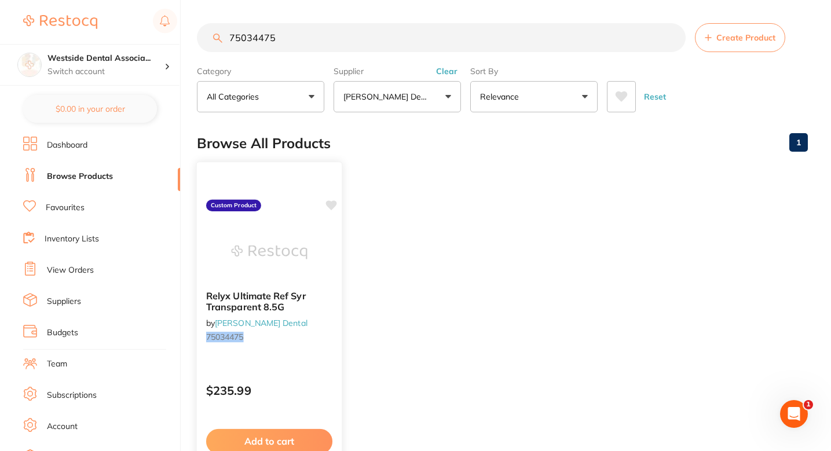
type input "75034475"
click at [449, 184] on ul "Relyx Ultimate Ref Syr Transparent 8.5G by [PERSON_NAME] Dental 75034475 Custom…" at bounding box center [502, 329] width 611 height 333
click at [434, 211] on ul "Relyx Ultimate Ref Syr Transparent 8.5G by [PERSON_NAME] Dental 75034475 Custom…" at bounding box center [502, 329] width 611 height 333
click at [320, 292] on b "Relyx Ultimate Ref Syr Transparent 8.5G" at bounding box center [269, 301] width 126 height 21
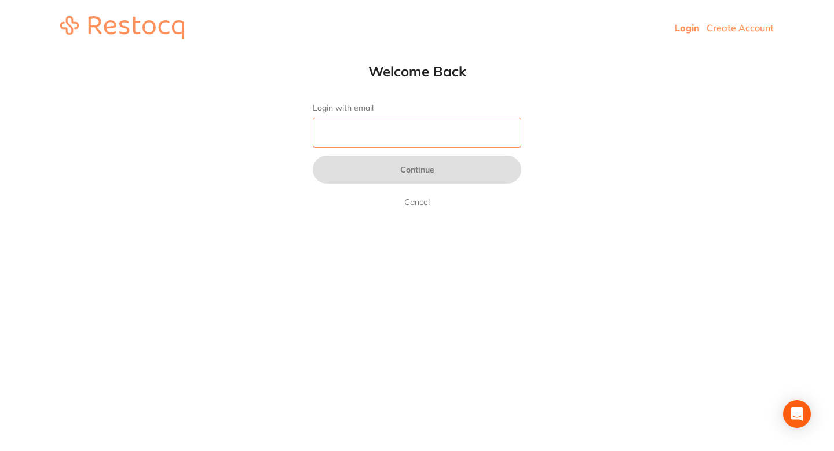
click at [415, 142] on input "Login with email" at bounding box center [417, 133] width 208 height 30
type input "[EMAIL_ADDRESS][DOMAIN_NAME]"
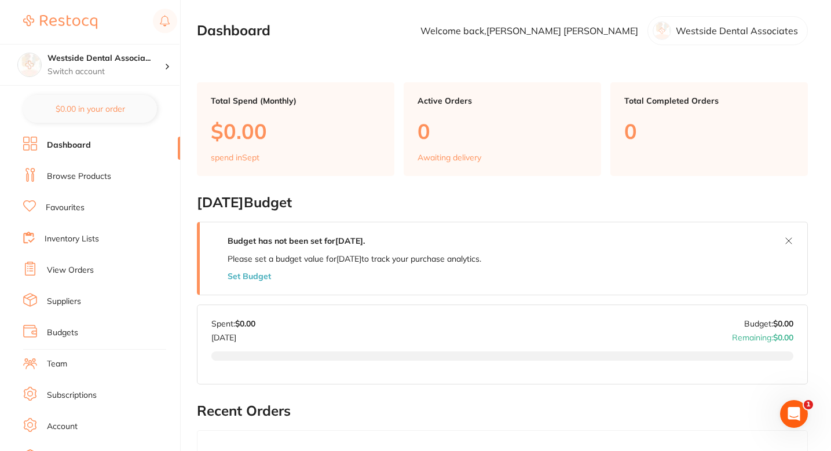
click at [104, 170] on li "Browse Products" at bounding box center [101, 176] width 157 height 17
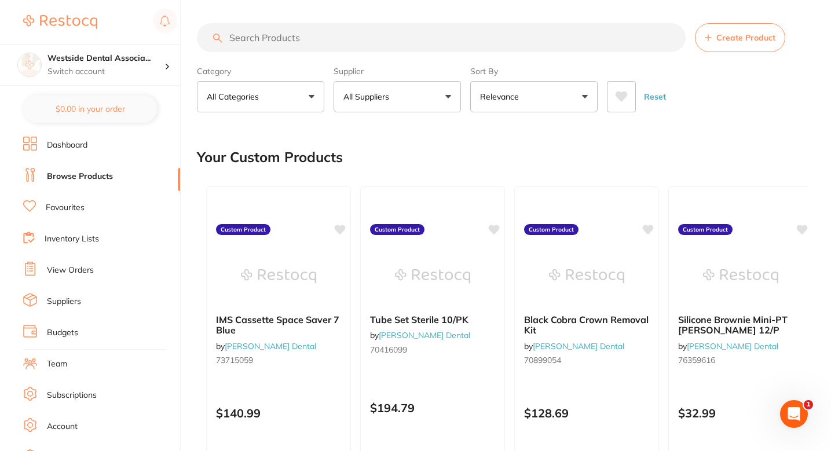
click at [430, 26] on input "search" at bounding box center [441, 37] width 489 height 29
click at [406, 75] on label "Supplier" at bounding box center [396, 71] width 127 height 10
click at [401, 87] on button "All Suppliers" at bounding box center [396, 96] width 127 height 31
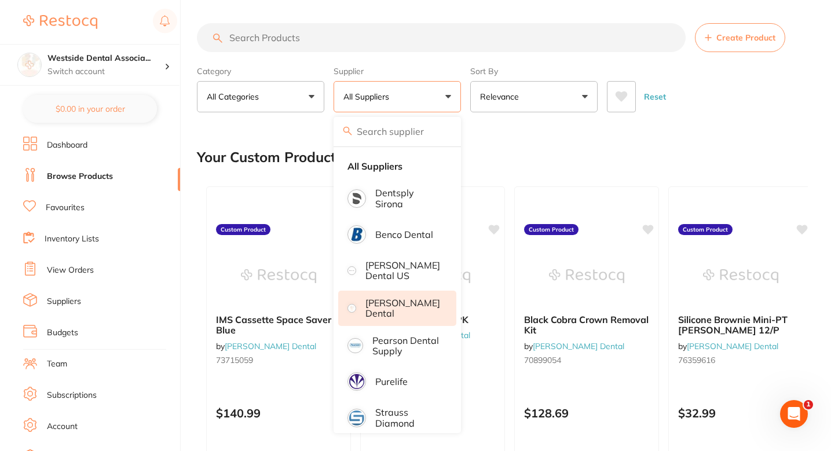
click at [406, 299] on p "[PERSON_NAME] Dental" at bounding box center [402, 308] width 75 height 21
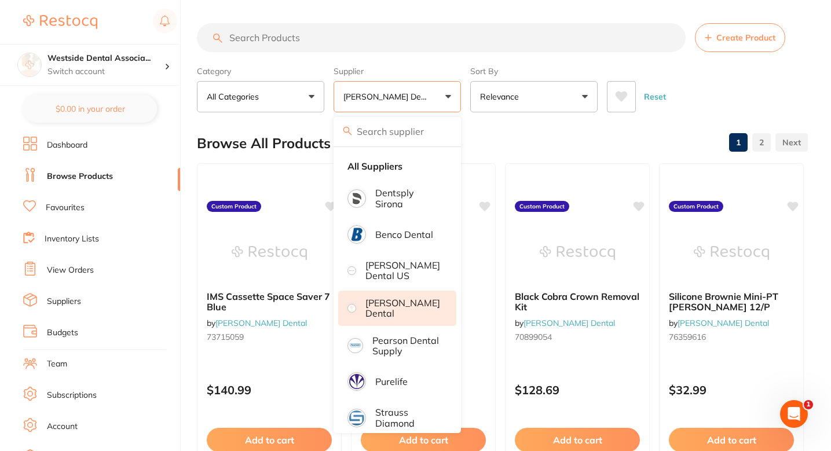
click at [340, 39] on input "search" at bounding box center [441, 37] width 489 height 29
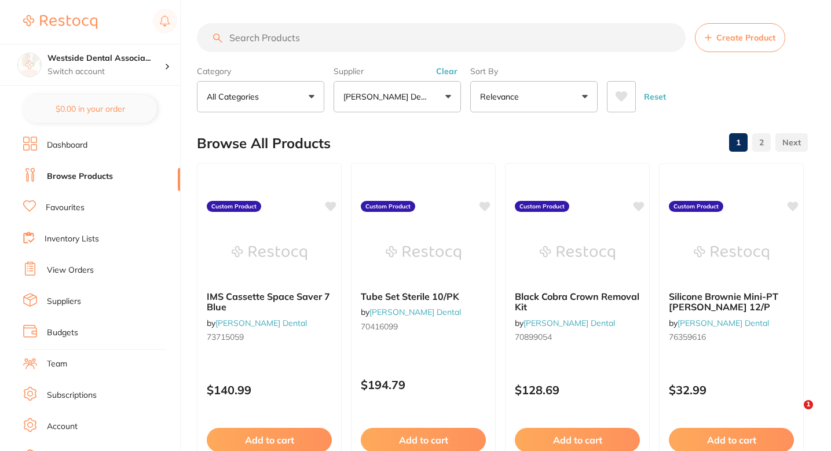
paste input "$240.99"
type input "$240.99"
click at [354, 35] on input "search" at bounding box center [441, 37] width 489 height 29
paste input "75034475"
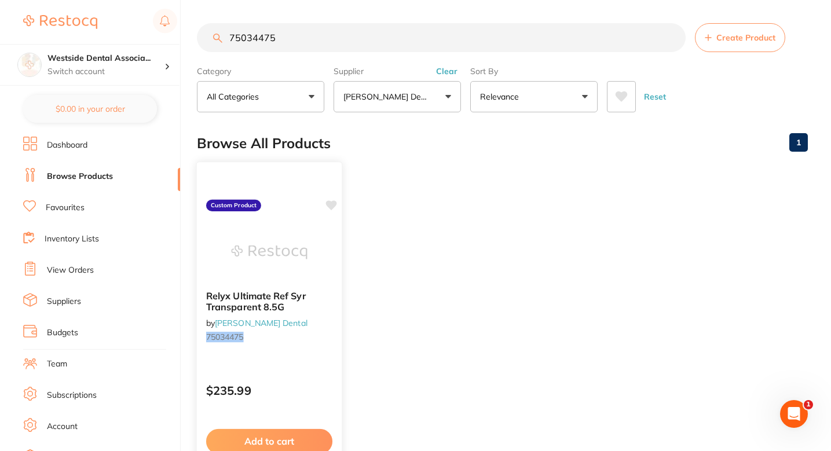
type input "75034475"
click at [324, 309] on b "Relyx Ultimate Ref Syr Transparent 8.5G" at bounding box center [269, 301] width 126 height 21
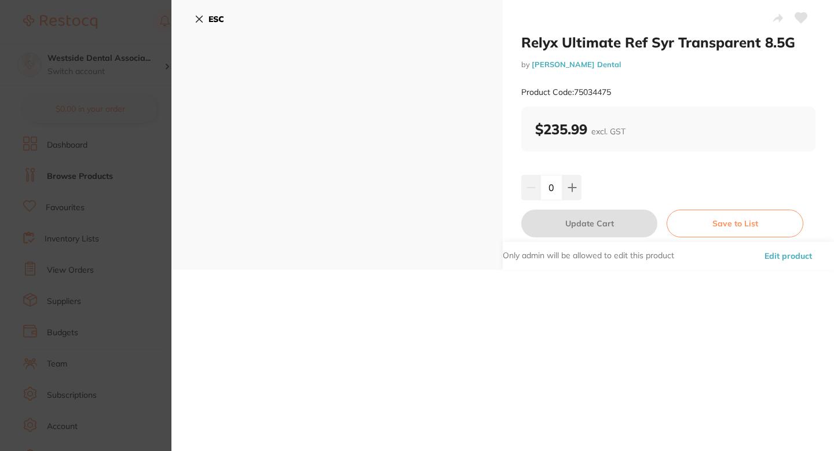
click at [790, 261] on button "Edit product" at bounding box center [788, 256] width 54 height 28
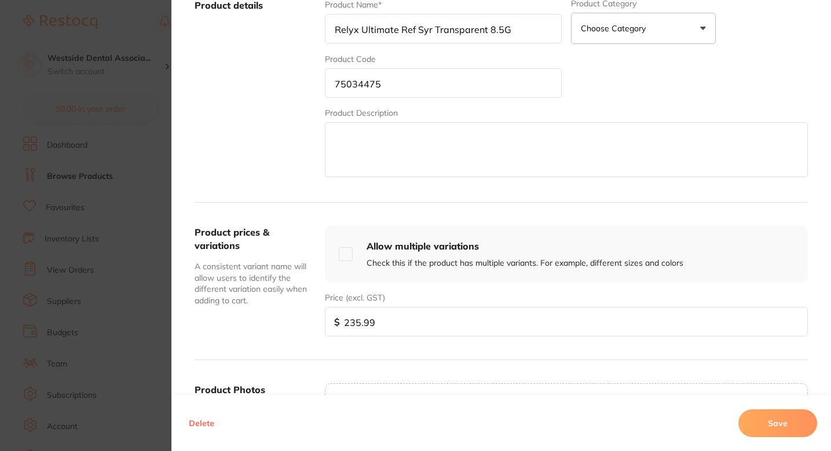
scroll to position [236, 0]
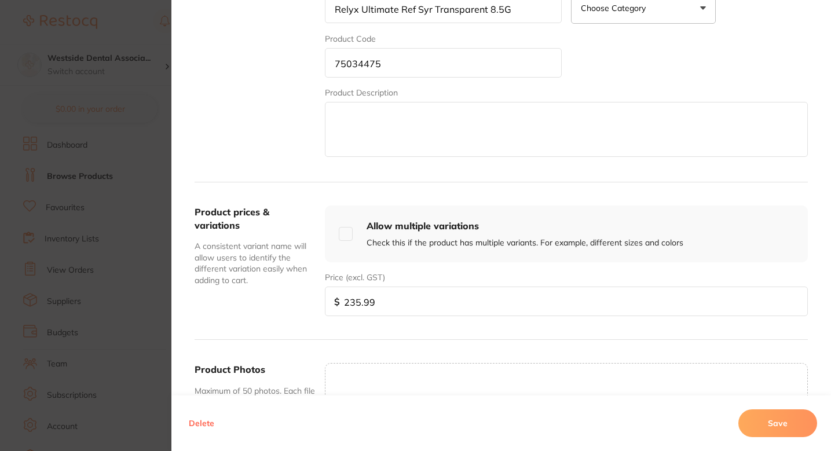
click at [406, 306] on input "235.99" at bounding box center [566, 302] width 483 height 30
paste input "40"
type input "240.99"
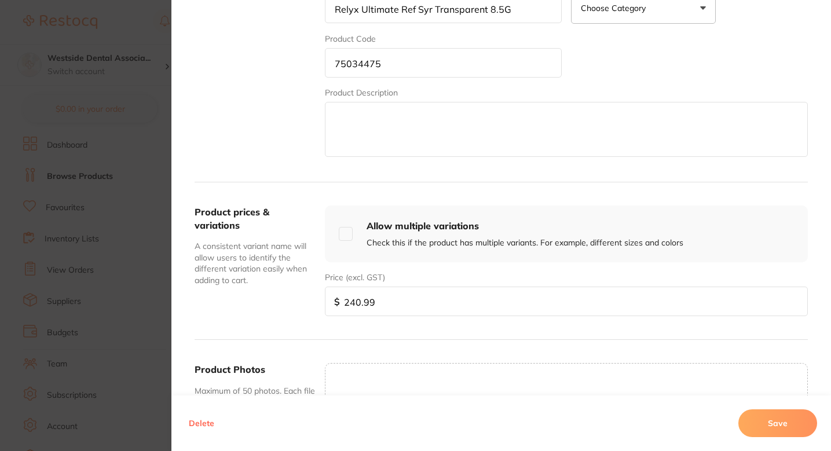
click at [807, 427] on button "Save" at bounding box center [777, 423] width 79 height 28
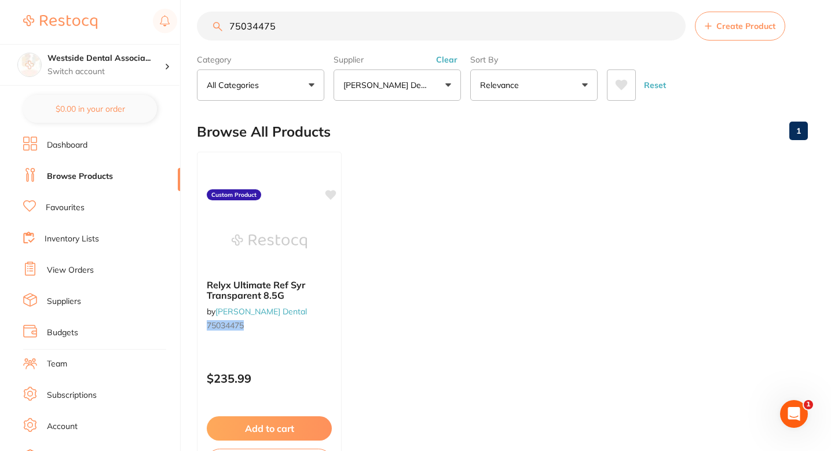
click at [416, 193] on ul "Relyx Ultimate Ref Syr Transparent 8.5G by Patterson Dental 75034475 Custom Pro…" at bounding box center [502, 318] width 611 height 333
click at [420, 155] on ul "Relyx Ultimate Ref Syr Transparent 8.5G by Patterson Dental 75034475 Custom Pro…" at bounding box center [502, 318] width 611 height 333
click at [396, 28] on input "75034475" at bounding box center [441, 26] width 489 height 29
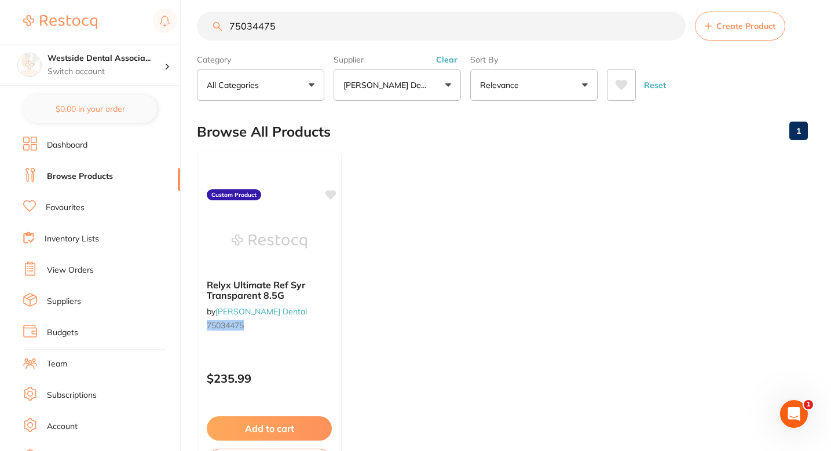
paste input "0886580"
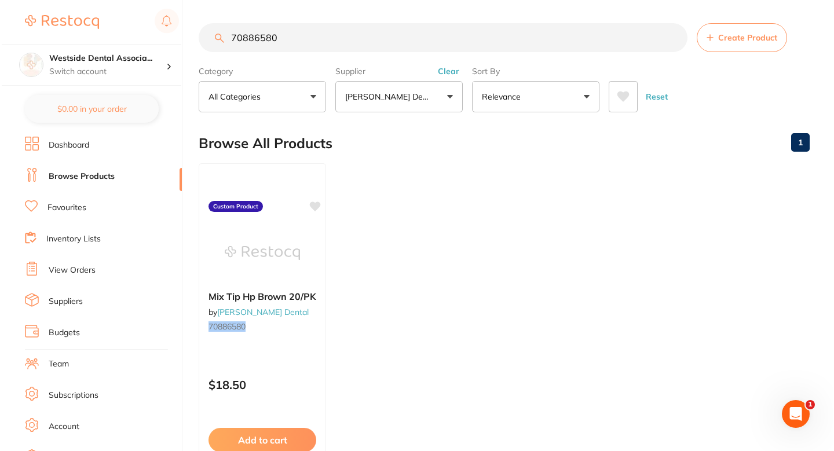
scroll to position [0, 0]
type input "70886580"
click at [296, 314] on div "Mix Tip Hp Brown 20/PK by Patterson Dental 70886580" at bounding box center [260, 313] width 127 height 64
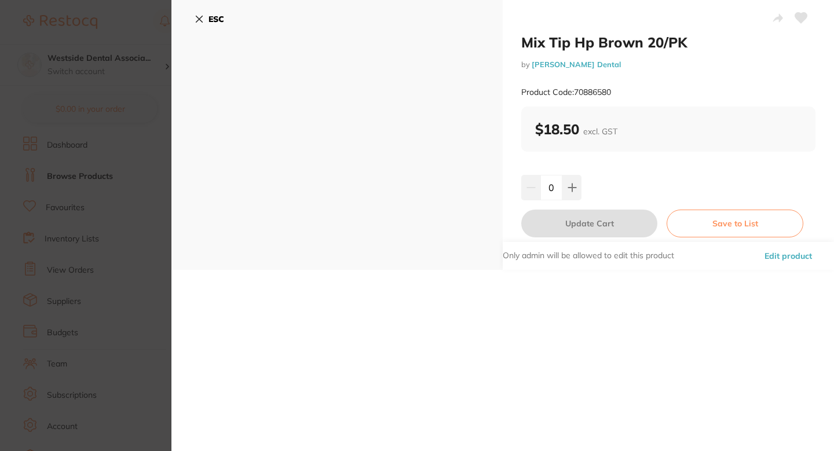
click at [753, 259] on div "Only admin will be allowed to edit this product Edit product" at bounding box center [668, 256] width 331 height 28
click at [754, 259] on div "Only admin will be allowed to edit this product Edit product" at bounding box center [668, 256] width 331 height 28
click at [768, 259] on button "Edit product" at bounding box center [788, 256] width 54 height 28
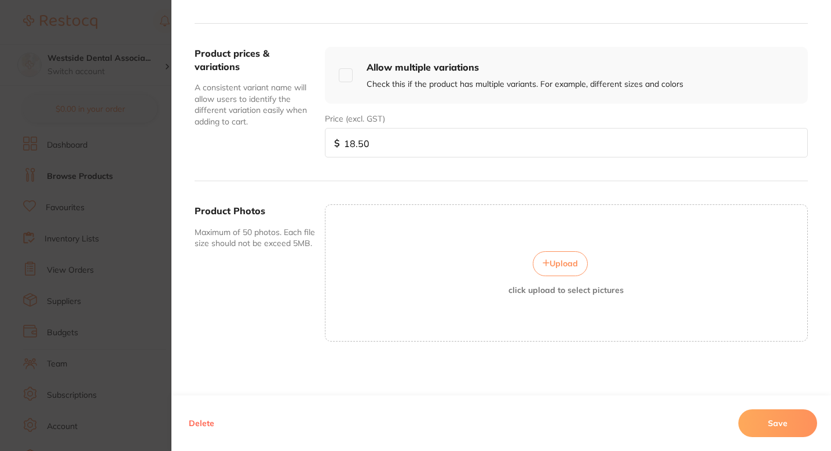
click at [425, 150] on input "18.50" at bounding box center [566, 143] width 483 height 30
paste input "99"
type input "18.99"
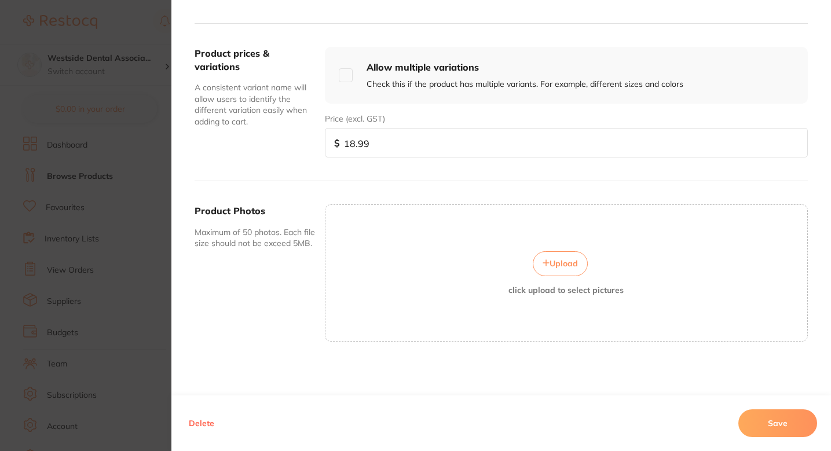
click at [794, 425] on button "Save" at bounding box center [777, 423] width 79 height 28
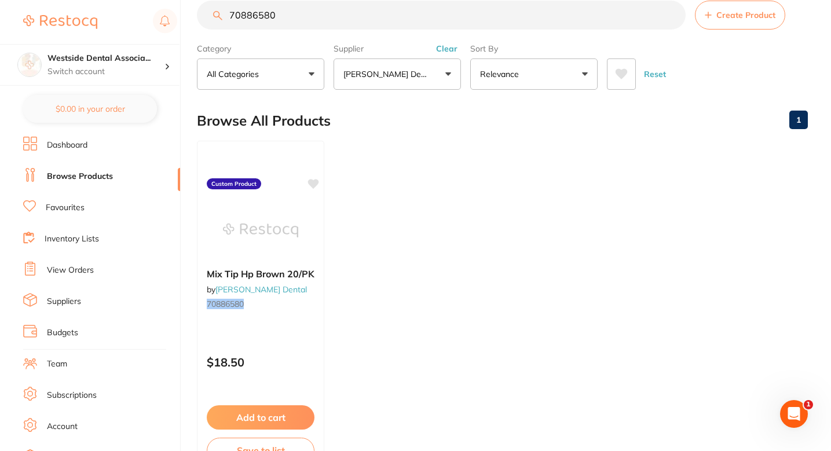
click at [448, 225] on ul "Mix Tip Hp Brown 20/PK by Patterson Dental 70886580 Custom Product $18.50 Add t…" at bounding box center [502, 307] width 611 height 333
click at [304, 238] on div at bounding box center [260, 229] width 127 height 58
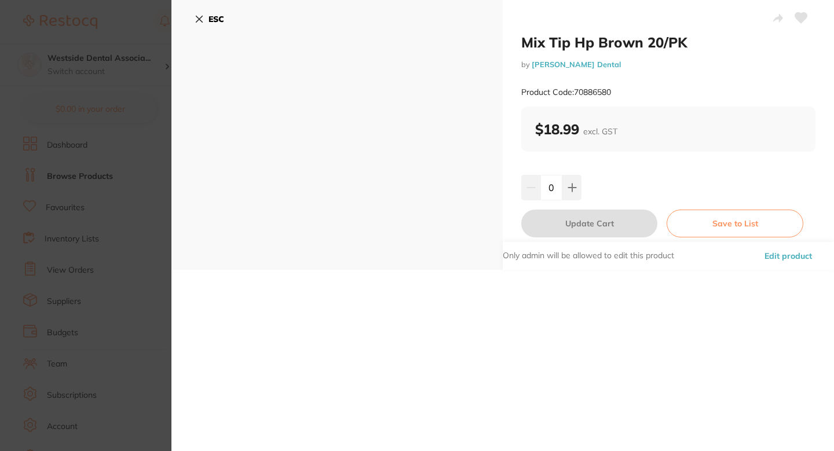
click at [775, 251] on button "Edit product" at bounding box center [788, 256] width 54 height 28
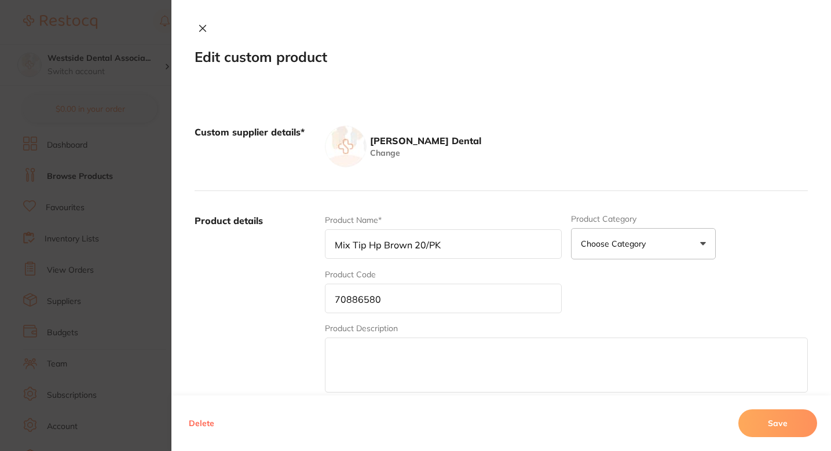
scroll to position [336, 0]
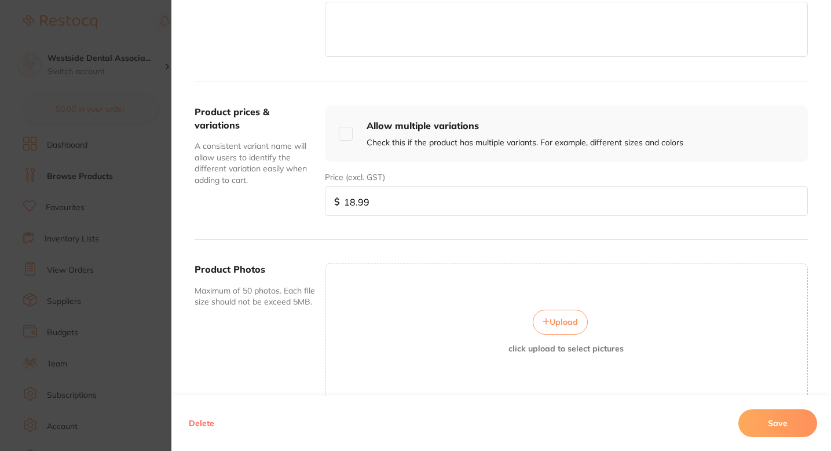
click at [390, 200] on input "18.99" at bounding box center [566, 201] width 483 height 30
click at [766, 421] on button "Save" at bounding box center [777, 423] width 79 height 28
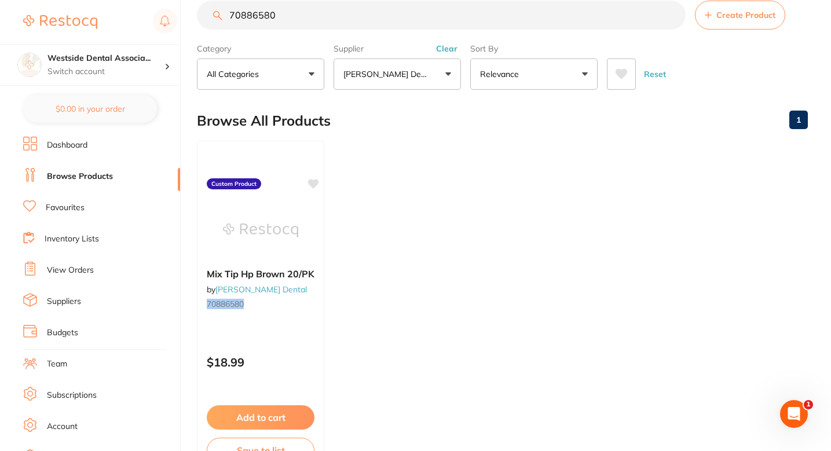
click at [483, 292] on ul "Mix Tip Hp Brown 20/PK by Patterson Dental 70886580 Custom Product $18.99 Add t…" at bounding box center [502, 307] width 611 height 333
click at [395, 175] on ul "Mix Tip Hp Brown 20/PK by Patterson Dental 70886580 Custom Product $18.99 Add t…" at bounding box center [502, 307] width 611 height 333
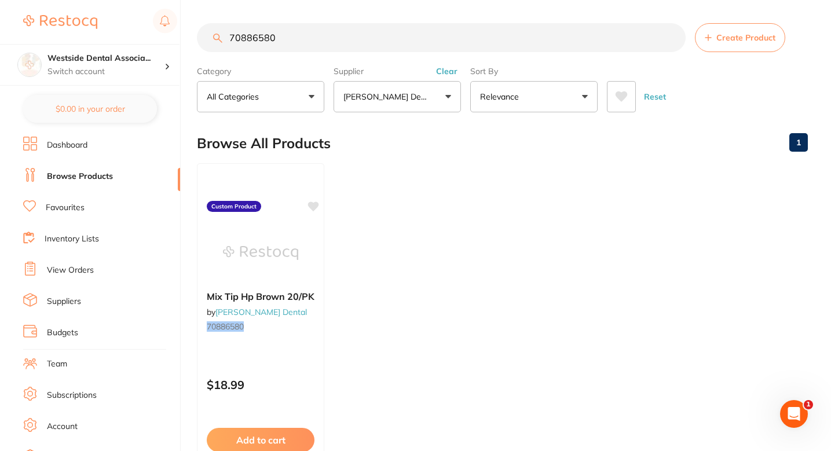
click at [347, 32] on input "70886580" at bounding box center [441, 37] width 489 height 29
click at [347, 33] on input "70886580" at bounding box center [441, 37] width 489 height 29
paste input "2349363"
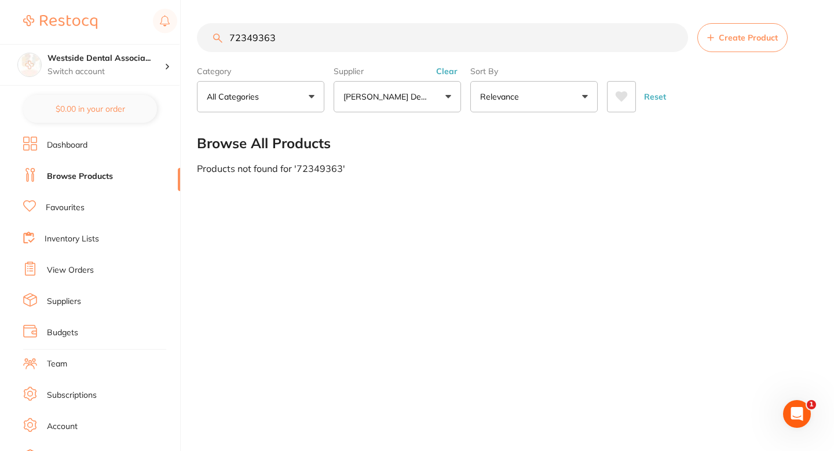
click at [310, 31] on input "72349363" at bounding box center [442, 37] width 491 height 29
click at [310, 32] on input "72349363" at bounding box center [442, 37] width 491 height 29
click at [258, 39] on input "72349363" at bounding box center [442, 37] width 491 height 29
type input "72349363"
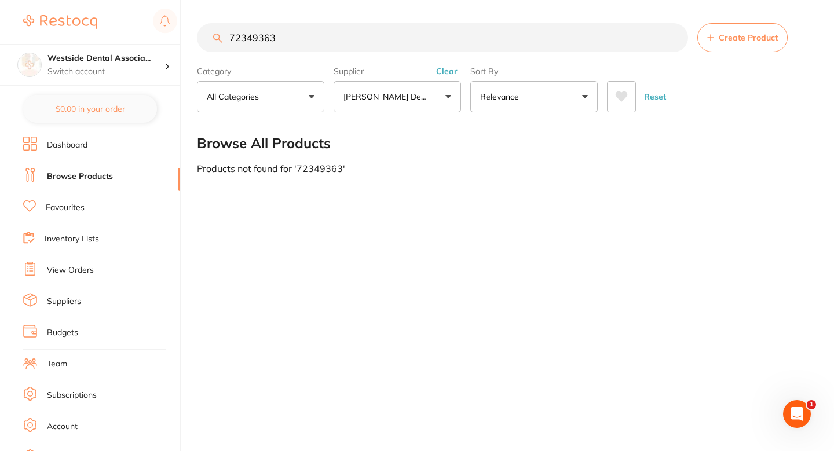
click at [399, 31] on input "72349363" at bounding box center [442, 37] width 491 height 29
click at [714, 42] on button "Create Product" at bounding box center [742, 37] width 90 height 29
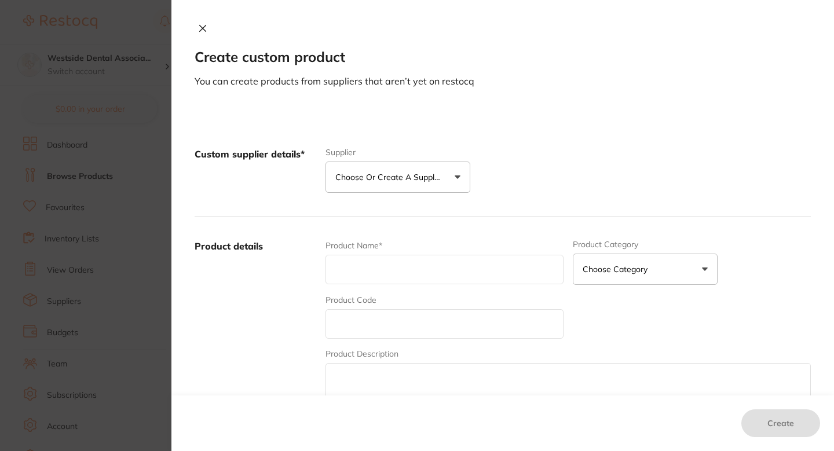
click at [397, 179] on p "Choose or create a supplier" at bounding box center [390, 177] width 110 height 12
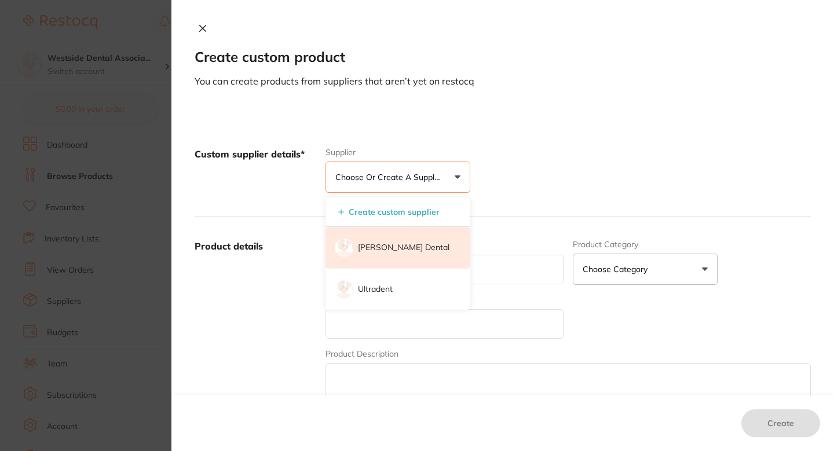
click at [388, 245] on p "[PERSON_NAME] Dental" at bounding box center [403, 248] width 91 height 12
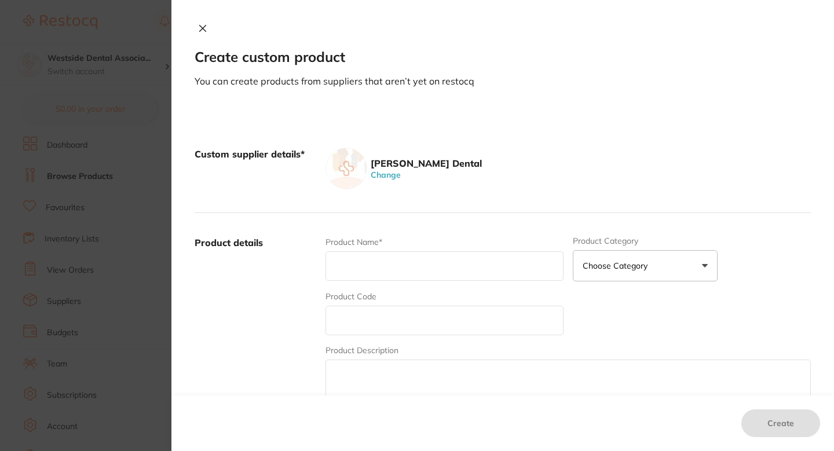
click at [394, 317] on input "text" at bounding box center [444, 321] width 238 height 30
paste input "72349363"
type input "72349363"
click at [381, 281] on div "Product Name*" at bounding box center [444, 258] width 238 height 45
click at [379, 270] on input "text" at bounding box center [444, 266] width 238 height 30
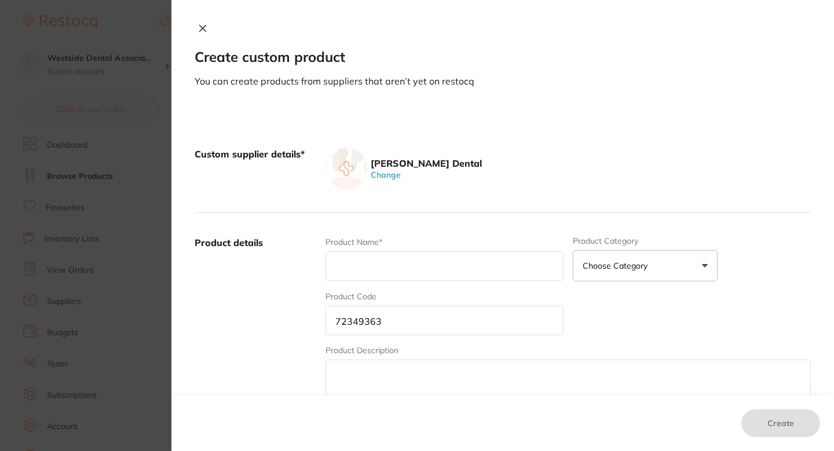
paste input "CXLV Cup, Plastic 5 Oz, Lavender 1000/CS"
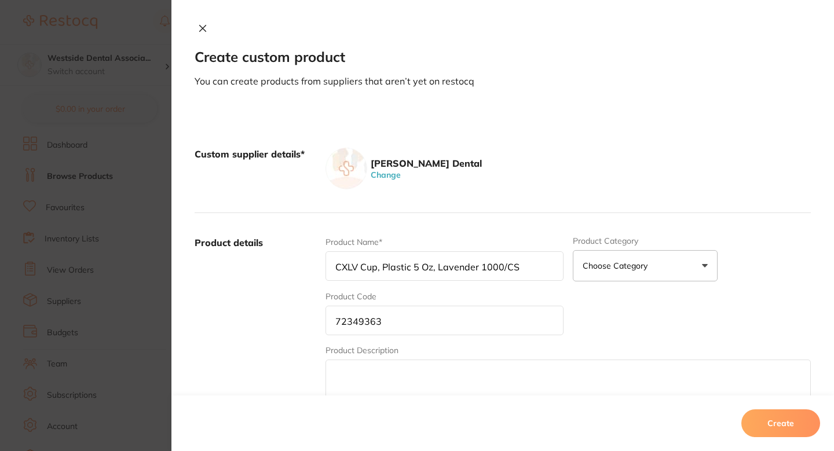
click at [381, 269] on input "CXLV Cup, Plastic 5 Oz, Lavender 1000/CS" at bounding box center [444, 266] width 238 height 30
click at [437, 267] on input "CXLV Cup Plastic 5 Oz, Lavender 1000/CS" at bounding box center [444, 266] width 238 height 30
type input "CXLV Cup Plastic 5 Oz Lavender 1000/CS"
click at [488, 322] on input "72349363" at bounding box center [444, 321] width 238 height 30
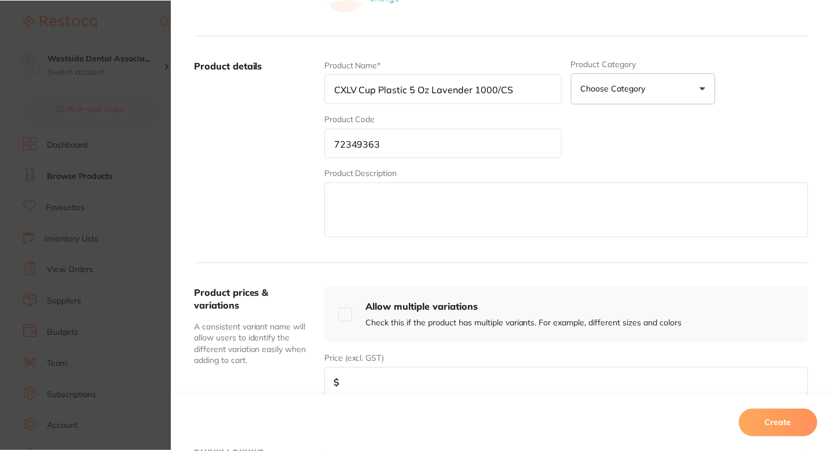
scroll to position [204, 0]
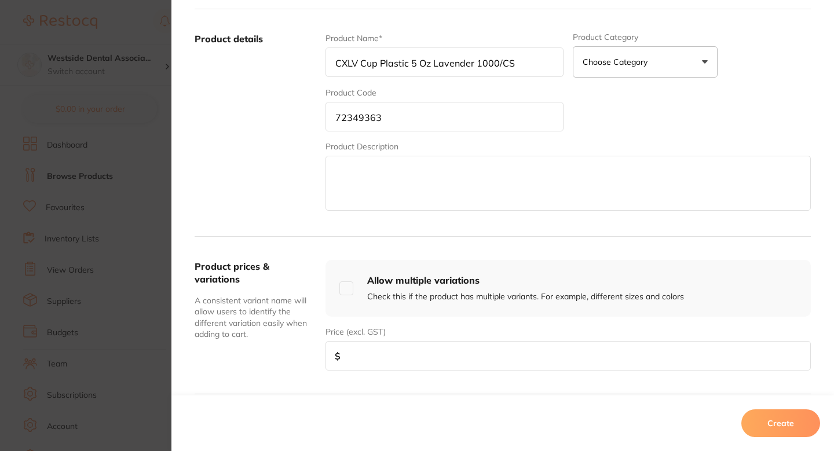
click at [431, 343] on input "number" at bounding box center [567, 356] width 485 height 30
click at [383, 357] on input "number" at bounding box center [567, 356] width 485 height 30
paste input "43.83"
type input "43.83"
click at [797, 417] on button "Create" at bounding box center [780, 423] width 79 height 28
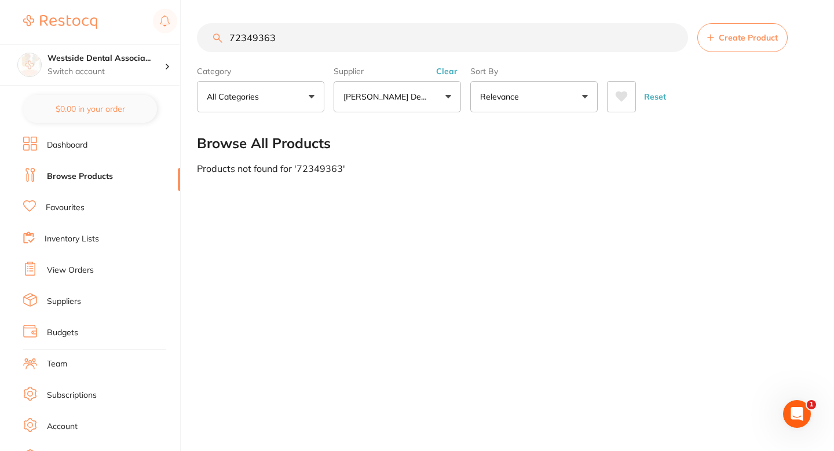
click at [390, 164] on div "Products not found for ' 72349363 '" at bounding box center [504, 168] width 614 height 10
click at [376, 42] on input "72349363" at bounding box center [442, 37] width 491 height 29
paste input "71073972"
click at [376, 42] on input "7234936371073972" at bounding box center [442, 37] width 491 height 29
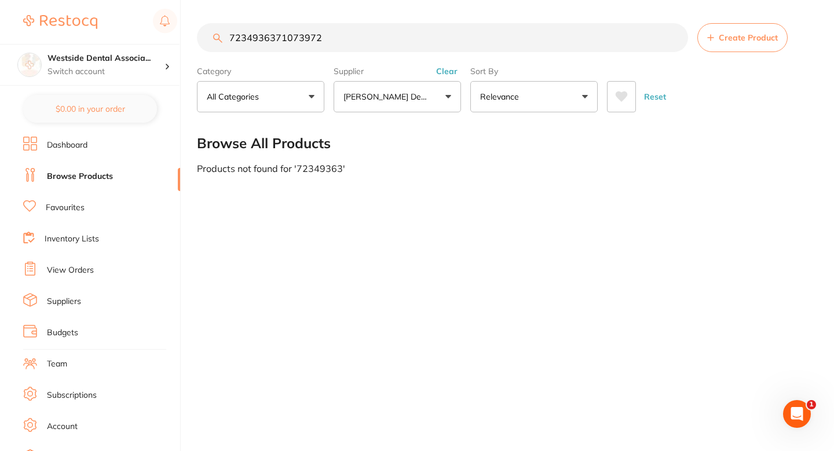
click at [376, 42] on input "7234936371073972" at bounding box center [442, 37] width 491 height 29
click at [305, 39] on input "7234936371073972" at bounding box center [442, 37] width 491 height 29
paste input "1073972"
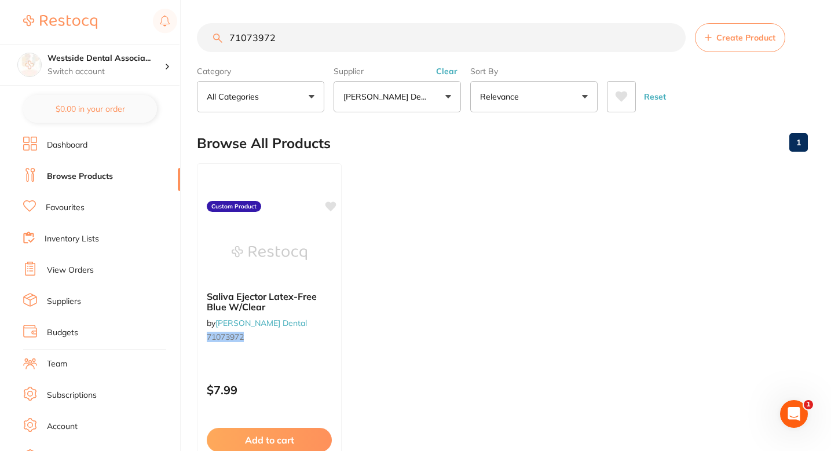
scroll to position [0, 0]
type input "71073972"
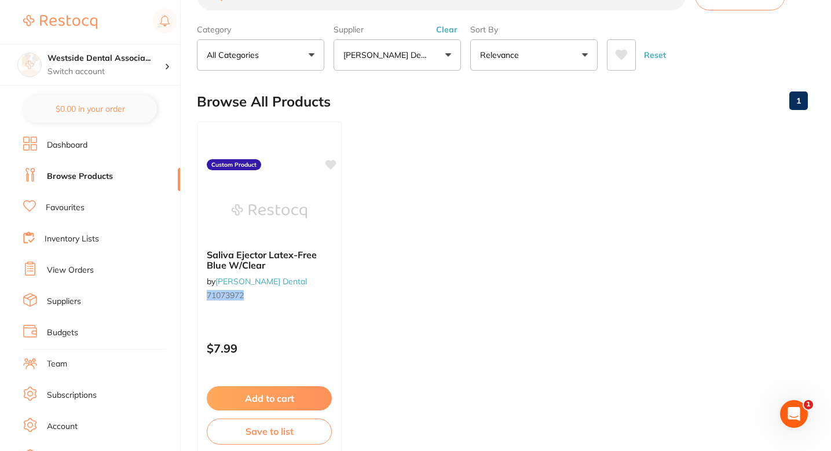
scroll to position [68, 0]
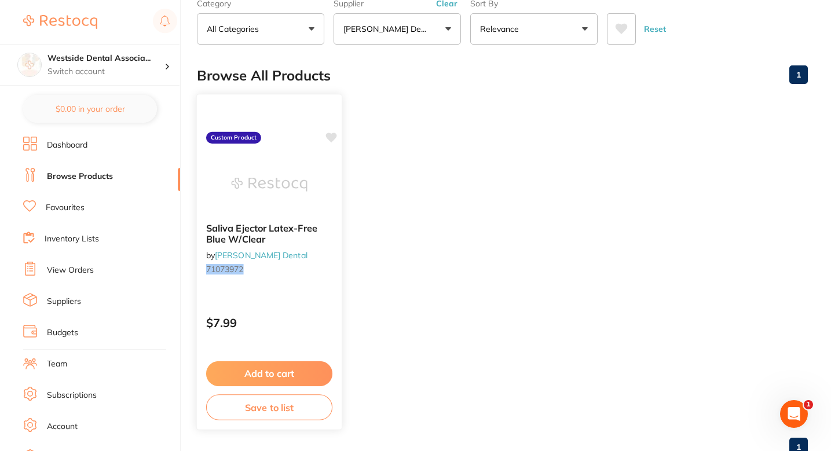
click at [297, 346] on div "Saliva Ejector Latex-Free Blue W/Clear by Patterson Dental 71073972 Custom Prod…" at bounding box center [269, 262] width 146 height 336
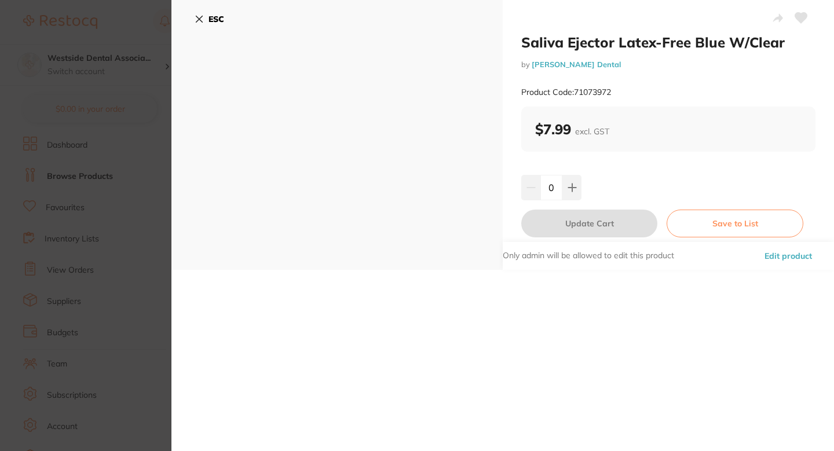
click at [784, 258] on button "Edit product" at bounding box center [788, 256] width 54 height 28
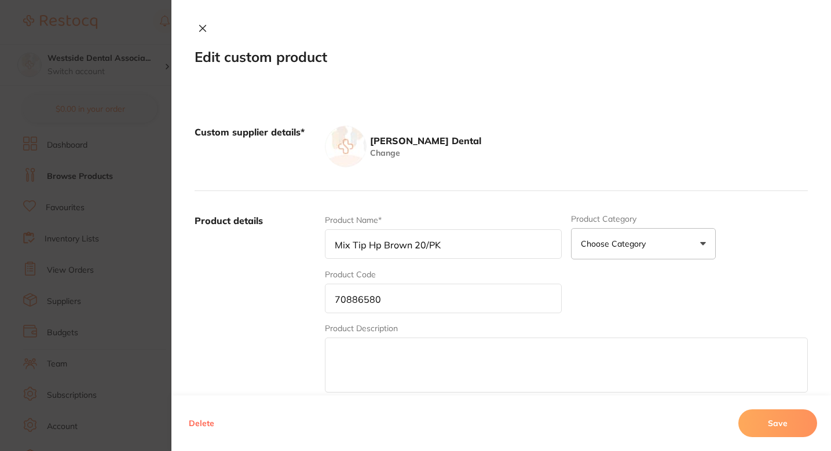
type input "Saliva Ejector Latex-Free Blue W/Clear"
type input "71073972"
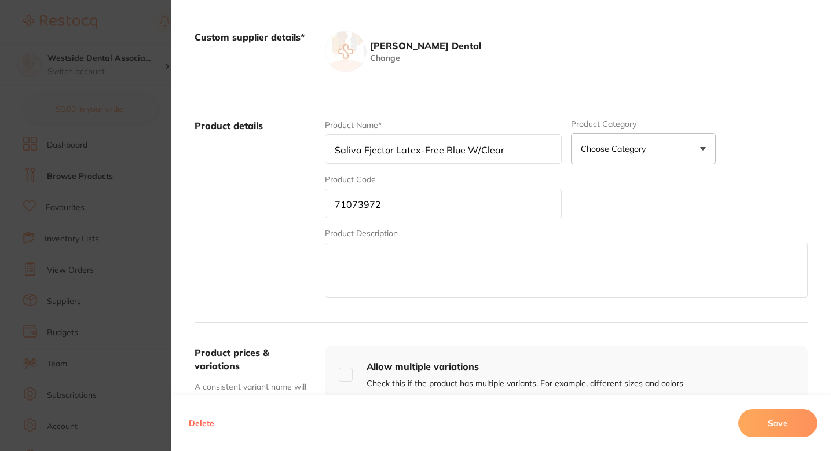
scroll to position [264, 0]
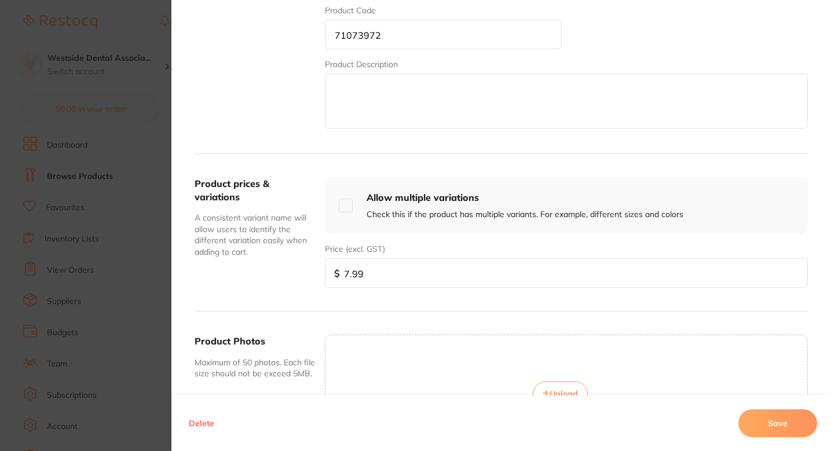
click at [407, 279] on input "7.99" at bounding box center [566, 273] width 483 height 30
paste input "6"
type input "6.99"
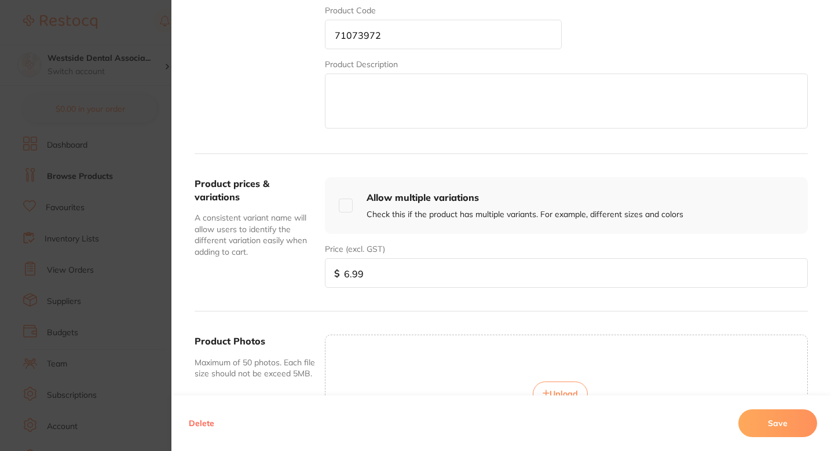
click at [768, 412] on button "Save" at bounding box center [777, 423] width 79 height 28
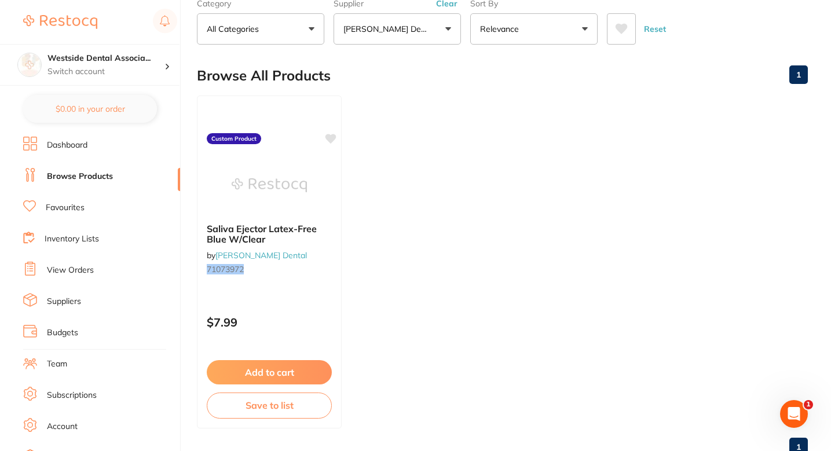
scroll to position [0, 0]
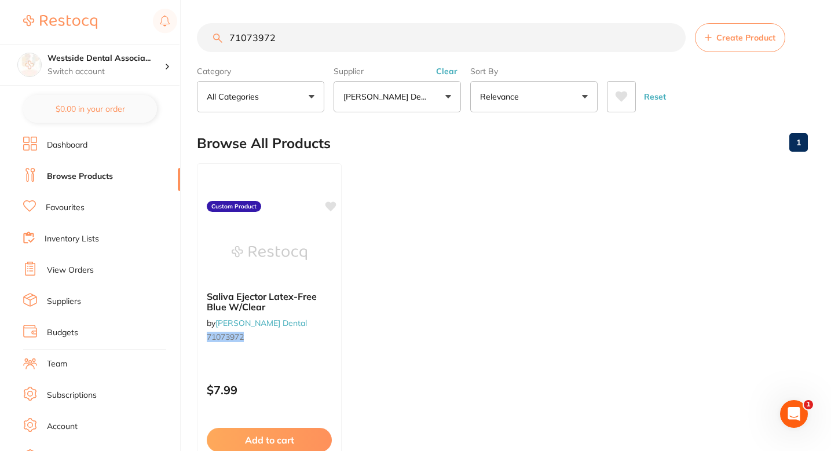
click at [336, 26] on input "71073972" at bounding box center [441, 37] width 489 height 29
click at [336, 27] on input "71073972" at bounding box center [441, 37] width 489 height 29
paste input "496280"
click at [285, 31] on input "71496280" at bounding box center [441, 37] width 489 height 29
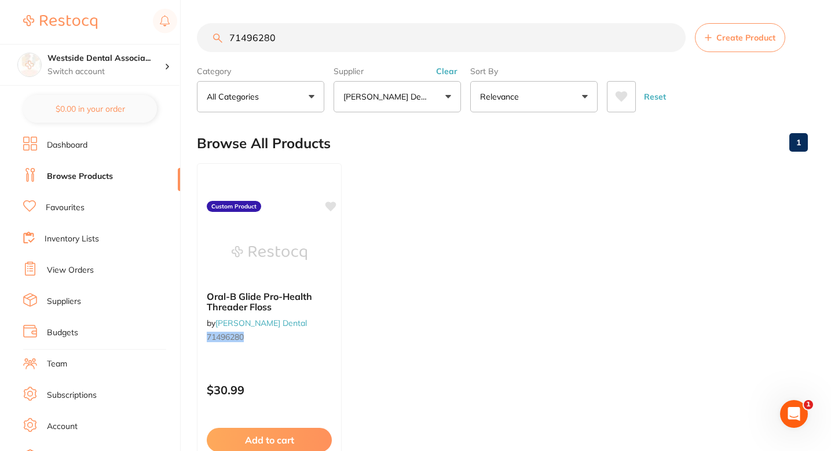
click at [285, 31] on input "71496280" at bounding box center [441, 37] width 489 height 29
paste input "7095342"
type input "77095342"
click at [355, 43] on input "77095342" at bounding box center [441, 37] width 489 height 29
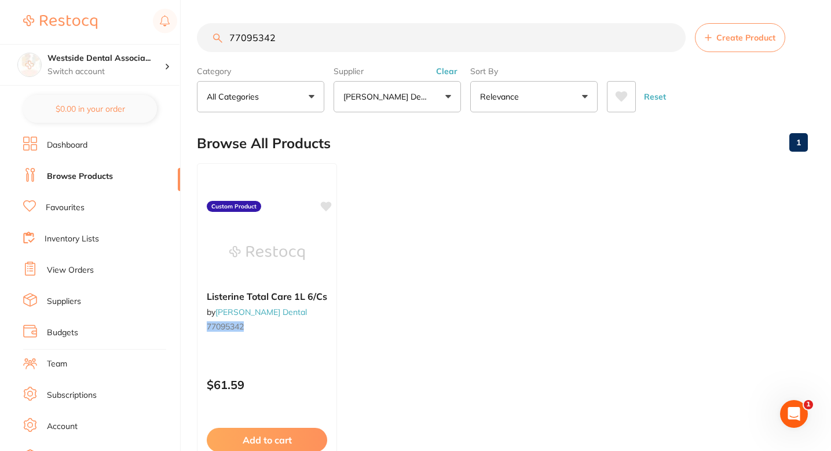
click at [355, 43] on input "77095342" at bounding box center [441, 37] width 489 height 29
click at [270, 368] on div "$61.59" at bounding box center [267, 381] width 140 height 31
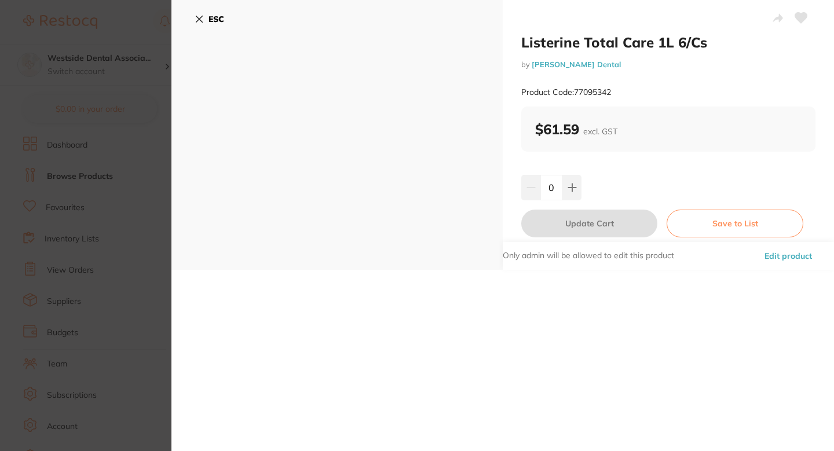
click at [819, 229] on div "Listerine Total Care 1L 6/Cs by Patterson Dental Product Code: 77095342 $61.59 …" at bounding box center [668, 135] width 331 height 270
click at [812, 240] on div "Listerine Total Care 1L 6/Cs by Patterson Dental Product Code: 77095342 $61.59 …" at bounding box center [668, 135] width 331 height 270
click at [798, 255] on button "Edit product" at bounding box center [788, 256] width 54 height 28
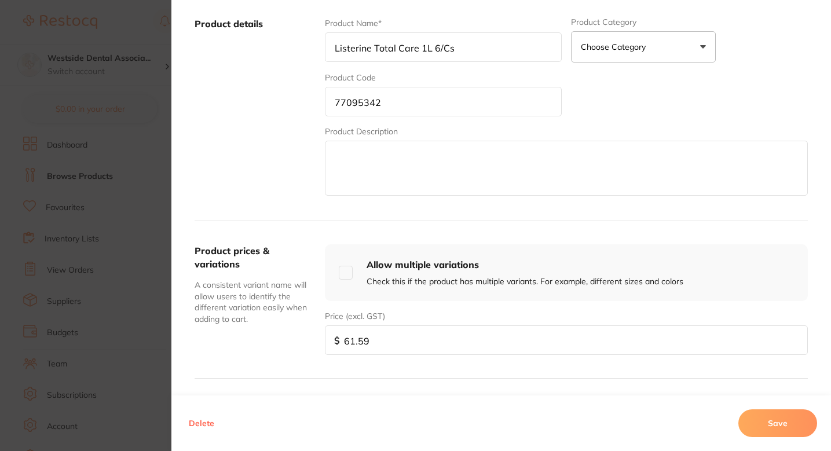
scroll to position [210, 0]
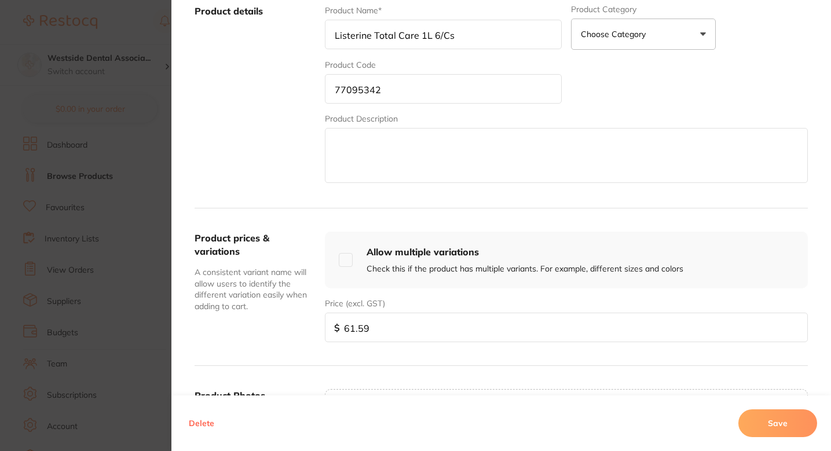
click at [353, 335] on input "61.59" at bounding box center [566, 328] width 483 height 30
paste input "55.9"
type input "55.99"
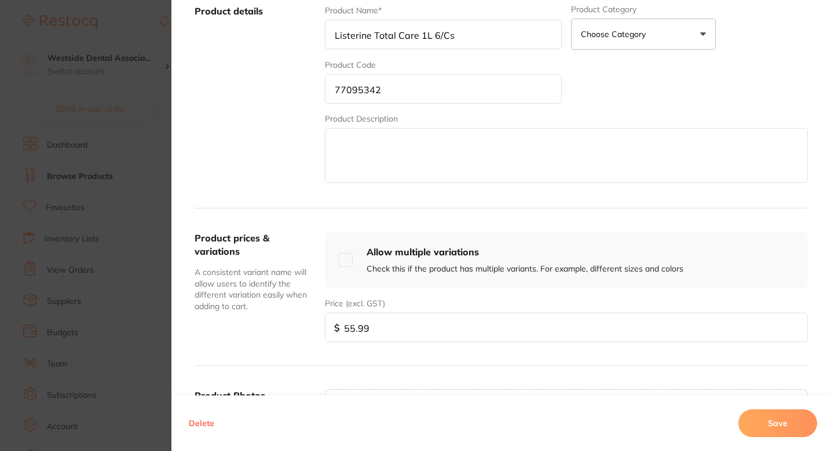
click at [769, 426] on button "Save" at bounding box center [777, 423] width 79 height 28
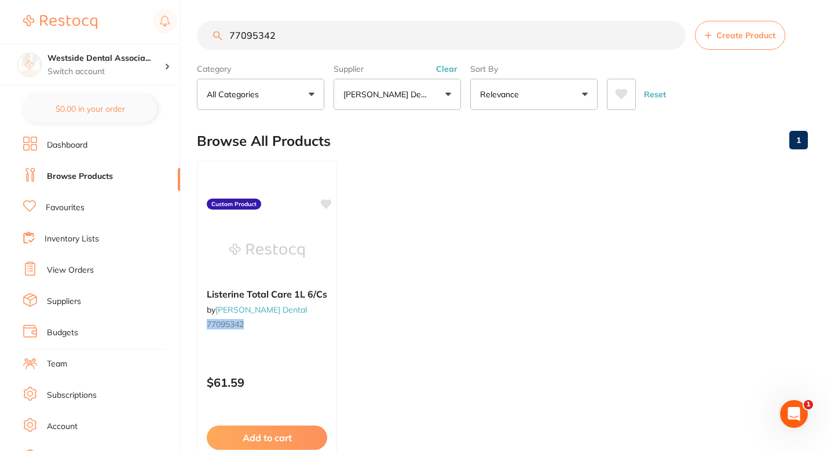
click at [508, 203] on ul "Listerine Total Care 1L 6/Cs by Patterson Dental 77095342 Custom Product $61.59…" at bounding box center [502, 327] width 611 height 333
click at [397, 222] on ul "Listerine Total Care 1L 6/Cs by Patterson Dental 77095342 Custom Product $61.59…" at bounding box center [502, 327] width 611 height 333
click at [314, 22] on input "77095342" at bounding box center [441, 35] width 489 height 29
paste input "5858204"
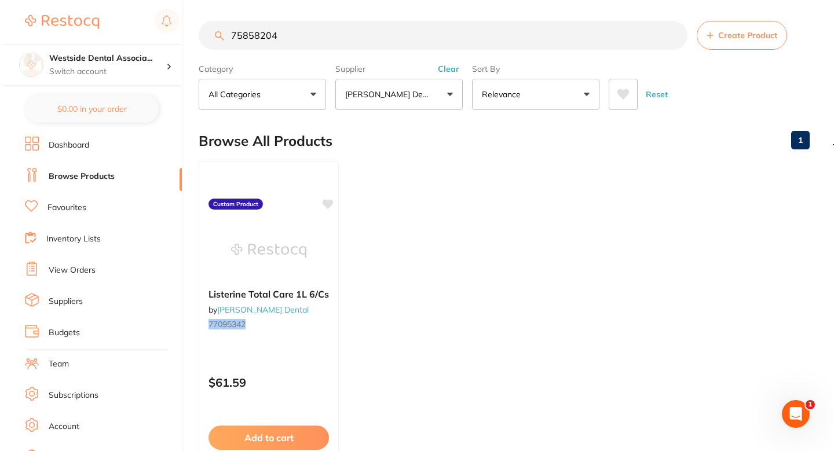
scroll to position [0, 0]
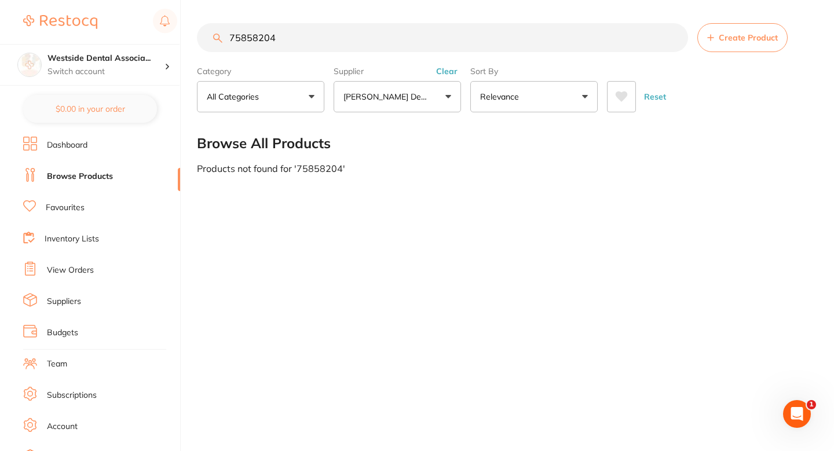
type input "75858204"
click at [723, 36] on span "Create Product" at bounding box center [747, 37] width 59 height 9
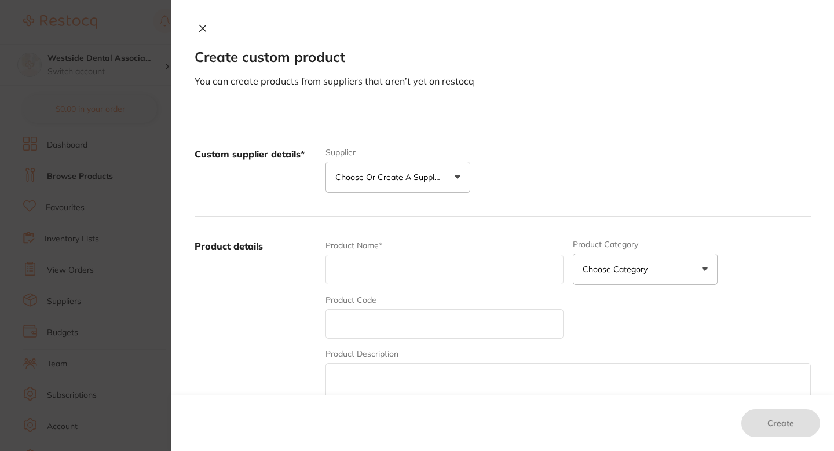
click at [453, 181] on button "Choose or create a supplier" at bounding box center [397, 177] width 145 height 31
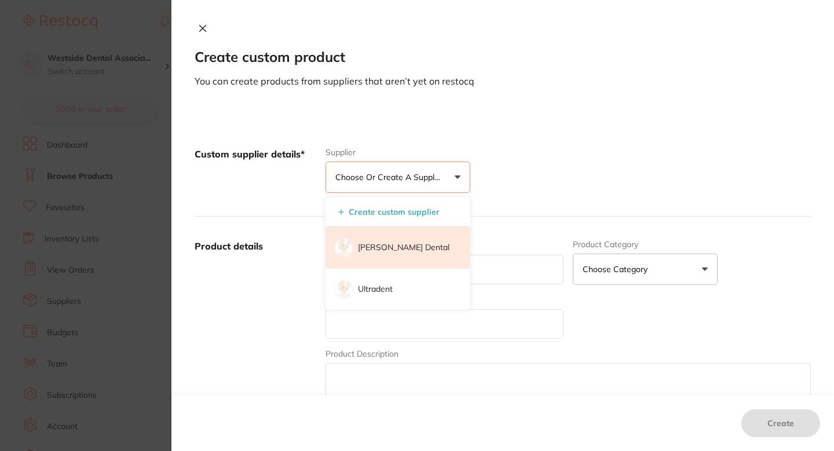
click at [402, 238] on li "[PERSON_NAME] Dental" at bounding box center [397, 248] width 145 height 42
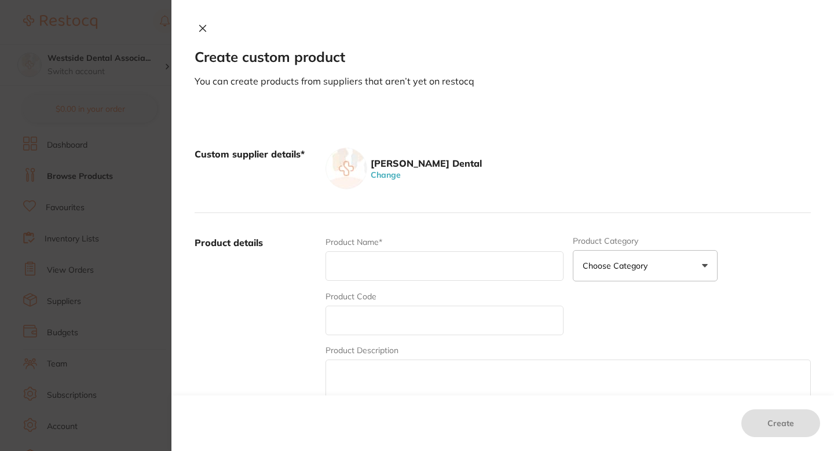
click at [399, 309] on input "text" at bounding box center [444, 321] width 238 height 30
paste input "75858204"
type input "75858204"
click at [386, 265] on input "text" at bounding box center [444, 266] width 238 height 30
click at [398, 261] on input "text" at bounding box center [444, 266] width 238 height 30
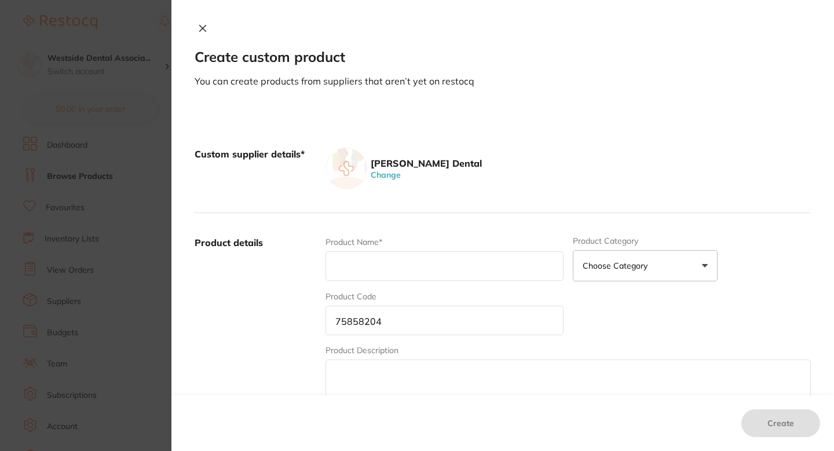
paste input "Traxodent Starter Pack"
type input "Traxodent Starter Pack"
click at [436, 226] on div "Product details Product Name* Traxodent Starter Pack Product Category Choose Ca…" at bounding box center [503, 327] width 616 height 228
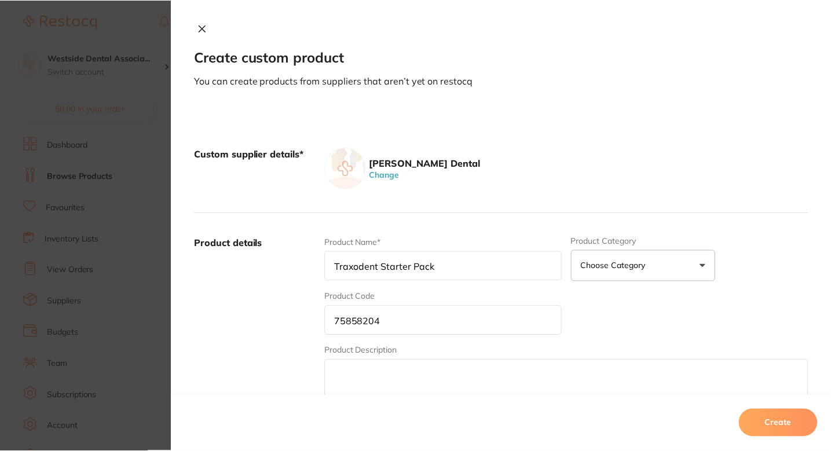
scroll to position [299, 0]
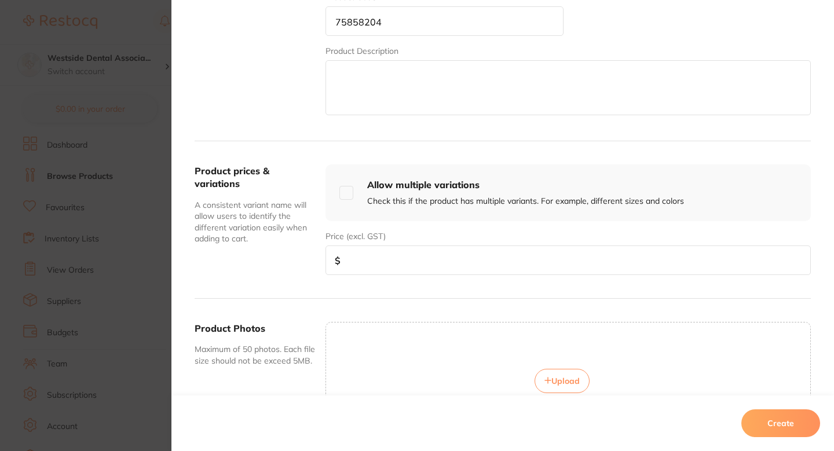
click at [406, 257] on input "number" at bounding box center [567, 260] width 485 height 30
click at [382, 266] on input "number" at bounding box center [567, 260] width 485 height 30
paste input "99.99"
type input "99.99"
click at [762, 408] on div "Create" at bounding box center [502, 423] width 662 height 56
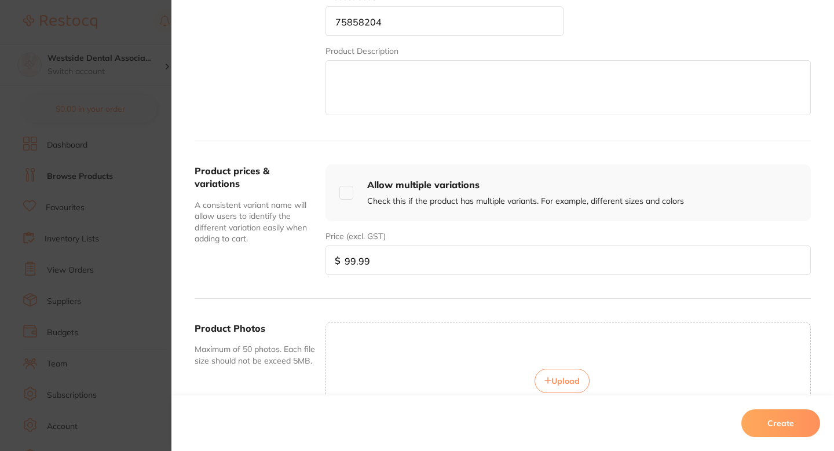
click at [791, 427] on button "Create" at bounding box center [780, 423] width 79 height 28
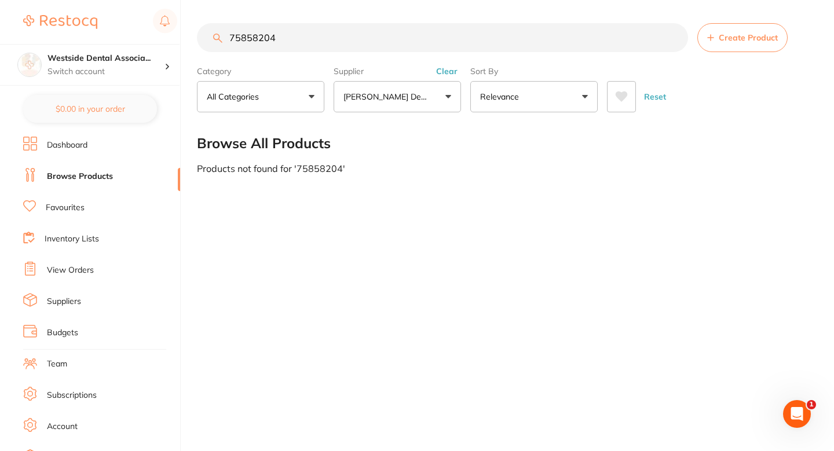
click at [464, 273] on div "75858204 Create Product Category All Categories All Categories No categories fo…" at bounding box center [515, 225] width 637 height 451
click at [330, 55] on section "75858204 Create Product Category All Categories All Categories No categories fo…" at bounding box center [504, 67] width 614 height 89
click at [310, 45] on input "75858204" at bounding box center [442, 37] width 491 height 29
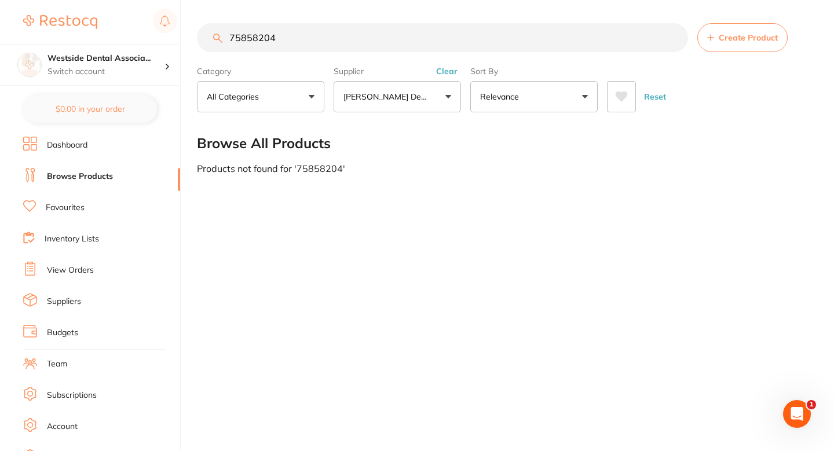
click at [310, 45] on input "75858204" at bounding box center [442, 37] width 491 height 29
paste input "search"
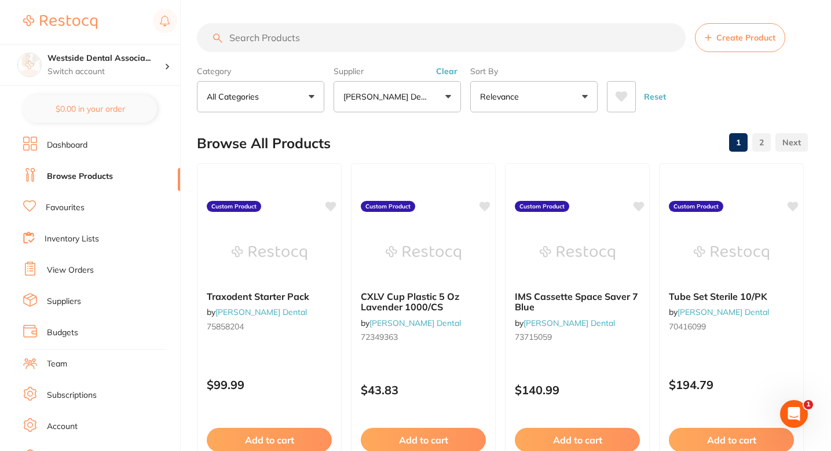
click at [327, 46] on input "search" at bounding box center [441, 37] width 489 height 29
paste input "75858204"
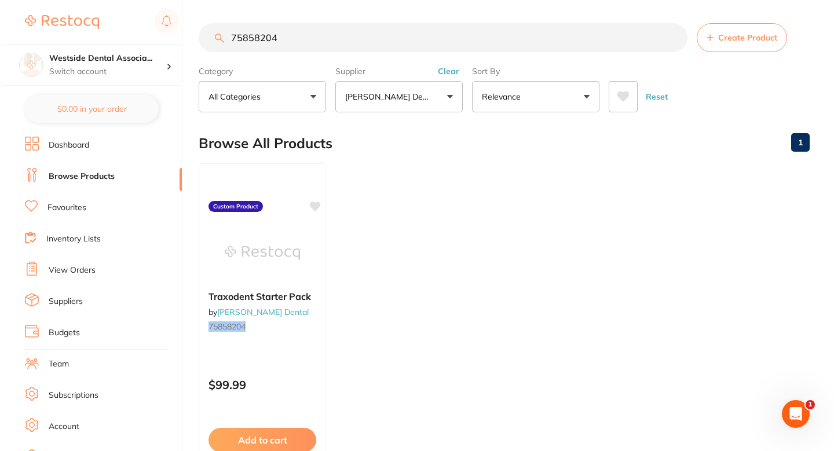
scroll to position [0, 0]
click at [322, 50] on input "75858204" at bounding box center [441, 37] width 489 height 29
paste input "0899666"
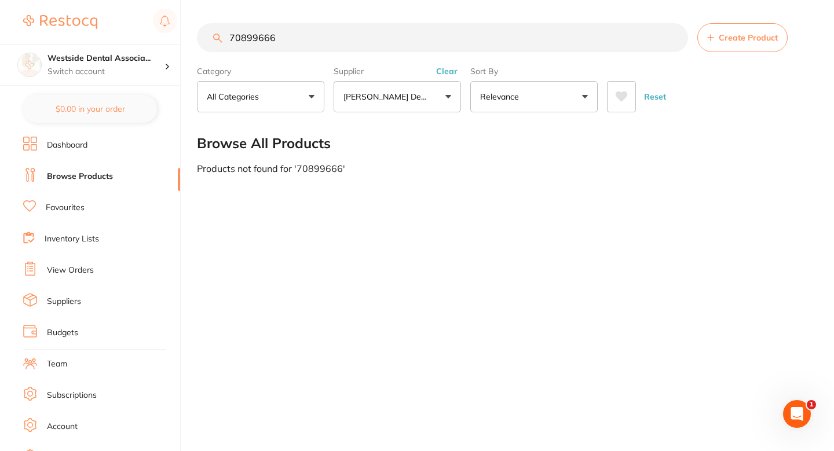
type input "70899666"
click at [314, 44] on input "70899666" at bounding box center [442, 37] width 491 height 29
click at [706, 26] on button "Create Product" at bounding box center [742, 37] width 90 height 29
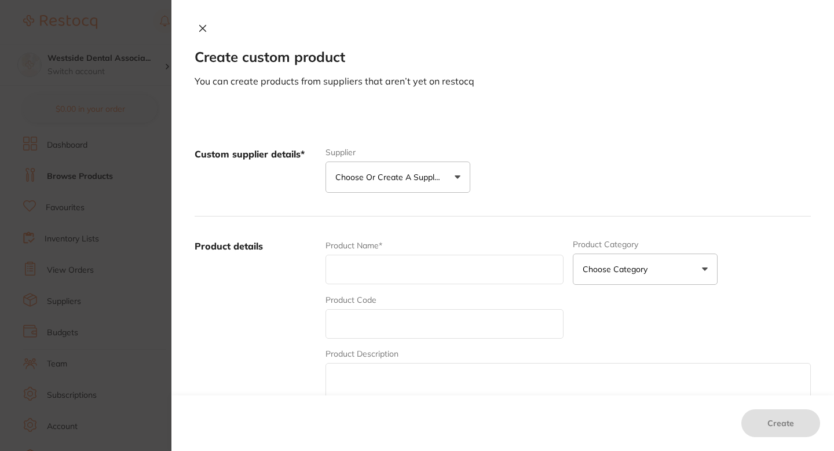
click at [418, 182] on p "Choose or create a supplier" at bounding box center [390, 177] width 110 height 12
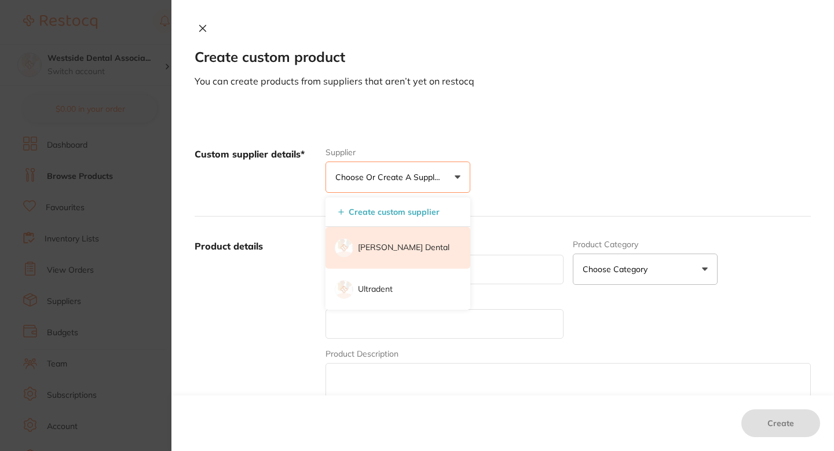
click at [399, 248] on p "[PERSON_NAME] Dental" at bounding box center [403, 248] width 91 height 12
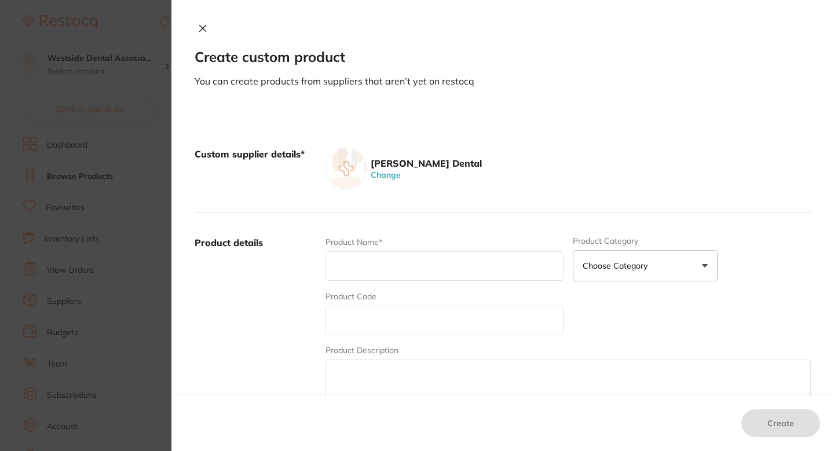
click at [387, 298] on div "Product Code" at bounding box center [444, 313] width 238 height 45
click at [380, 313] on input "text" at bounding box center [444, 321] width 238 height 30
paste input "70899666"
type input "70899666"
click at [373, 255] on input "text" at bounding box center [444, 266] width 238 height 30
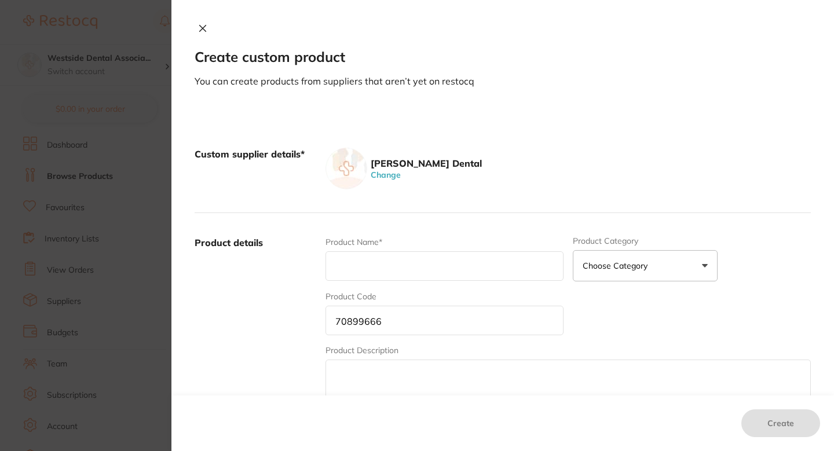
click at [344, 281] on div "Product Name*" at bounding box center [444, 258] width 238 height 45
click at [362, 272] on input "text" at bounding box center [444, 266] width 238 height 30
paste input "Suture S BR DS18 CP72 18" 3/0"
type input "Suture S BR DS18 CP72 18" 3/0"
click at [289, 296] on label "Product details" at bounding box center [256, 326] width 122 height 181
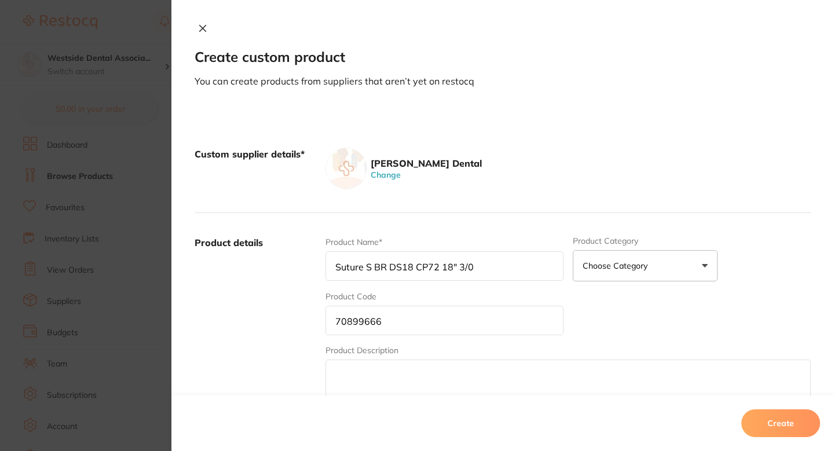
click at [287, 289] on label "Product details" at bounding box center [256, 326] width 122 height 181
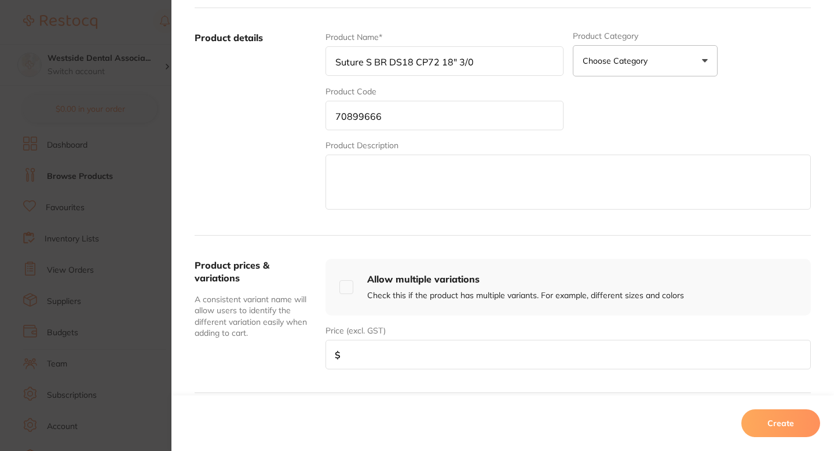
scroll to position [206, 0]
click at [380, 355] on input "number" at bounding box center [567, 354] width 485 height 30
paste input "30.99"
type input "30.99"
click at [309, 248] on div "Product prices & variations A consistent variant name will allow users to ident…" at bounding box center [503, 312] width 616 height 157
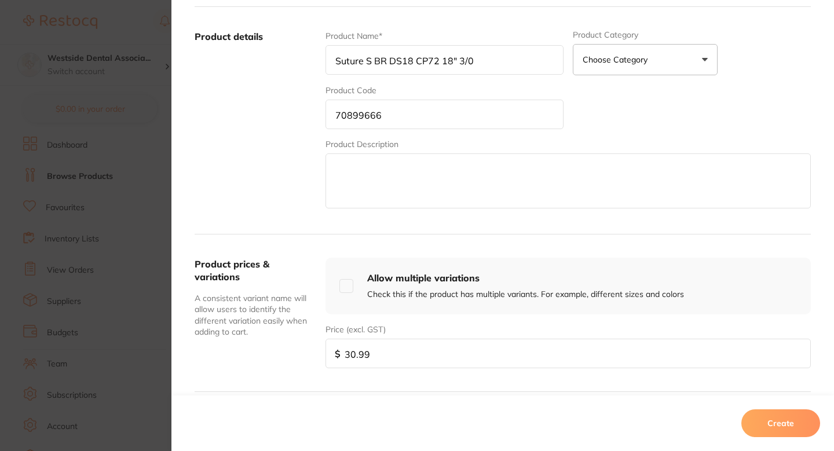
scroll to position [166, 0]
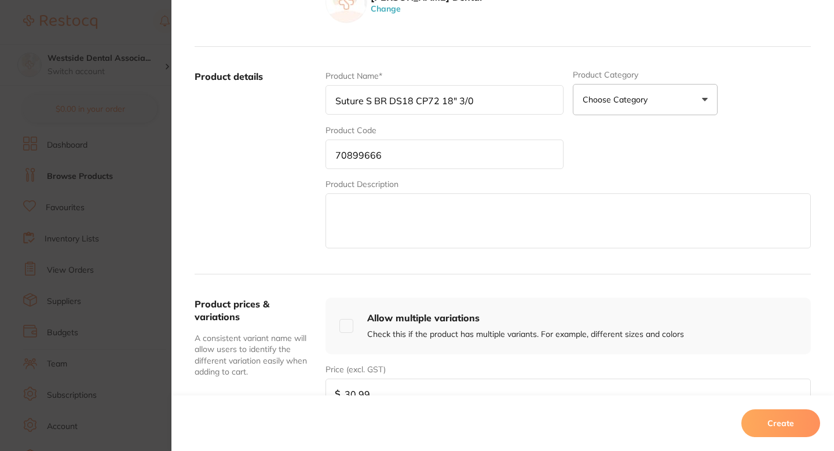
click at [761, 422] on button "Create" at bounding box center [780, 423] width 79 height 28
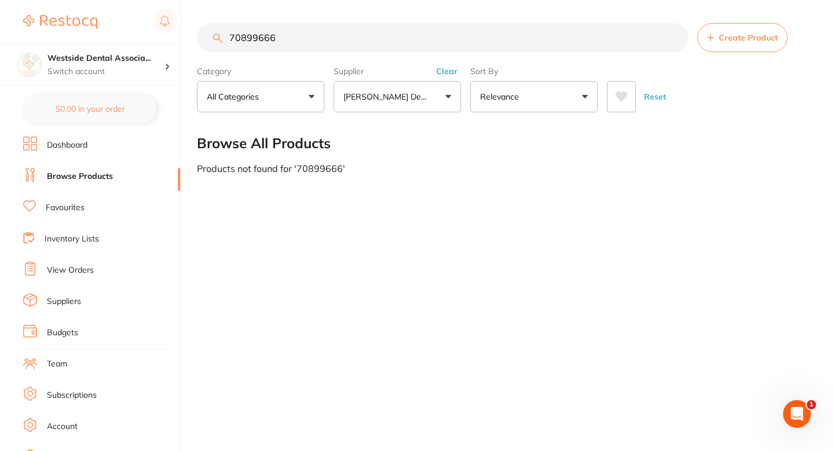
click at [317, 45] on input "70899666" at bounding box center [442, 37] width 491 height 29
paste input "1022417"
type input "71022417"
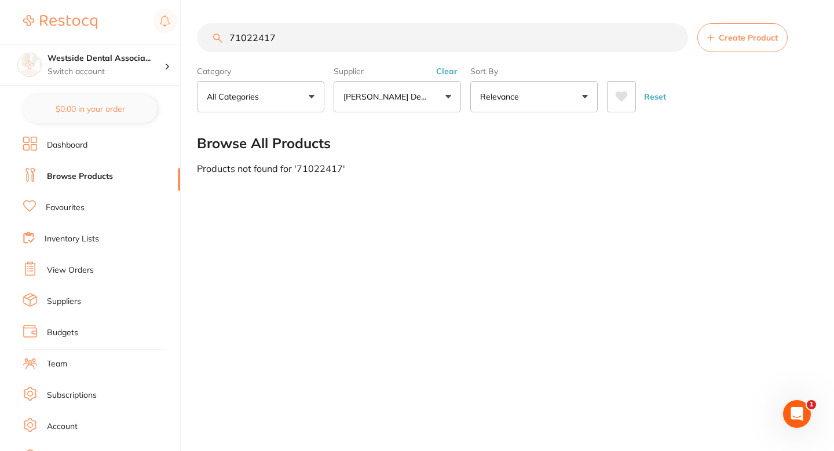
click at [727, 36] on span "Create Product" at bounding box center [747, 37] width 59 height 9
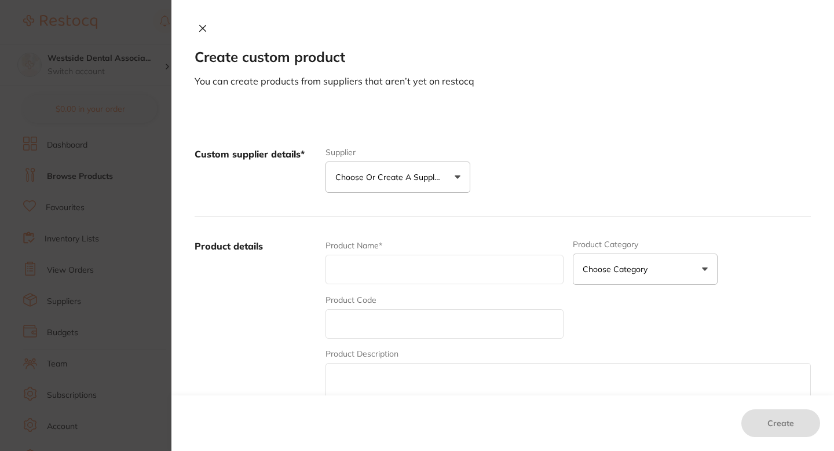
click at [429, 166] on button "Choose or create a supplier" at bounding box center [397, 177] width 145 height 31
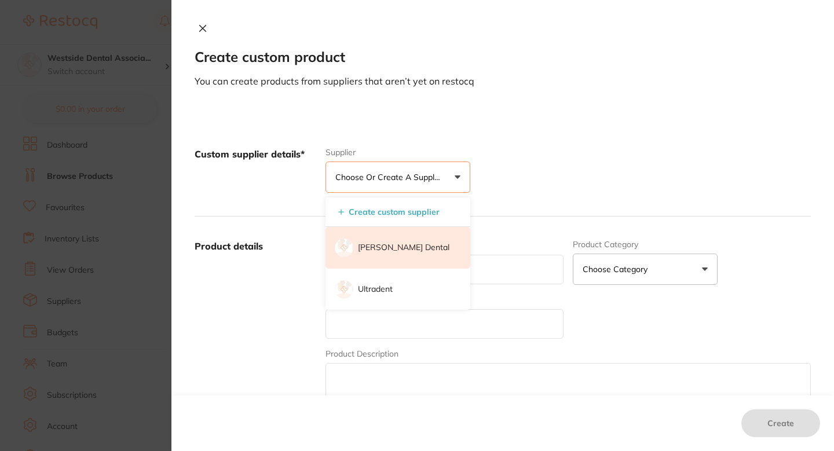
click at [377, 250] on p "[PERSON_NAME] Dental" at bounding box center [403, 248] width 91 height 12
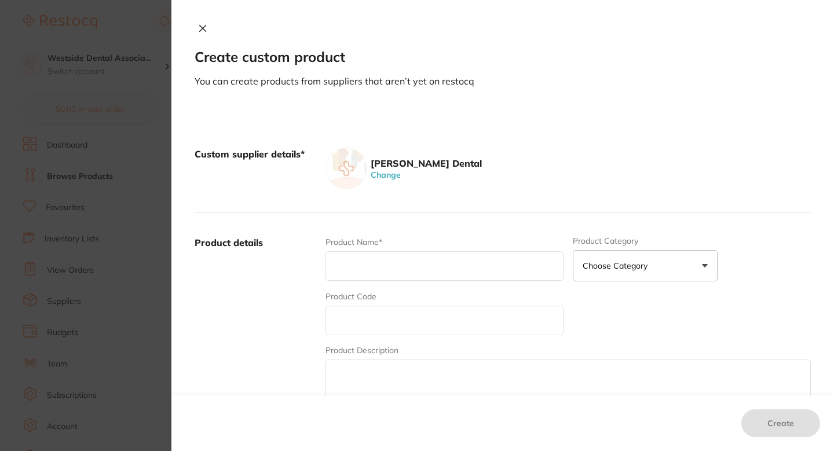
click at [382, 294] on div "Product Code" at bounding box center [444, 313] width 238 height 45
click at [380, 308] on input "text" at bounding box center [444, 321] width 238 height 30
paste input "71022417"
type input "71022417"
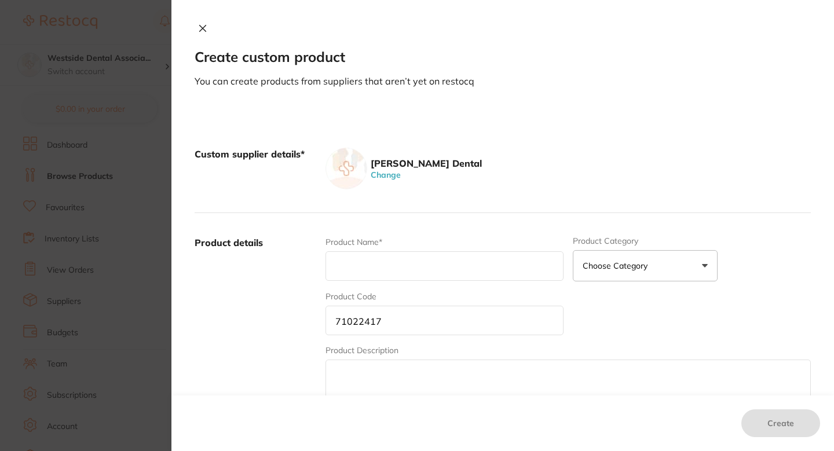
click at [388, 265] on input "text" at bounding box center [444, 266] width 238 height 30
click at [380, 262] on input "text" at bounding box center [444, 266] width 238 height 30
paste input "Person [MEDICAL_DATA] Variety PK3 MT PCH VAN LA"
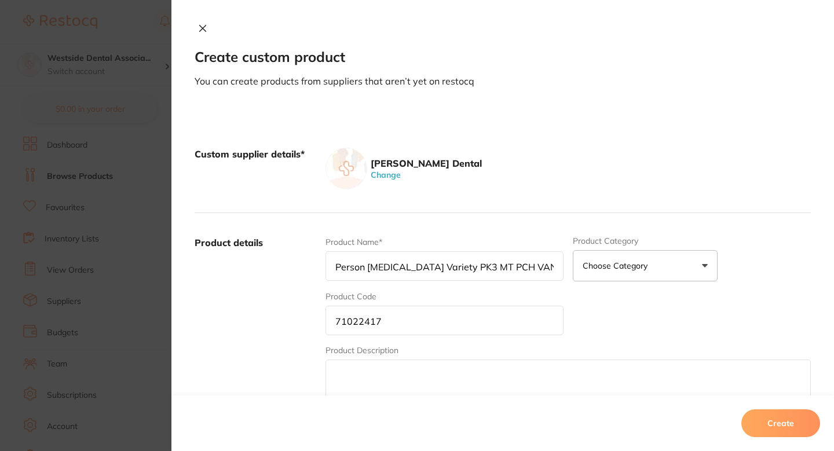
type input "Person [MEDICAL_DATA] Variety PK3 MT PCH VAN LA"
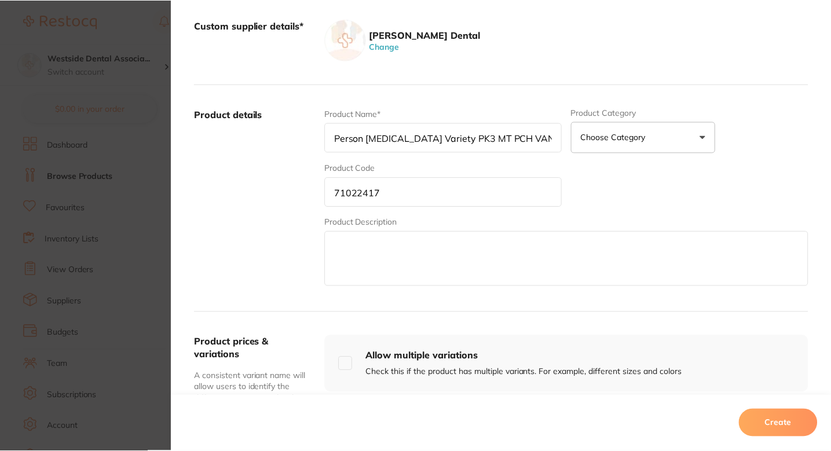
scroll to position [254, 0]
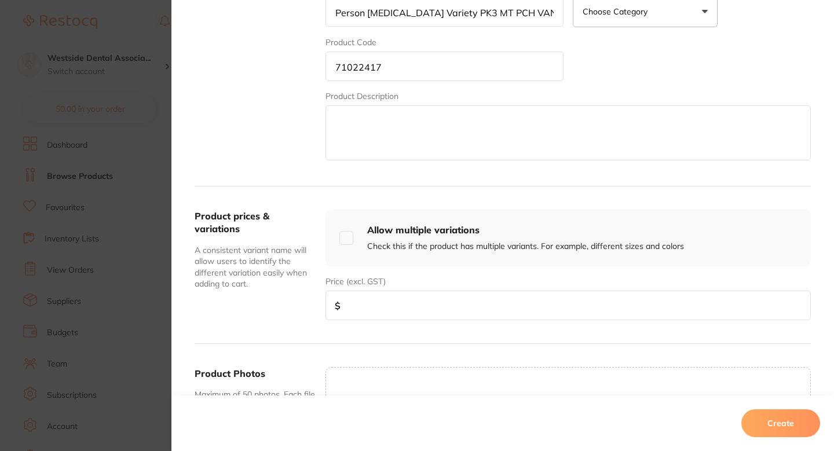
click at [411, 299] on input "number" at bounding box center [567, 306] width 485 height 30
paste input "133.09"
type input "133.09"
click at [796, 423] on button "Create" at bounding box center [780, 423] width 79 height 28
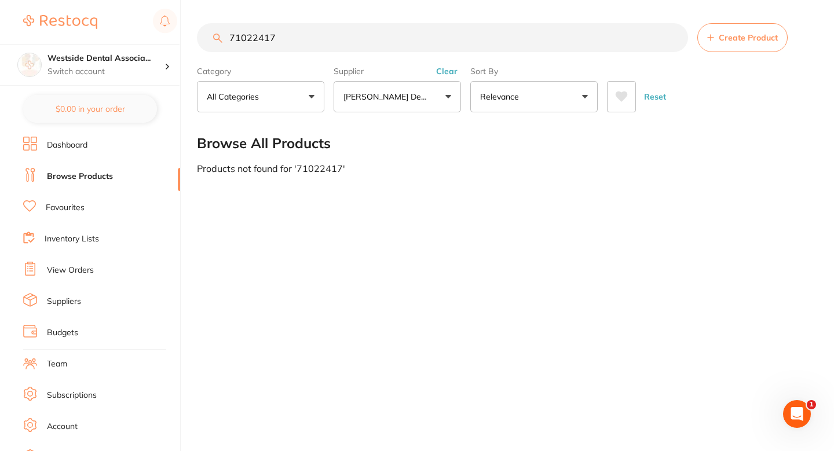
click at [317, 35] on input "71022417" at bounding box center [442, 37] width 491 height 29
paste input "0877191"
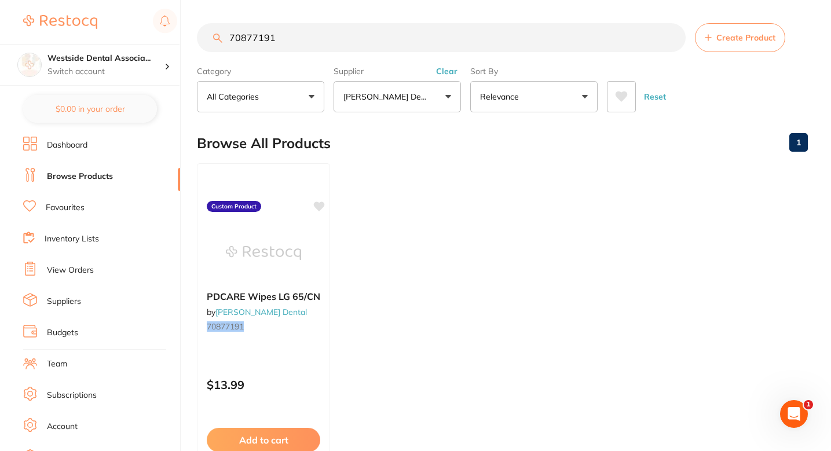
scroll to position [0, 0]
click at [380, 35] on input "70877191" at bounding box center [441, 37] width 489 height 29
paste input "1596402"
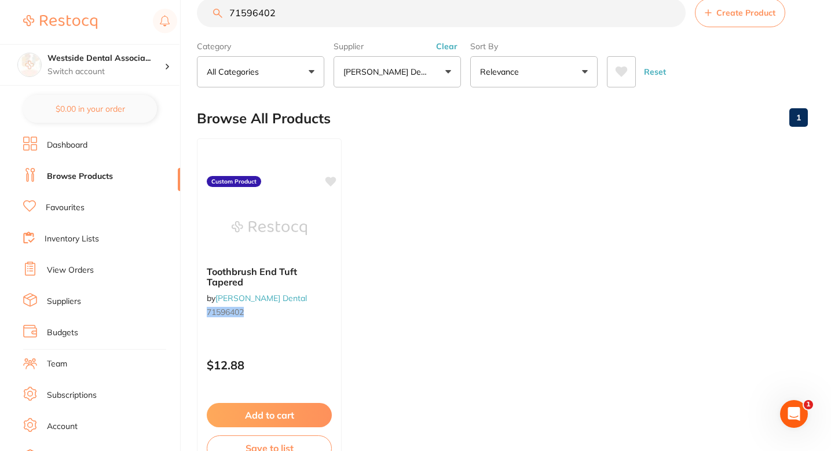
scroll to position [20, 0]
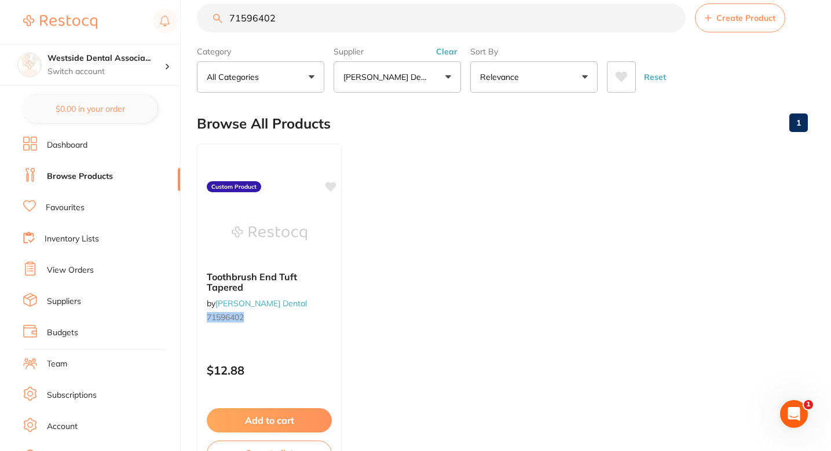
click at [413, 153] on ul "Toothbrush End Tuft Tapered by [PERSON_NAME] Dental 71596402 Custom Product $12…" at bounding box center [502, 310] width 611 height 333
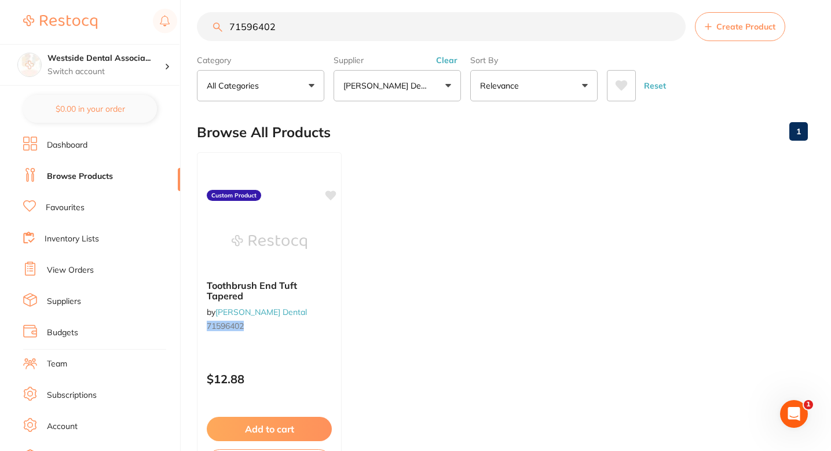
click at [405, 189] on ul "Toothbrush End Tuft Tapered by [PERSON_NAME] Dental 71596402 Custom Product $12…" at bounding box center [502, 318] width 611 height 333
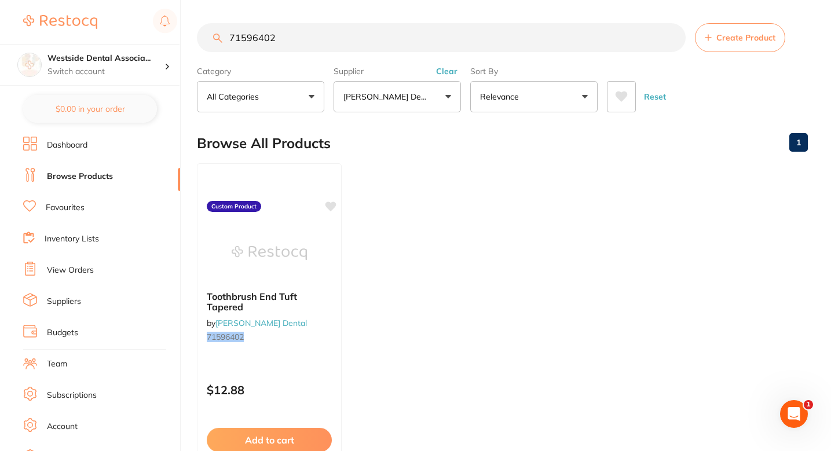
click at [362, 31] on input "71596402" at bounding box center [441, 37] width 489 height 29
paste input "105048"
type input "71105048"
click at [318, 349] on div "Safewear Jacket Hipster Medium Black 12/ by [PERSON_NAME] Dental 71105048" at bounding box center [269, 318] width 145 height 75
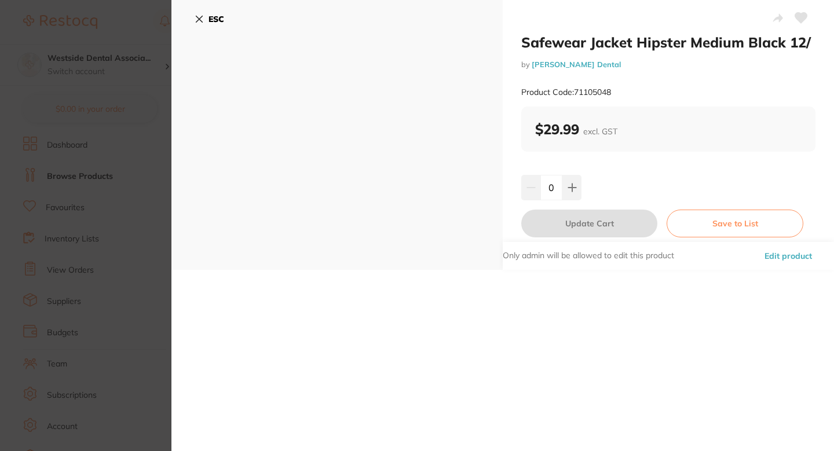
click at [780, 261] on button "Edit product" at bounding box center [788, 256] width 54 height 28
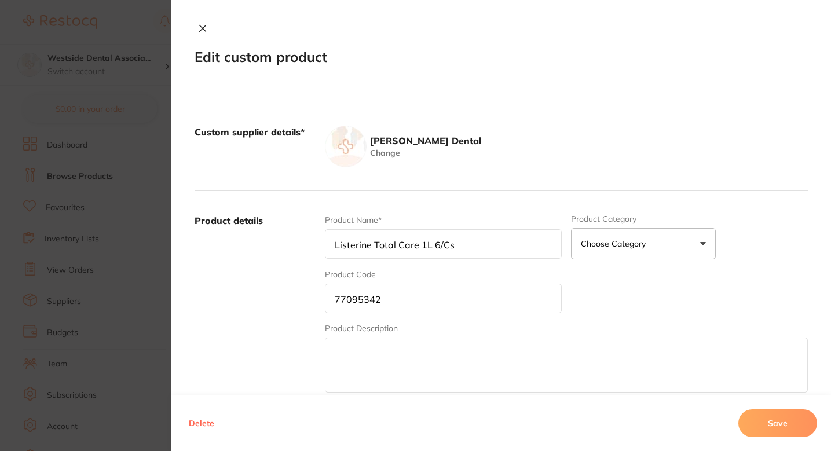
type input "Safewear Jacket Hipster Medium Black 12/"
type input "71105048"
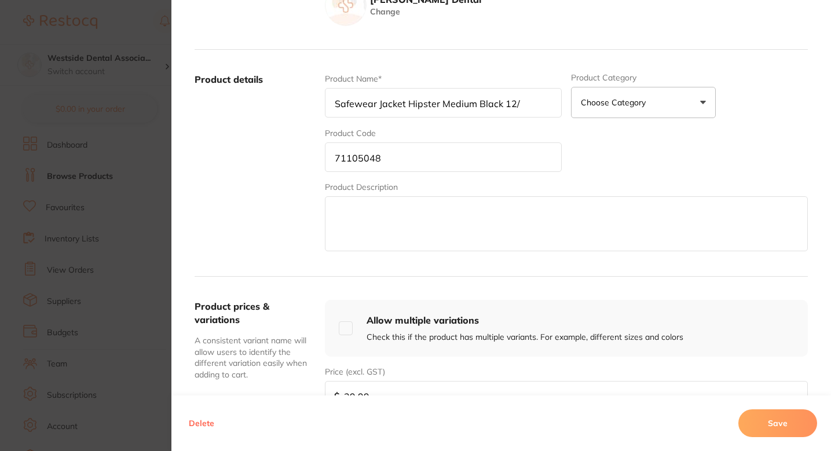
scroll to position [205, 0]
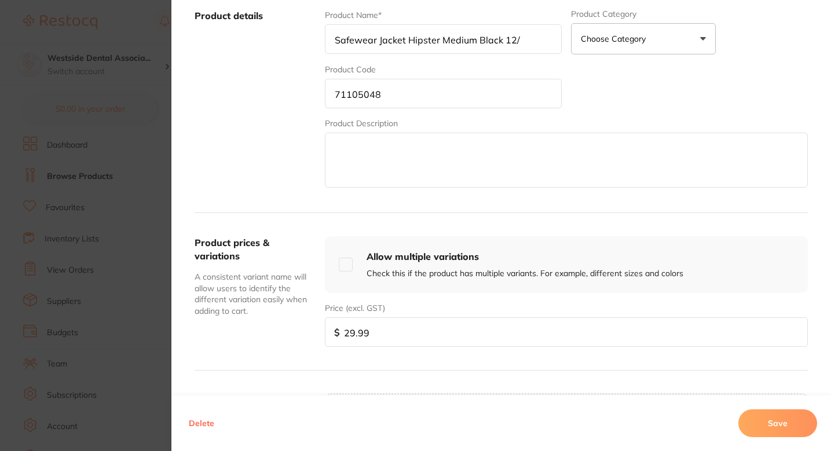
click at [365, 342] on input "29.99" at bounding box center [566, 332] width 483 height 30
paste input "38.1"
type input "38.19"
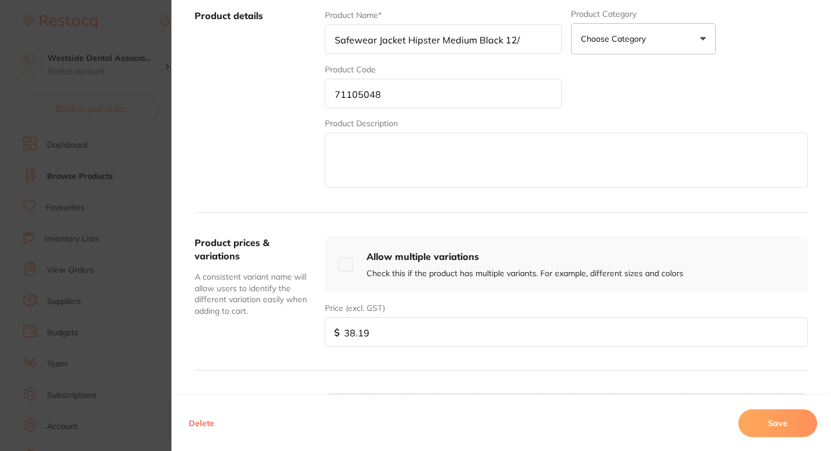
click at [529, 31] on input "Safewear Jacket Hipster Medium Black 12/" at bounding box center [443, 39] width 237 height 30
click at [529, 46] on input "Safewear Jacket Hipster Medium Black 12/" at bounding box center [443, 39] width 237 height 30
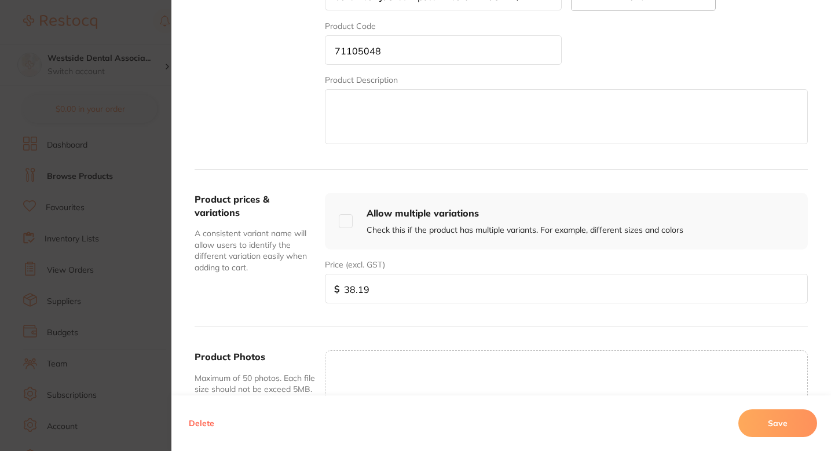
scroll to position [269, 0]
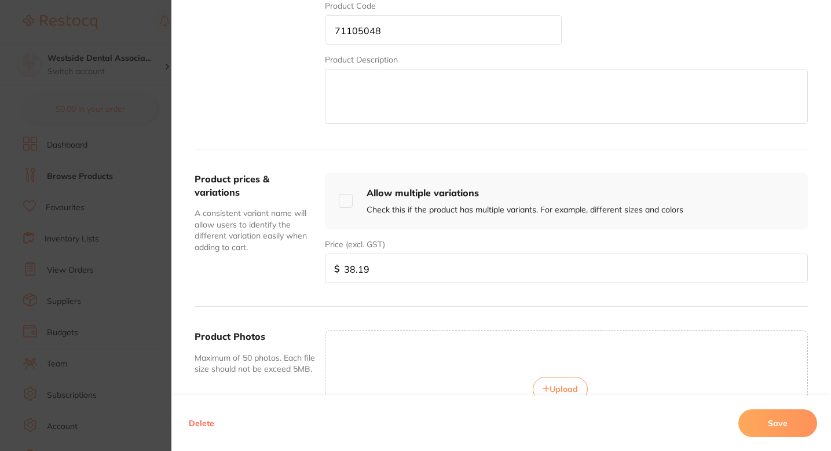
type input "Safewear Jacket Hipster Medium Black 12/PK"
click at [771, 423] on button "Save" at bounding box center [777, 423] width 79 height 28
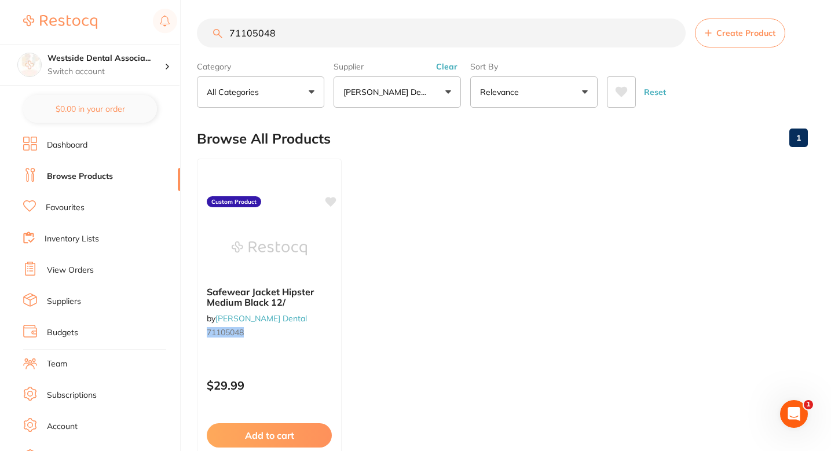
click at [343, 34] on input "71105048" at bounding box center [441, 33] width 489 height 29
paste input "0909713"
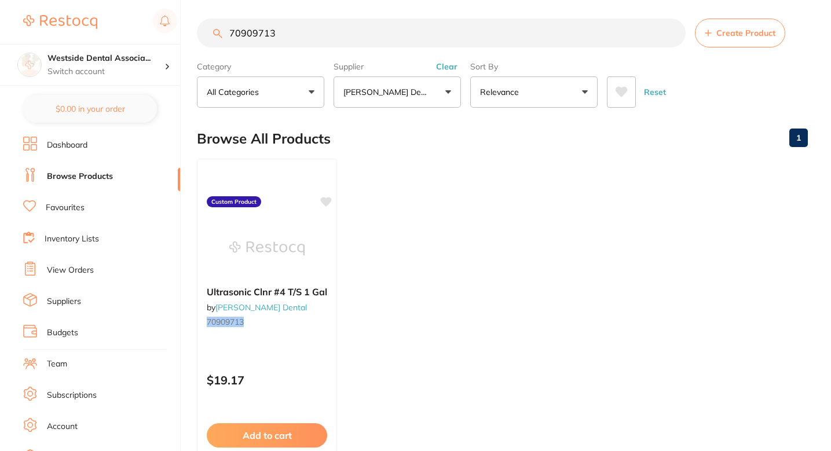
click at [449, 250] on ul "Ultrasonic Clnr #4 T/S 1 Gal by [PERSON_NAME] Dental 70909713 Custom Product $1…" at bounding box center [502, 325] width 611 height 333
click at [382, 175] on ul "Ultrasonic Clnr #4 T/S 1 Gal by [PERSON_NAME] Dental 70909713 Custom Product $1…" at bounding box center [502, 325] width 611 height 333
click at [456, 116] on main "70909713 Create Product Category All Categories All Categories No categories fo…" at bounding box center [514, 273] width 634 height 556
click at [463, 161] on ul "Ultrasonic Clnr #4 T/S 1 Gal by [PERSON_NAME] Dental 70909713 Custom Product $1…" at bounding box center [502, 325] width 611 height 333
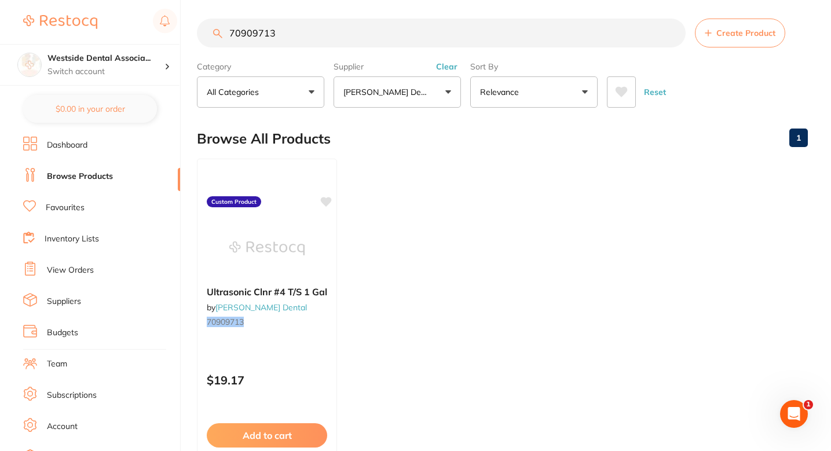
click at [378, 27] on input "70909713" at bounding box center [441, 33] width 489 height 29
paste input "1345875"
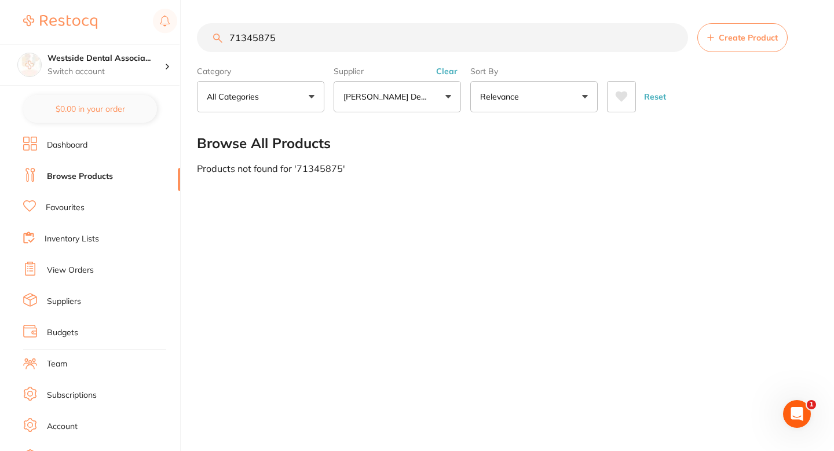
type input "71345875"
click at [738, 20] on main "71345875 Create Product Category All Categories All Categories No categories fo…" at bounding box center [515, 98] width 637 height 197
click at [726, 31] on button "Create Product" at bounding box center [742, 37] width 90 height 29
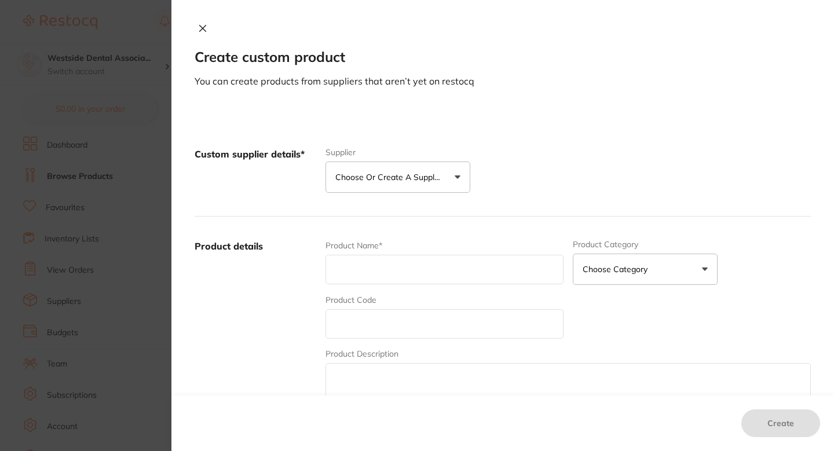
click at [415, 189] on button "Choose or create a supplier" at bounding box center [397, 177] width 145 height 31
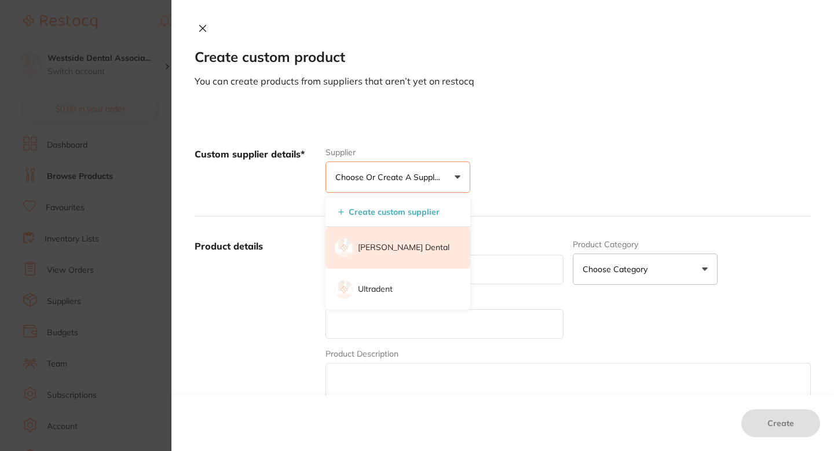
click at [384, 256] on li "[PERSON_NAME] Dental" at bounding box center [397, 248] width 145 height 42
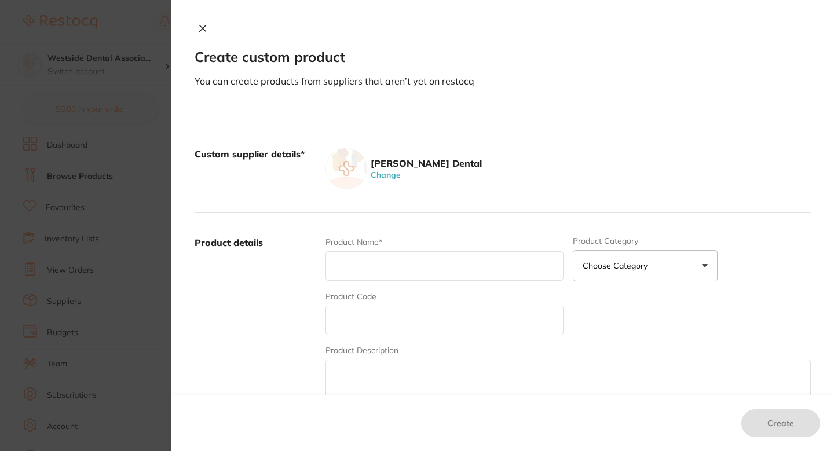
click at [387, 324] on input "text" at bounding box center [444, 321] width 238 height 30
paste input "71345875"
type input "71345875"
click at [390, 281] on div "Product Name*" at bounding box center [444, 258] width 238 height 45
click at [390, 269] on input "text" at bounding box center [444, 266] width 238 height 30
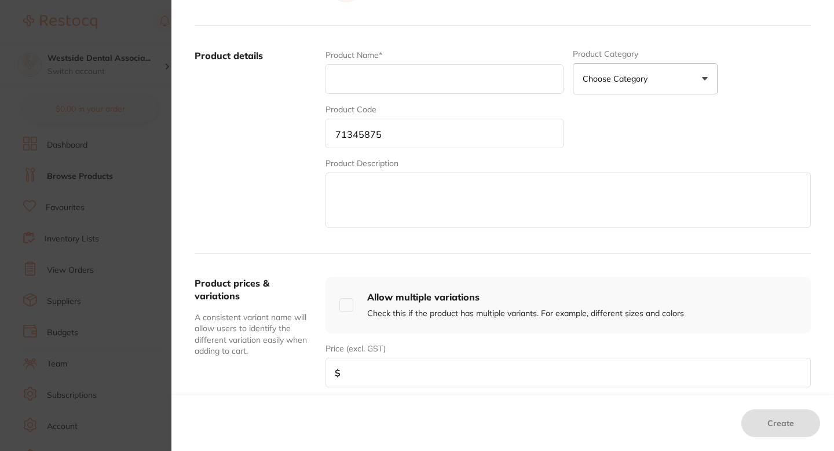
scroll to position [190, 0]
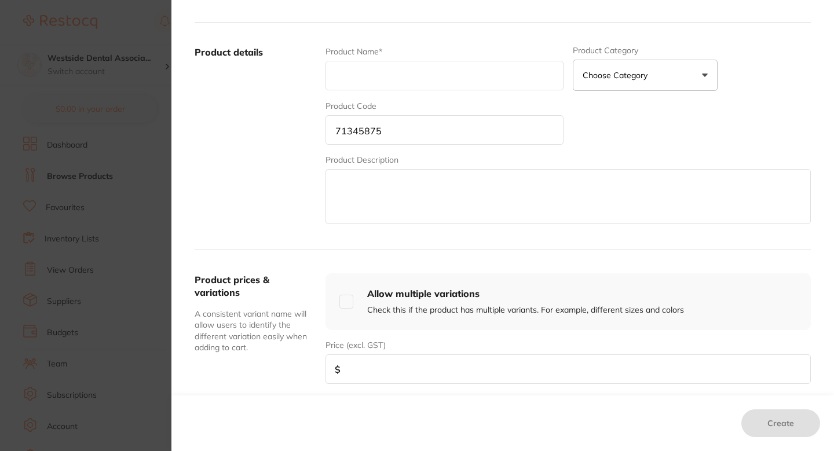
click at [371, 371] on input "number" at bounding box center [567, 369] width 485 height 30
paste input "81.29"
type input "81.29"
click at [303, 168] on label "Product details" at bounding box center [256, 136] width 122 height 181
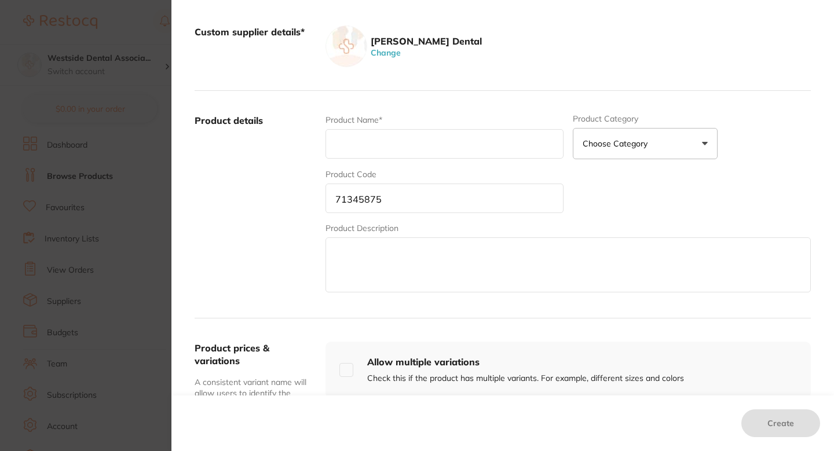
click at [375, 170] on label "Product Code" at bounding box center [350, 174] width 51 height 9
click at [388, 157] on input "text" at bounding box center [444, 144] width 238 height 30
paste input "Sleeve for Canaview Intraoral Camera 100"
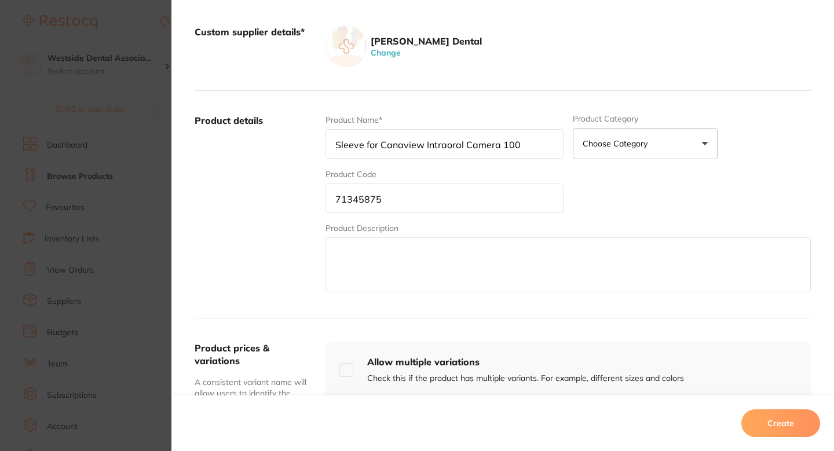
click at [373, 144] on input "Sleeve for Canaview Intraoral Camera 100" at bounding box center [444, 144] width 238 height 30
type input "Sleeve F/Canaview Intraoral Camera 100"
click at [448, 162] on div "Product Name* Sleeve F/Canaview Intraoral Camera 100 Product Category Choose Ca…" at bounding box center [567, 204] width 485 height 181
click at [607, 182] on div "Product Name* Sleeve F/Canaview Intraoral Camera 100 Product Category Choose Ca…" at bounding box center [567, 204] width 485 height 181
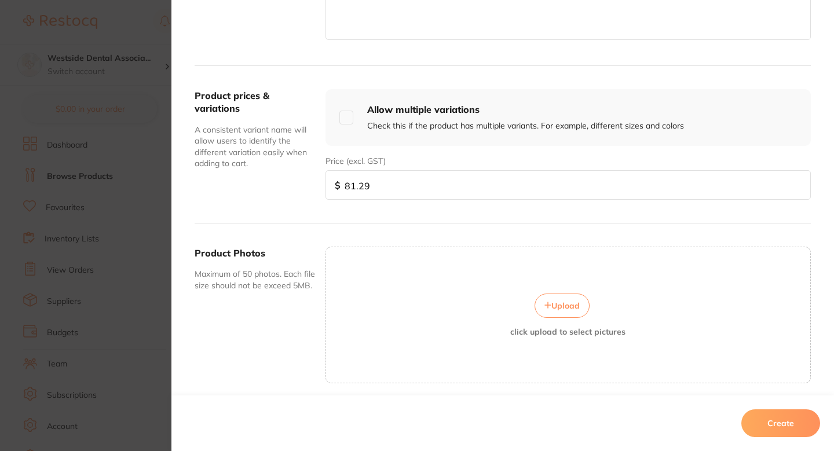
scroll to position [397, 0]
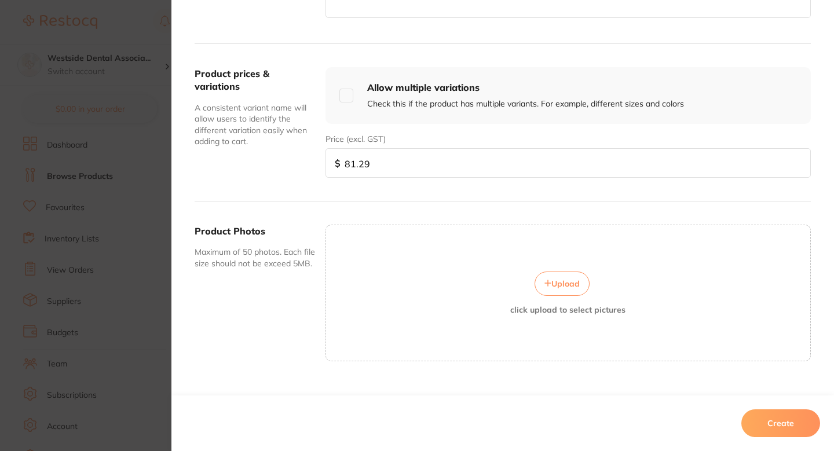
click at [777, 419] on button "Create" at bounding box center [780, 423] width 79 height 28
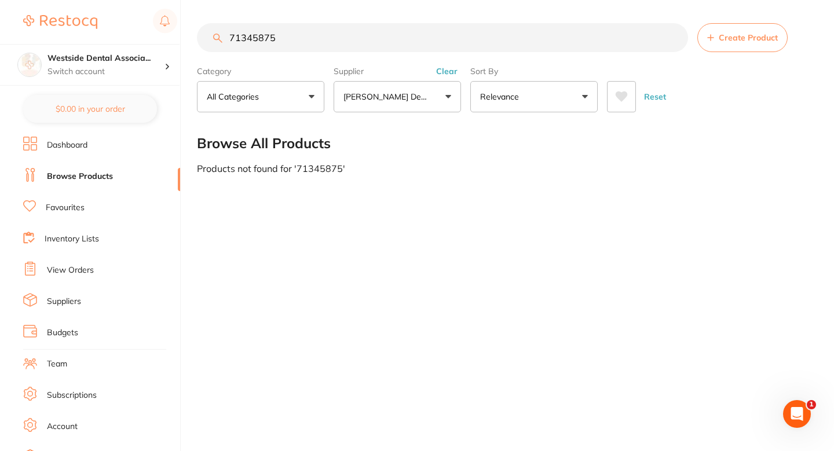
click at [403, 46] on input "71345875" at bounding box center [442, 37] width 491 height 29
paste input "0406322"
type input "70406322"
click at [743, 40] on span "Create Product" at bounding box center [747, 37] width 59 height 9
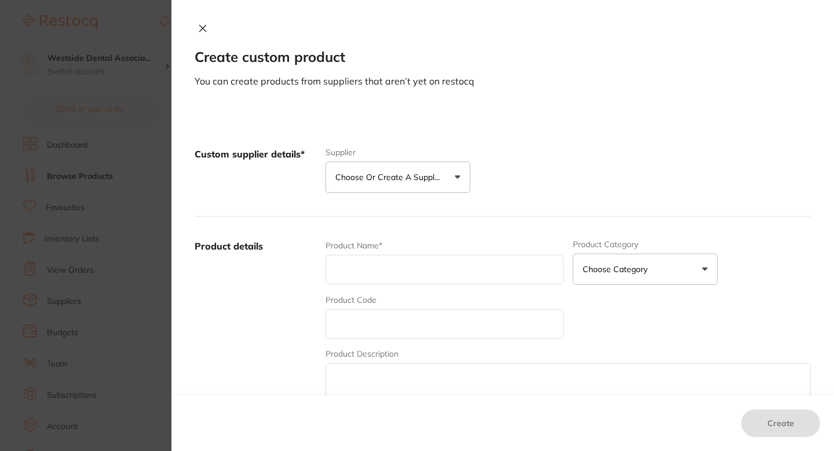
click at [405, 265] on input "text" at bounding box center [444, 270] width 238 height 30
click at [361, 330] on input "text" at bounding box center [444, 324] width 238 height 30
paste input "70406322"
type input "70406322"
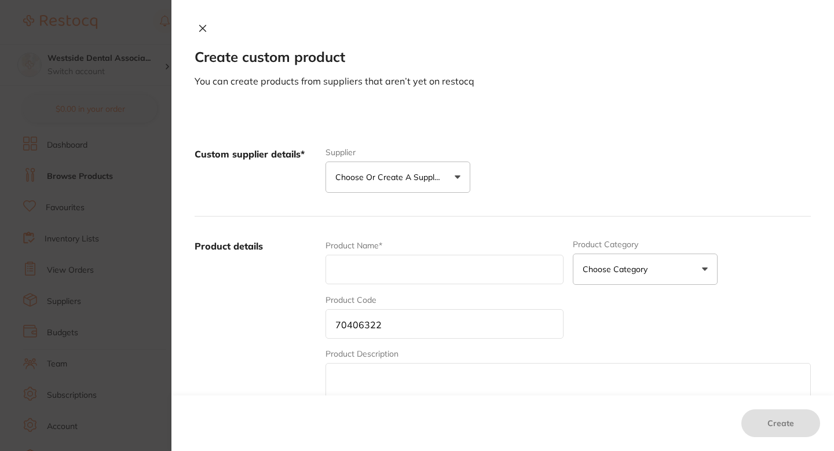
click at [375, 285] on div "Product Name*" at bounding box center [444, 262] width 238 height 45
click at [379, 272] on input "text" at bounding box center [444, 270] width 238 height 30
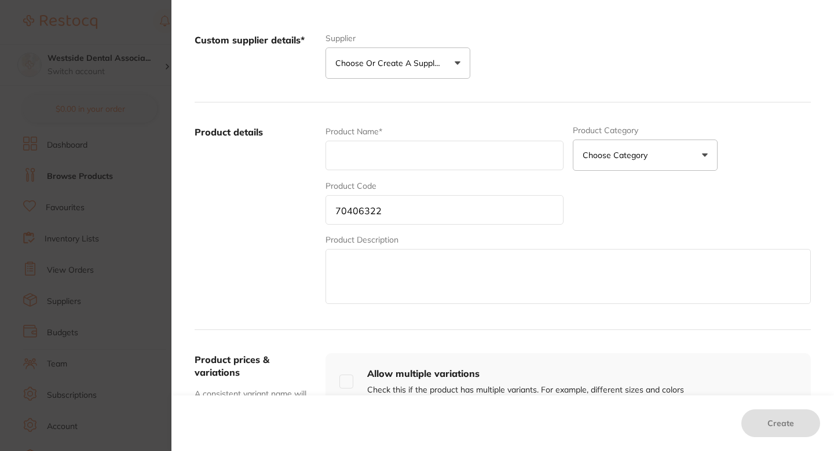
scroll to position [207, 0]
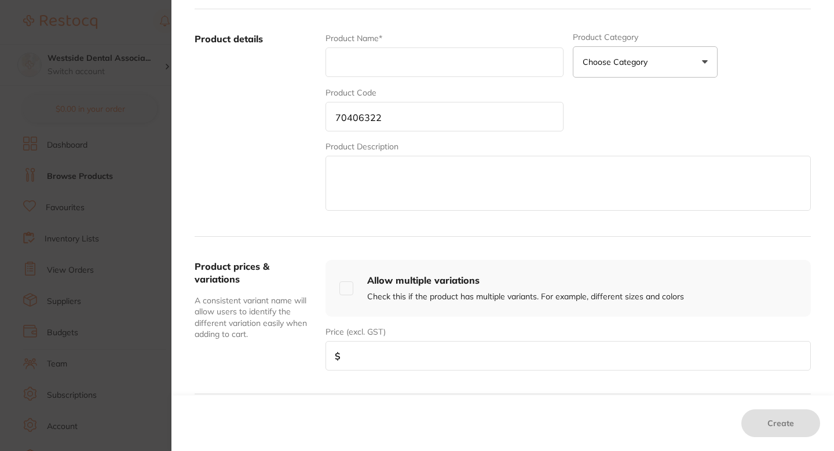
click at [386, 354] on input "number" at bounding box center [567, 356] width 485 height 30
paste input "39.29"
type input "39.29"
click at [295, 221] on div "Product details Product Name* Product Category Choose Category 3d Printing Anae…" at bounding box center [503, 123] width 616 height 228
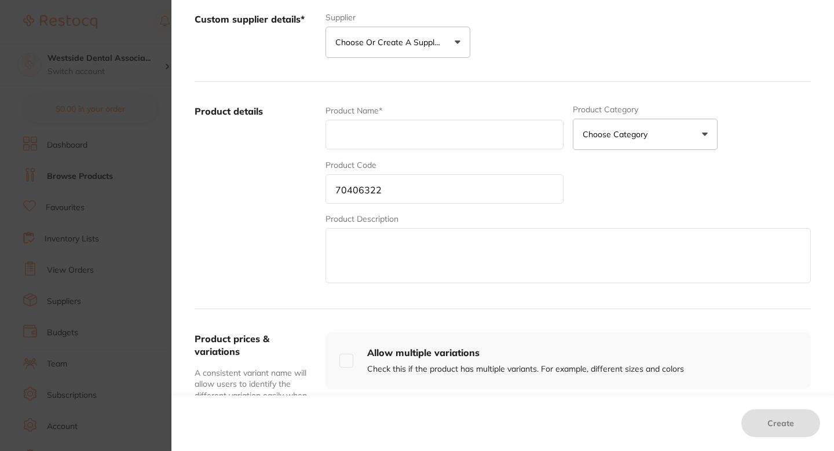
scroll to position [118, 0]
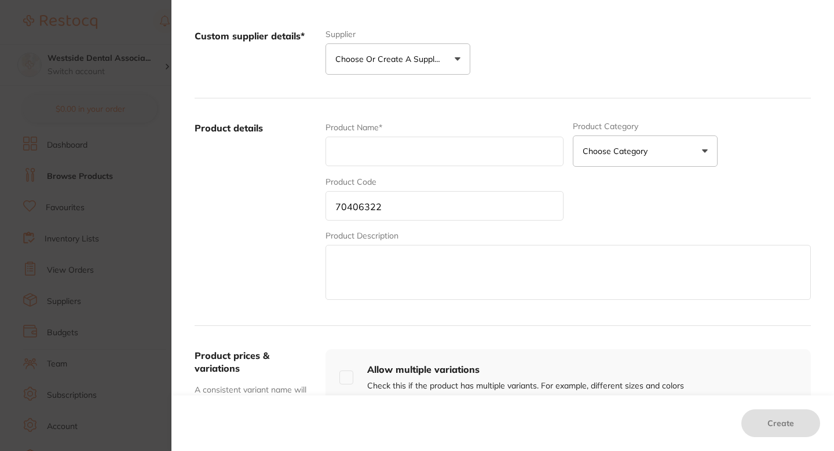
click at [410, 152] on input "text" at bounding box center [444, 152] width 238 height 30
paste input "Mirror Cone Socket 5"
type input "Mirror Cone Socket 5"
click at [302, 167] on label "Product details" at bounding box center [256, 212] width 122 height 181
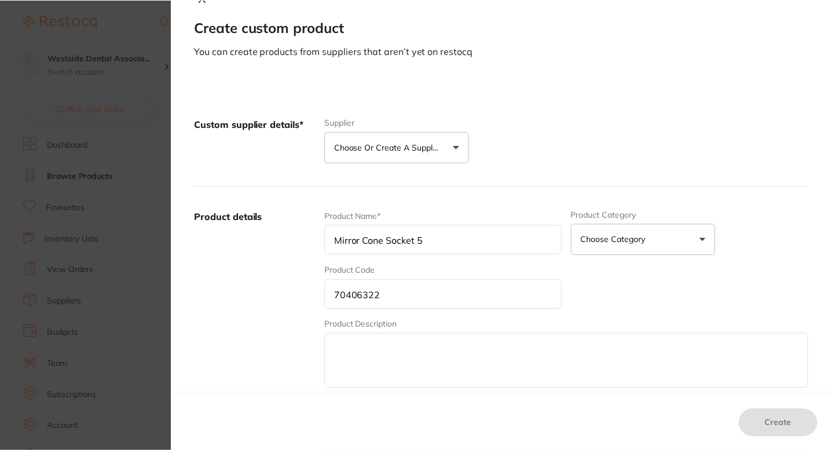
scroll to position [0, 0]
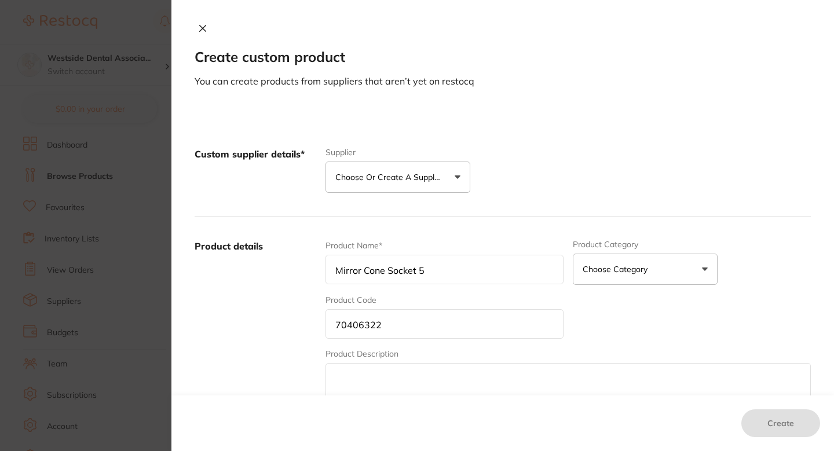
click at [458, 210] on div "Custom supplier details* Supplier Choose or create a supplier Create custom sup…" at bounding box center [503, 170] width 616 height 92
click at [437, 191] on button "Choose or create a supplier" at bounding box center [397, 177] width 145 height 31
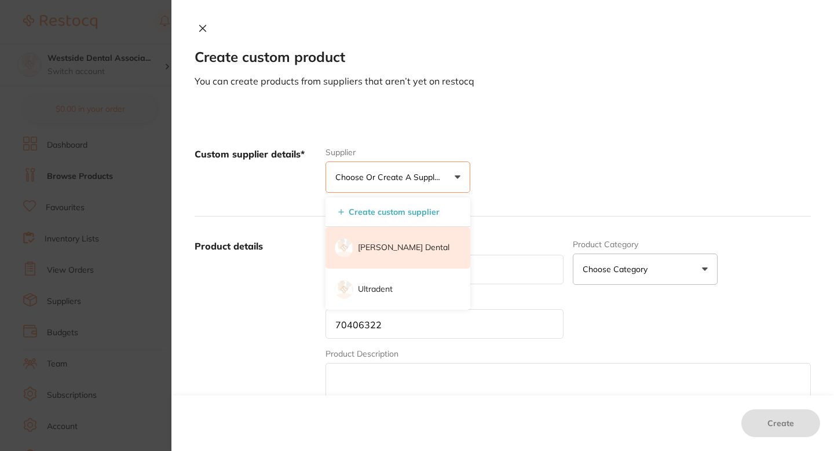
click at [412, 243] on p "[PERSON_NAME] Dental" at bounding box center [403, 248] width 91 height 12
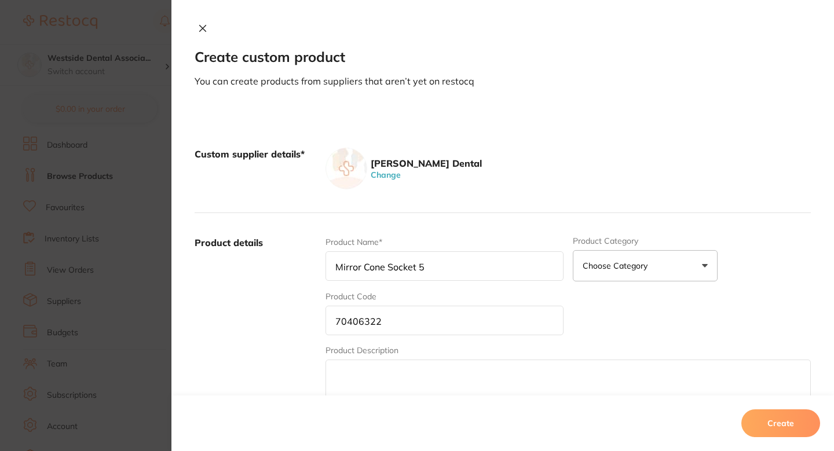
click at [794, 419] on button "Create" at bounding box center [780, 423] width 79 height 28
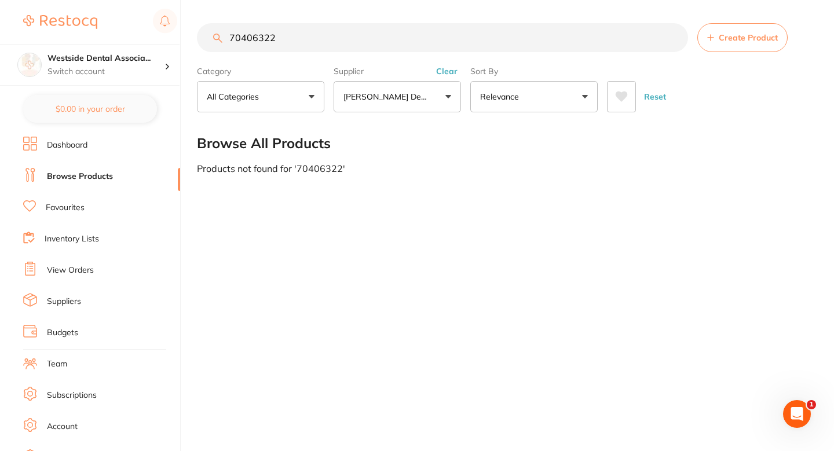
click at [384, 42] on input "70406322" at bounding box center [442, 37] width 491 height 29
paste input "1200385"
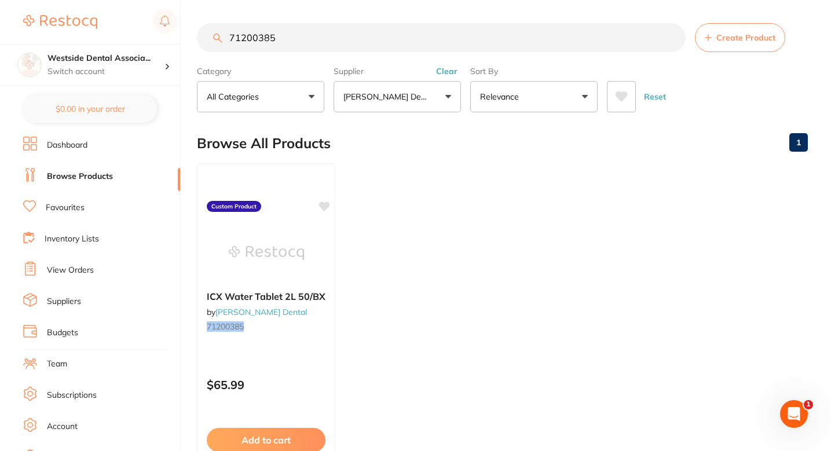
type input "71200385"
click at [310, 312] on div "ICX Water Tablet 2L 50/BX by [PERSON_NAME] Dental 71200385" at bounding box center [266, 313] width 138 height 64
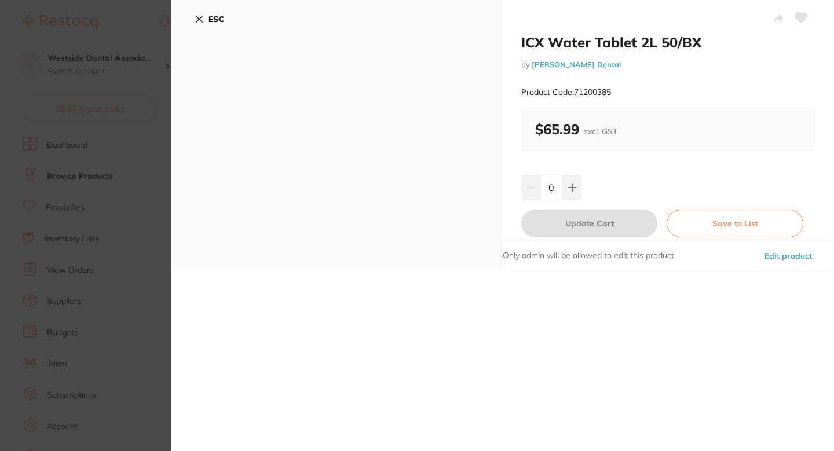
click at [783, 261] on button "Edit product" at bounding box center [788, 256] width 54 height 28
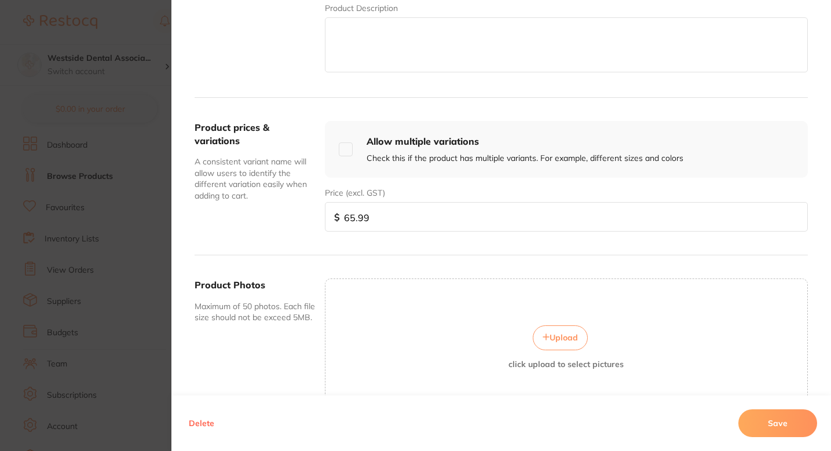
scroll to position [276, 0]
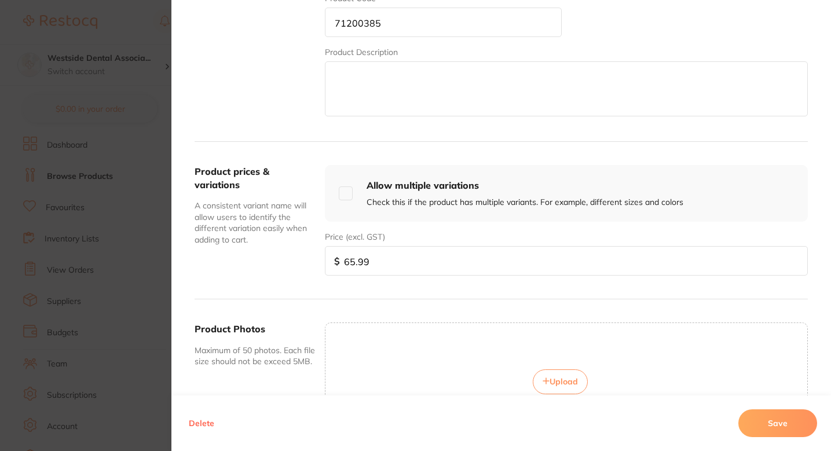
click at [369, 263] on input "65.99" at bounding box center [566, 261] width 483 height 30
paste input "74.2"
type input "74.29"
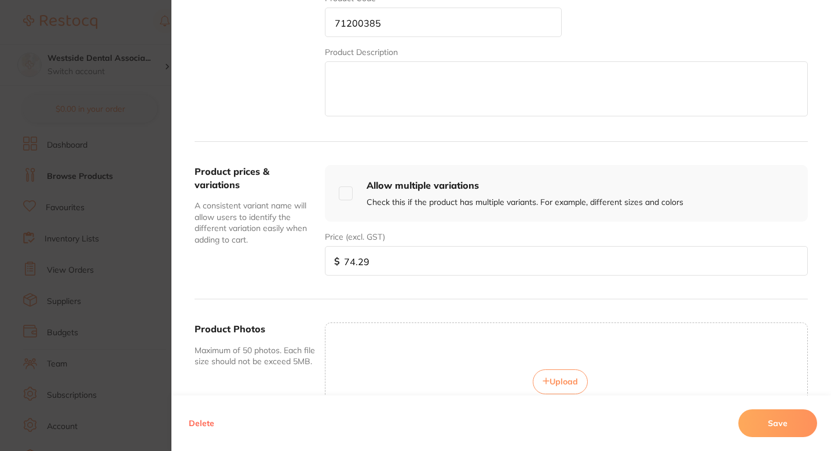
click at [769, 419] on button "Save" at bounding box center [777, 423] width 79 height 28
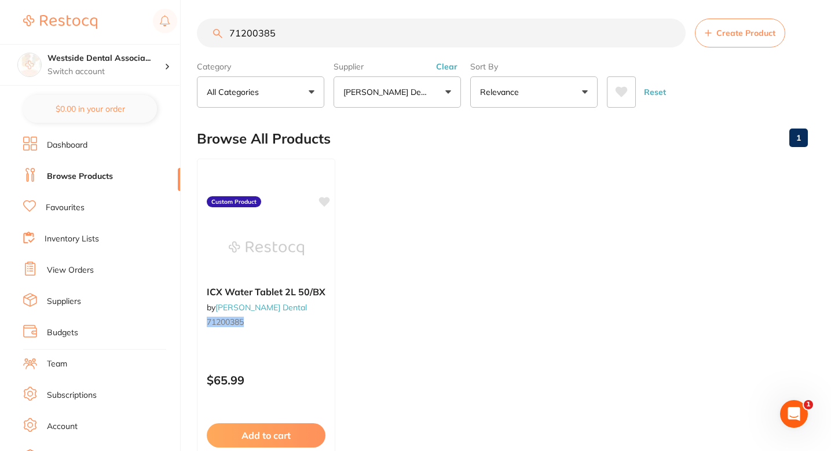
click at [419, 227] on ul "ICX Water Tablet 2L 50/BX by [PERSON_NAME] Dental 71200385 Custom Product $65.9…" at bounding box center [502, 325] width 611 height 333
